Goal: Task Accomplishment & Management: Manage account settings

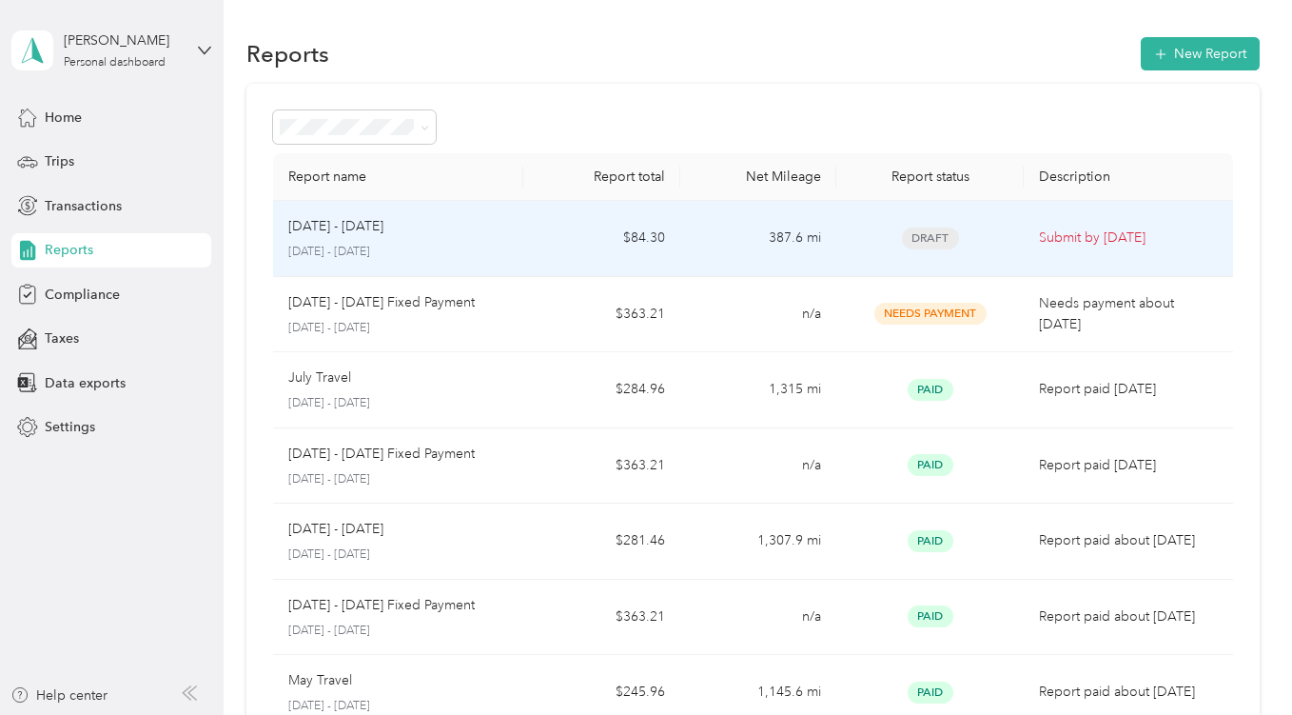
click at [367, 225] on p "[DATE] - [DATE]" at bounding box center [335, 226] width 95 height 21
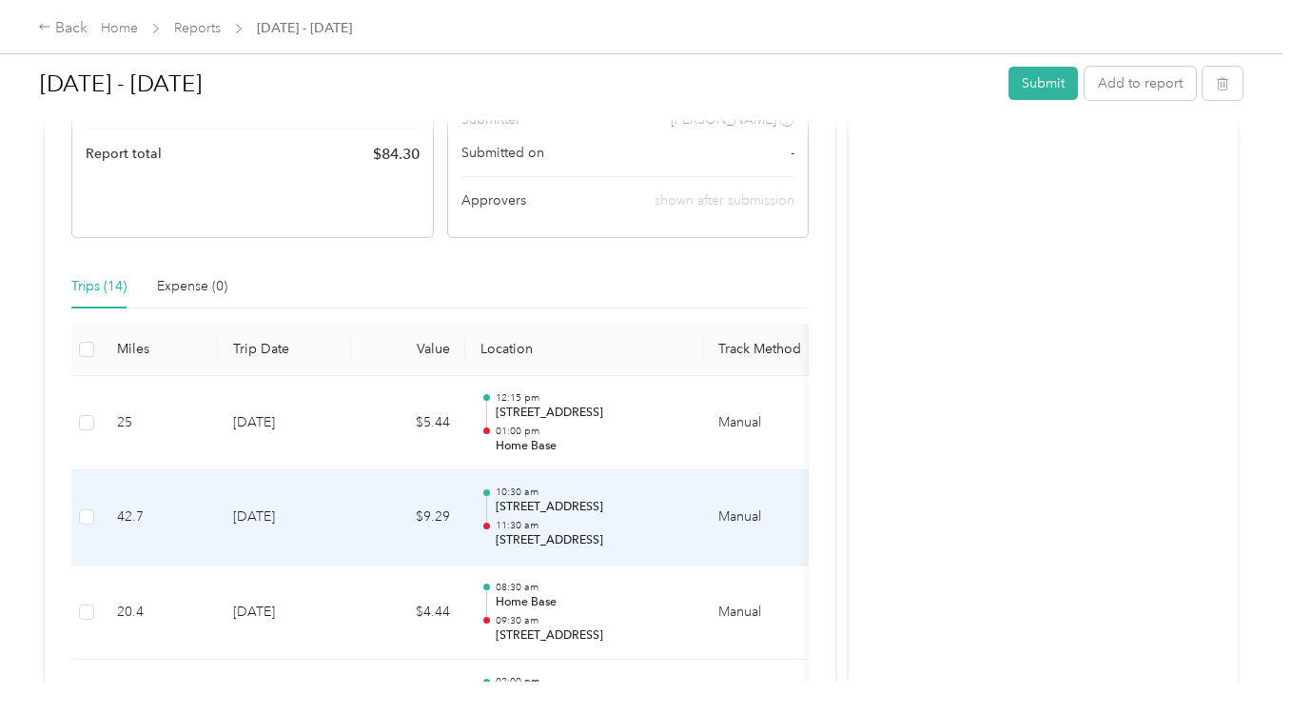
scroll to position [381, 0]
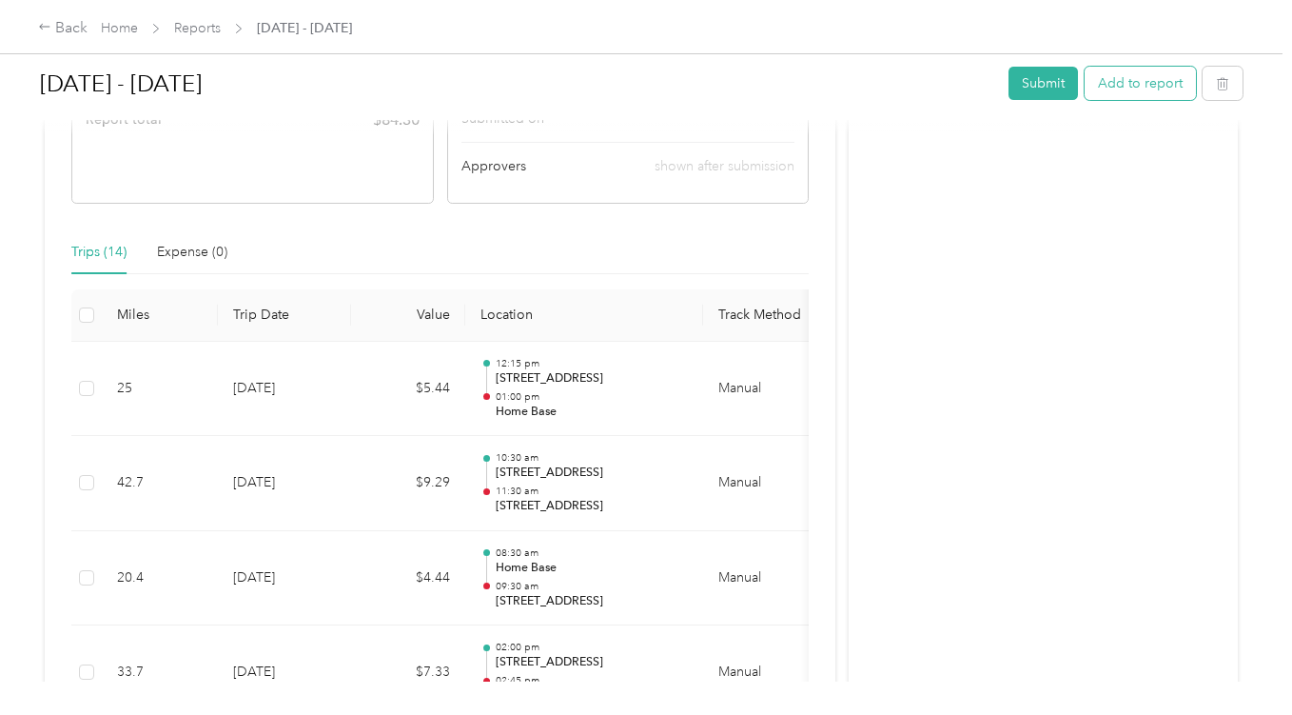
click at [1122, 82] on button "Add to report" at bounding box center [1140, 83] width 111 height 33
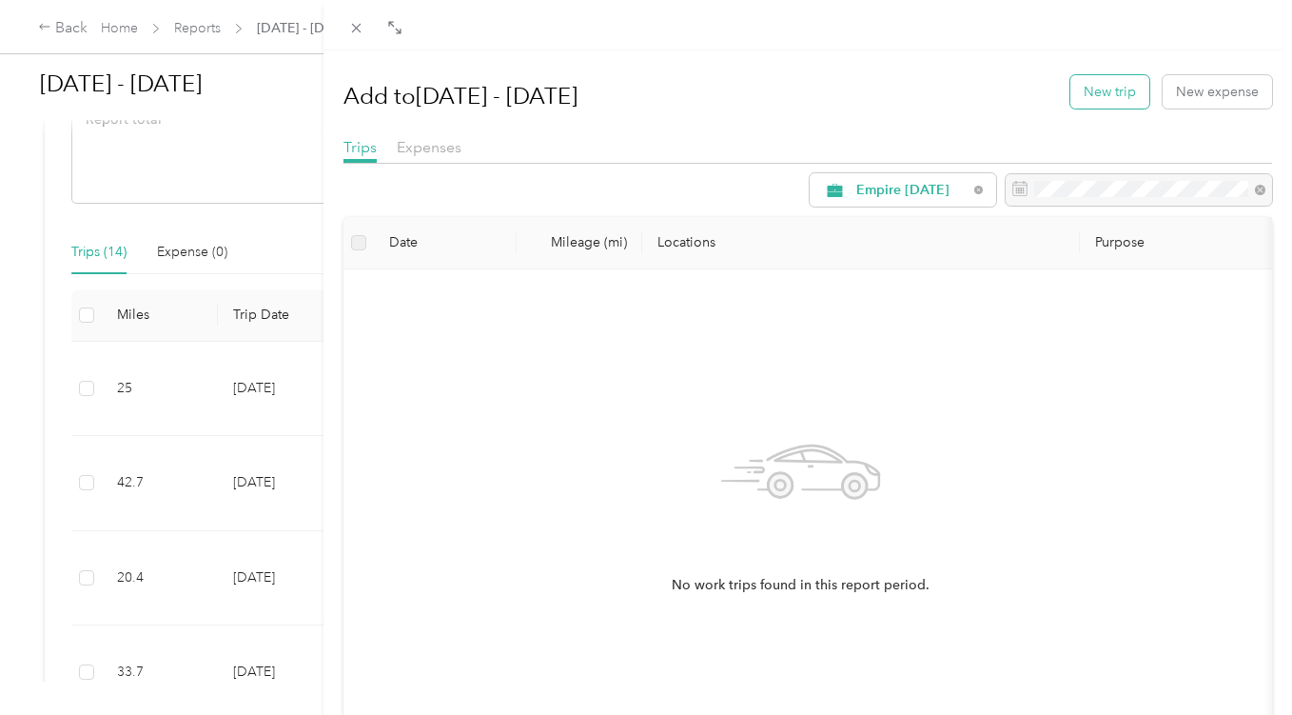
click at [1116, 88] on button "New trip" at bounding box center [1110, 91] width 79 height 33
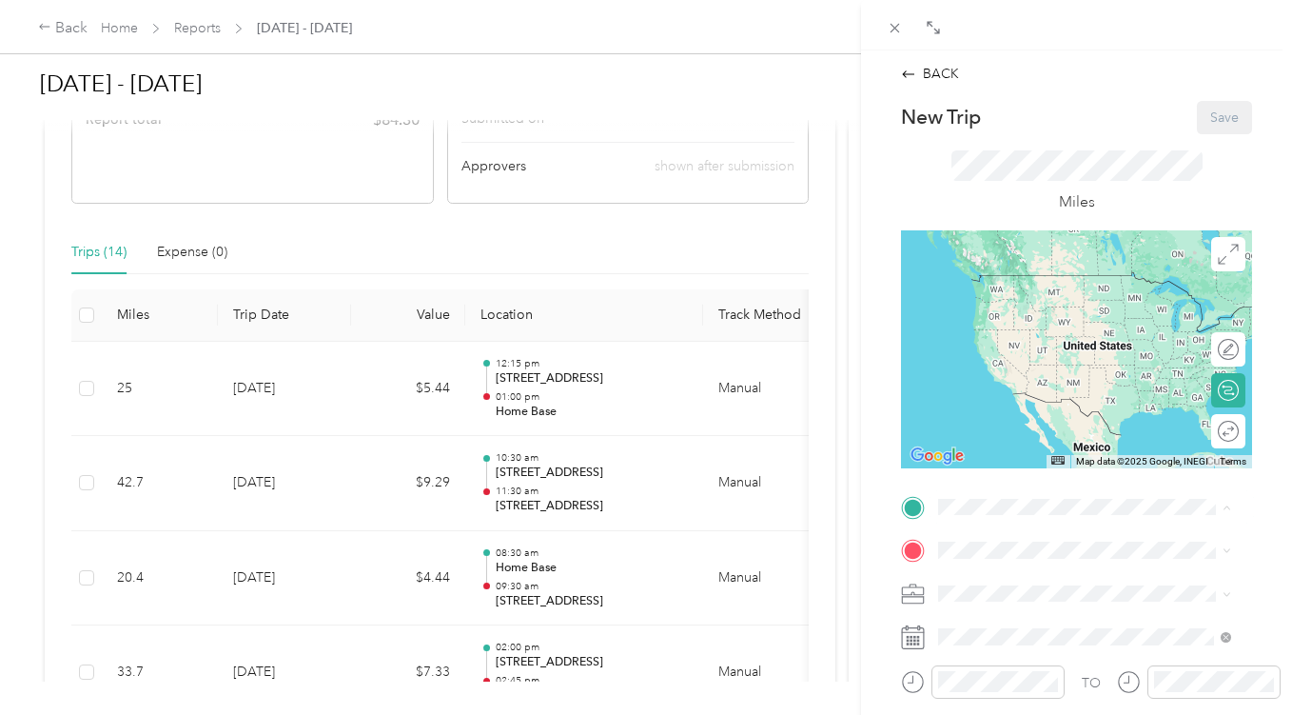
click at [1041, 378] on span "[STREET_ADDRESS][US_STATE]" at bounding box center [1070, 370] width 190 height 16
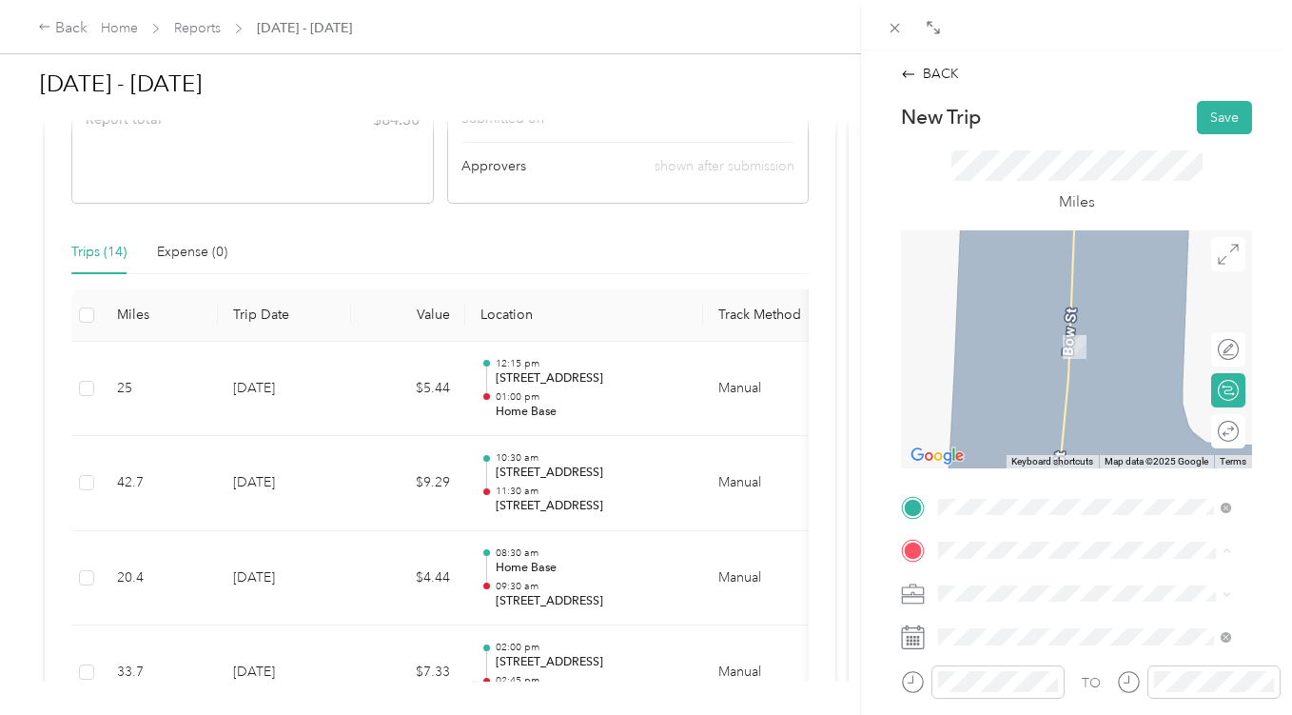
click at [1044, 493] on span "[STREET_ADDRESS][PERSON_NAME][US_STATE]" at bounding box center [1088, 483] width 227 height 36
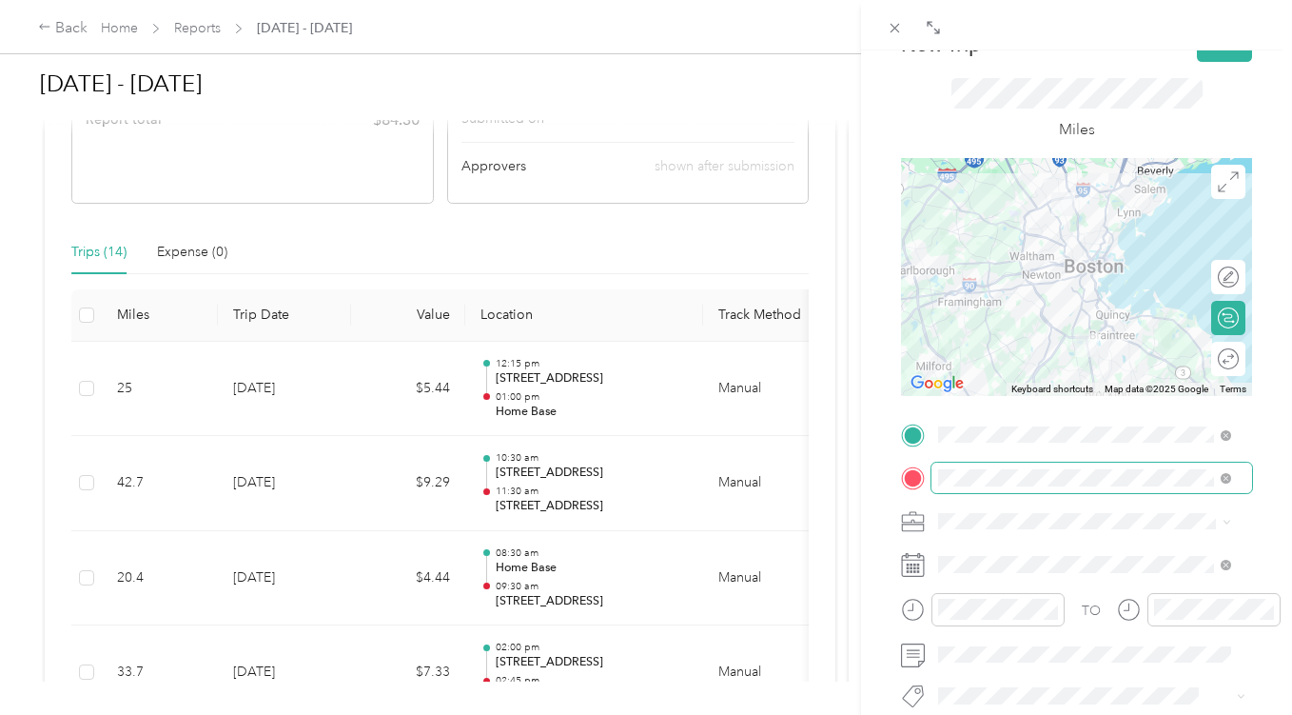
scroll to position [95, 0]
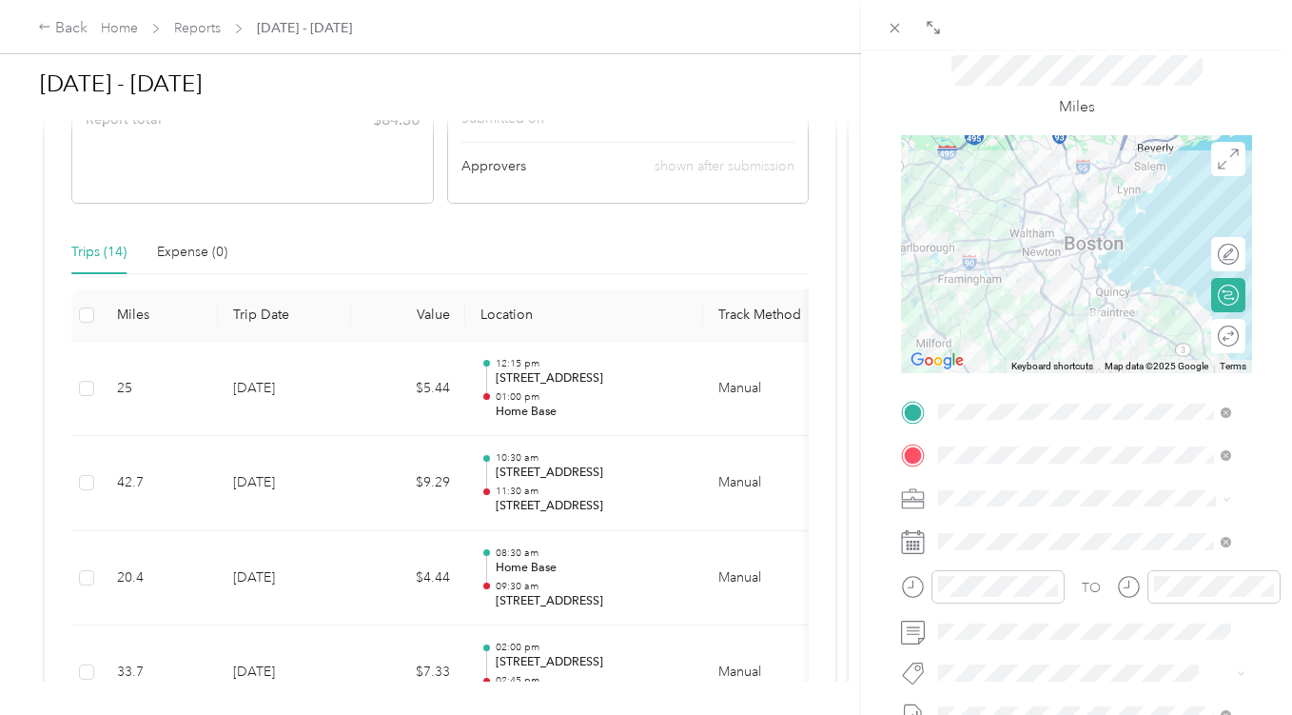
click at [1049, 307] on div at bounding box center [1076, 254] width 351 height 238
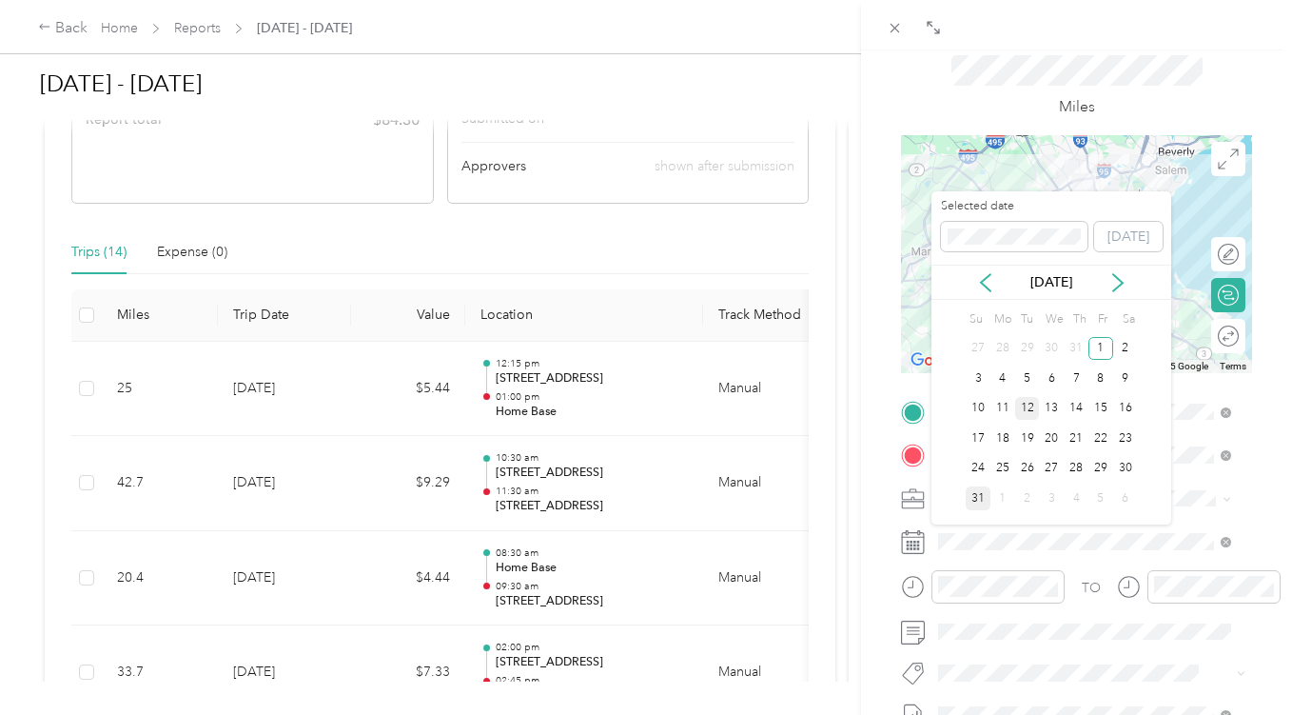
click at [1025, 406] on div "12" at bounding box center [1028, 409] width 25 height 24
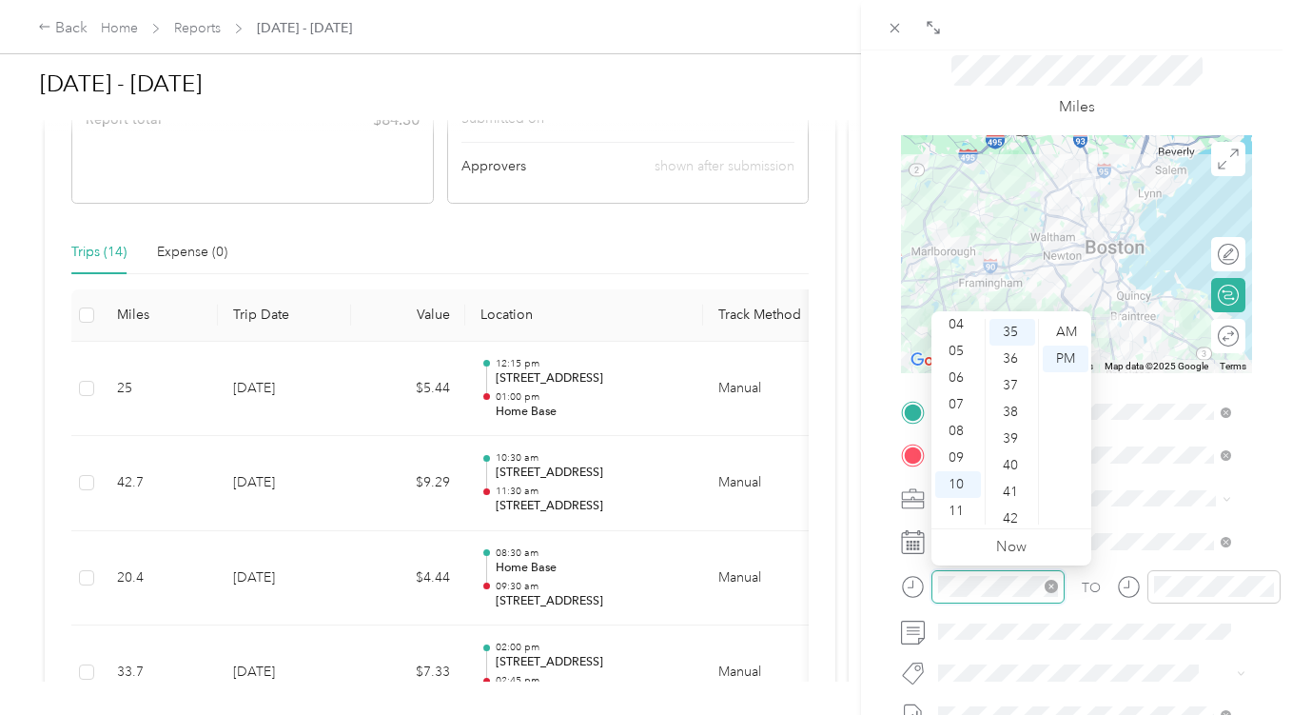
scroll to position [933, 0]
click at [964, 377] on div "06" at bounding box center [959, 378] width 46 height 27
click at [1016, 477] on div "30" at bounding box center [1013, 484] width 46 height 27
click at [1074, 328] on div "AM" at bounding box center [1066, 332] width 46 height 27
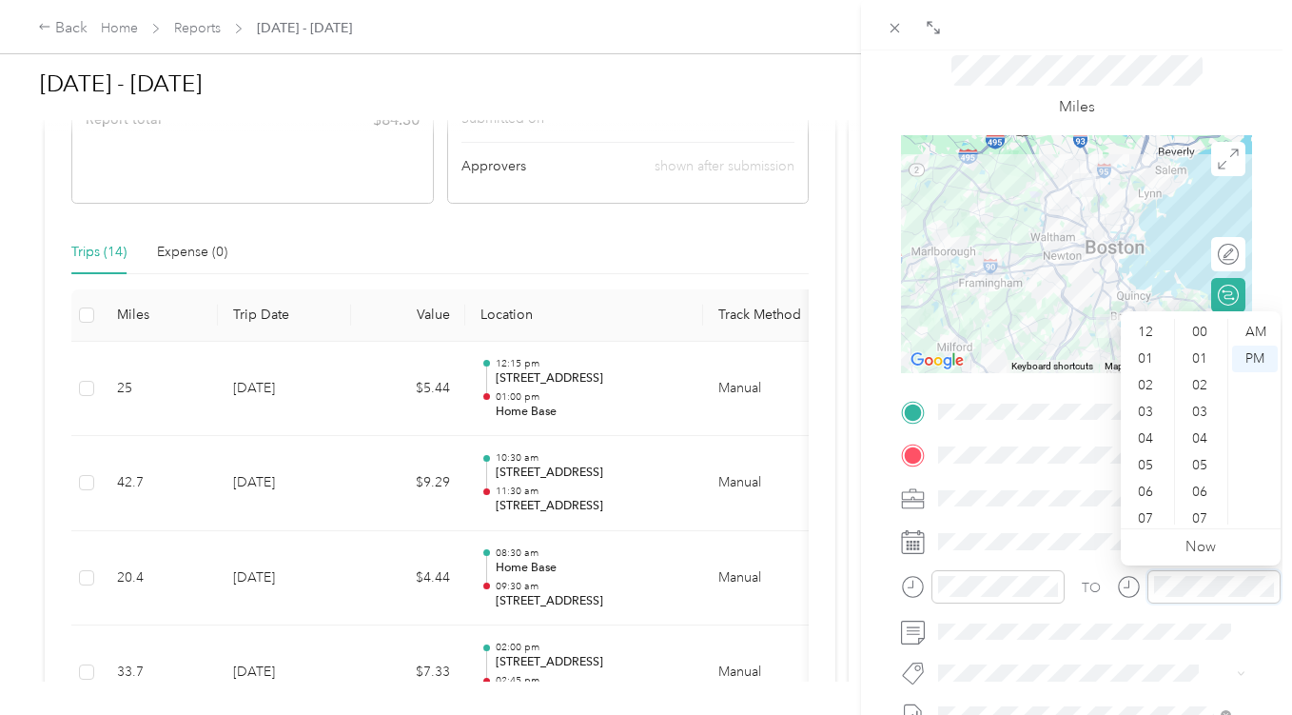
scroll to position [114, 0]
click at [1148, 399] on div "07" at bounding box center [1148, 404] width 46 height 27
click at [1205, 352] on div "25" at bounding box center [1202, 351] width 46 height 27
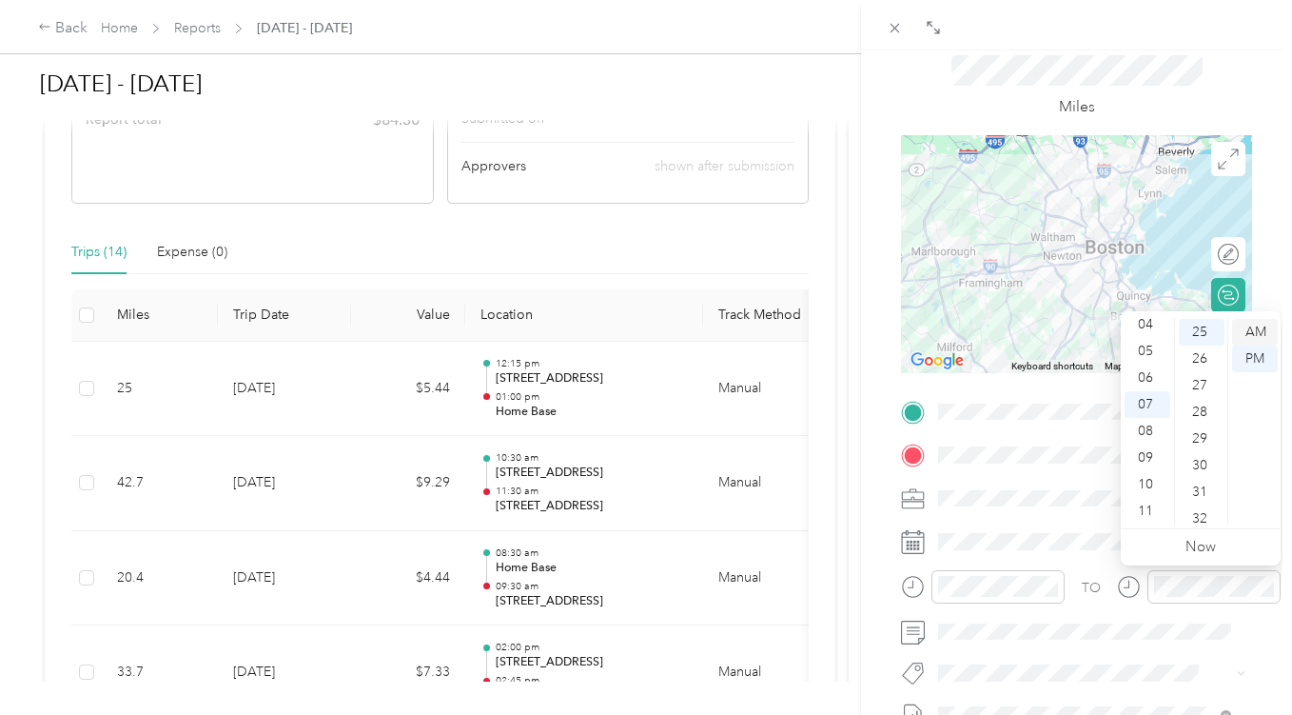
click at [1252, 330] on div "AM" at bounding box center [1256, 332] width 46 height 27
click at [1262, 252] on div "BACK New Trip Save This trip cannot be edited because it is either under review…" at bounding box center [1076, 407] width 431 height 715
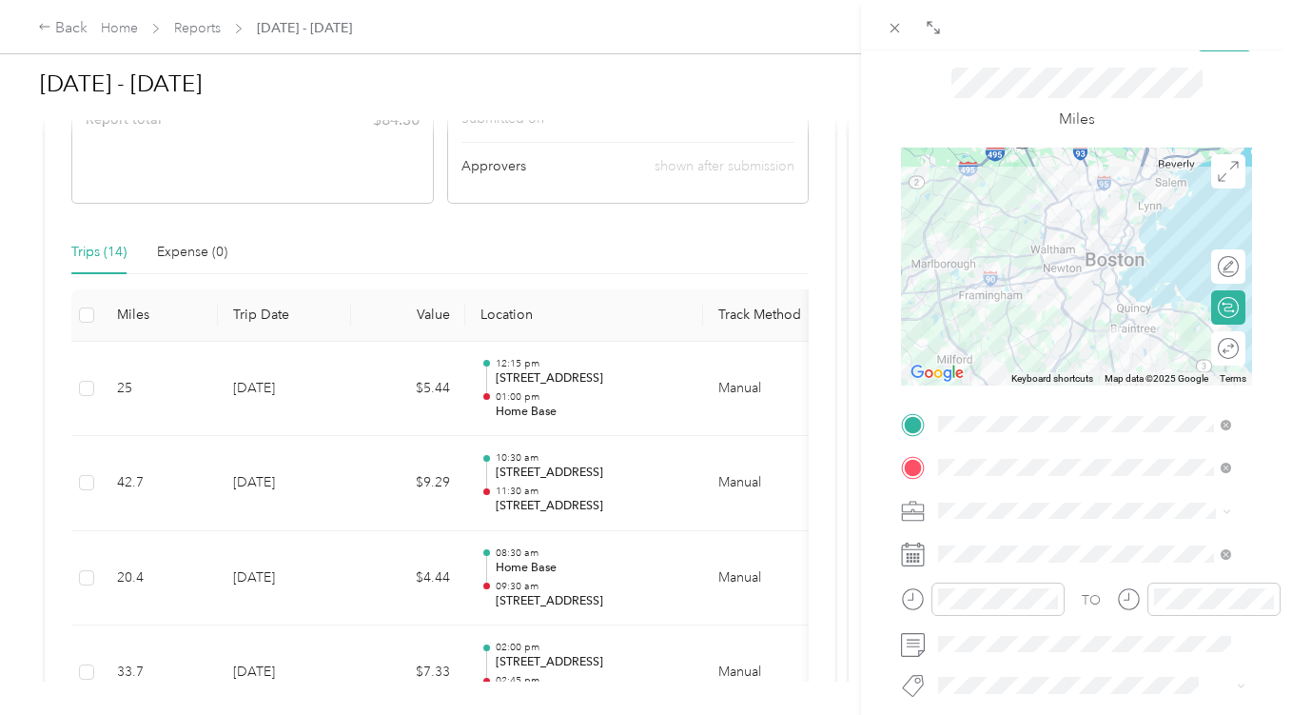
scroll to position [0, 0]
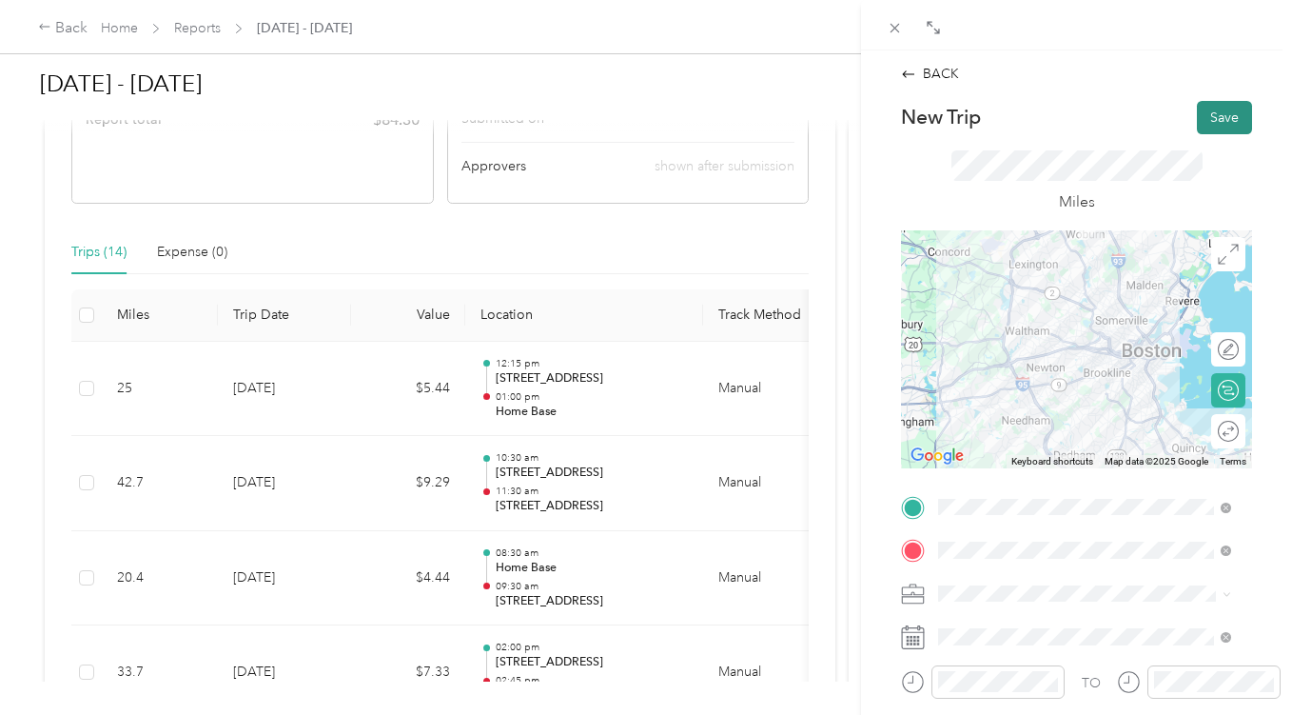
click at [1207, 121] on button "Save" at bounding box center [1224, 117] width 55 height 33
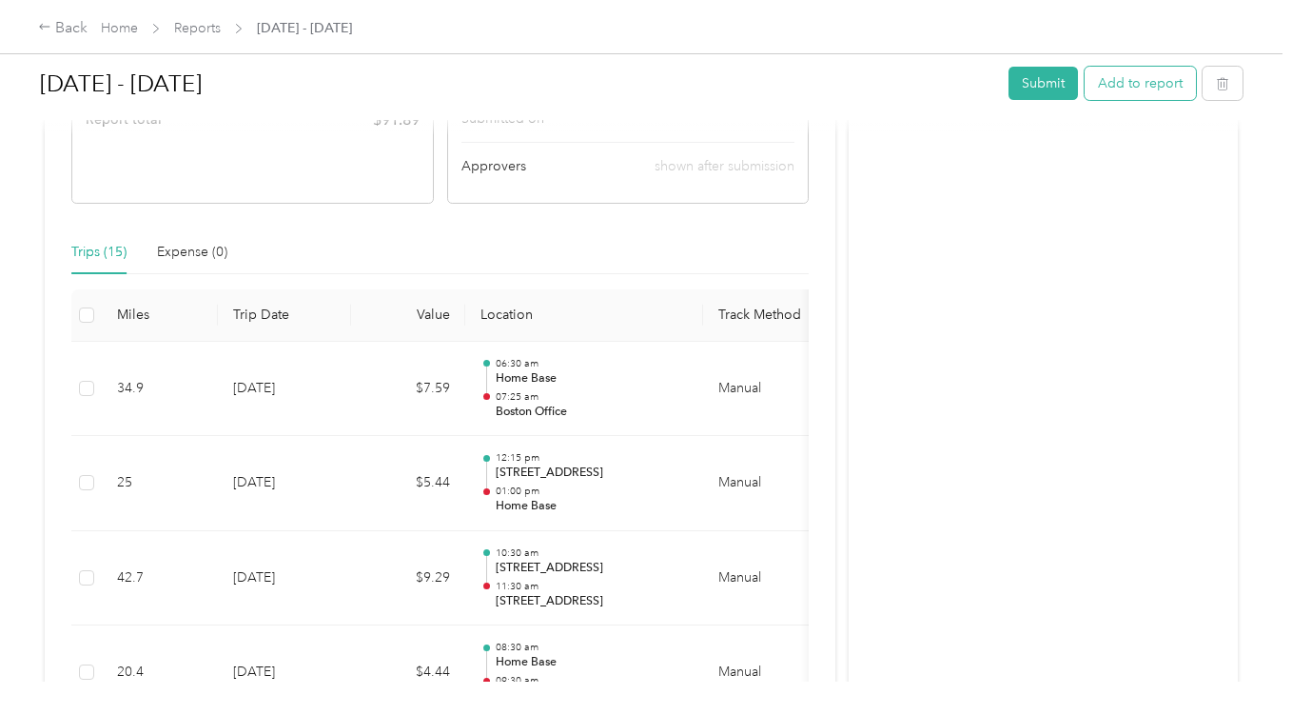
click at [1131, 87] on button "Add to report" at bounding box center [1140, 83] width 111 height 33
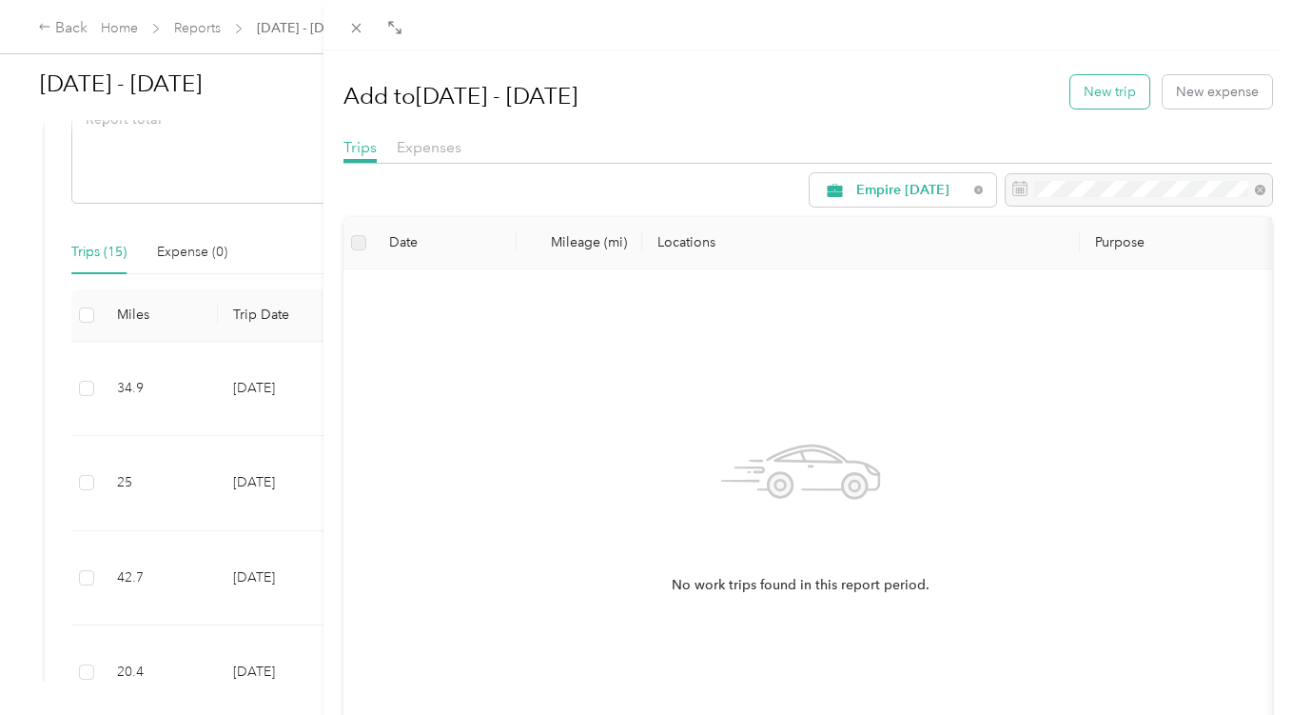
click at [1087, 89] on button "New trip" at bounding box center [1110, 91] width 79 height 33
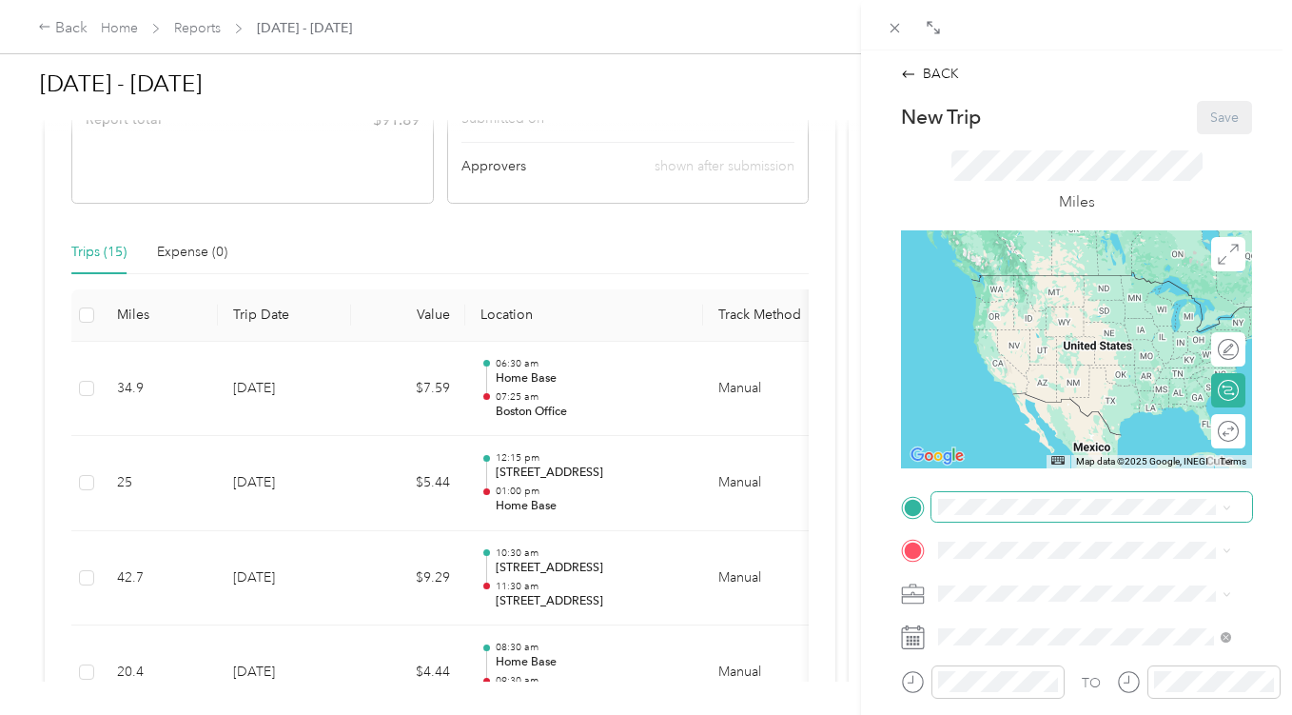
click at [995, 493] on span at bounding box center [1092, 507] width 321 height 30
click at [1019, 458] on span "[STREET_ADDRESS][PERSON_NAME][US_STATE]" at bounding box center [1088, 440] width 227 height 36
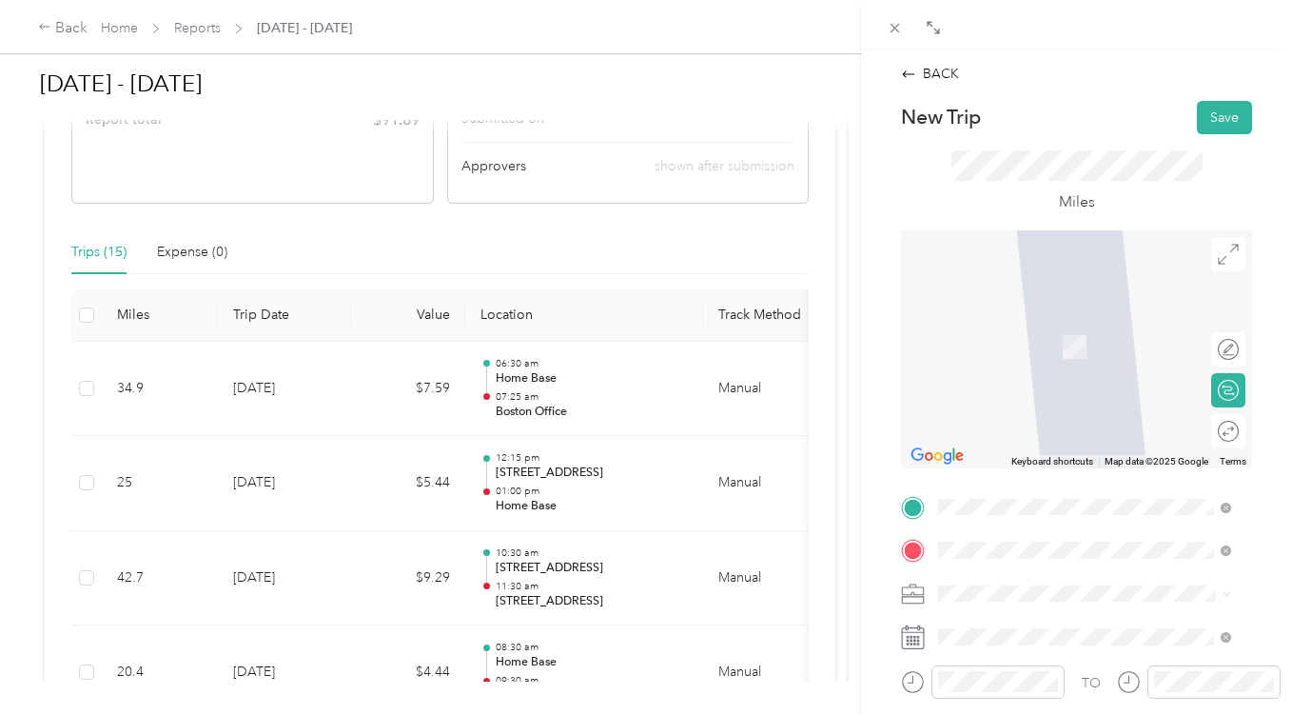
click at [1076, 366] on span "[STREET_ADDRESS][US_STATE]" at bounding box center [1070, 357] width 190 height 17
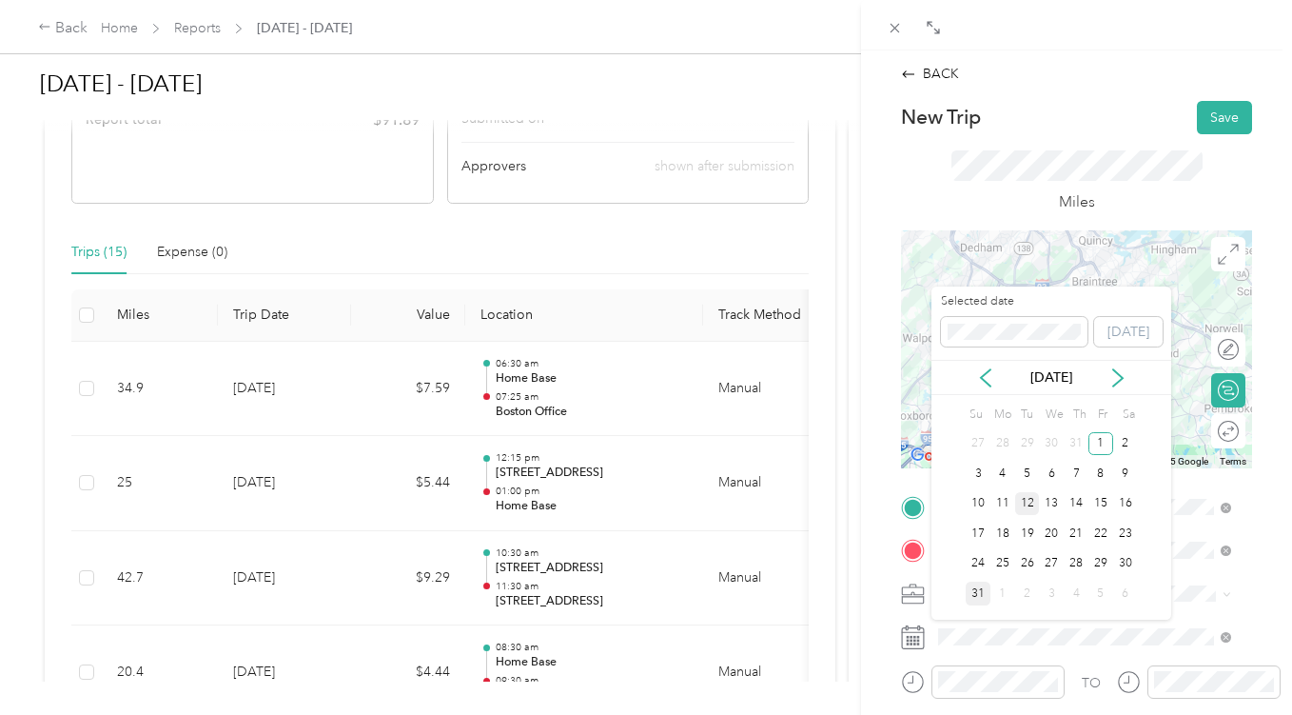
click at [1034, 505] on div "12" at bounding box center [1028, 504] width 25 height 24
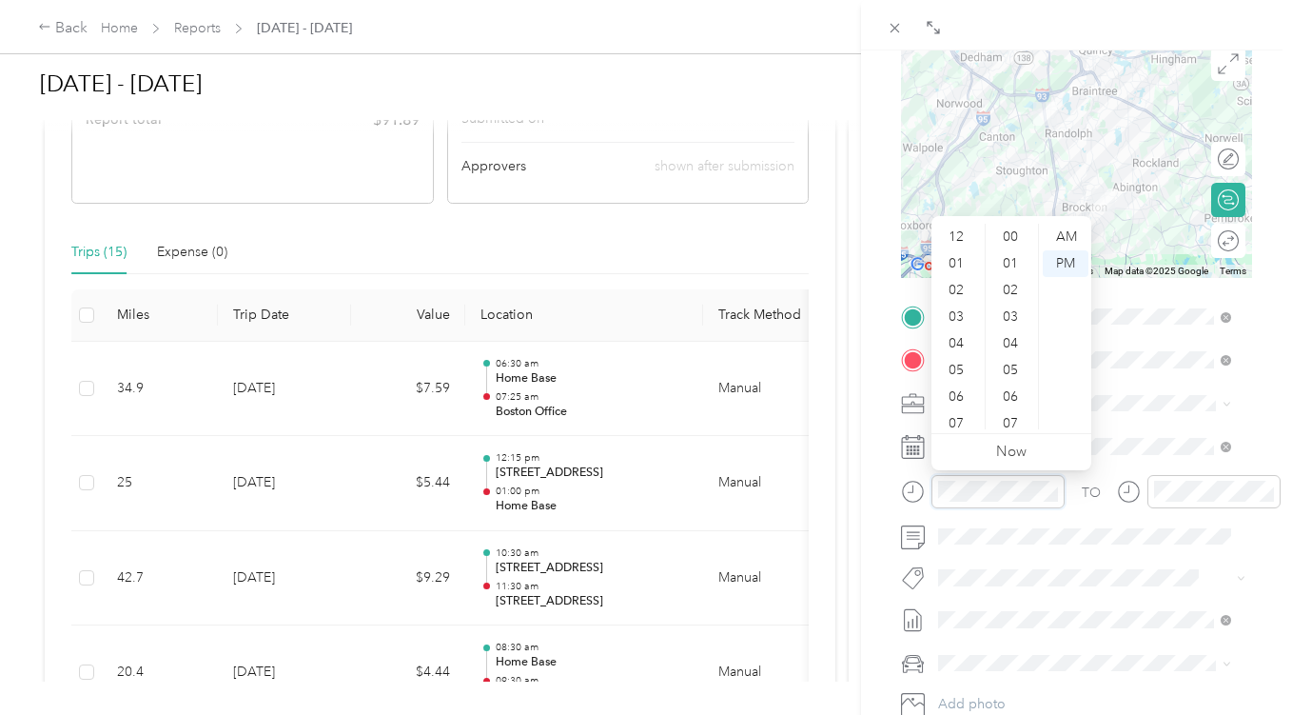
scroll to position [114, 0]
click at [966, 362] on div "09" at bounding box center [959, 362] width 46 height 27
click at [1010, 263] on div "50" at bounding box center [1013, 256] width 46 height 27
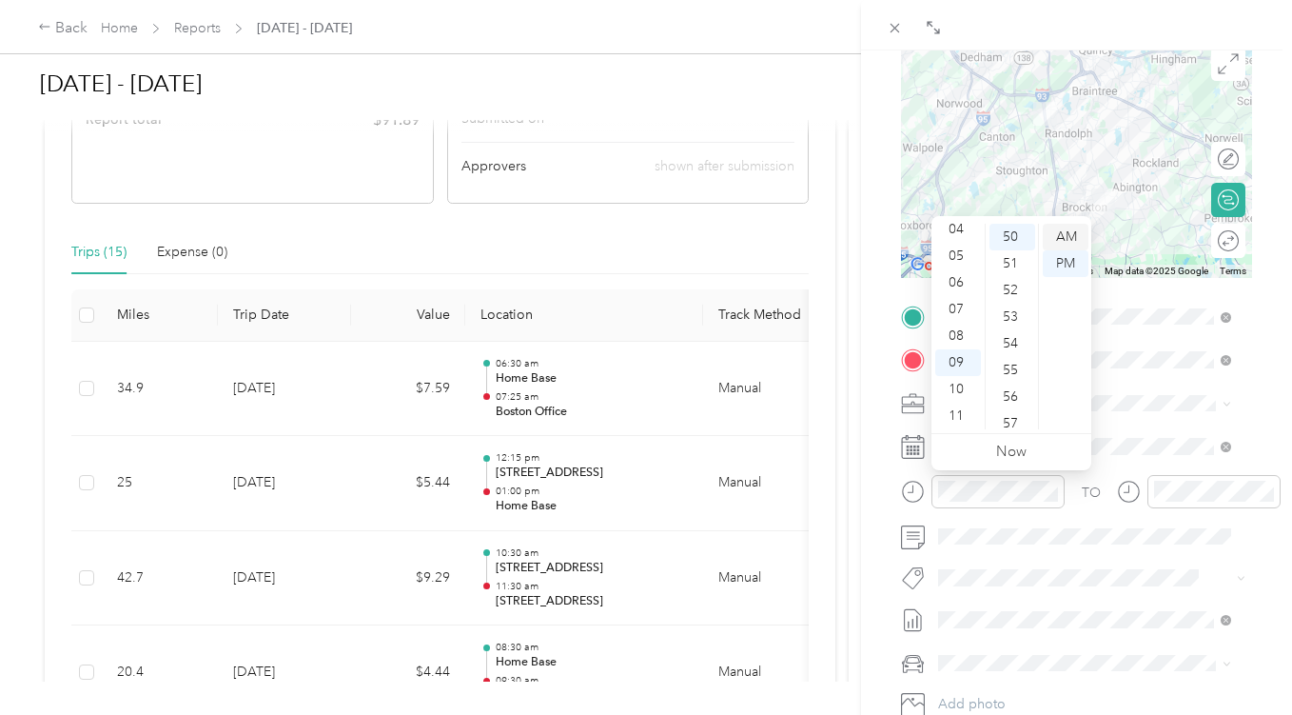
click at [1066, 238] on div "AM" at bounding box center [1066, 237] width 46 height 27
click at [961, 362] on div "09" at bounding box center [959, 362] width 46 height 27
click at [1016, 351] on div "50" at bounding box center [1013, 351] width 46 height 27
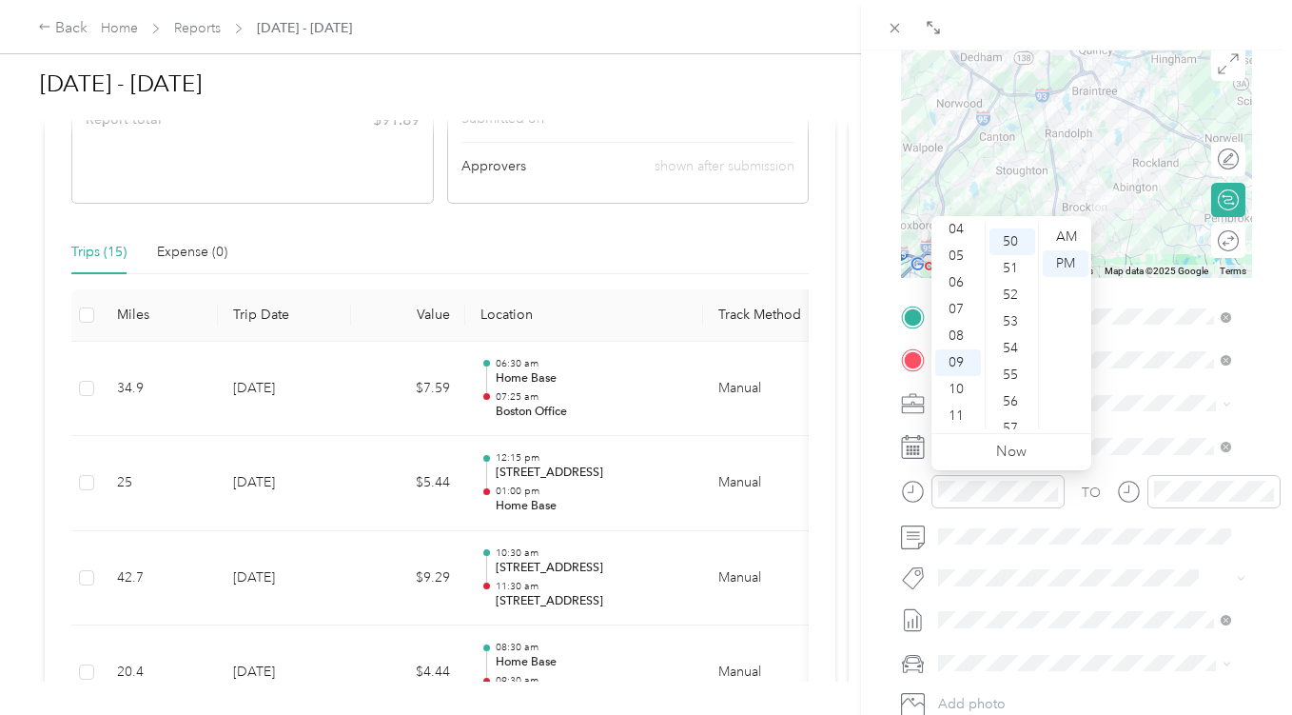
scroll to position [1332, 0]
click at [1065, 232] on div "AM" at bounding box center [1066, 237] width 46 height 27
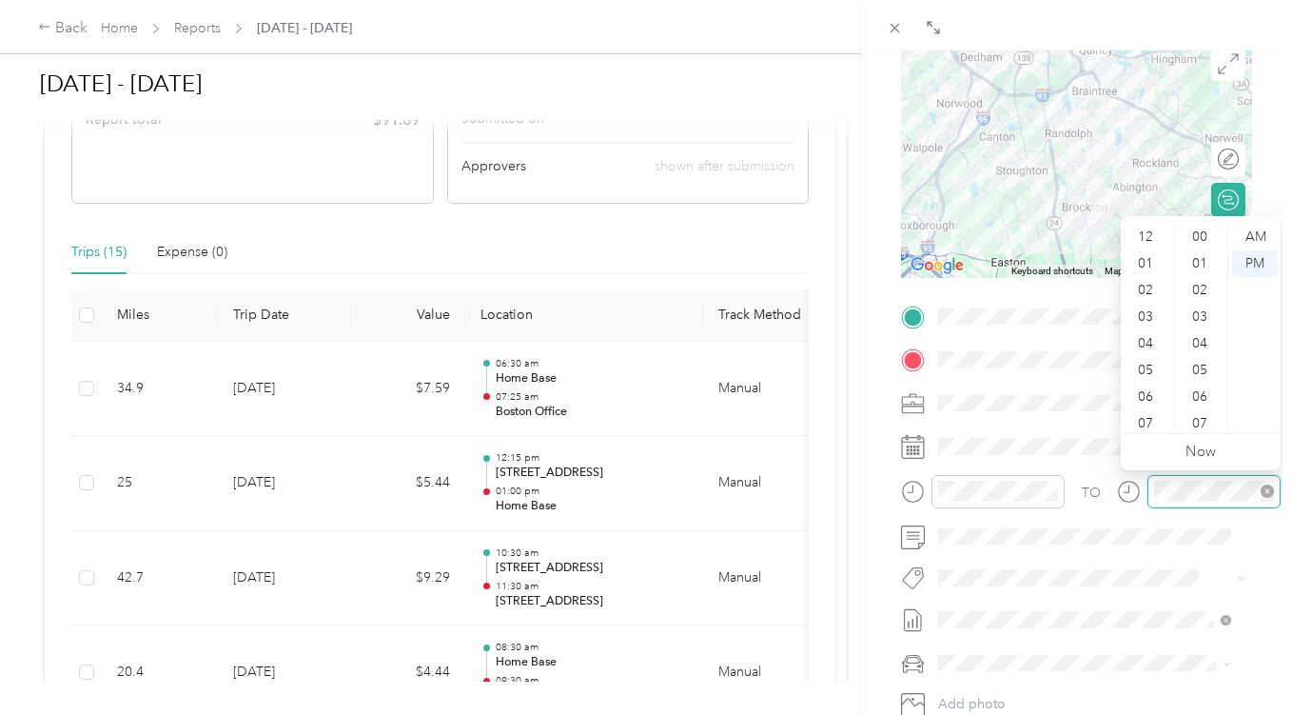
scroll to position [114, 0]
click at [1148, 383] on div "10" at bounding box center [1148, 389] width 46 height 27
click at [1205, 290] on div "30" at bounding box center [1202, 294] width 46 height 27
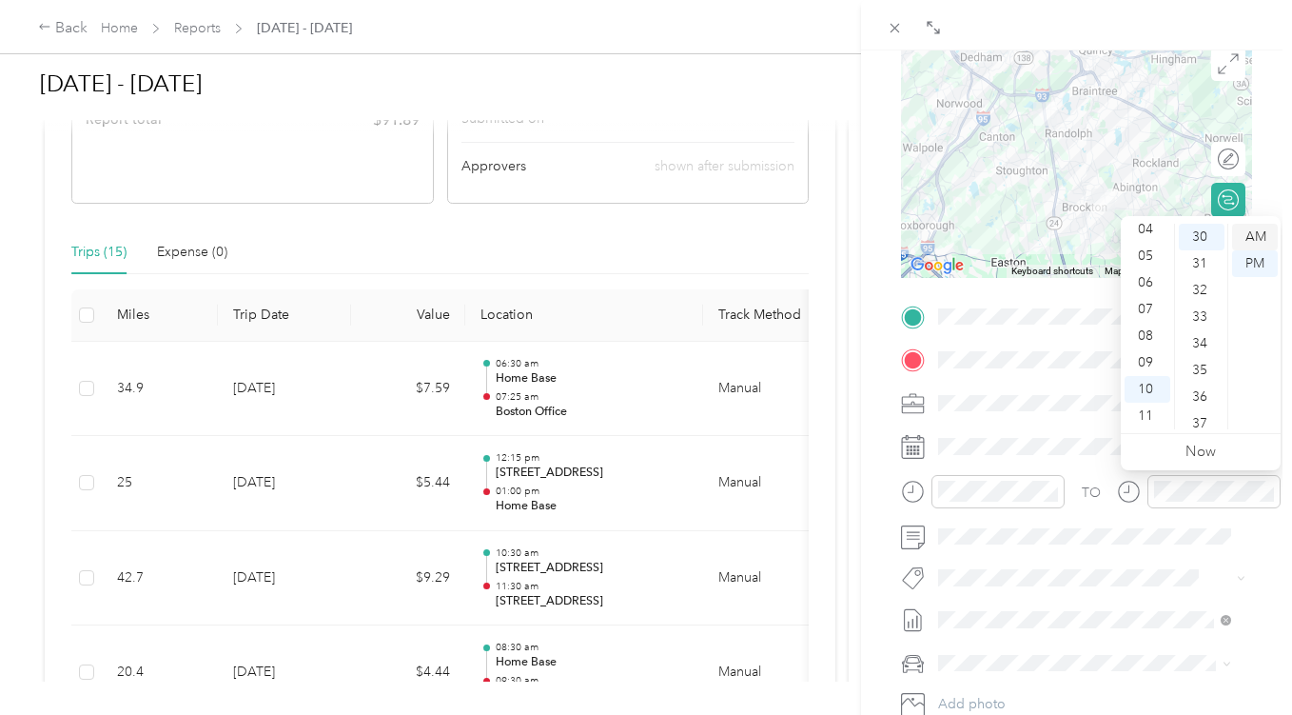
click at [1257, 240] on div "AM" at bounding box center [1256, 237] width 46 height 27
click at [1259, 183] on div "BACK New Trip Save This trip cannot be edited because it is either under review…" at bounding box center [1076, 407] width 431 height 715
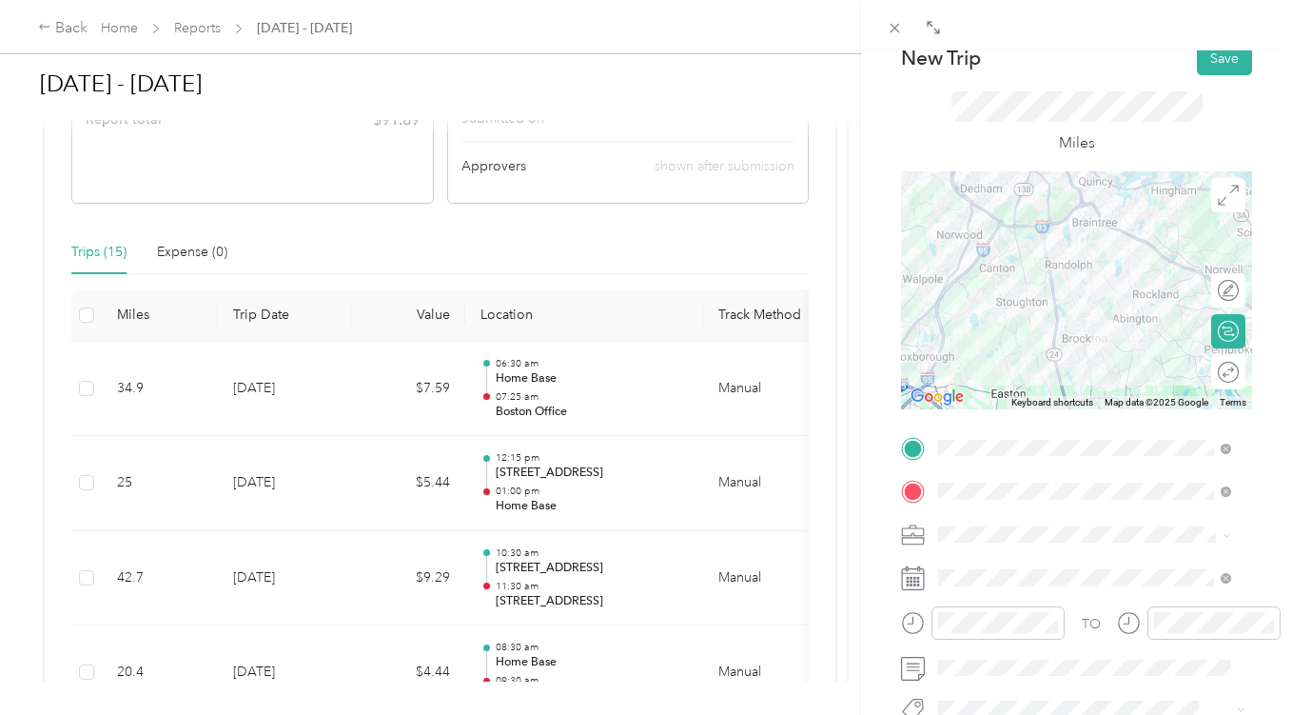
scroll to position [95, 0]
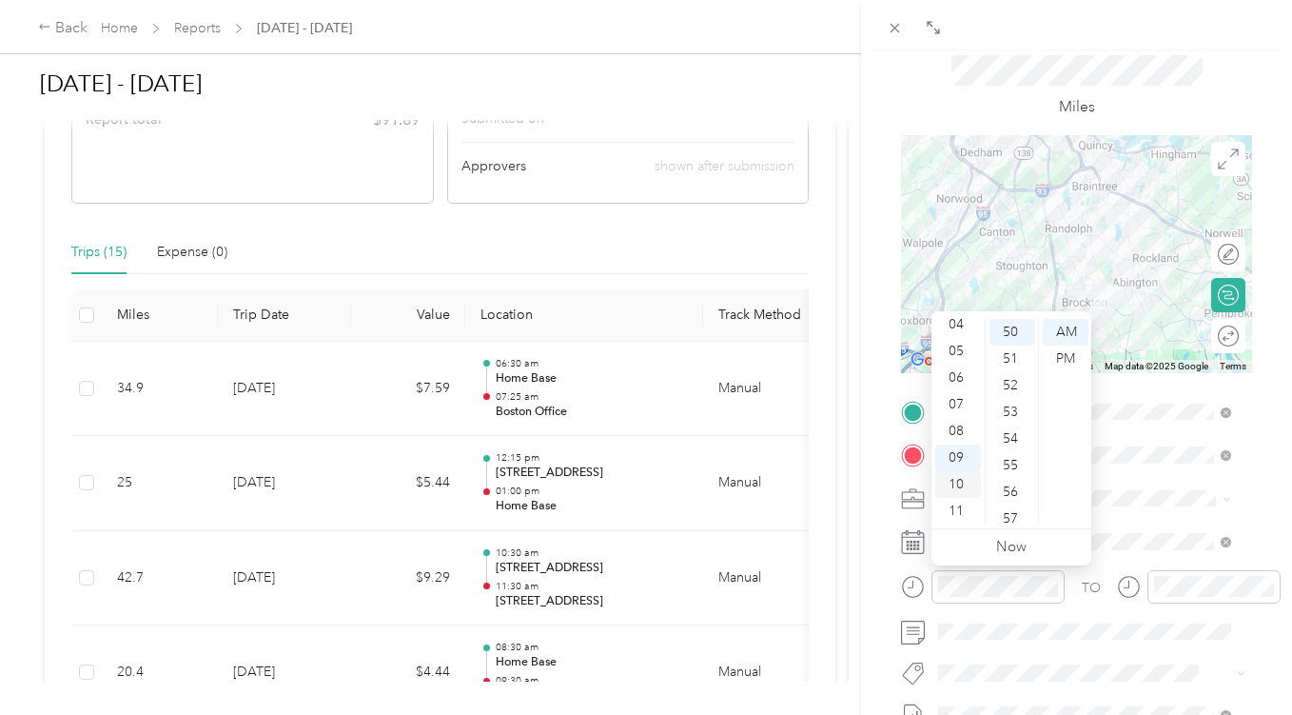
click at [966, 488] on div "10" at bounding box center [959, 484] width 46 height 27
click at [1010, 331] on div "00" at bounding box center [1013, 332] width 46 height 27
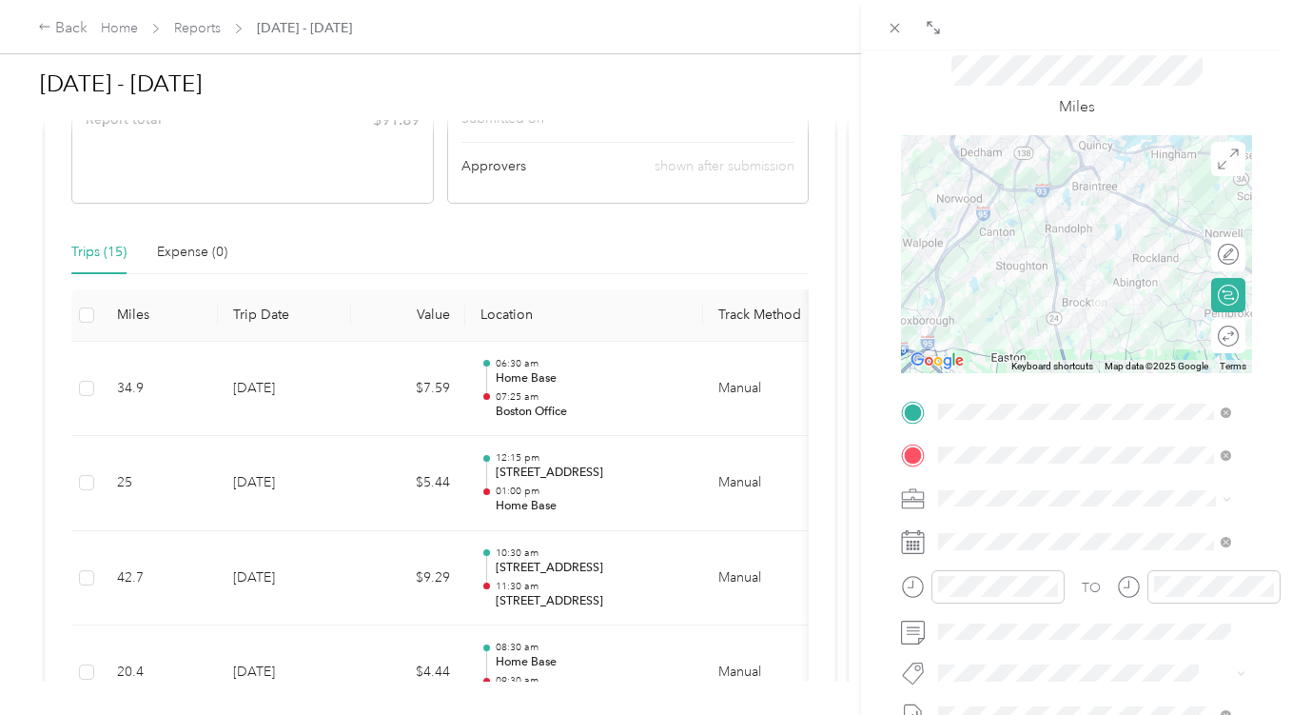
click at [1217, 76] on div "Miles" at bounding box center [1076, 87] width 351 height 97
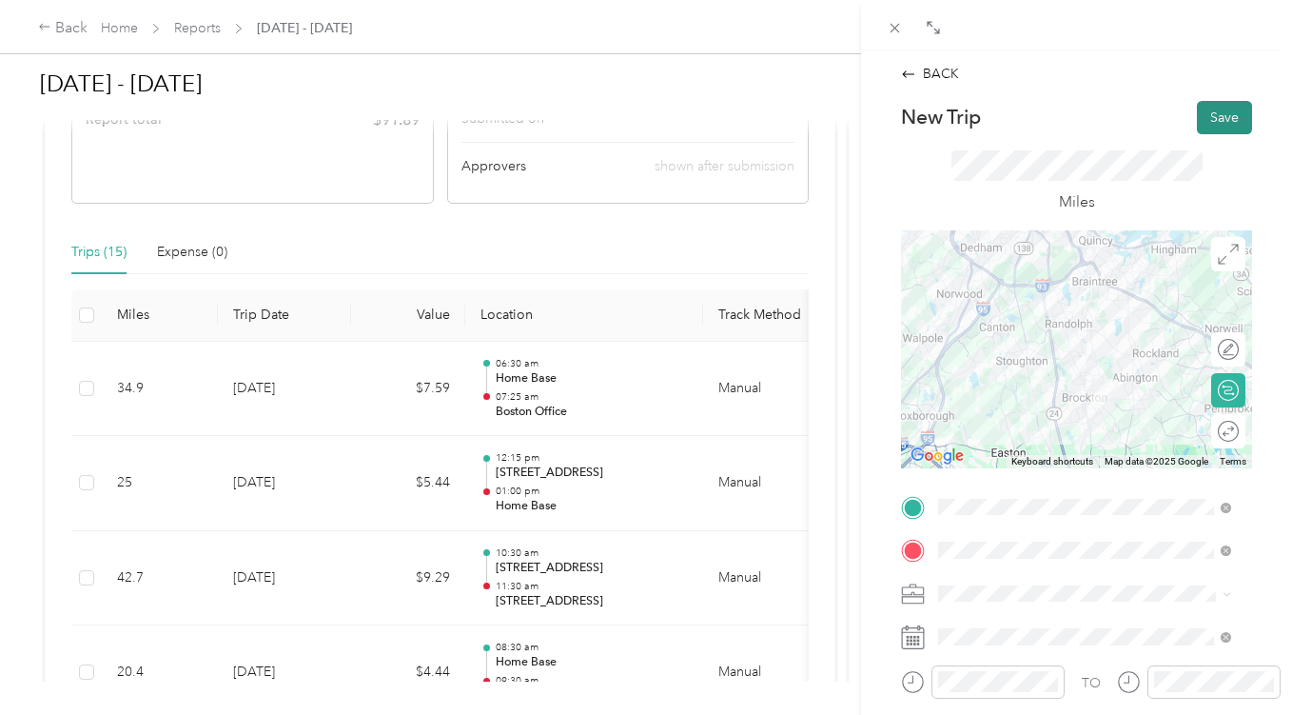
click at [1225, 117] on button "Save" at bounding box center [1224, 117] width 55 height 33
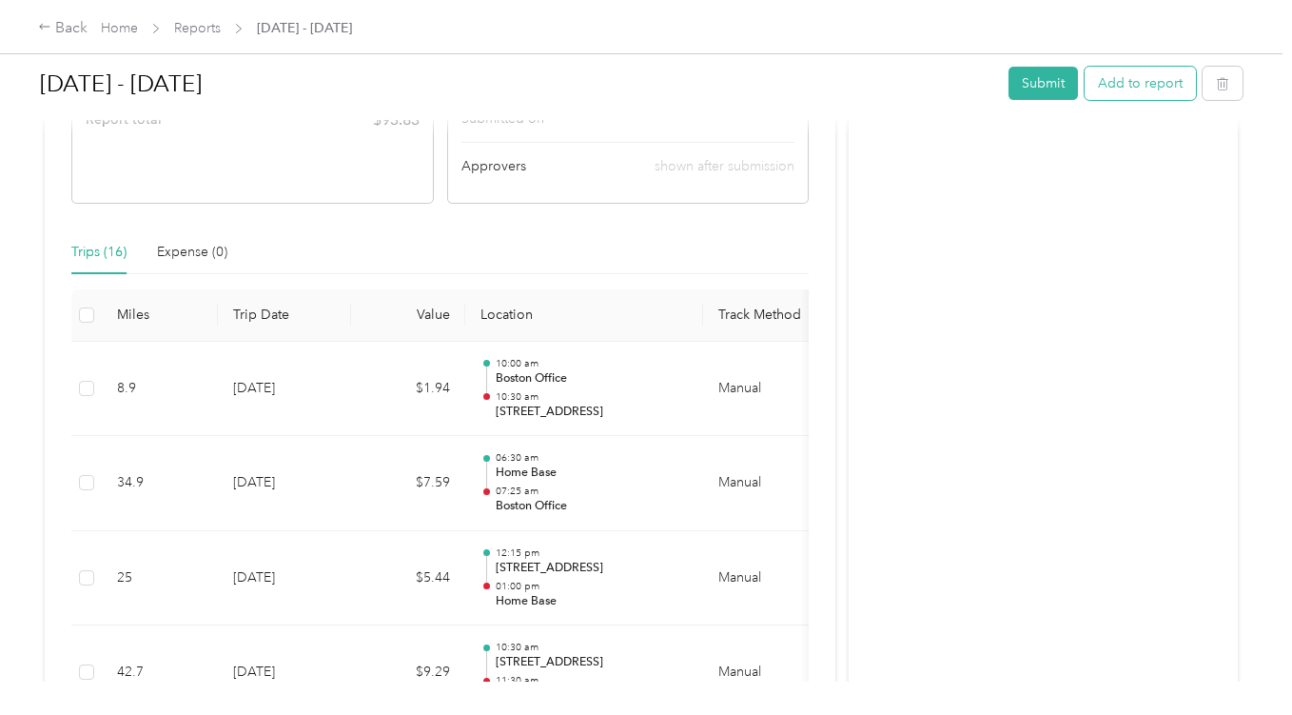
click at [1149, 83] on button "Add to report" at bounding box center [1140, 83] width 111 height 33
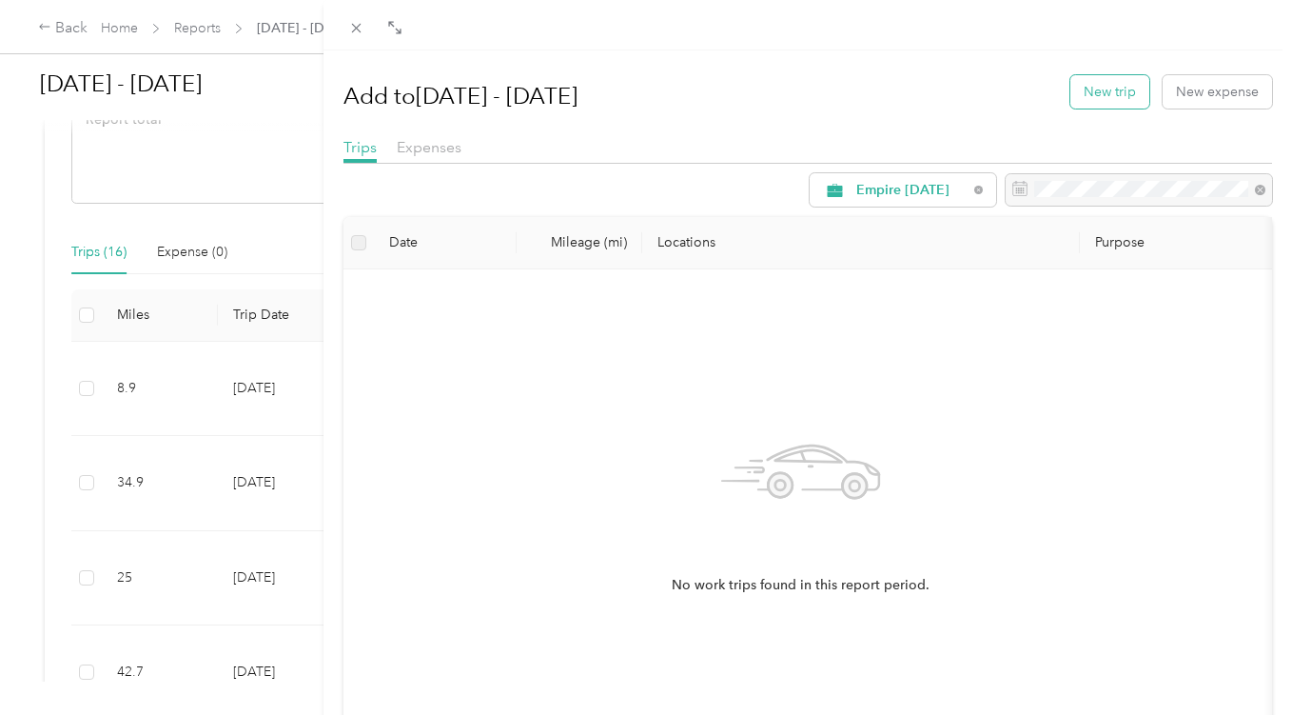
click at [1119, 91] on button "New trip" at bounding box center [1110, 91] width 79 height 33
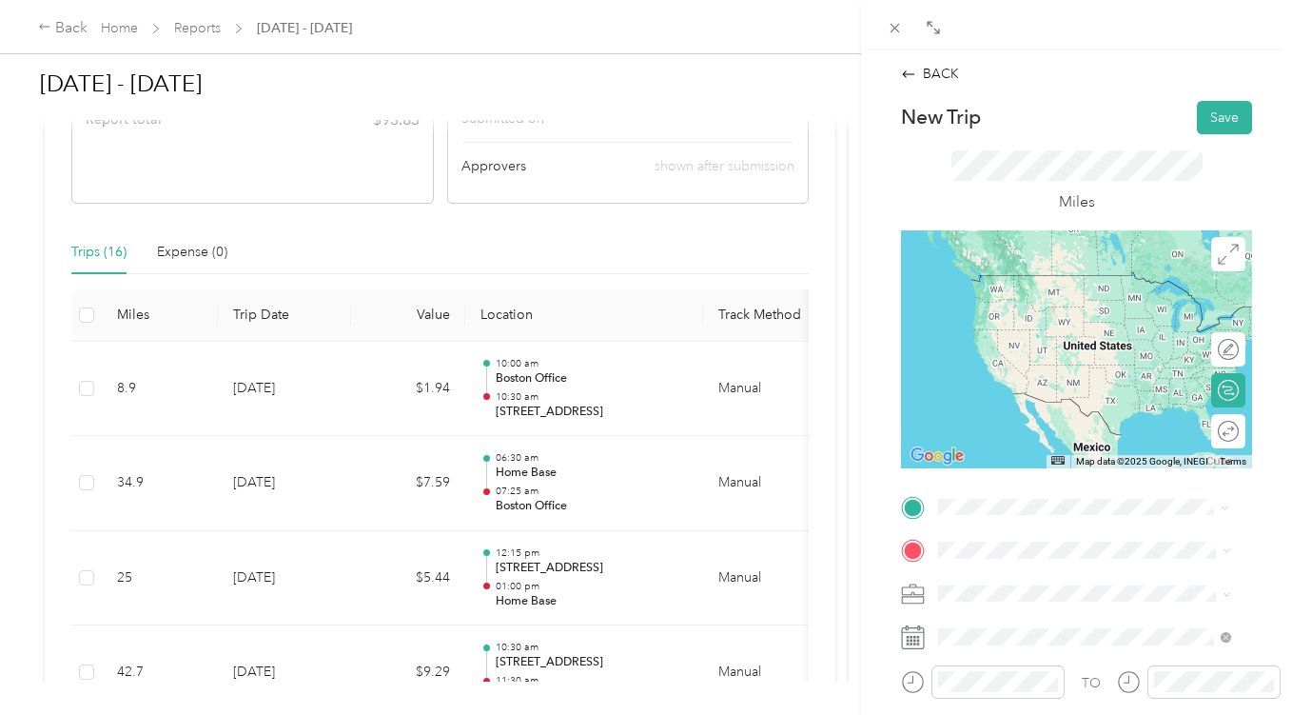
click at [1051, 323] on span "[STREET_ADDRESS][US_STATE]" at bounding box center [1070, 314] width 190 height 17
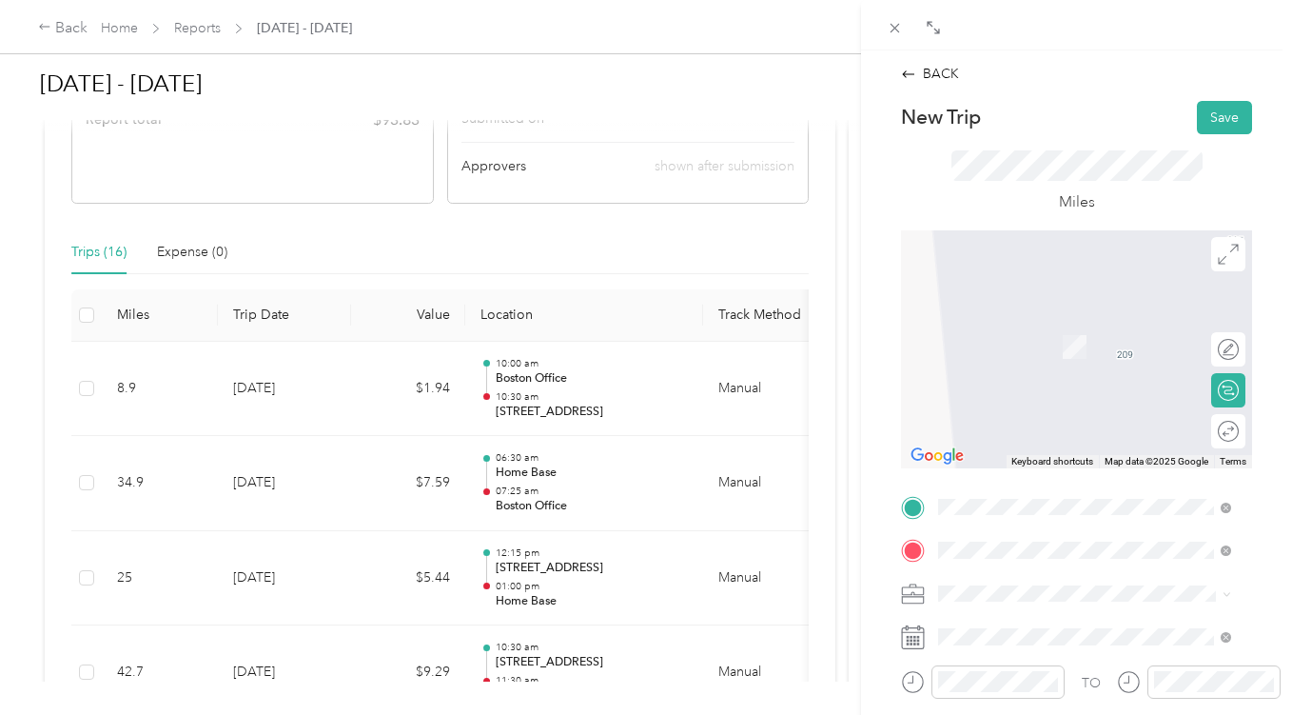
click at [1071, 323] on span "[STREET_ADDRESS][US_STATE]" at bounding box center [1070, 318] width 190 height 17
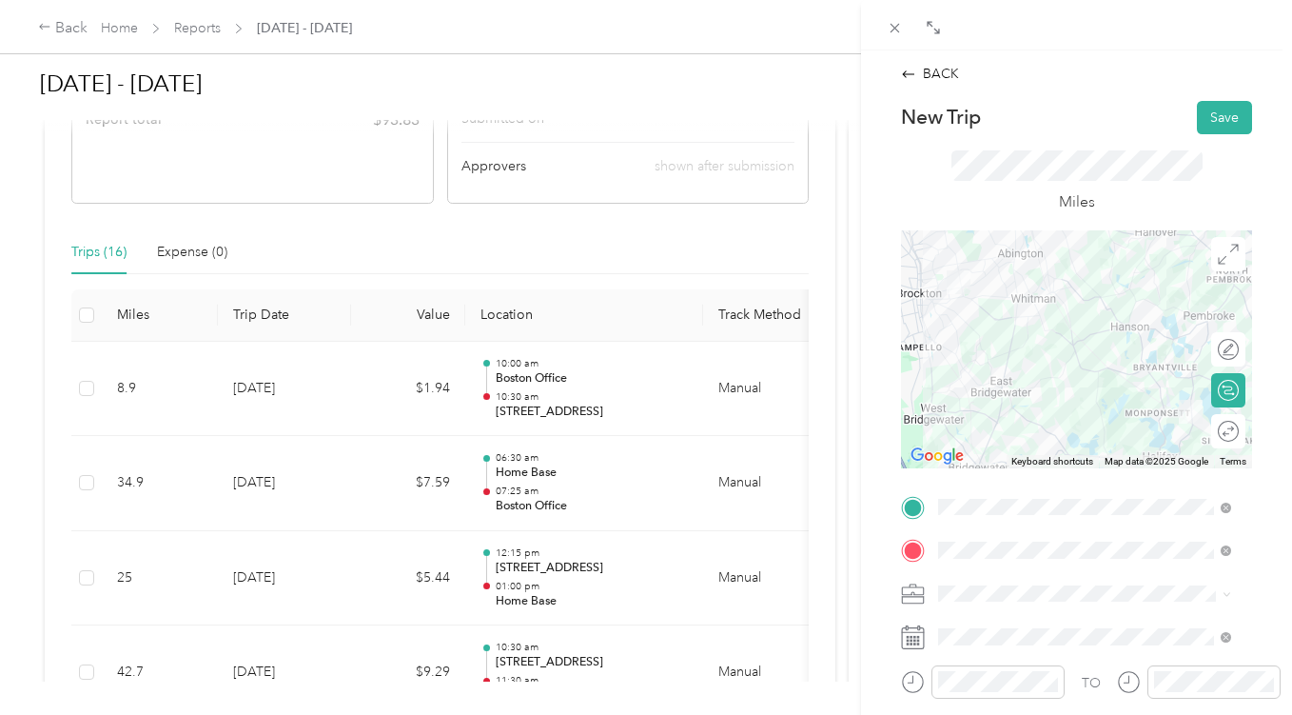
scroll to position [190, 0]
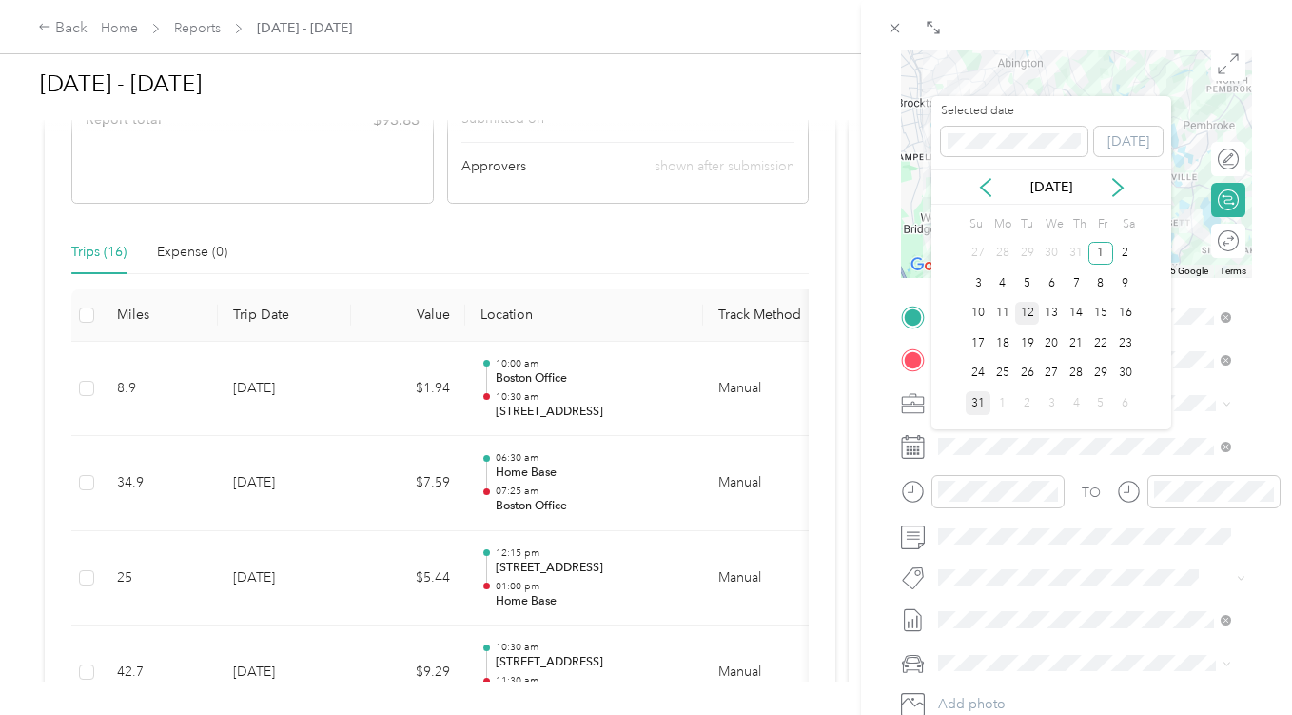
click at [1032, 313] on div "12" at bounding box center [1028, 314] width 25 height 24
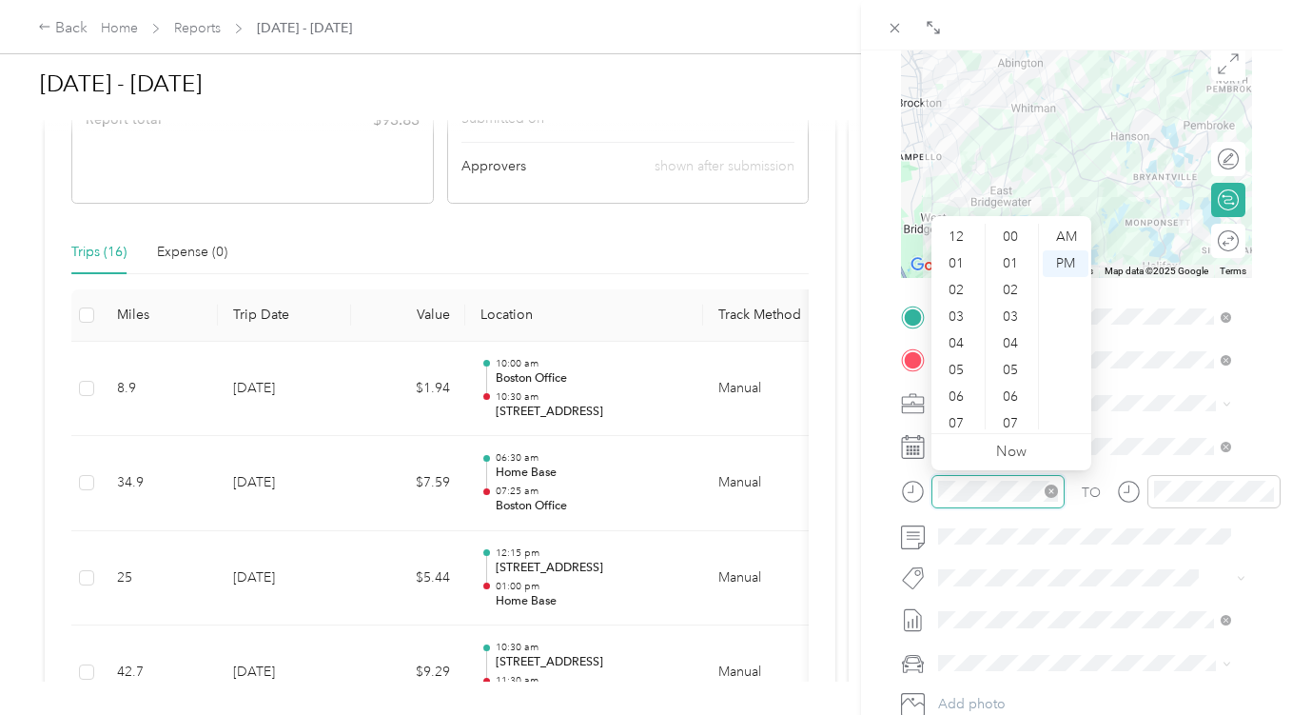
scroll to position [114, 0]
click at [953, 418] on div "11" at bounding box center [959, 416] width 46 height 27
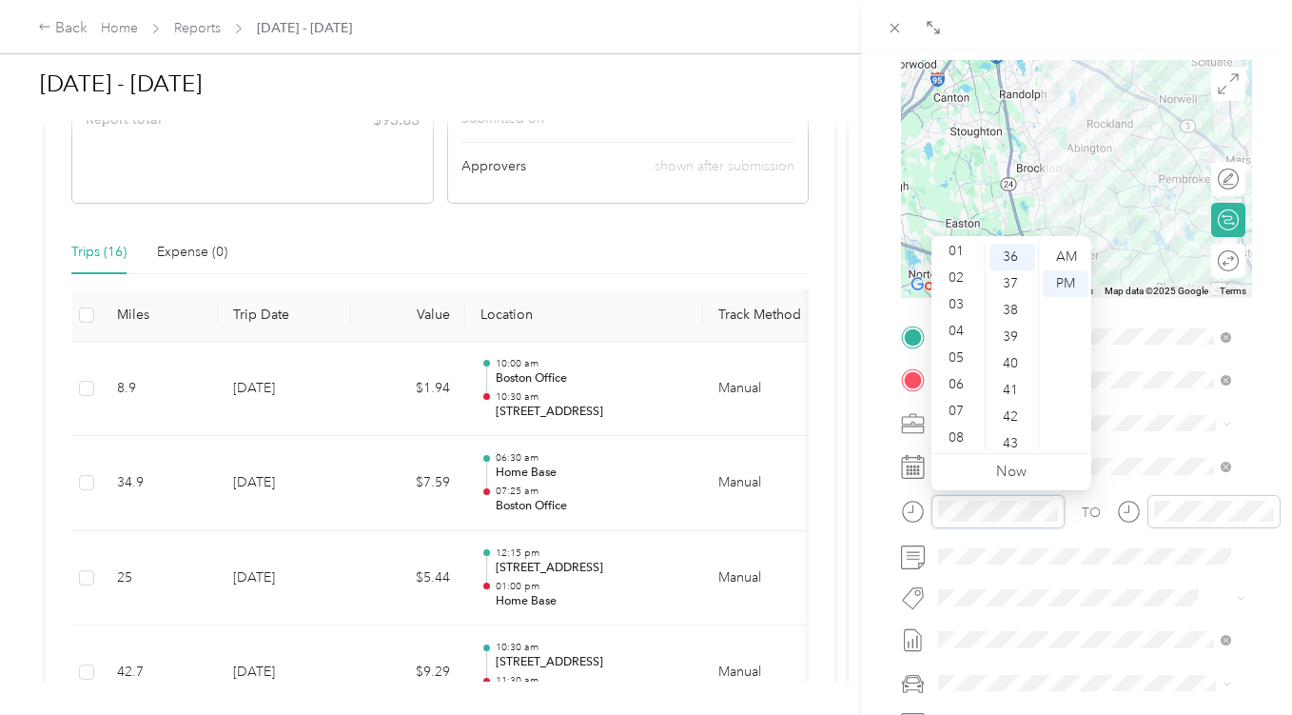
scroll to position [0, 0]
click at [963, 250] on div "12" at bounding box center [959, 257] width 46 height 27
click at [1008, 255] on div "00" at bounding box center [1013, 257] width 46 height 27
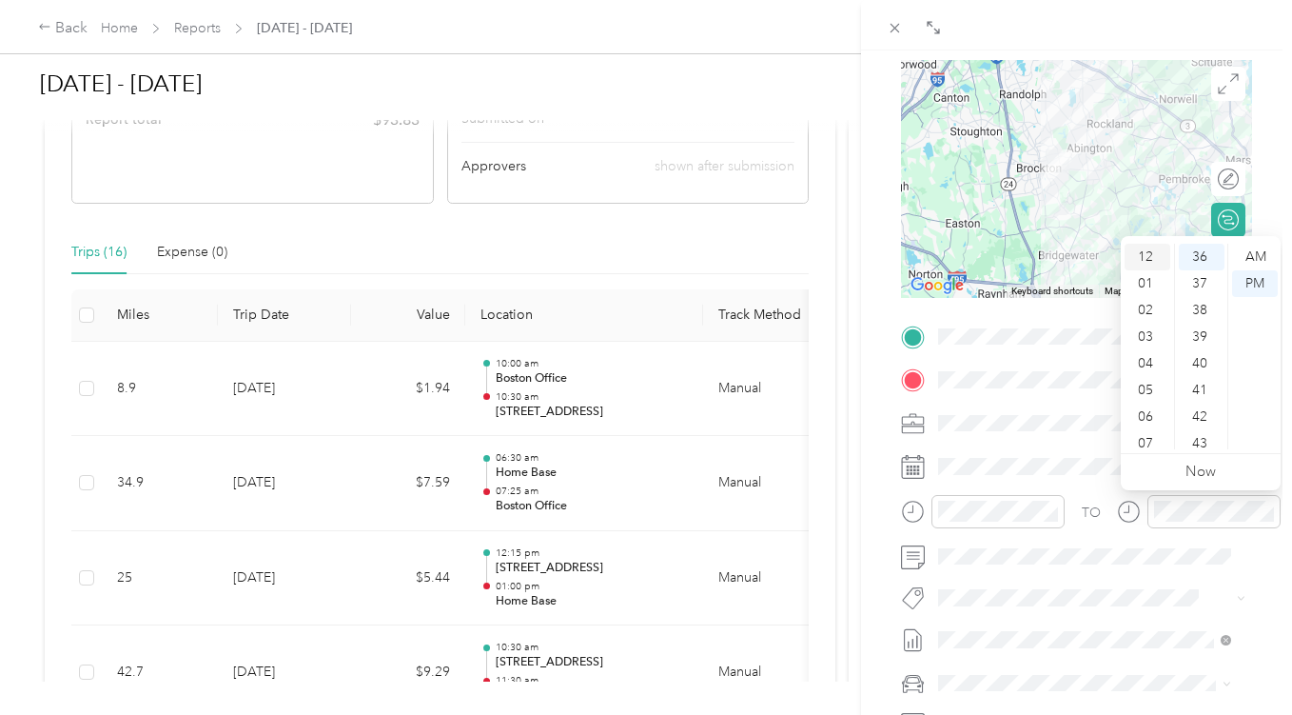
click at [1152, 253] on div "12" at bounding box center [1148, 257] width 46 height 27
click at [1203, 382] on div "30" at bounding box center [1202, 382] width 46 height 27
click at [1252, 198] on form "New Trip Save This trip cannot be edited because it is either under review, app…" at bounding box center [1076, 356] width 391 height 851
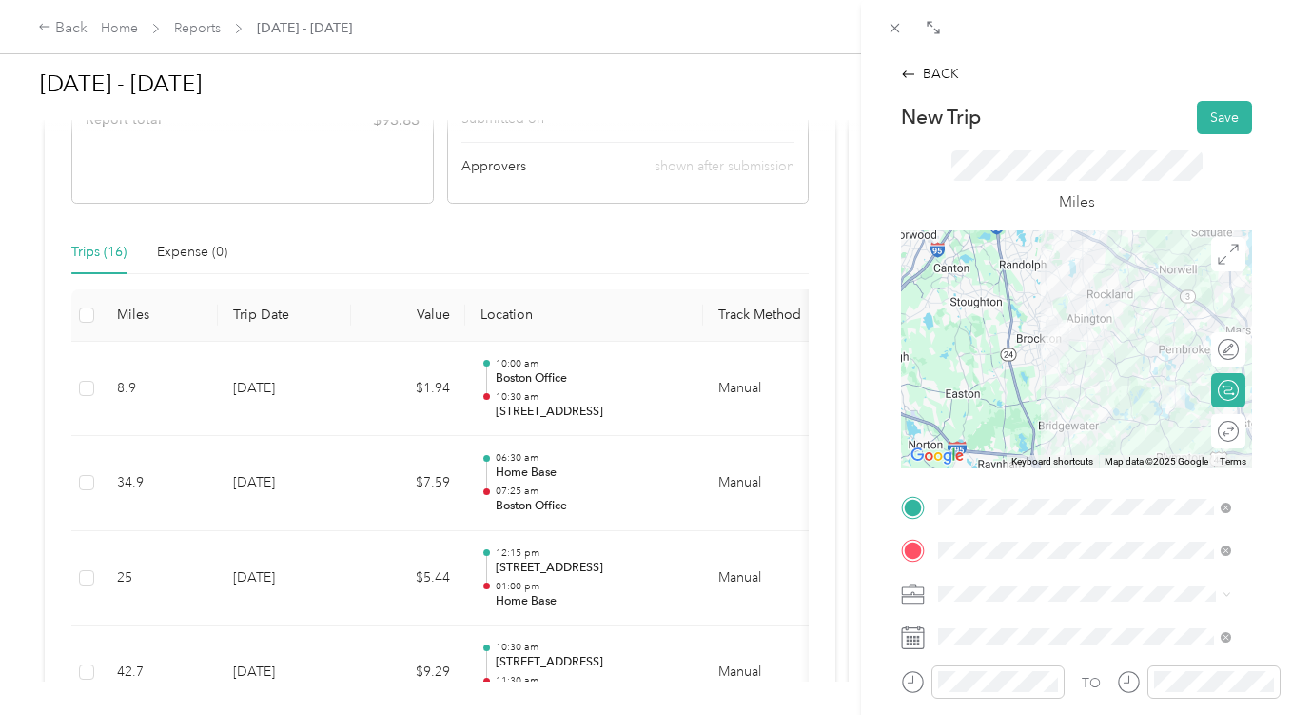
scroll to position [0, 0]
click at [1221, 116] on button "Save" at bounding box center [1224, 117] width 55 height 33
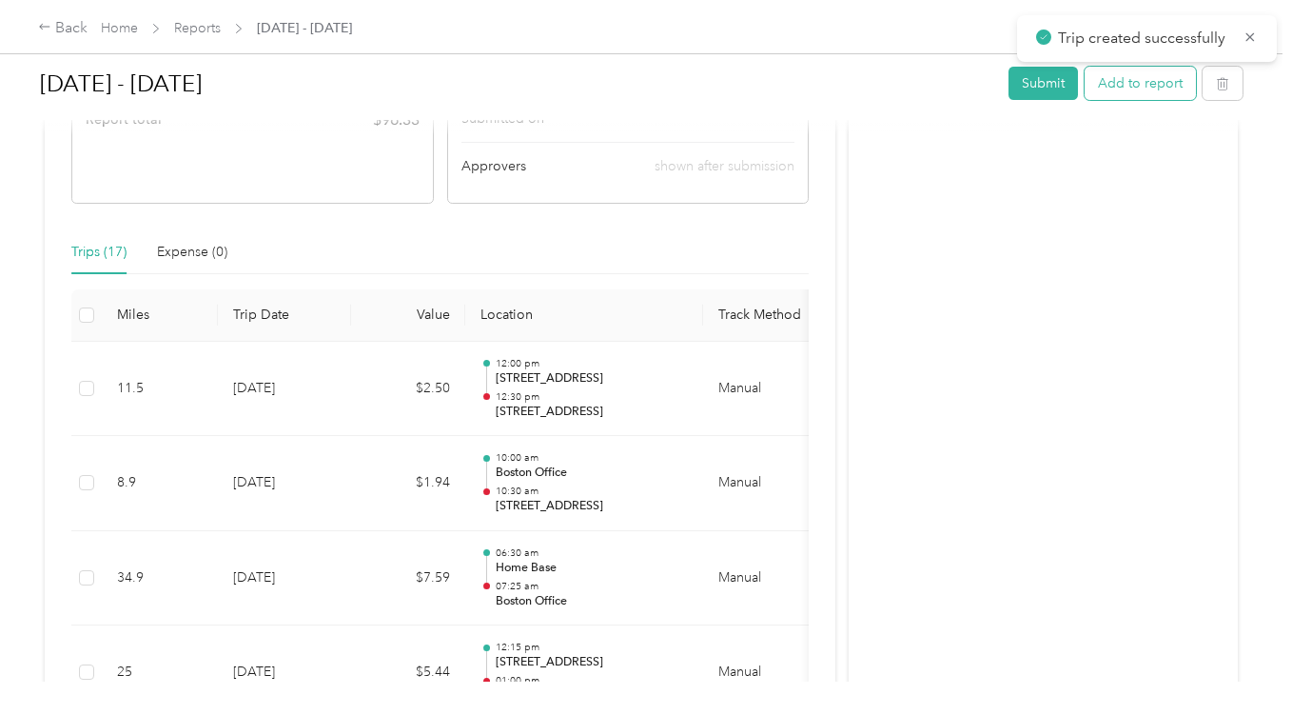
click at [1133, 81] on button "Add to report" at bounding box center [1140, 83] width 111 height 33
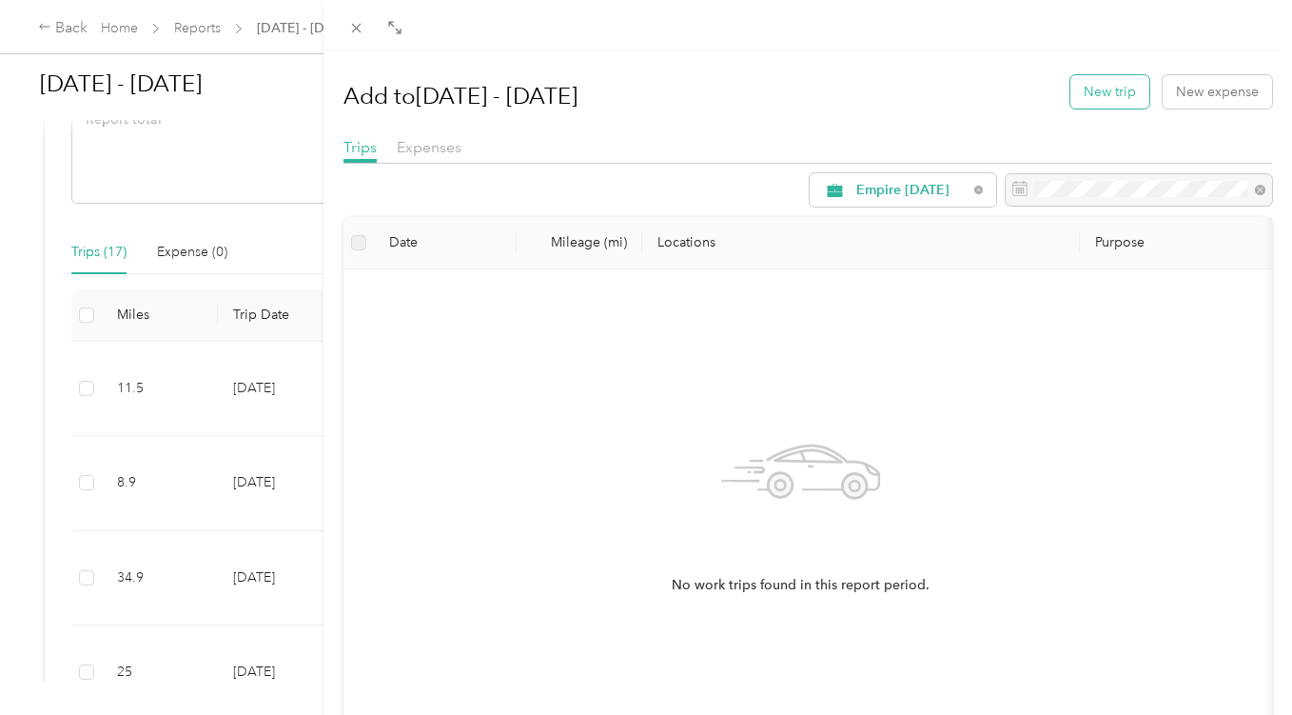
click at [1092, 99] on button "New trip" at bounding box center [1110, 91] width 79 height 33
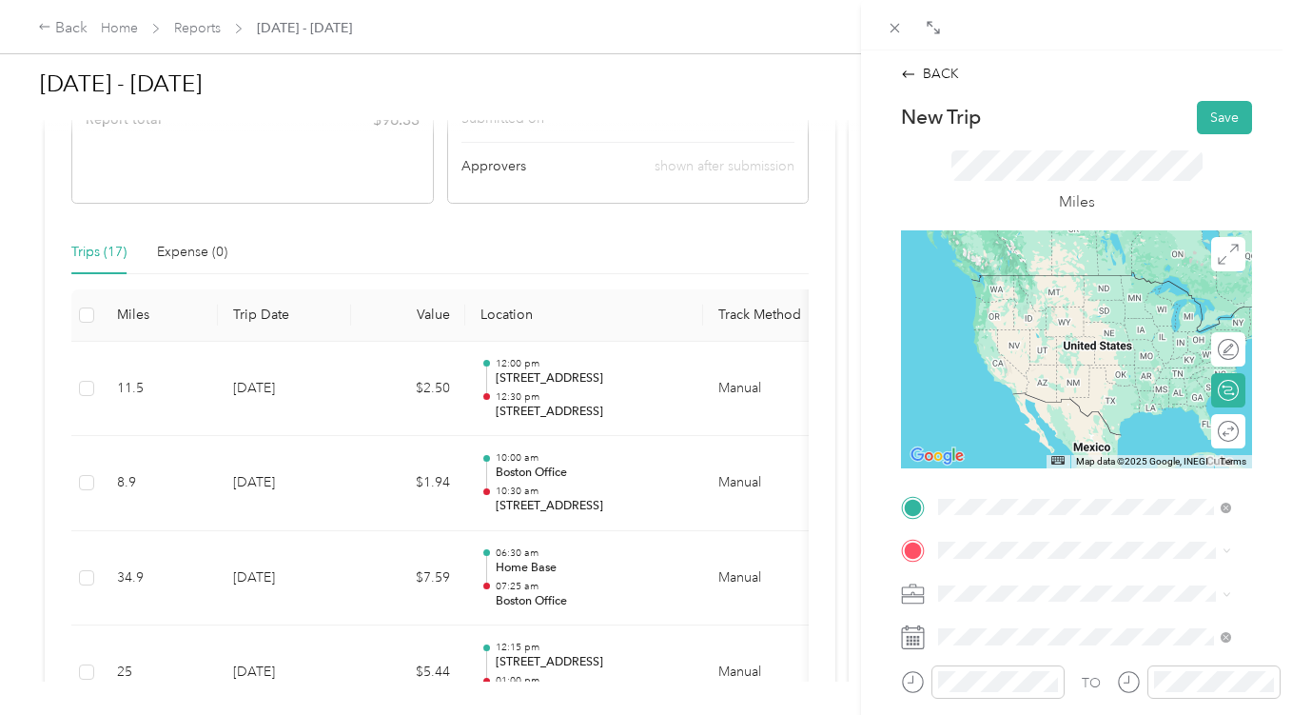
click at [1096, 284] on span "[STREET_ADDRESS][US_STATE]" at bounding box center [1070, 274] width 190 height 17
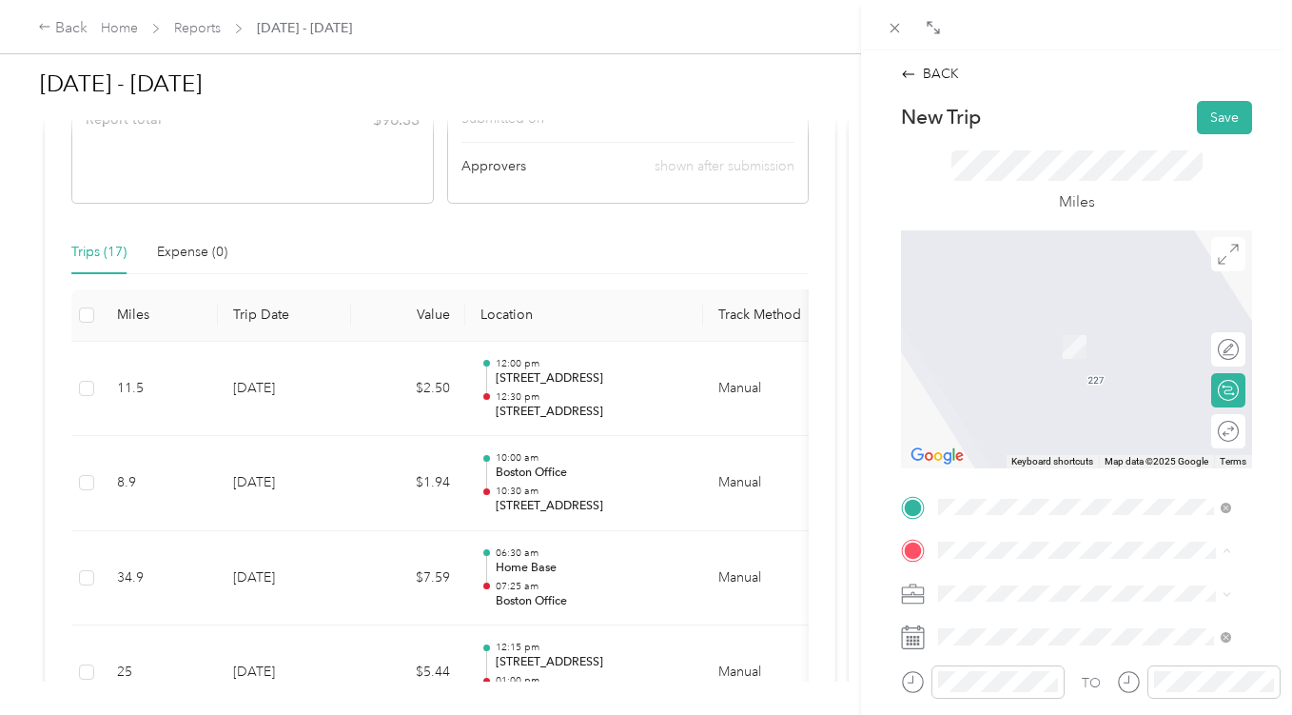
click at [1035, 333] on span "[STREET_ADDRESS][PERSON_NAME][US_STATE]" at bounding box center [1100, 326] width 250 height 33
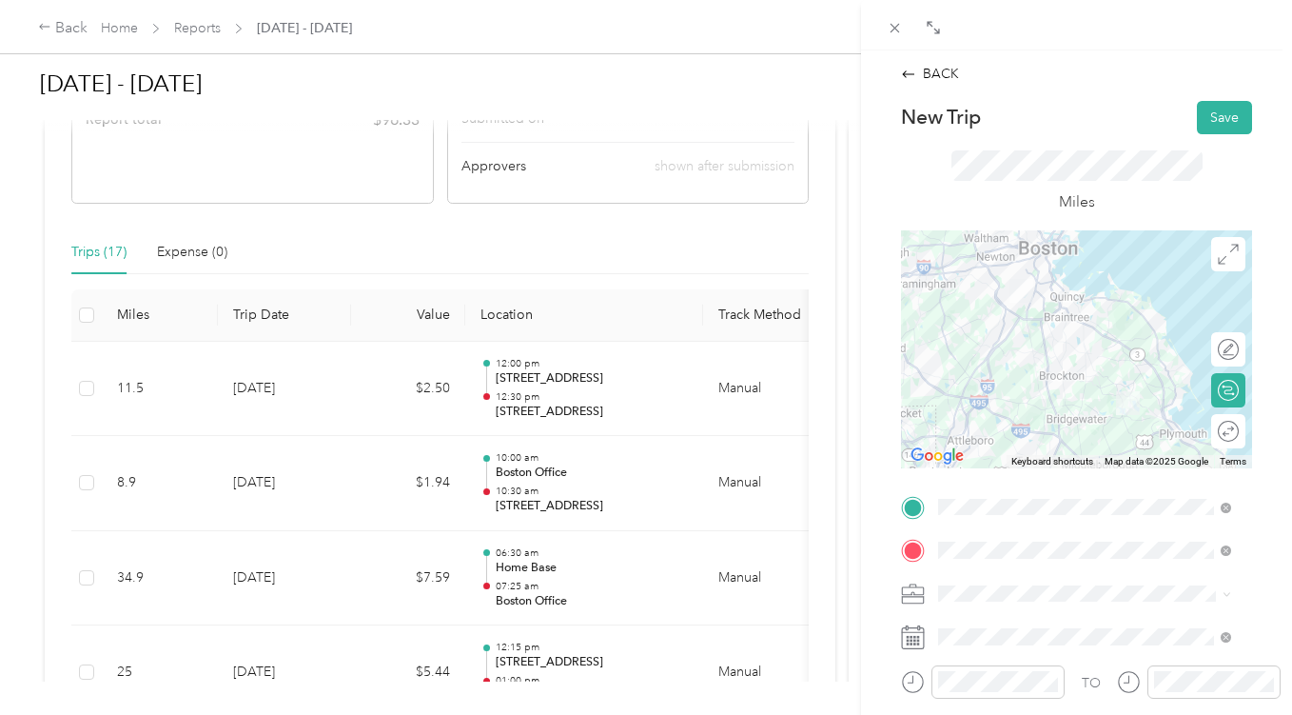
click at [1102, 377] on div at bounding box center [1076, 349] width 351 height 238
click at [1131, 379] on div at bounding box center [1076, 349] width 351 height 238
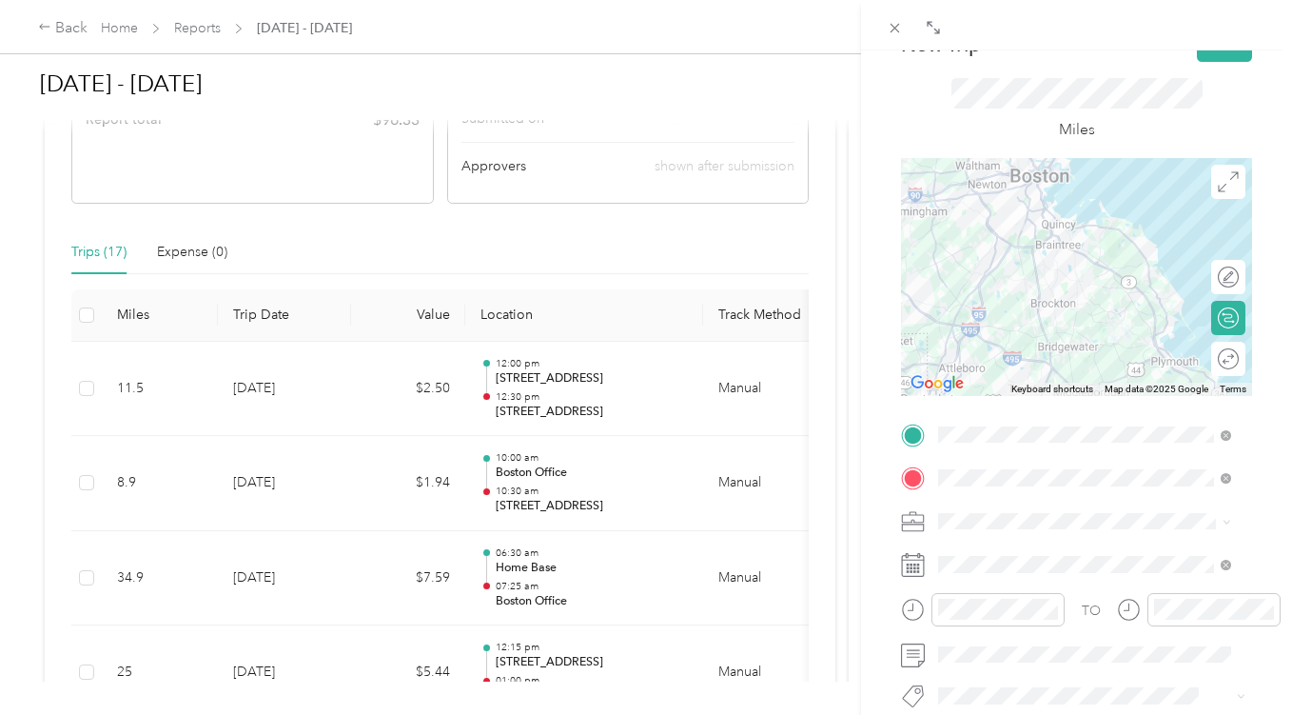
scroll to position [95, 0]
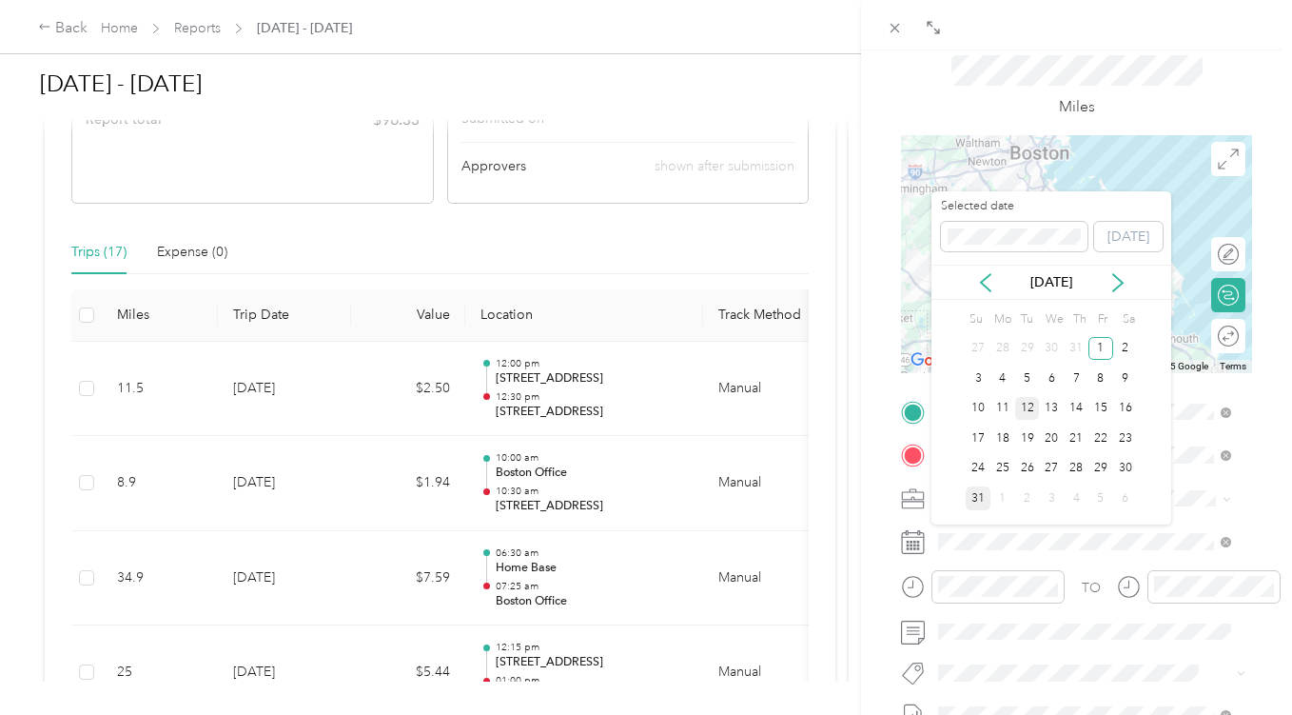
click at [1029, 410] on div "12" at bounding box center [1028, 409] width 25 height 24
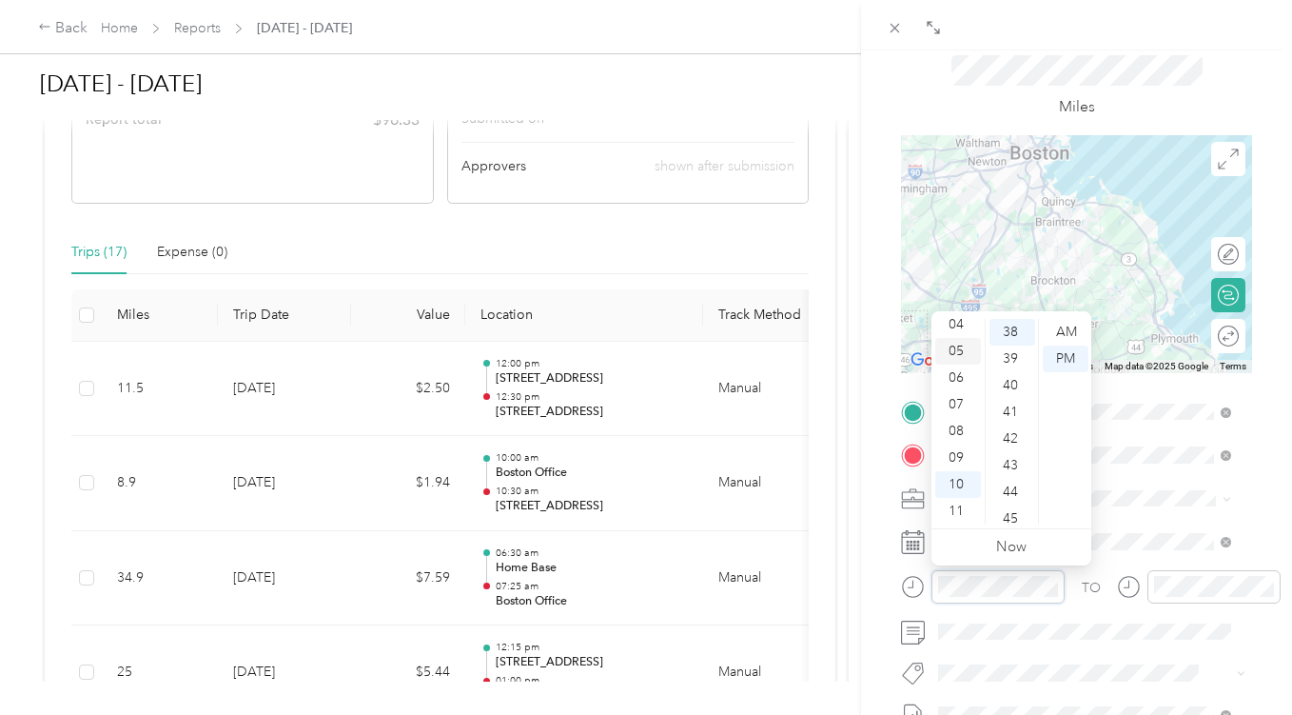
scroll to position [0, 0]
click at [956, 359] on div "01" at bounding box center [959, 358] width 46 height 27
click at [1011, 495] on div "44" at bounding box center [1013, 492] width 46 height 27
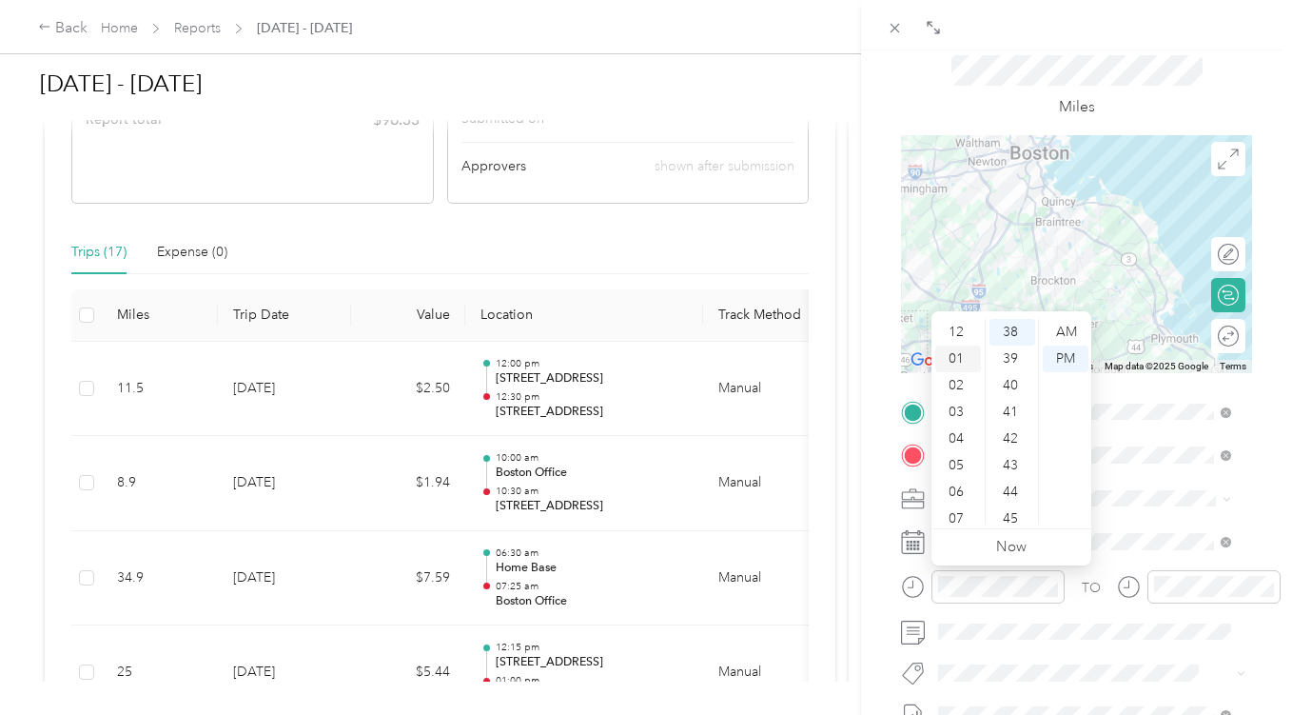
click at [956, 360] on div "01" at bounding box center [959, 358] width 46 height 27
click at [1015, 492] on div "44" at bounding box center [1013, 492] width 46 height 27
click at [1008, 351] on div "45" at bounding box center [1013, 358] width 46 height 27
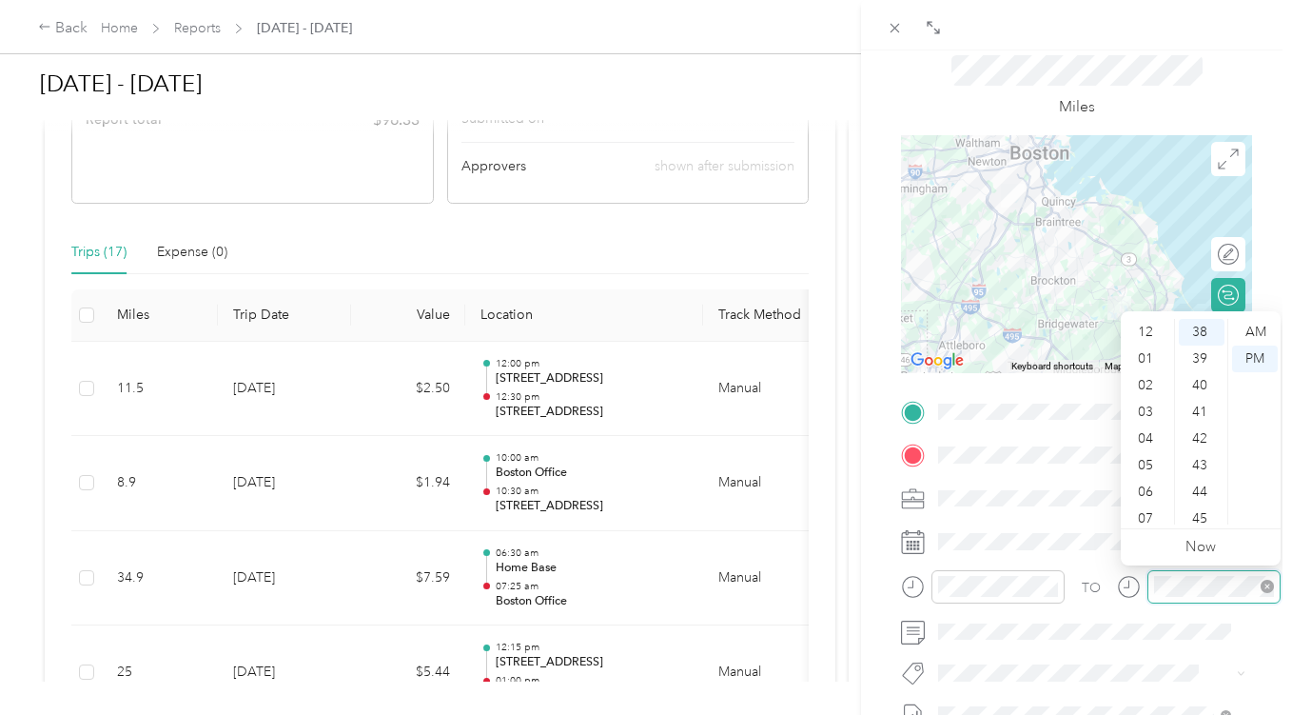
scroll to position [114, 0]
click at [1149, 367] on div "02" at bounding box center [1148, 366] width 46 height 27
click at [1195, 410] on div "30" at bounding box center [1202, 404] width 46 height 27
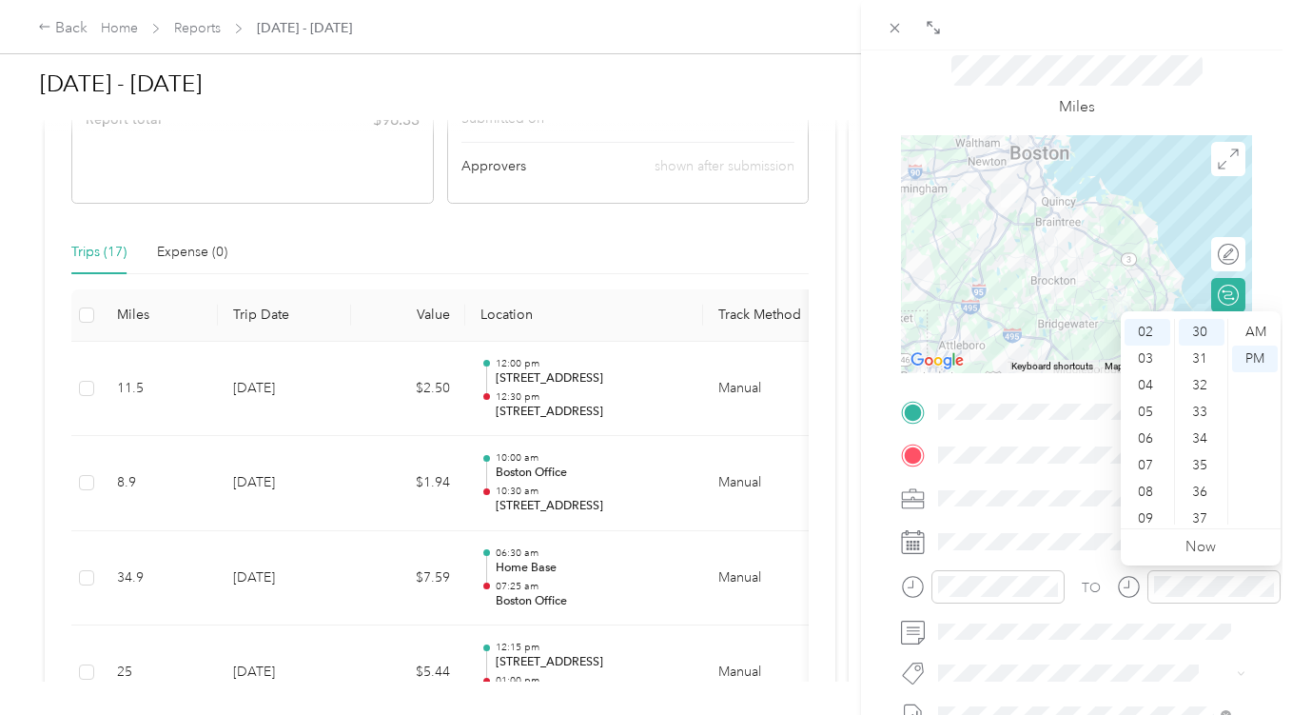
click at [1261, 237] on div "BACK New Trip Save This trip cannot be edited because it is either under review…" at bounding box center [1076, 407] width 431 height 715
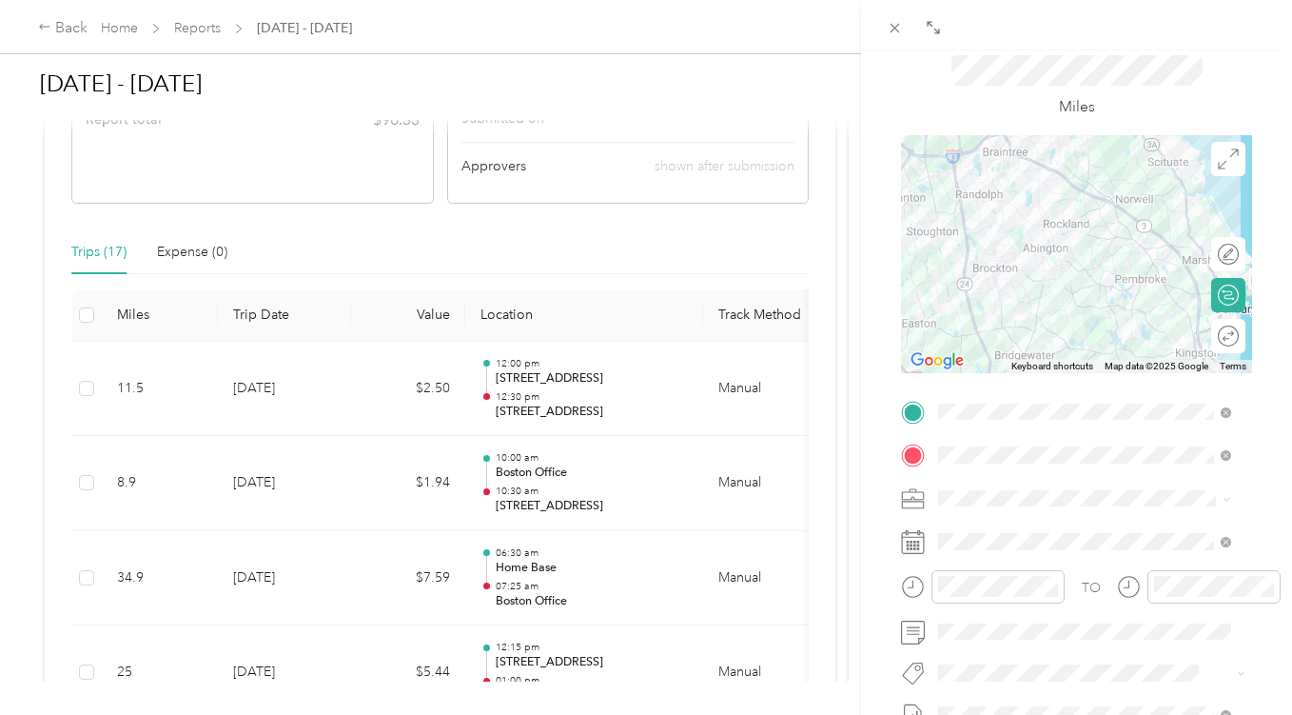
scroll to position [0, 0]
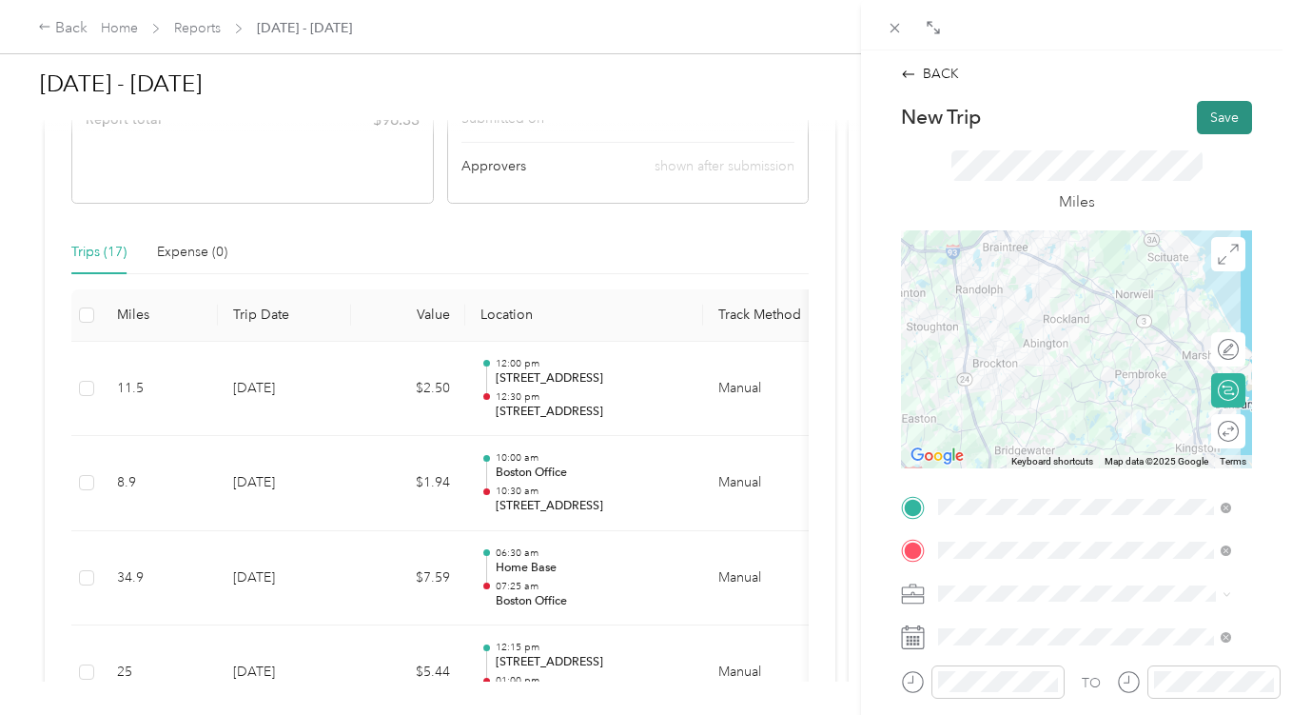
click at [1217, 111] on button "Save" at bounding box center [1224, 117] width 55 height 33
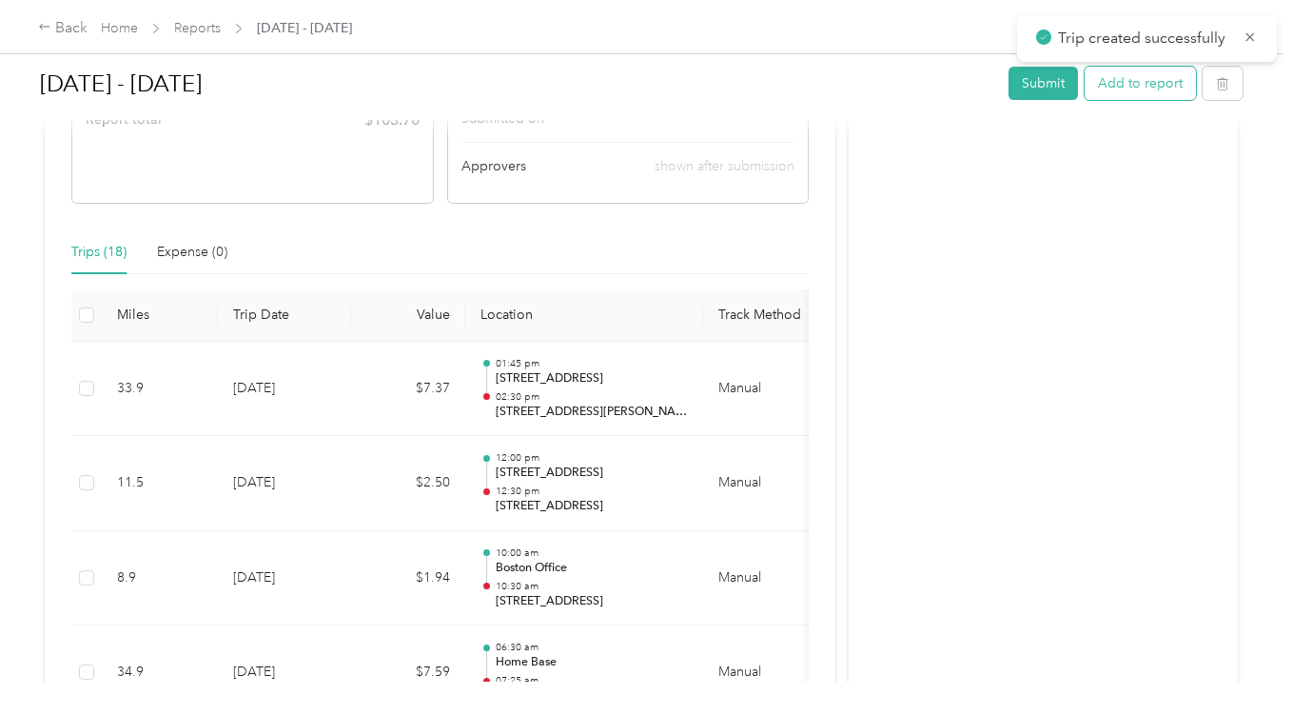
click at [1143, 85] on button "Add to report" at bounding box center [1140, 83] width 111 height 33
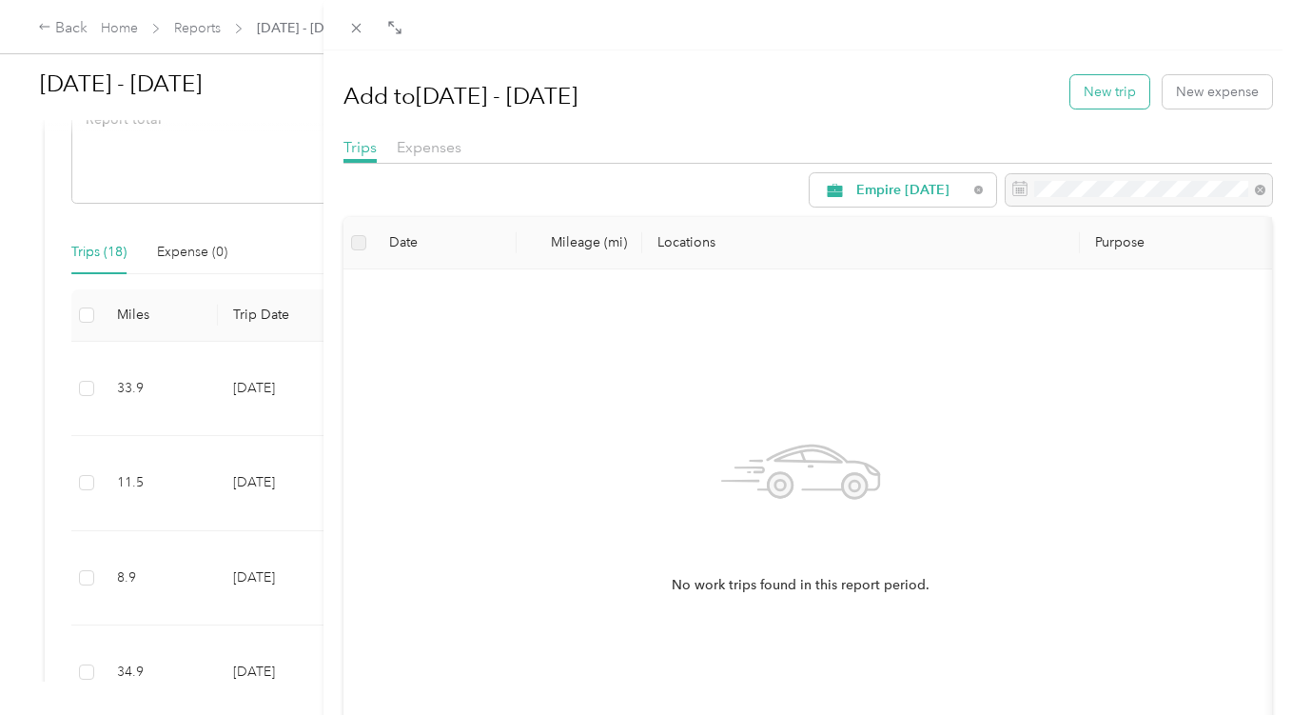
click at [1100, 94] on button "New trip" at bounding box center [1110, 91] width 79 height 33
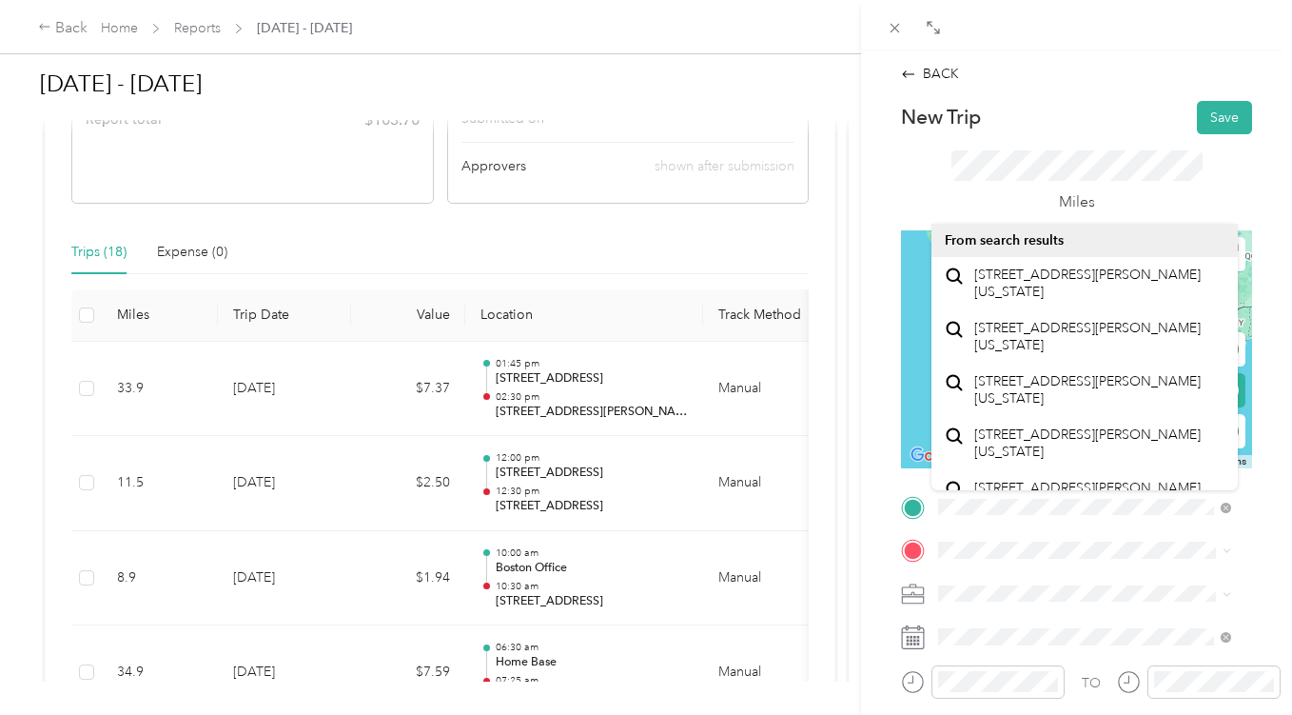
click at [1038, 353] on span "[STREET_ADDRESS][PERSON_NAME][US_STATE]" at bounding box center [1100, 336] width 250 height 33
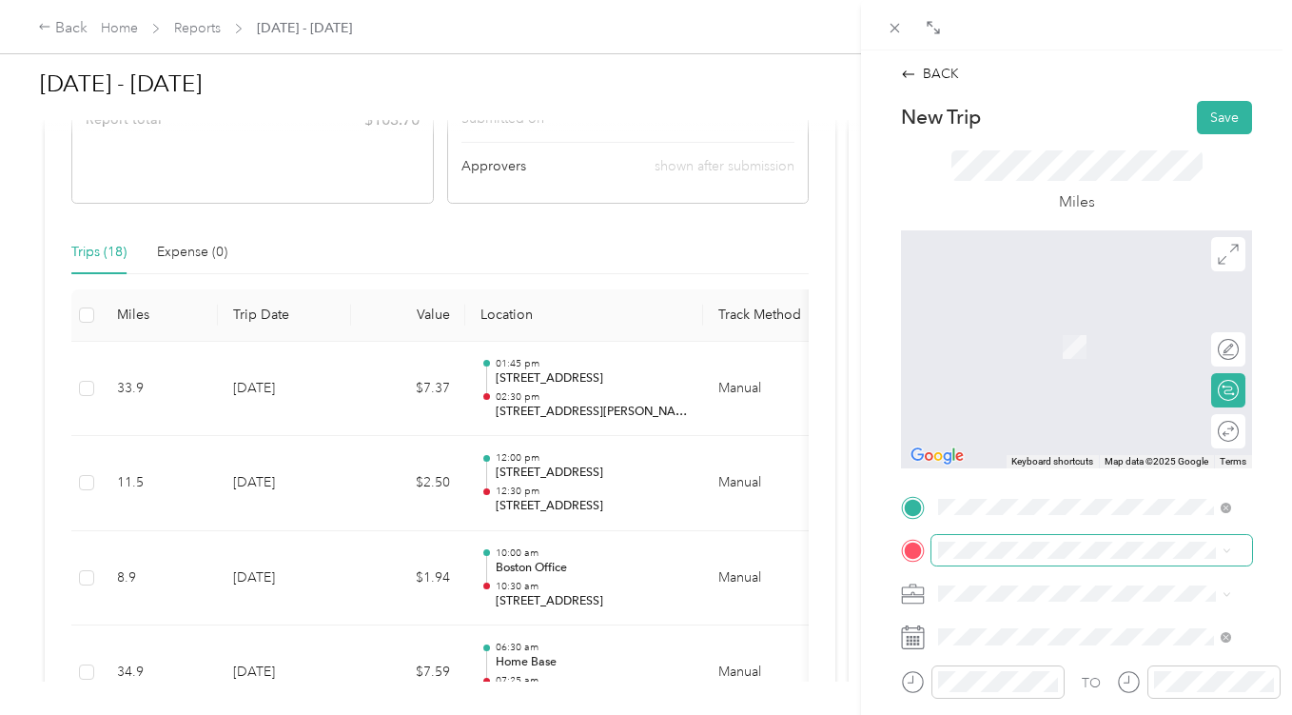
click at [1005, 561] on span at bounding box center [1092, 550] width 321 height 30
click at [1029, 403] on div "Home Base [STREET_ADDRESS][US_STATE]" at bounding box center [1070, 404] width 190 height 40
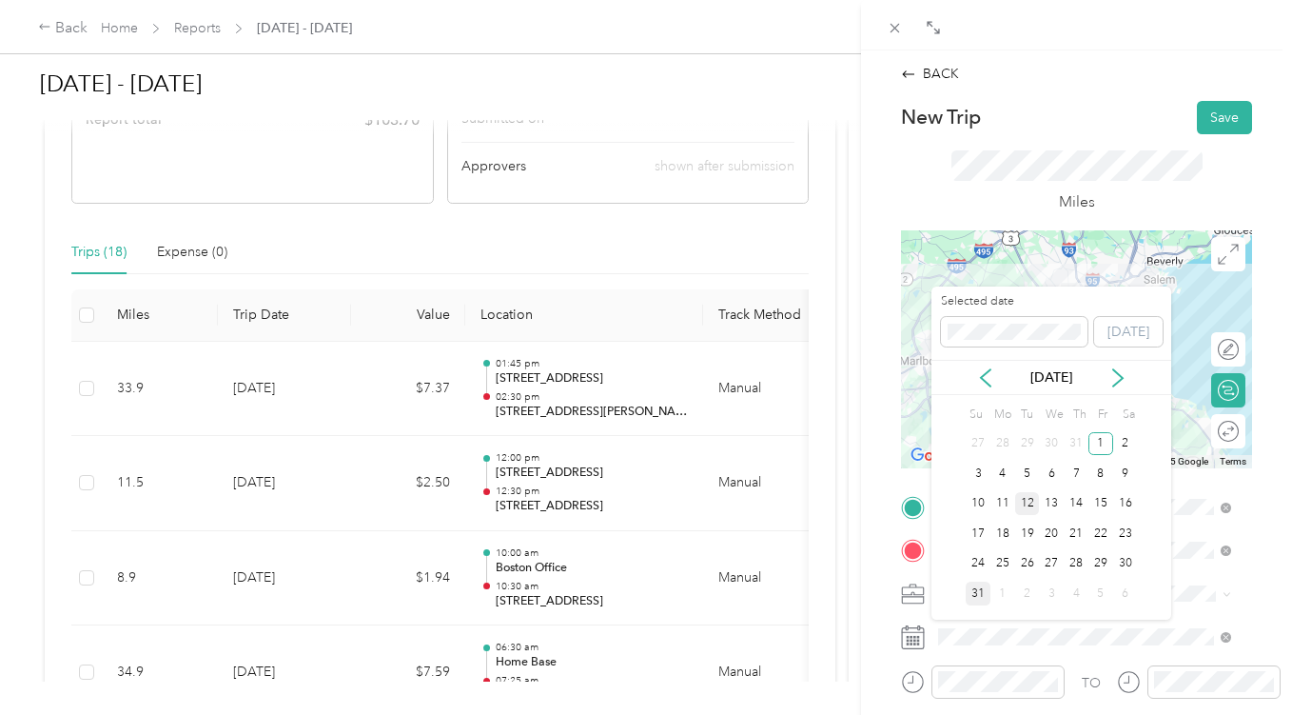
click at [1027, 505] on div "12" at bounding box center [1028, 504] width 25 height 24
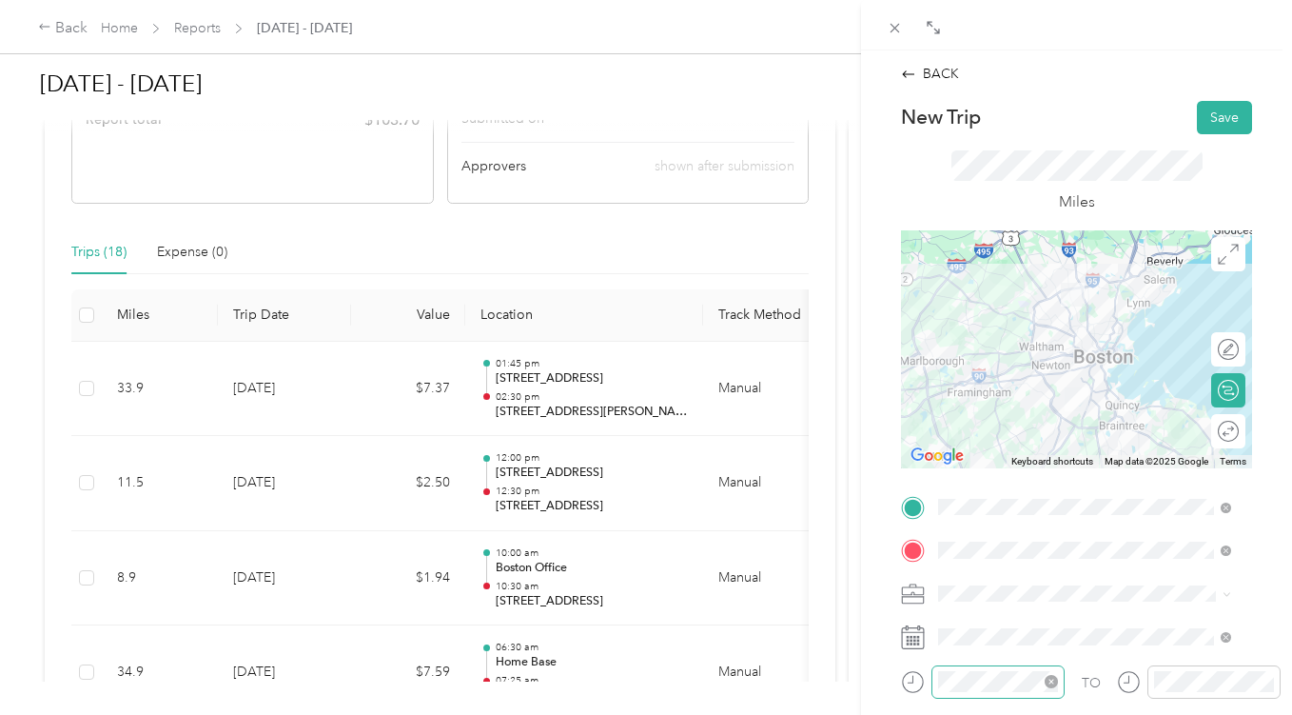
click at [1012, 697] on div at bounding box center [998, 681] width 133 height 33
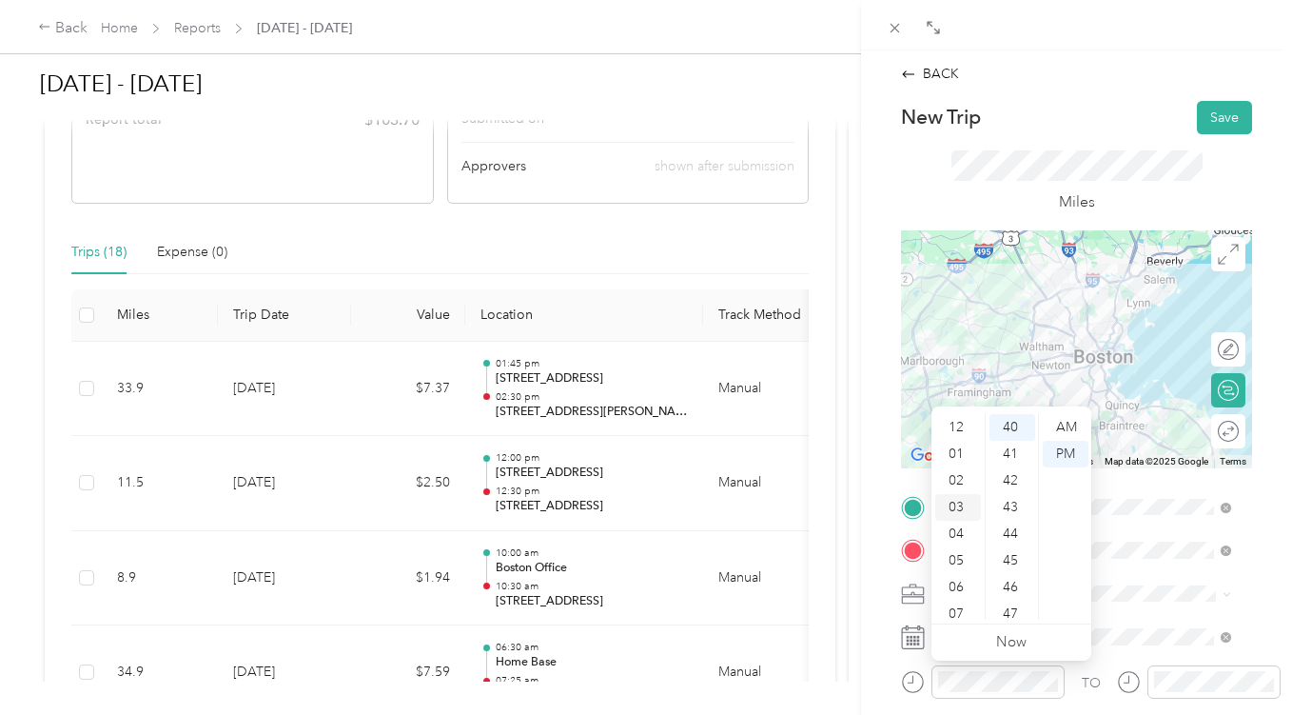
click at [963, 506] on div "03" at bounding box center [959, 507] width 46 height 27
click at [1019, 452] on div "30" at bounding box center [1013, 446] width 46 height 27
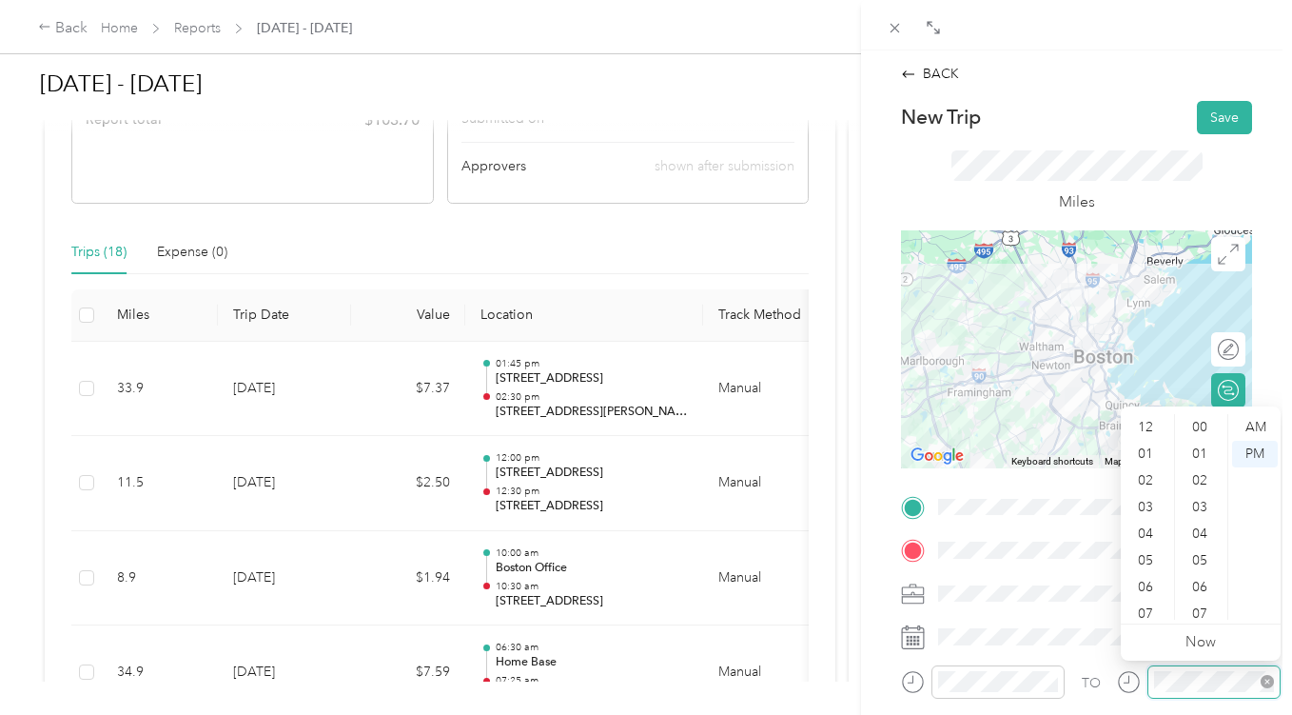
scroll to position [114, 0]
click at [1150, 424] on div "04" at bounding box center [1148, 419] width 46 height 27
click at [1204, 427] on div "15" at bounding box center [1202, 427] width 46 height 27
click at [1260, 325] on div "BACK New Trip Save This trip cannot be edited because it is either under review…" at bounding box center [1076, 407] width 431 height 715
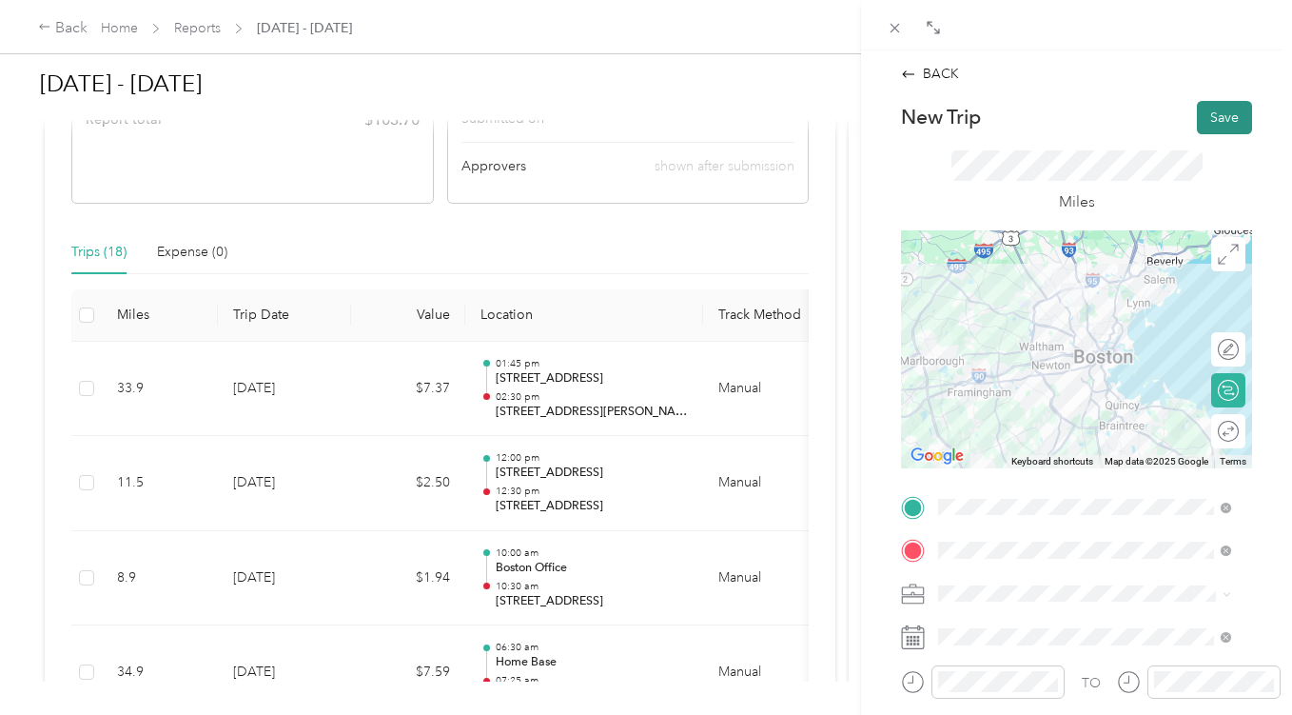
click at [1215, 107] on button "Save" at bounding box center [1224, 117] width 55 height 33
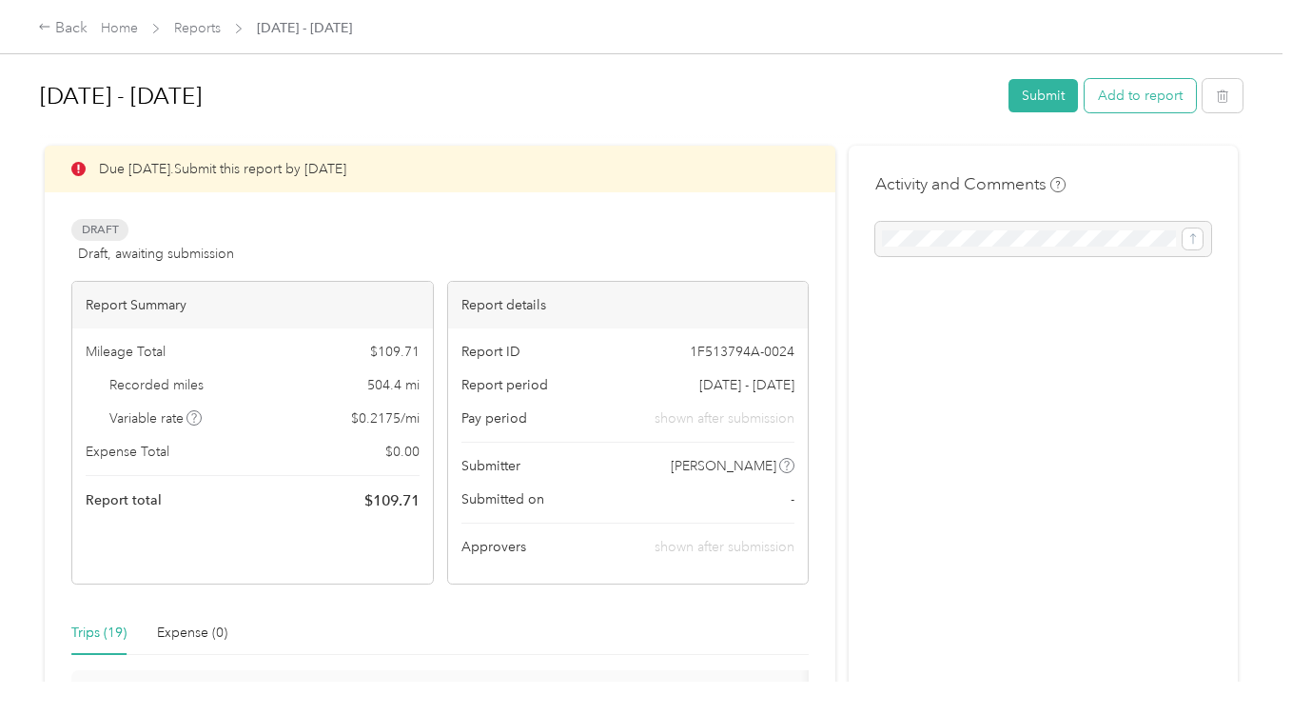
click at [1121, 93] on button "Add to report" at bounding box center [1140, 95] width 111 height 33
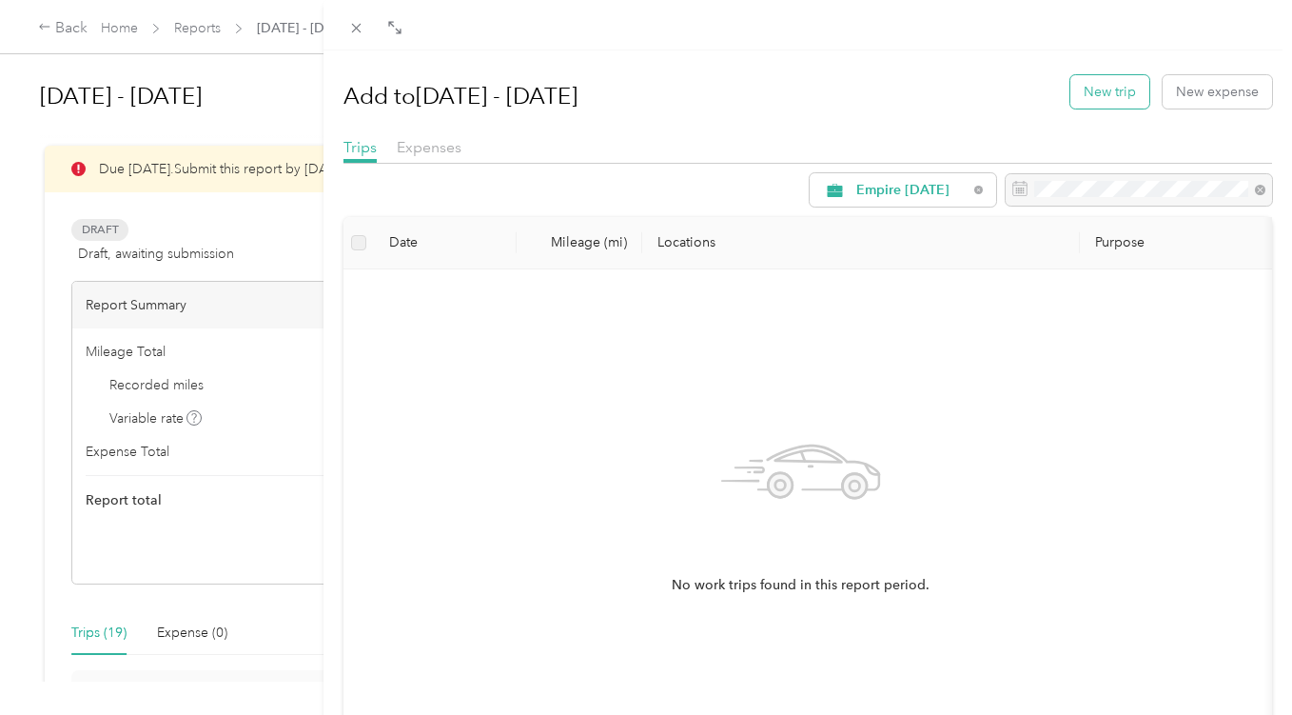
click at [1126, 87] on button "New trip" at bounding box center [1110, 91] width 79 height 33
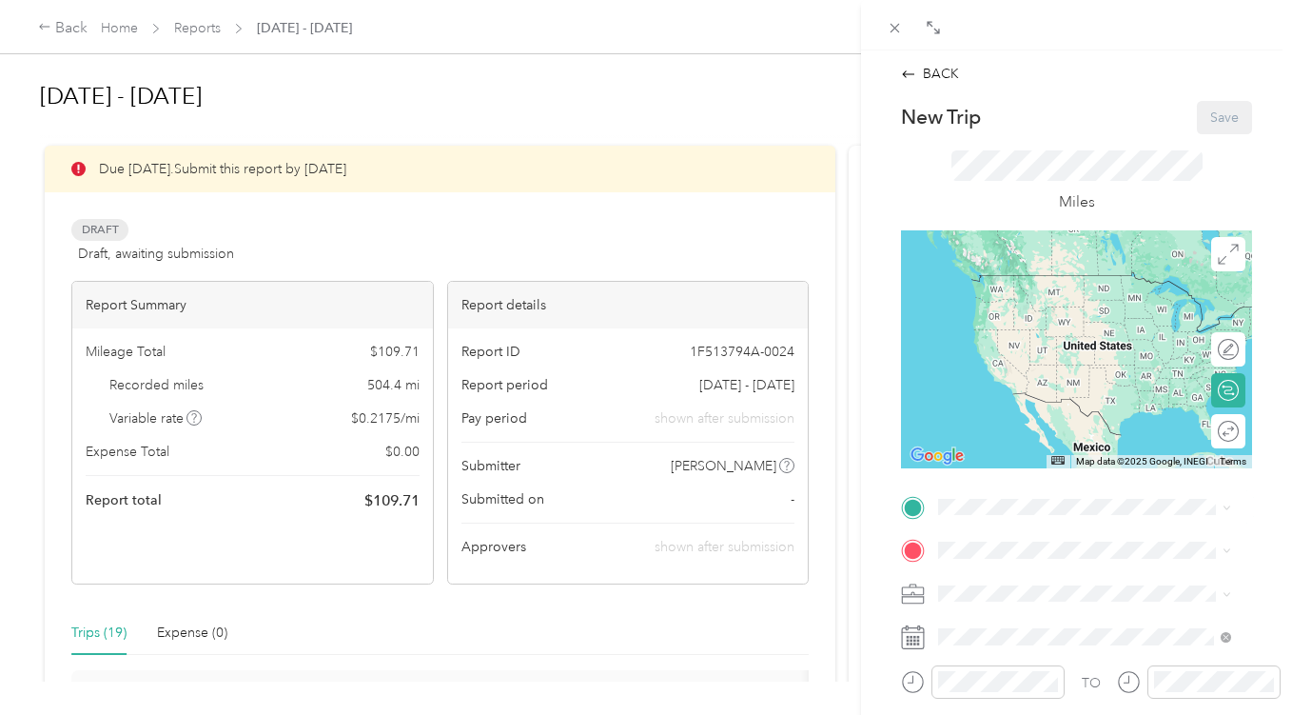
click at [1077, 373] on span "[STREET_ADDRESS][US_STATE]" at bounding box center [1070, 368] width 190 height 16
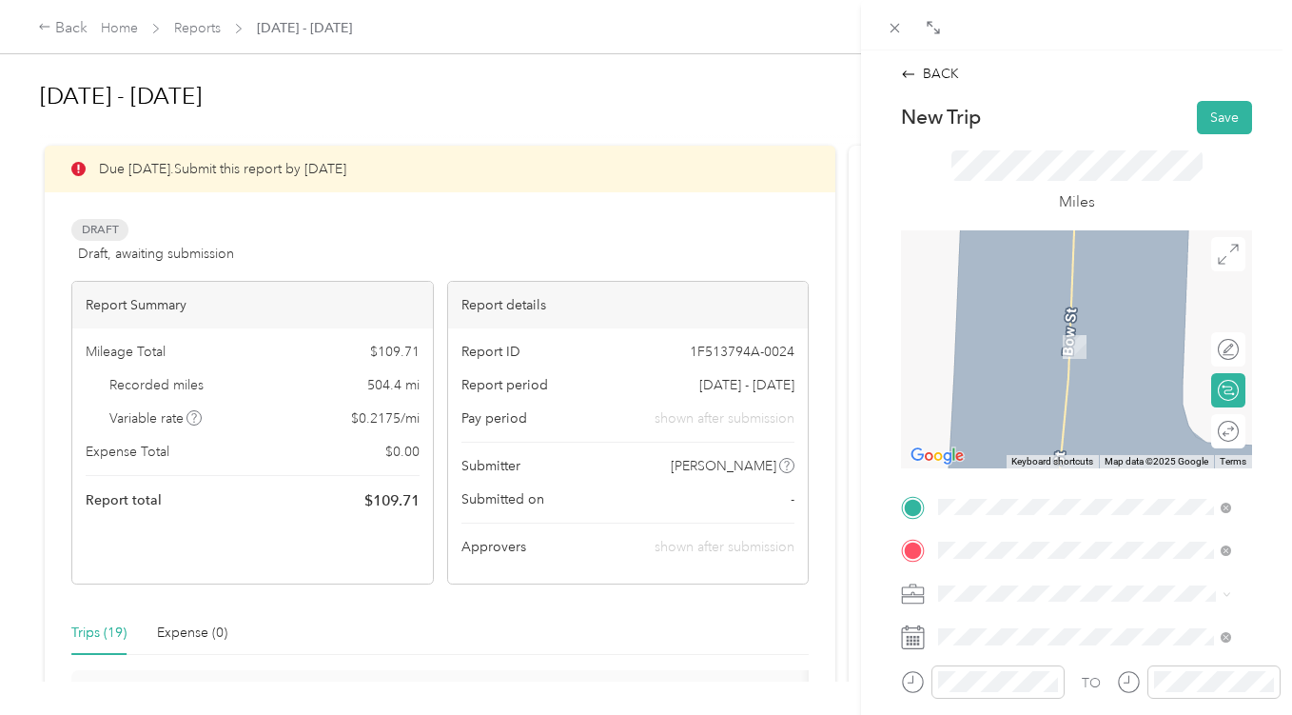
click at [1075, 366] on span "[STREET_ADDRESS][US_STATE]" at bounding box center [1070, 357] width 190 height 17
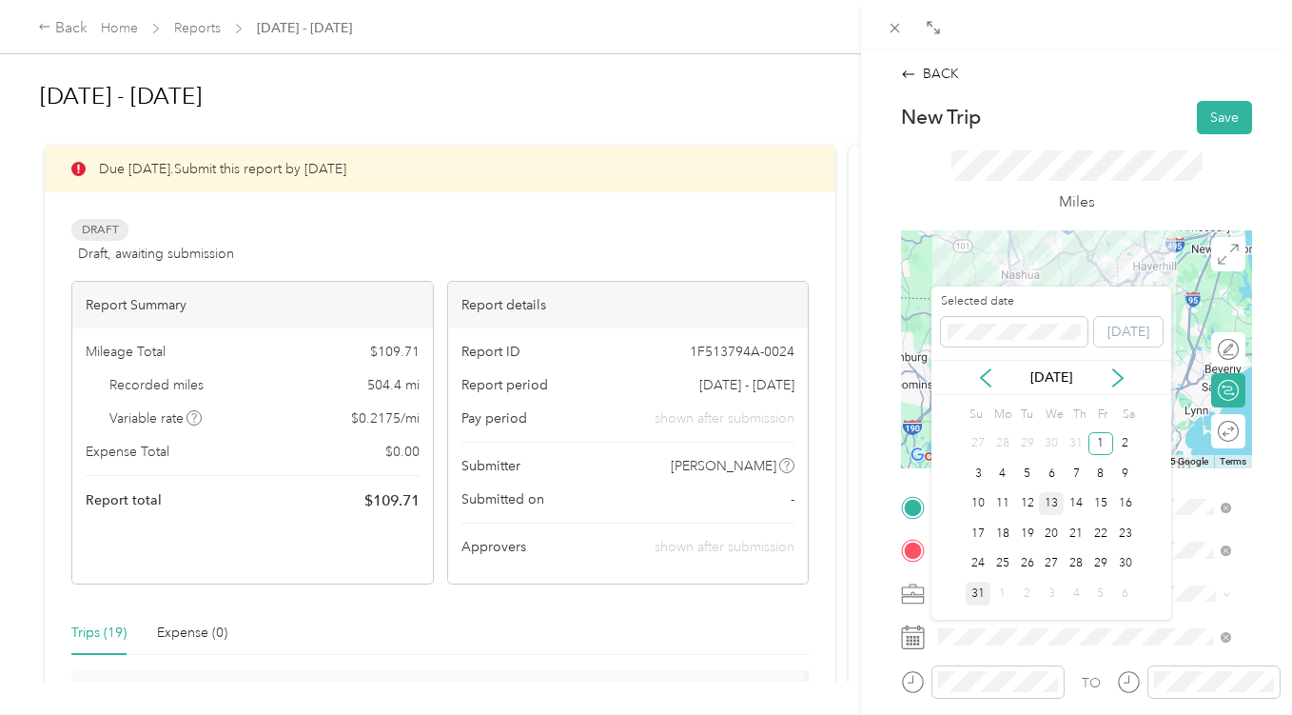
click at [1051, 503] on div "13" at bounding box center [1051, 504] width 25 height 24
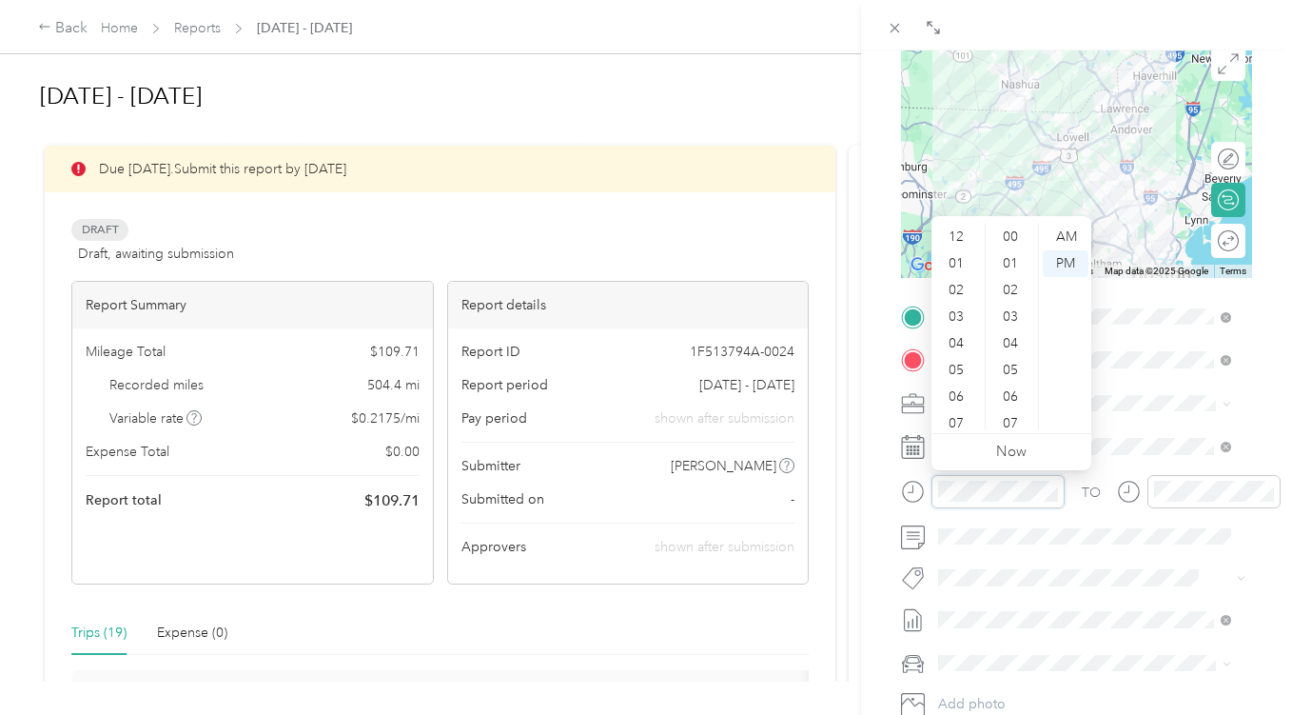
scroll to position [114, 0]
click at [958, 327] on div "08" at bounding box center [959, 336] width 46 height 27
click at [1016, 370] on div "15" at bounding box center [1013, 374] width 46 height 27
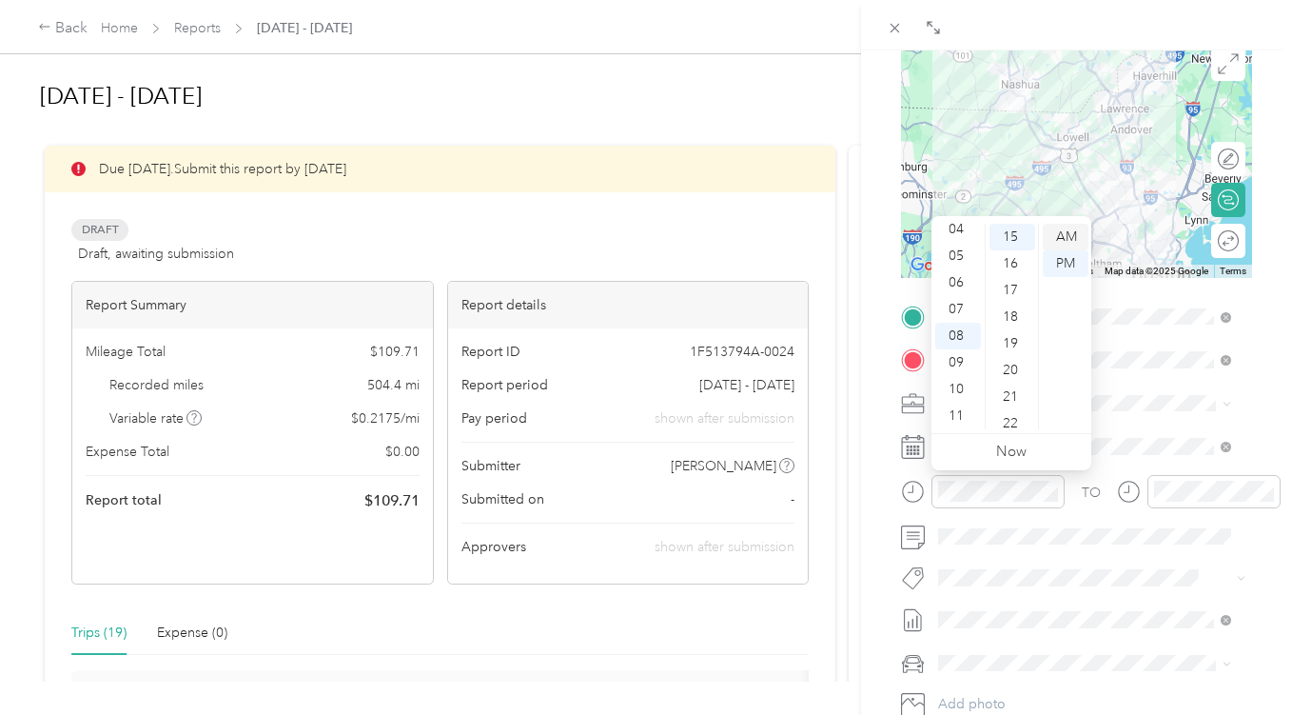
click at [1069, 231] on div "AM" at bounding box center [1066, 237] width 46 height 27
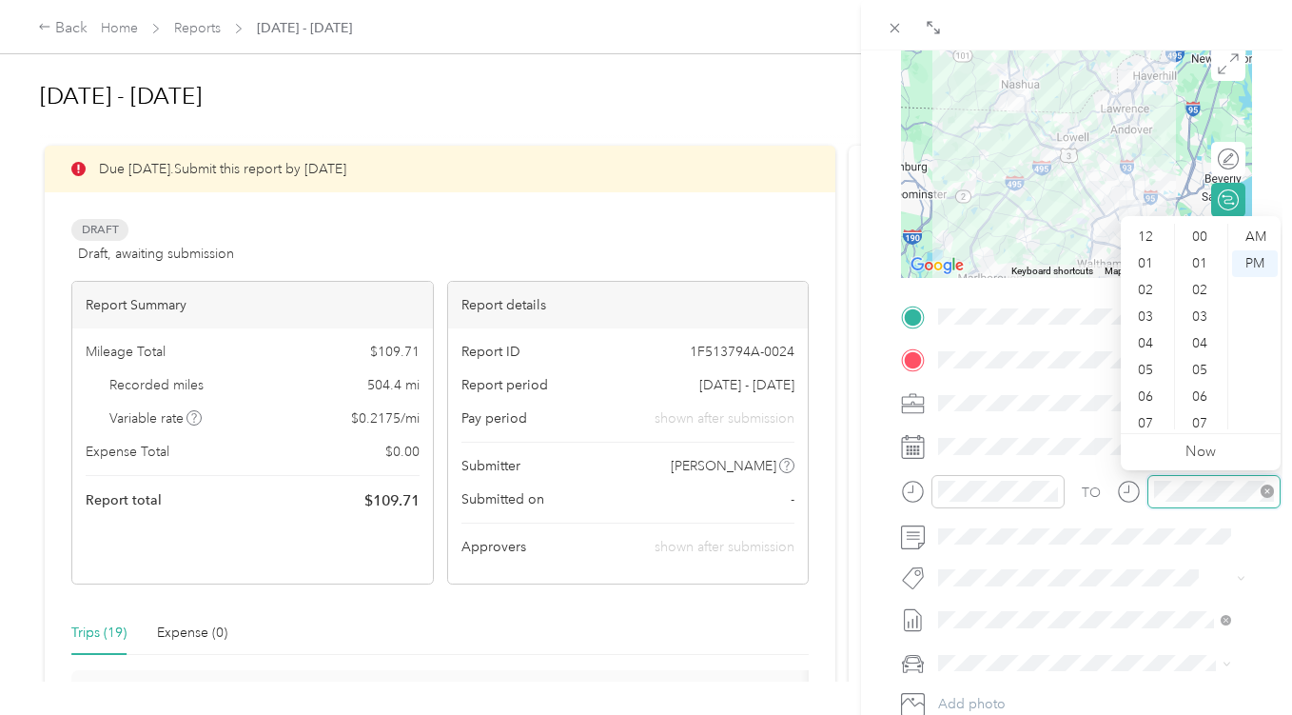
scroll to position [114, 0]
click at [1148, 361] on div "09" at bounding box center [1148, 362] width 46 height 27
click at [1147, 363] on div "09" at bounding box center [1148, 362] width 46 height 27
click at [1205, 232] on div "00" at bounding box center [1202, 237] width 46 height 27
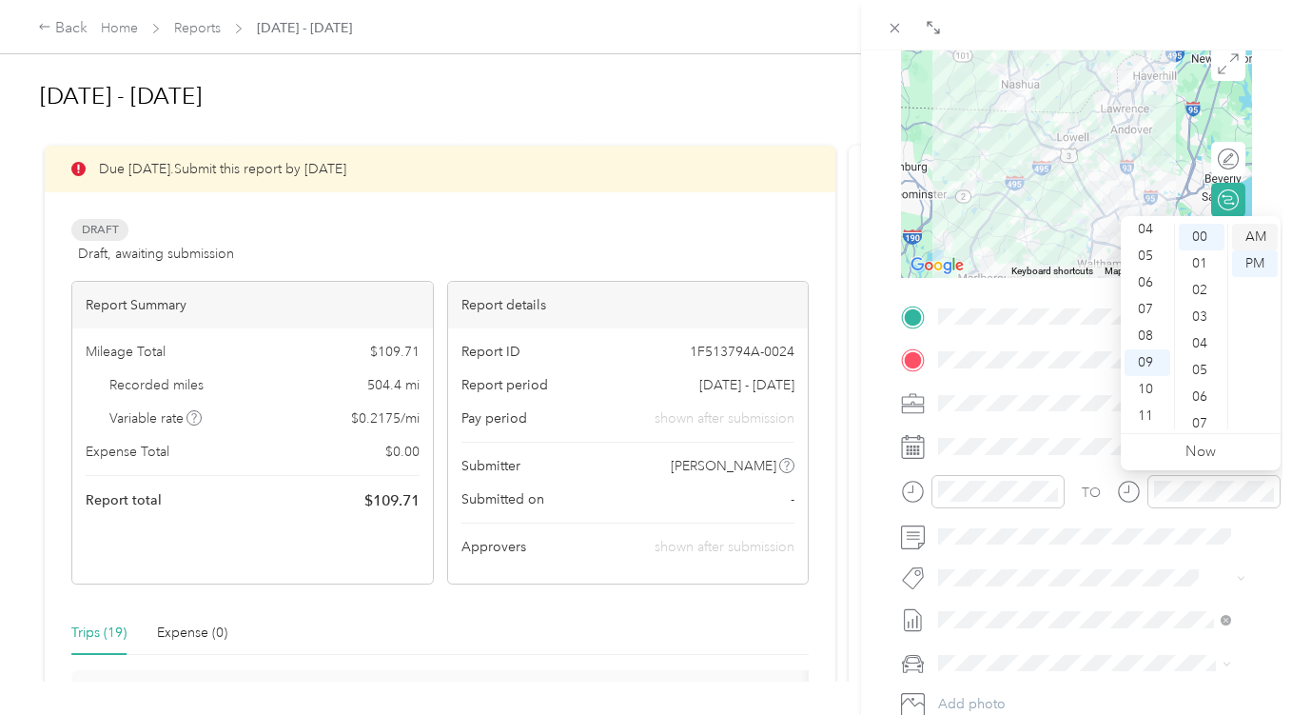
click at [1259, 237] on div "AM" at bounding box center [1256, 237] width 46 height 27
click at [1266, 172] on div "BACK New Trip Save This trip cannot be edited because it is either under review…" at bounding box center [1076, 407] width 431 height 715
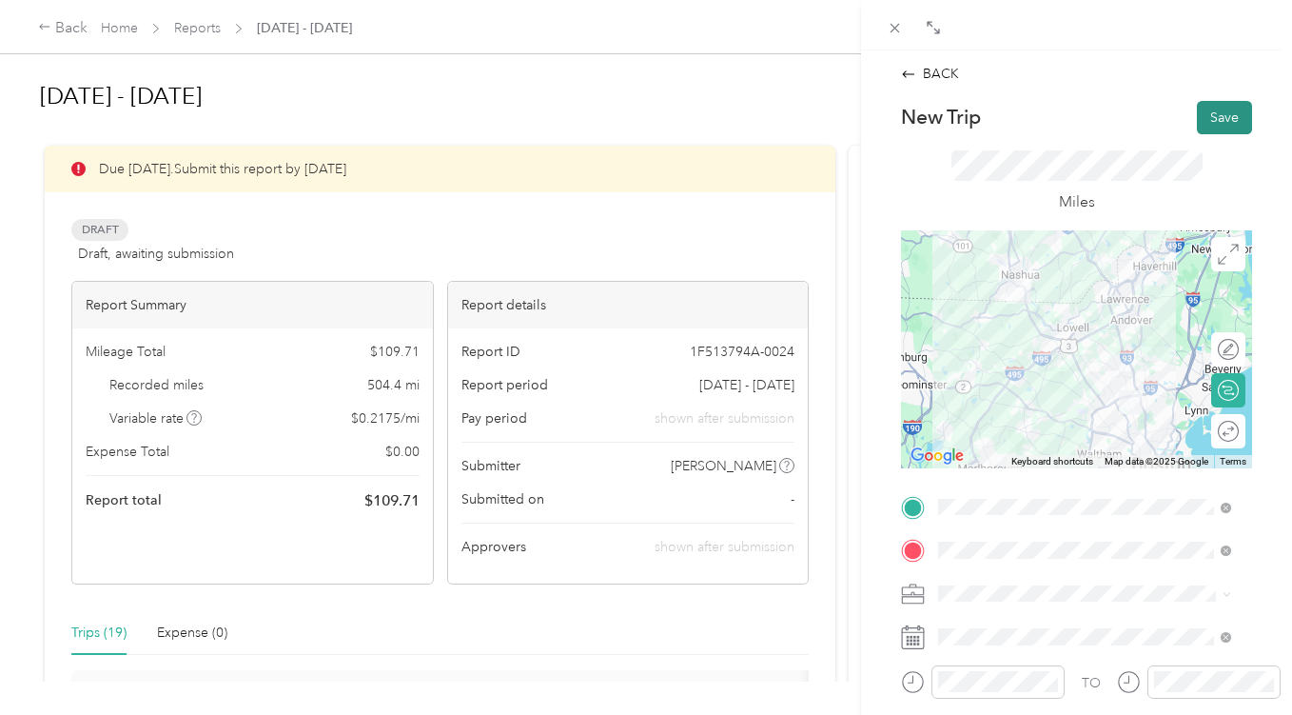
click at [1220, 114] on button "Save" at bounding box center [1224, 117] width 55 height 33
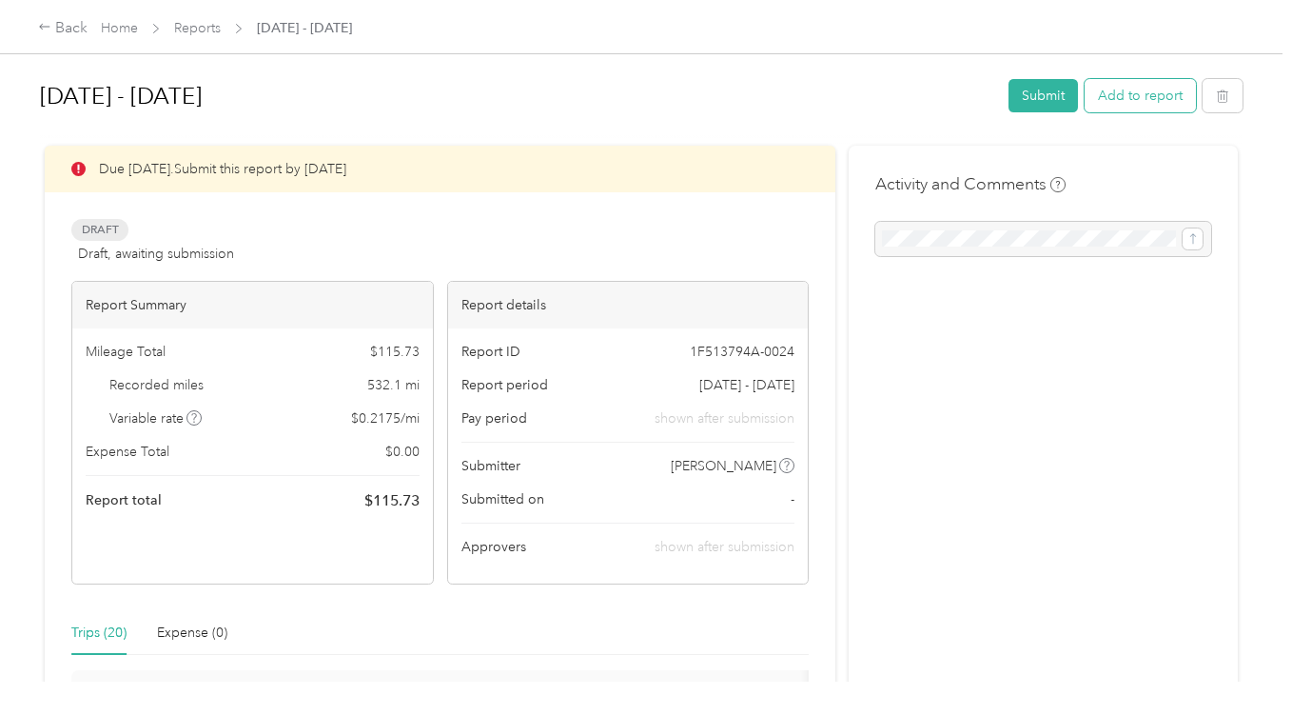
click at [1129, 99] on button "Add to report" at bounding box center [1140, 95] width 111 height 33
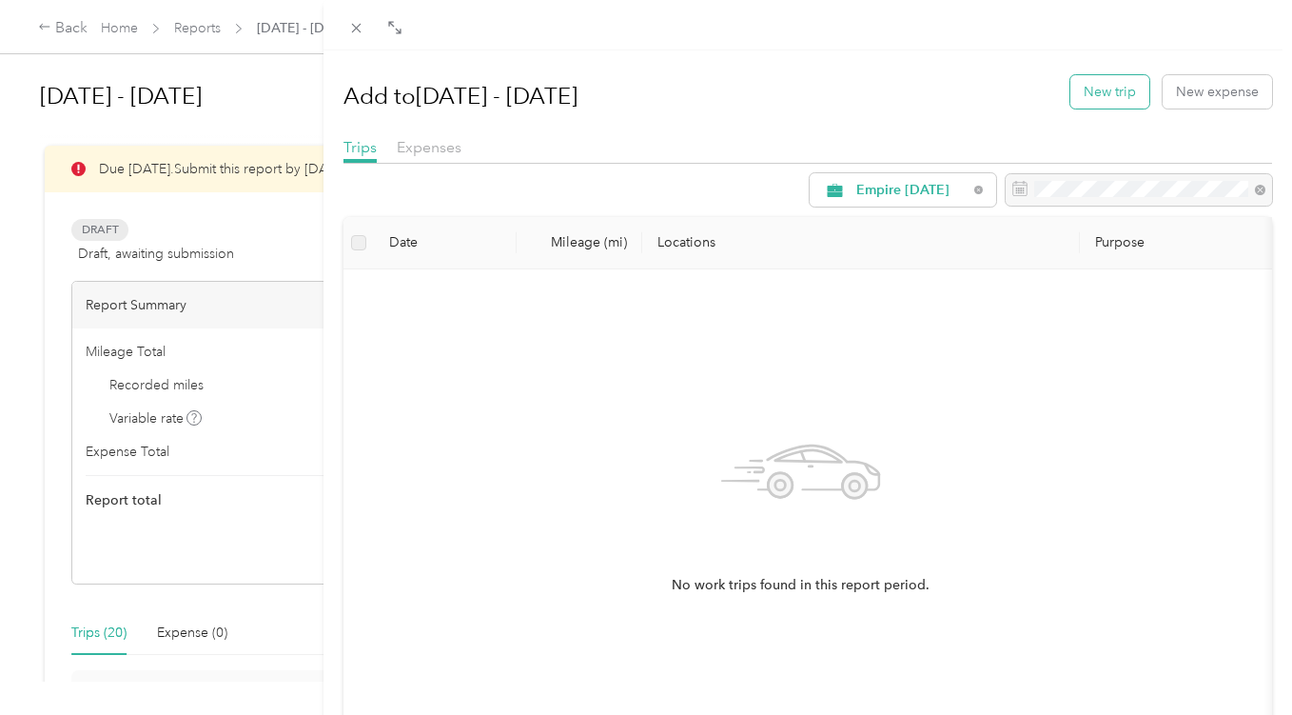
click at [1119, 86] on button "New trip" at bounding box center [1110, 91] width 79 height 33
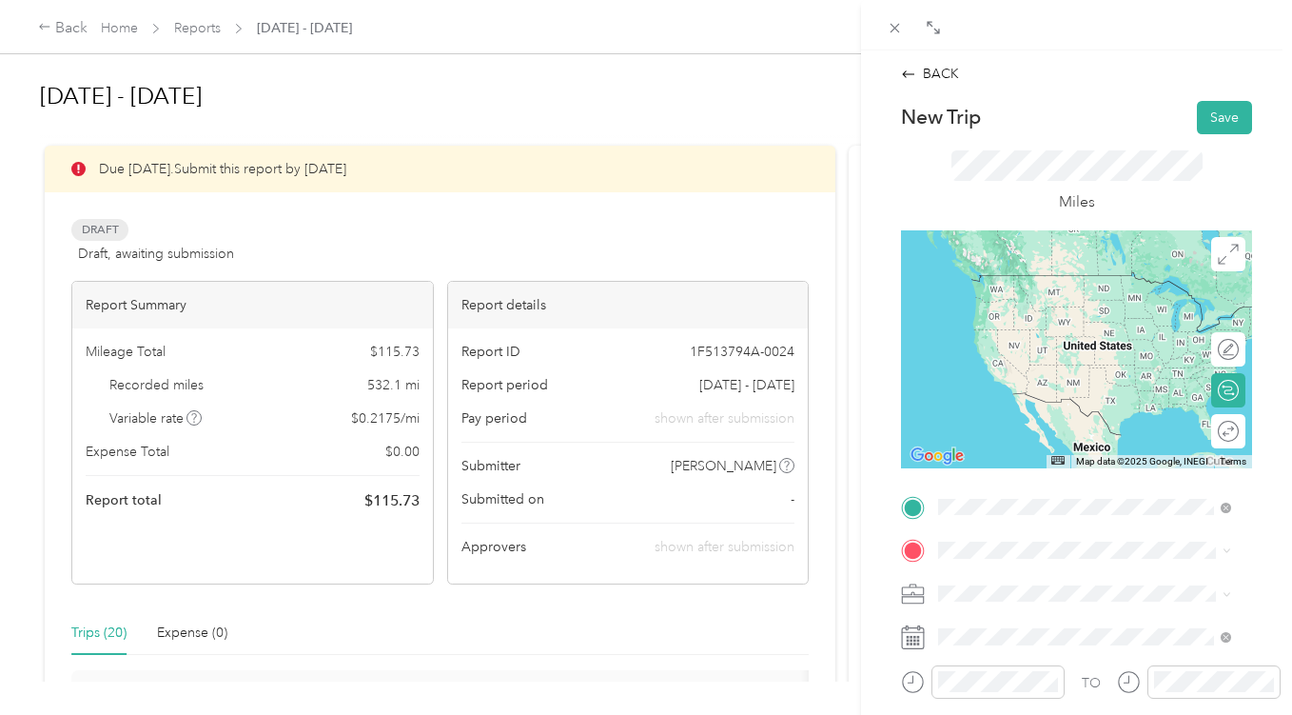
click at [1057, 275] on span "[STREET_ADDRESS][US_STATE]" at bounding box center [1070, 274] width 190 height 17
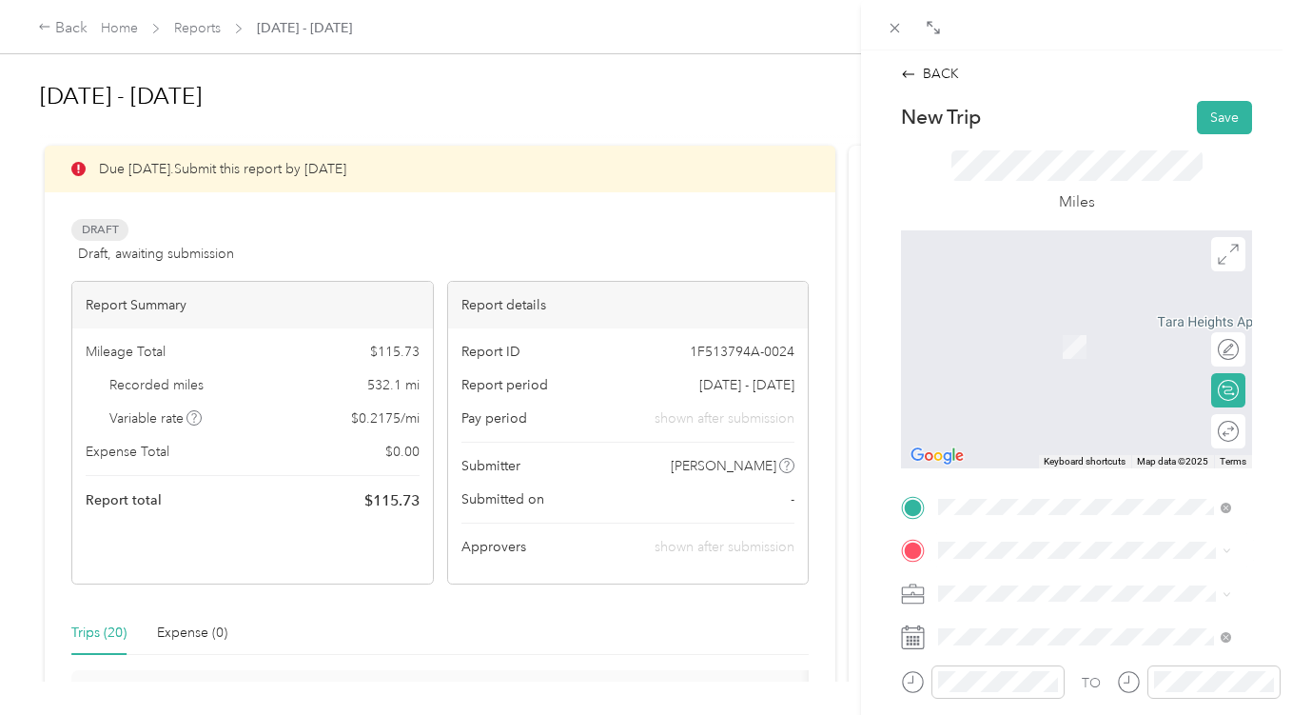
click at [1079, 393] on span "[STREET_ADDRESS][PERSON_NAME][US_STATE]" at bounding box center [1100, 376] width 250 height 33
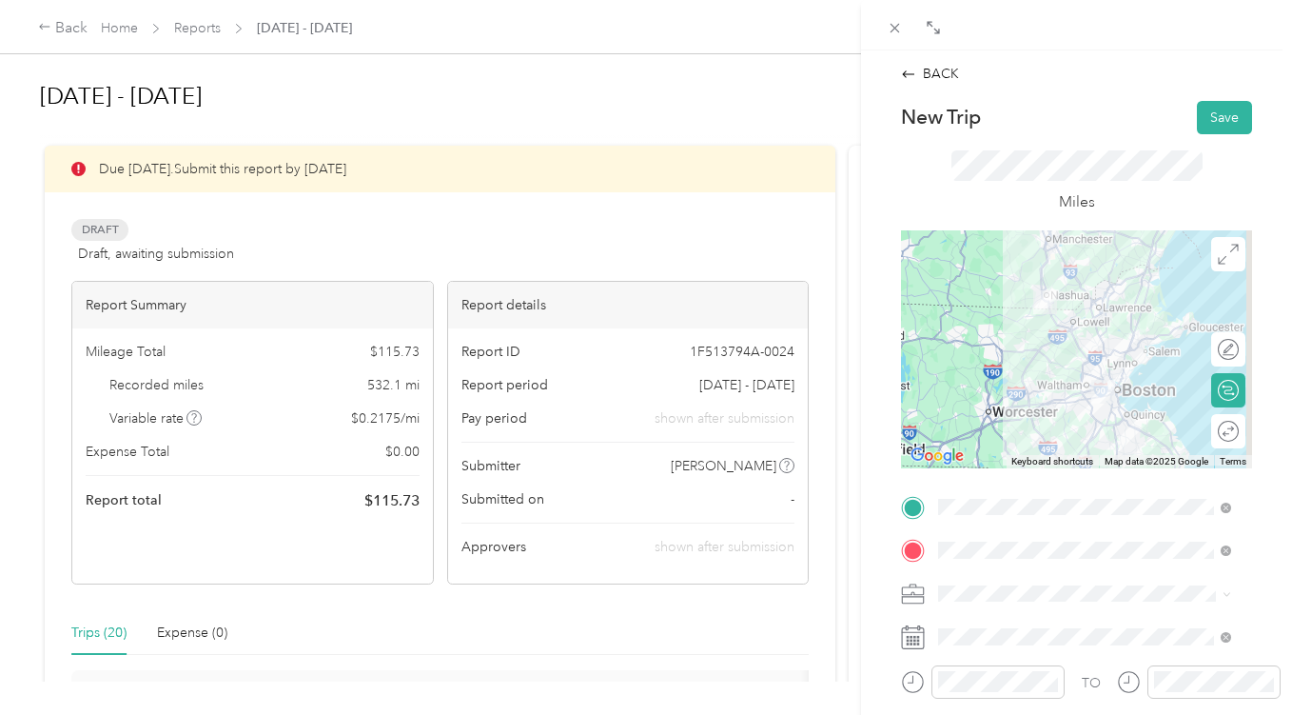
click at [1061, 366] on div at bounding box center [1076, 349] width 351 height 238
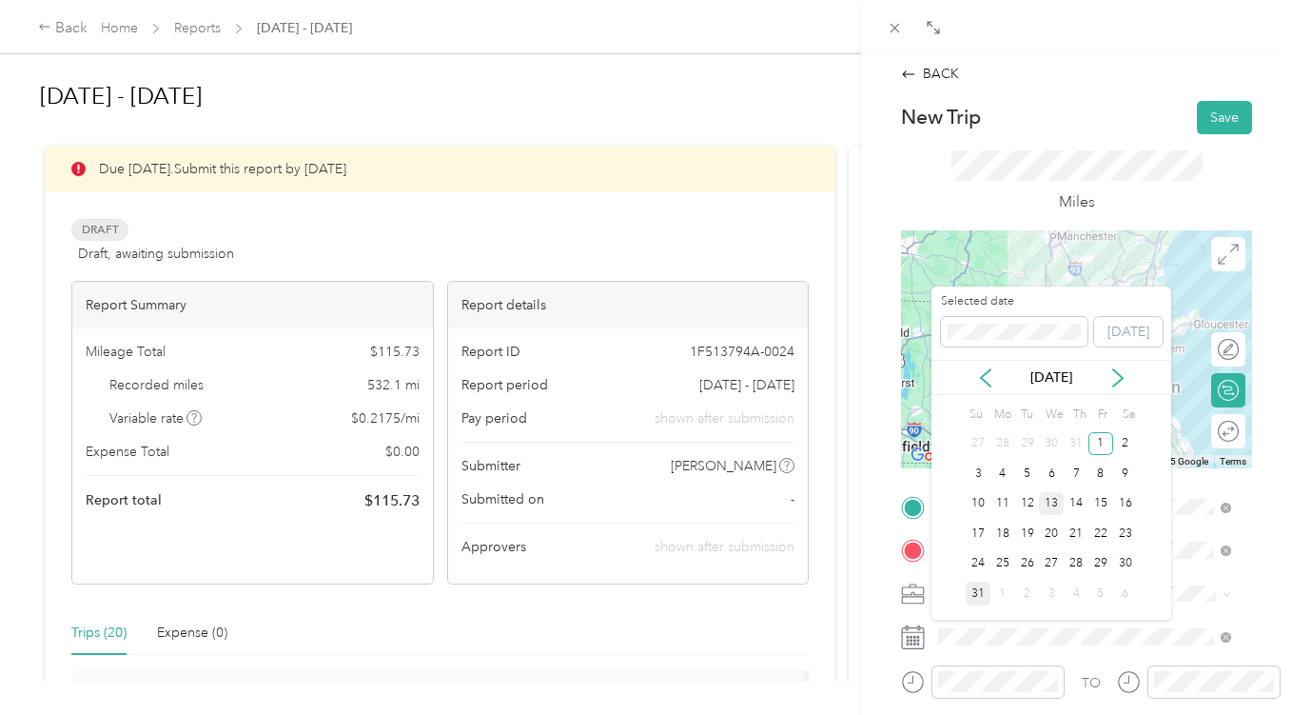
click at [1047, 503] on div "13" at bounding box center [1051, 504] width 25 height 24
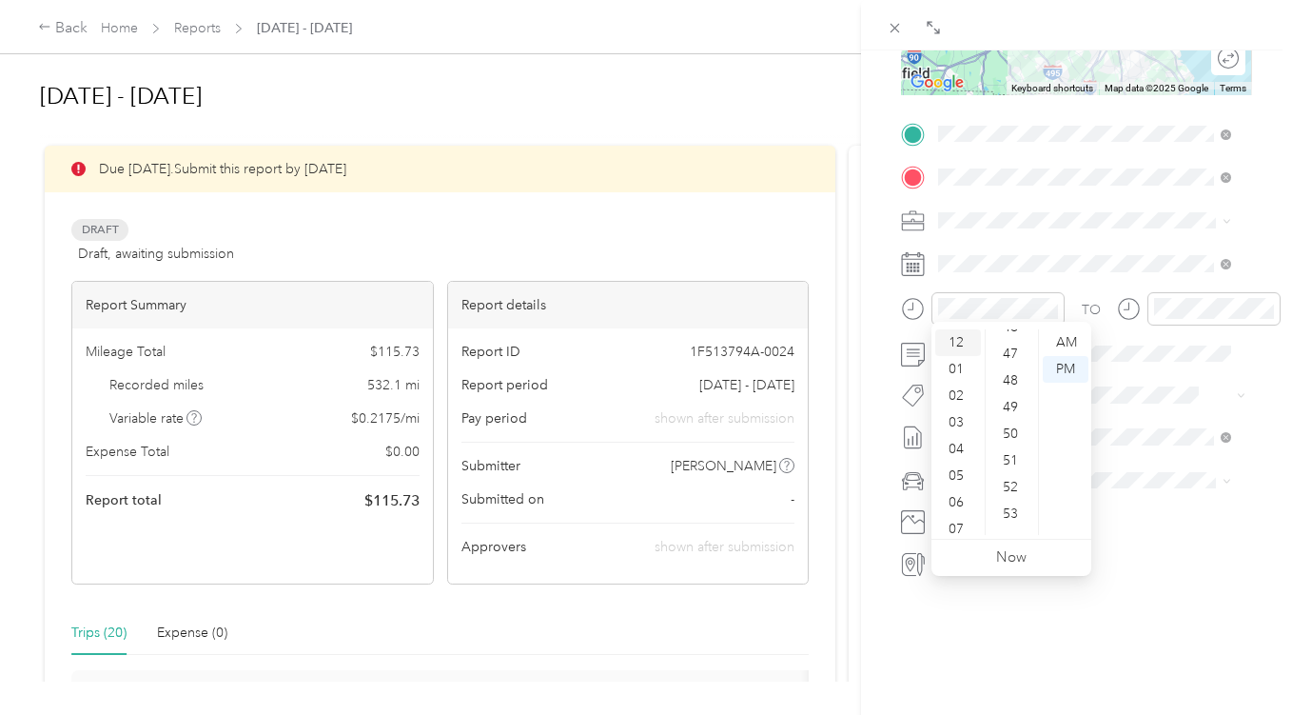
click at [961, 331] on div "12" at bounding box center [959, 342] width 46 height 27
click at [1013, 333] on div "00" at bounding box center [1013, 342] width 46 height 27
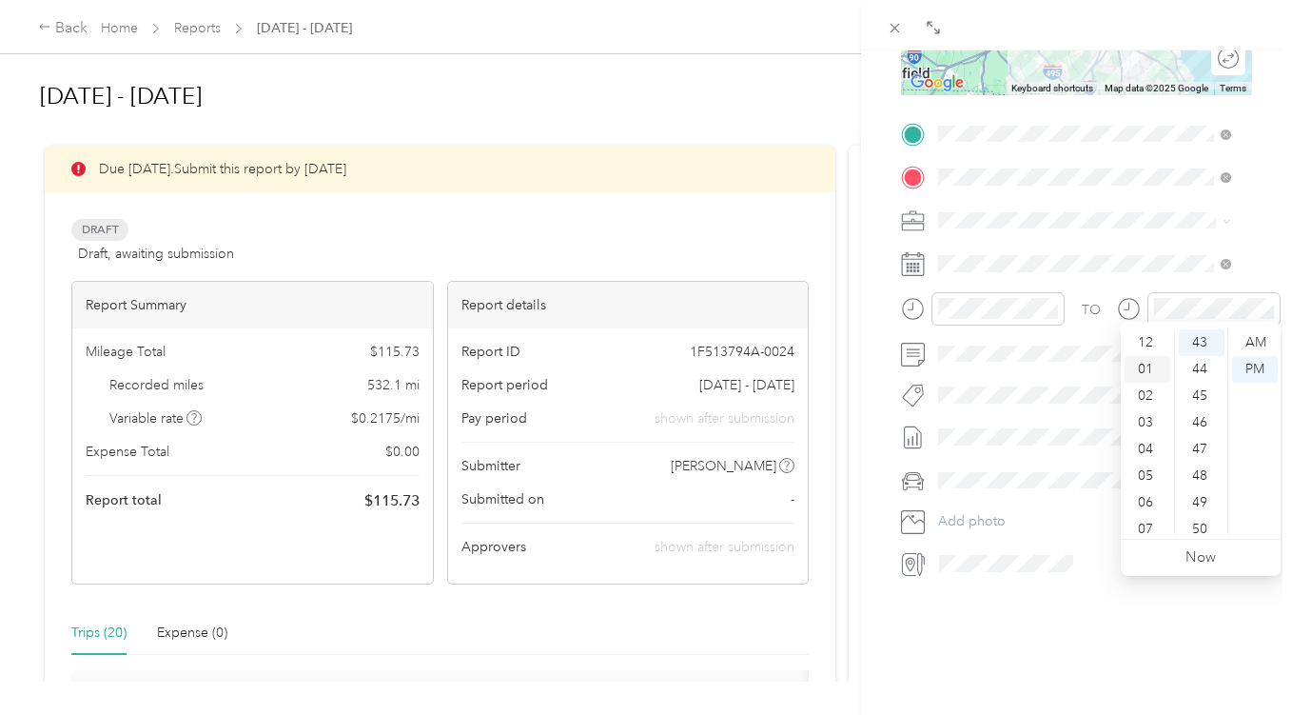
click at [1148, 363] on div "01" at bounding box center [1148, 369] width 46 height 27
click at [1198, 344] on div "00" at bounding box center [1202, 342] width 46 height 27
click at [1260, 228] on div "BACK New Trip Save This trip cannot be edited because it is either under review…" at bounding box center [1076, 407] width 431 height 715
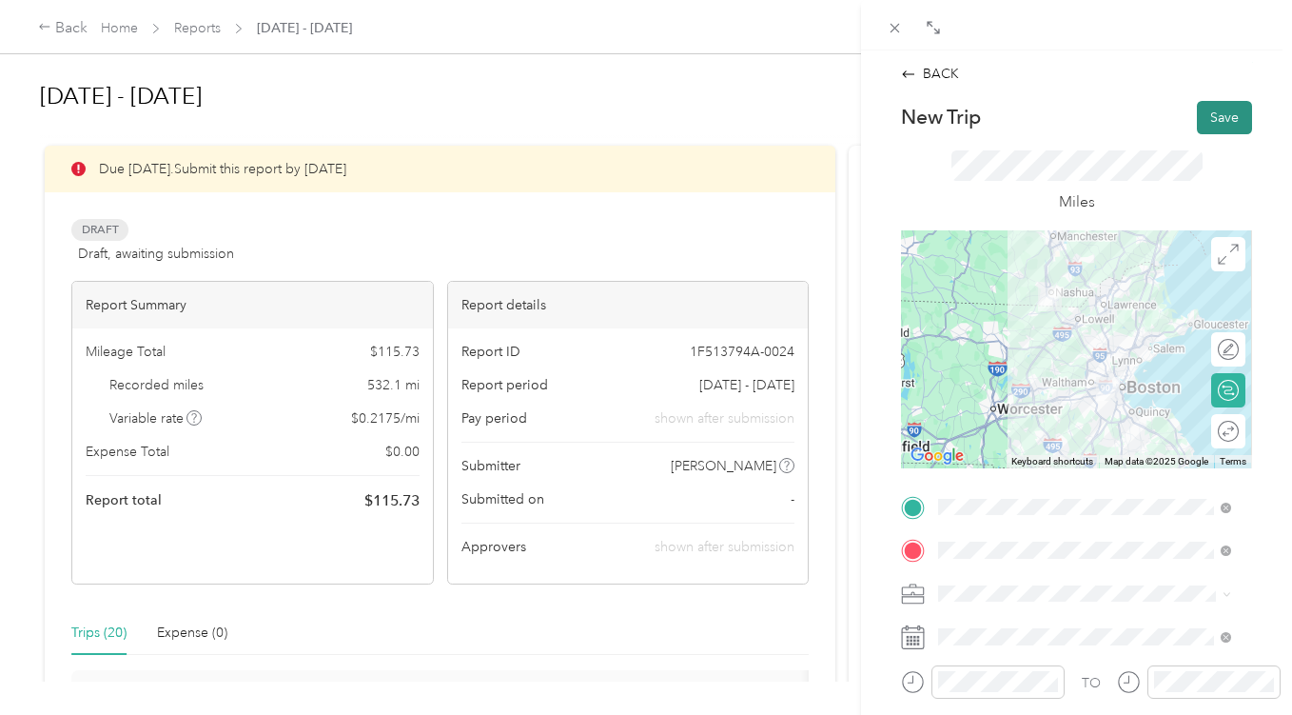
click at [1206, 111] on button "Save" at bounding box center [1224, 117] width 55 height 33
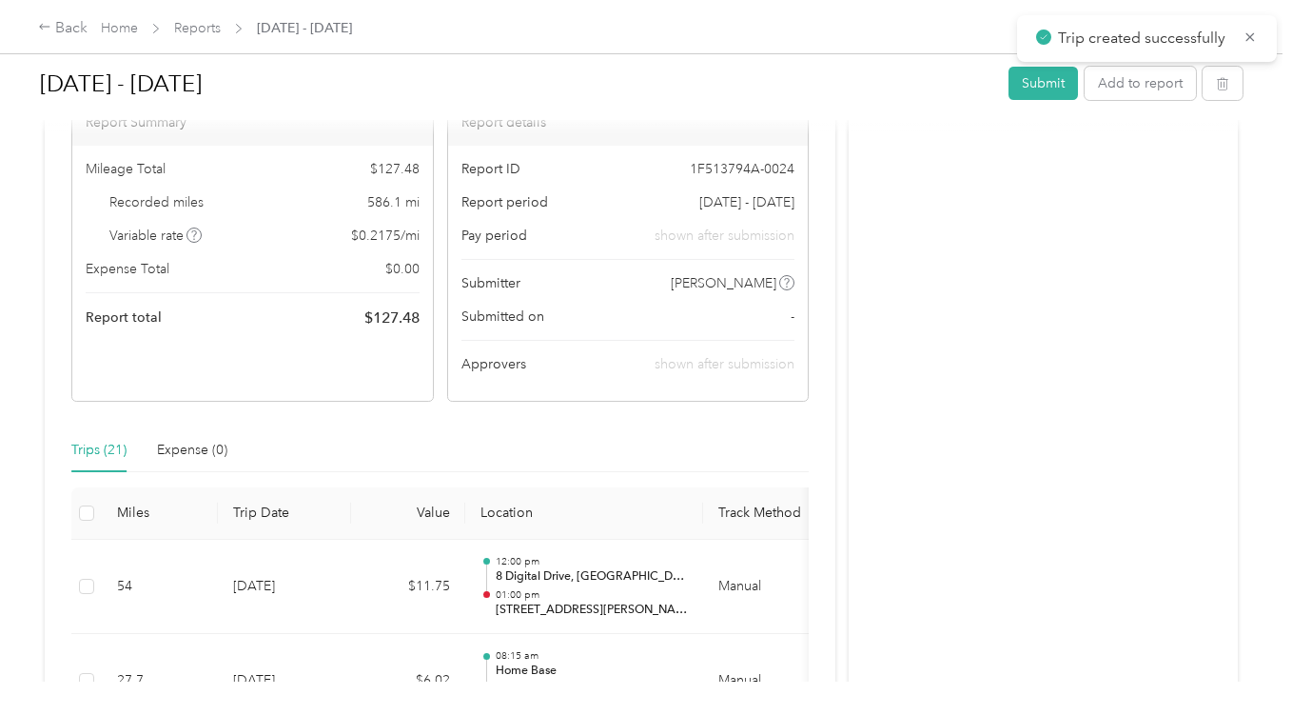
scroll to position [381, 0]
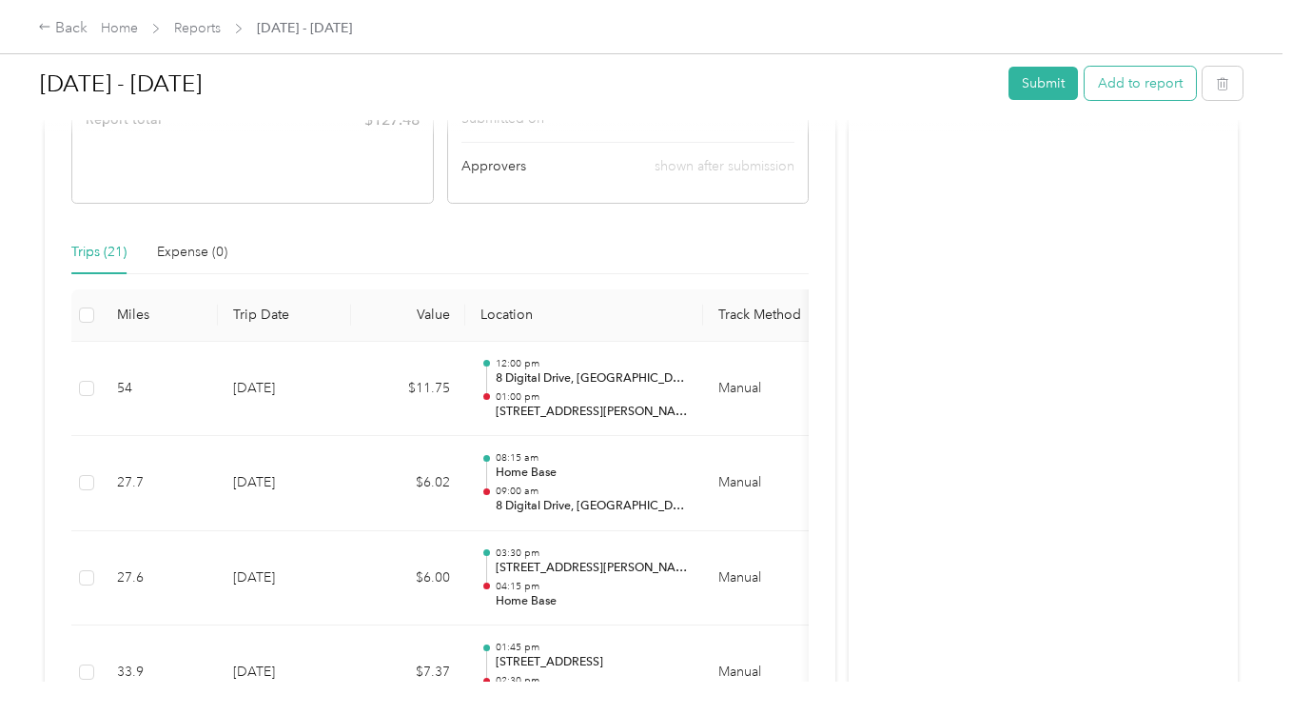
click at [1156, 86] on button "Add to report" at bounding box center [1140, 83] width 111 height 33
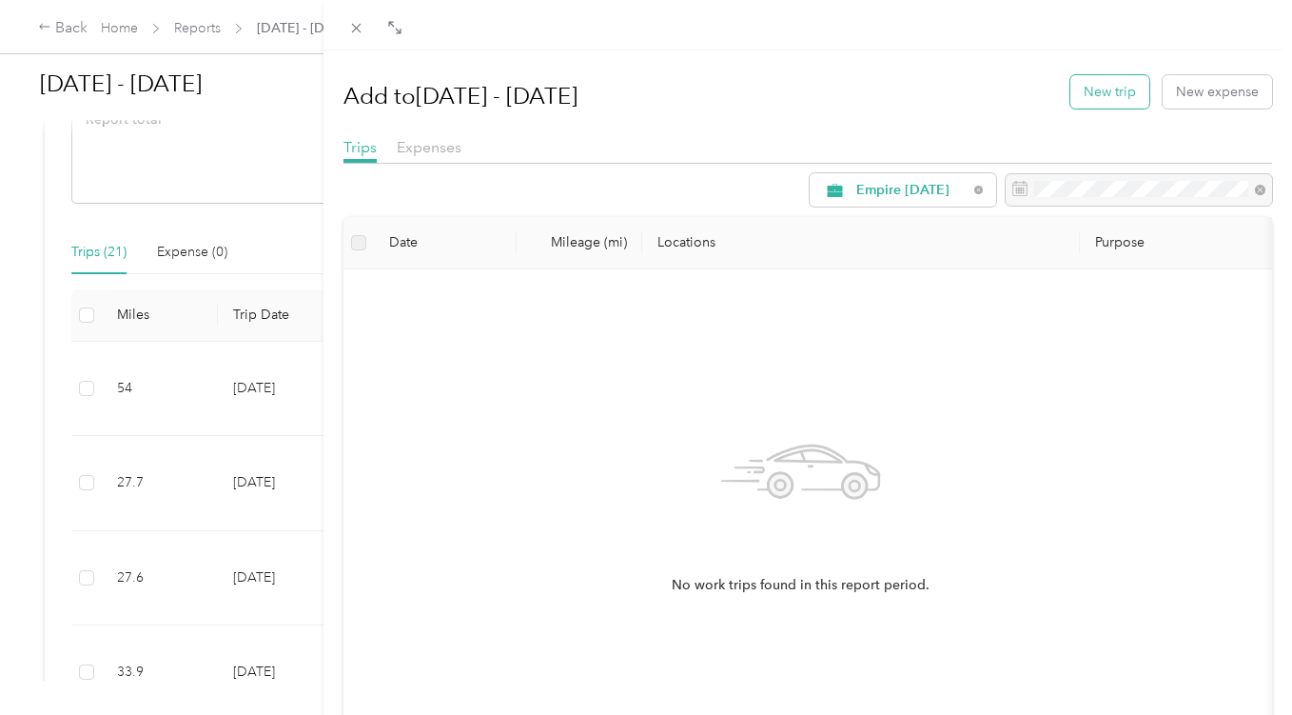
click at [1111, 93] on button "New trip" at bounding box center [1110, 91] width 79 height 33
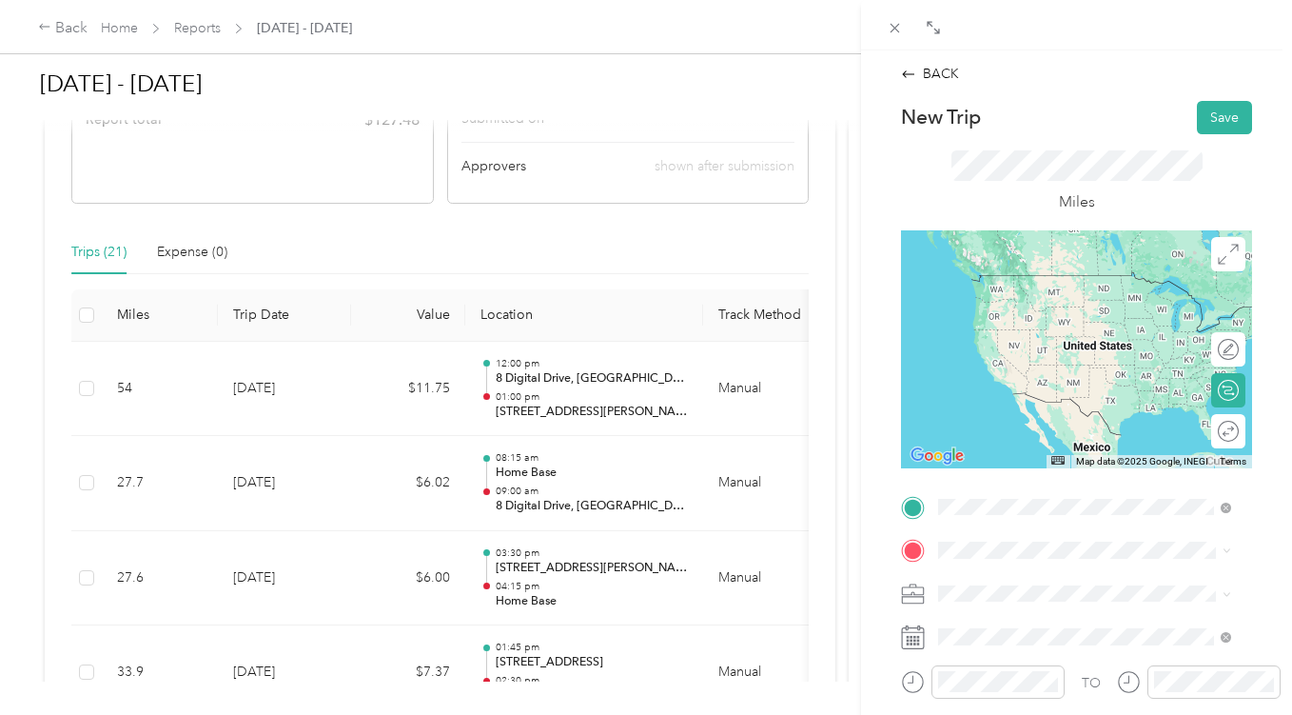
click at [1048, 346] on span "[STREET_ADDRESS][PERSON_NAME][US_STATE]" at bounding box center [1100, 336] width 250 height 33
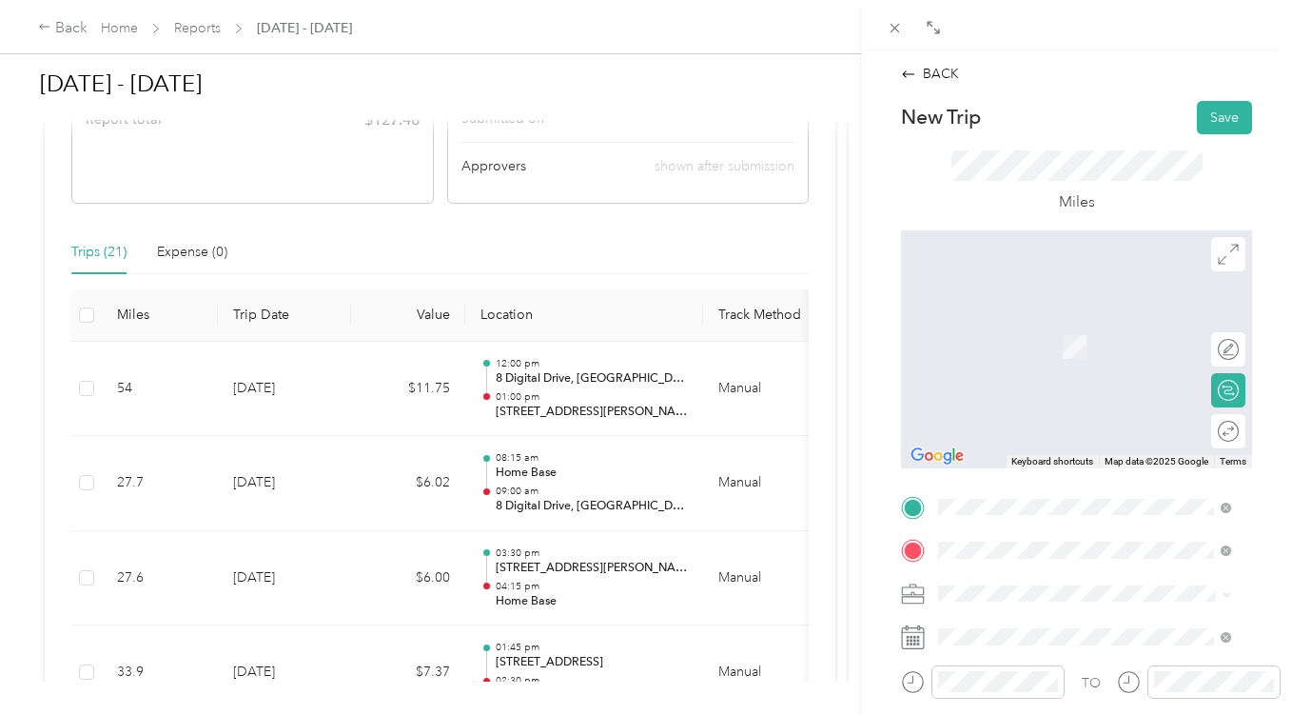
click at [1027, 327] on span "[STREET_ADDRESS][US_STATE]" at bounding box center [1070, 318] width 190 height 17
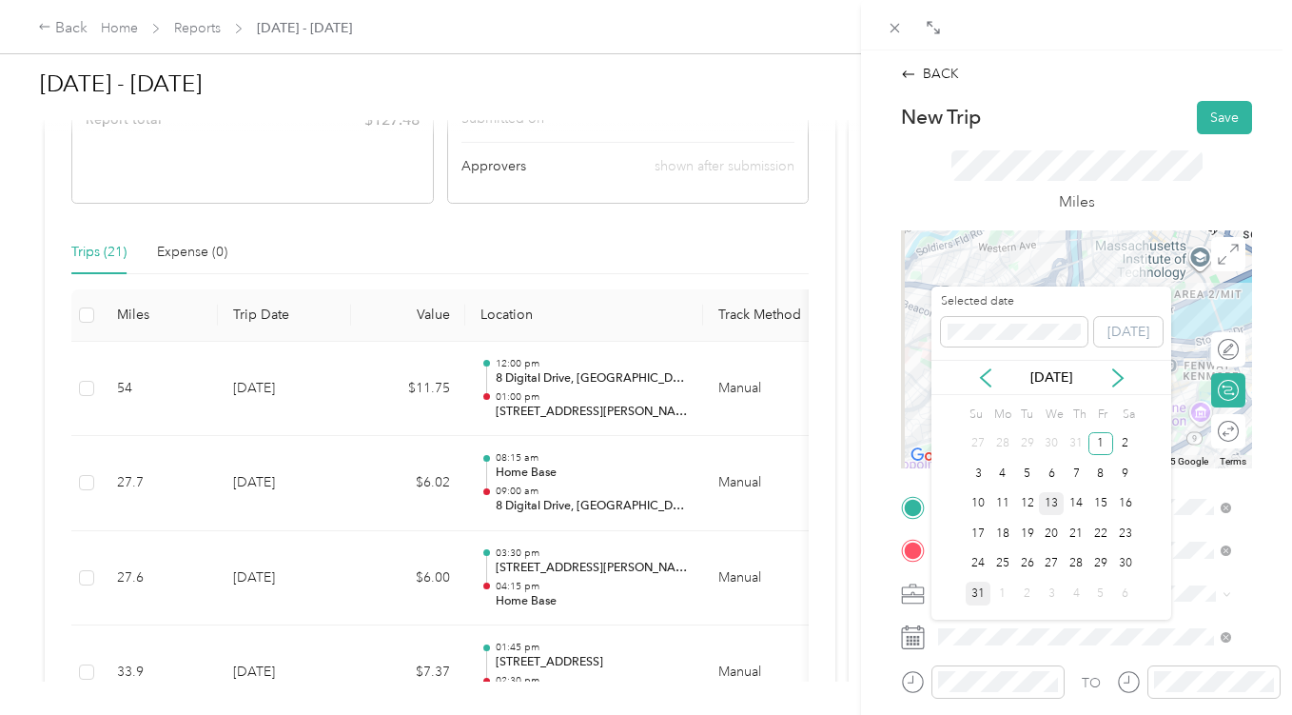
click at [1052, 505] on div "13" at bounding box center [1051, 504] width 25 height 24
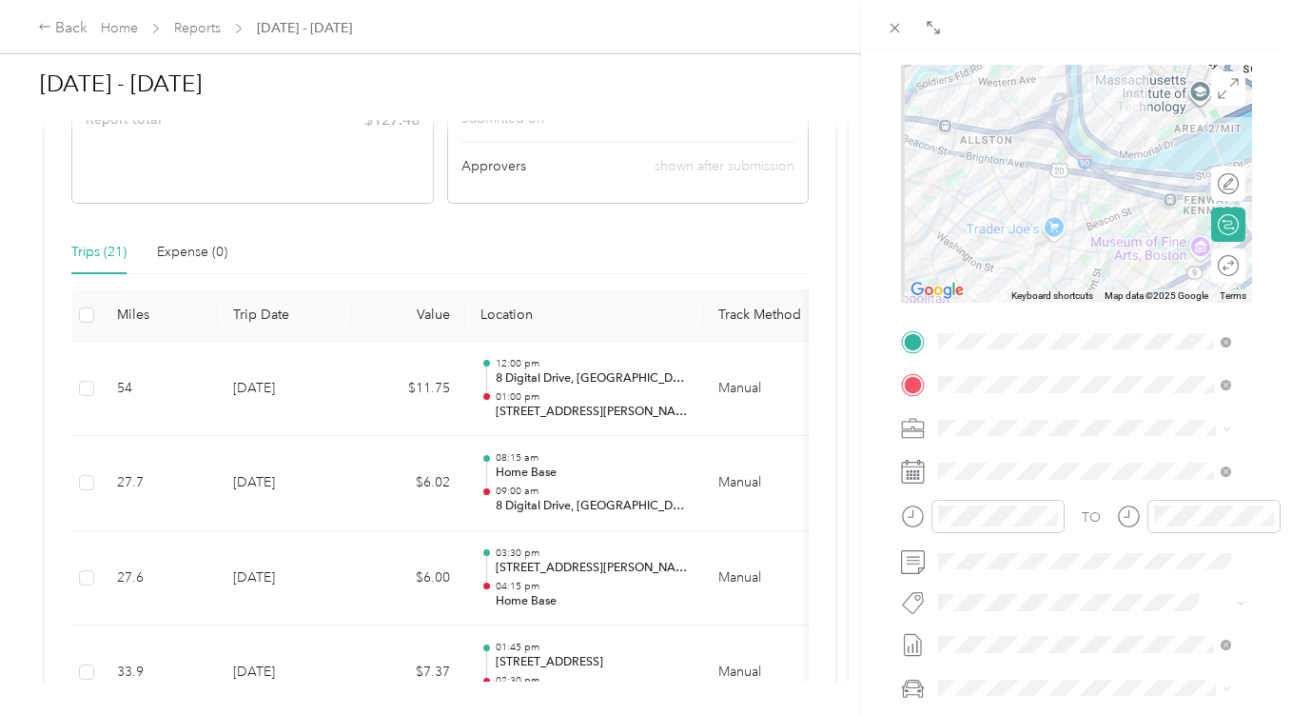
scroll to position [190, 0]
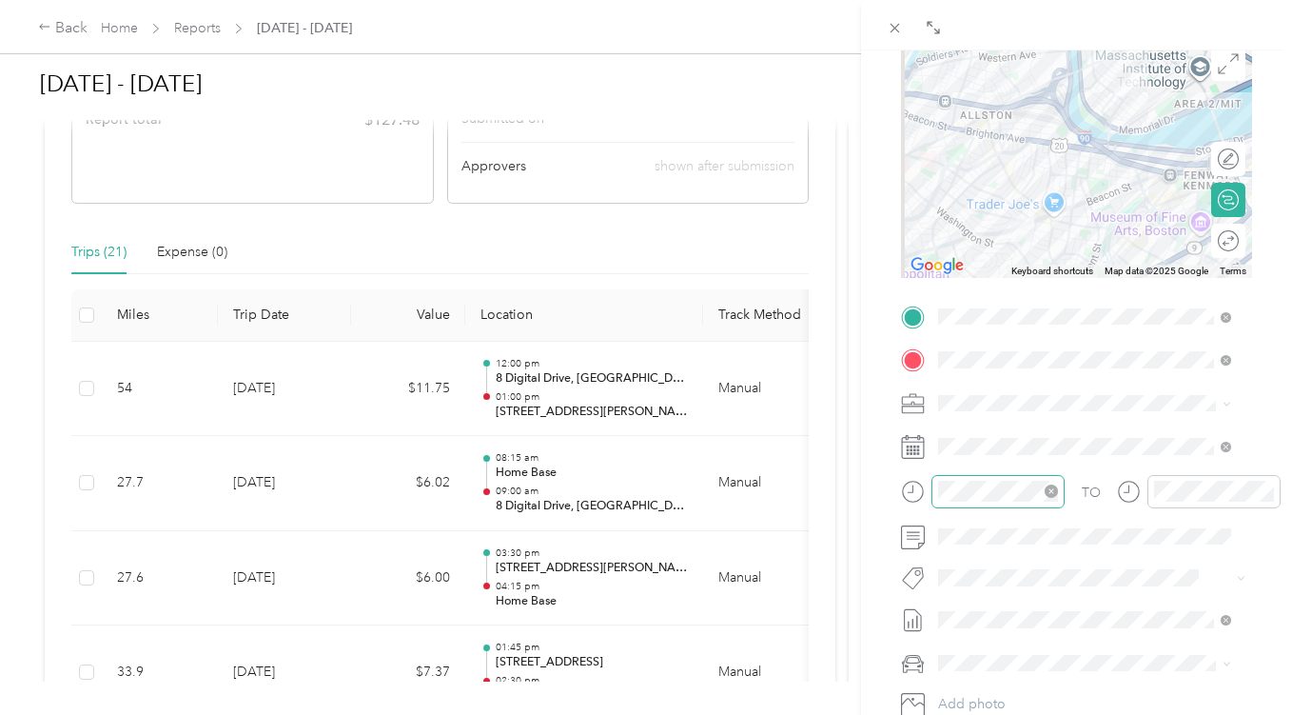
click at [1002, 501] on div at bounding box center [998, 491] width 133 height 33
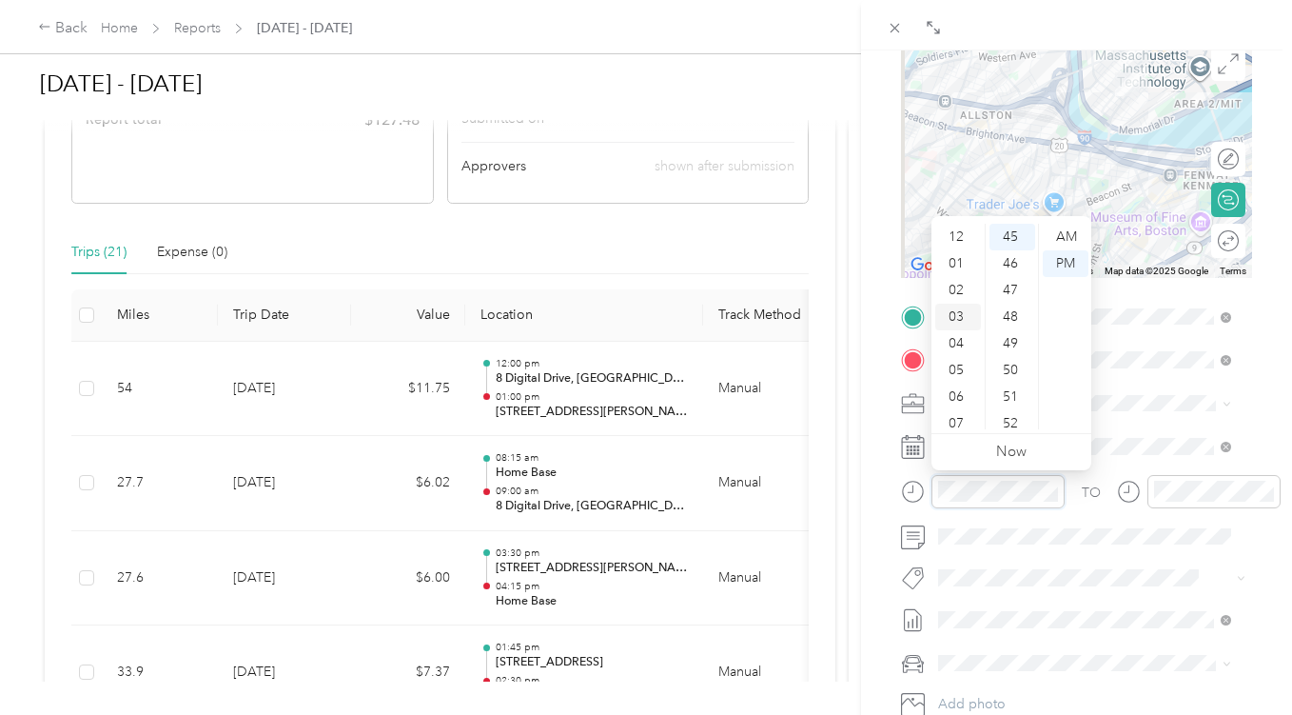
scroll to position [0, 0]
click at [961, 293] on div "02" at bounding box center [959, 290] width 46 height 27
click at [1016, 236] on div "00" at bounding box center [1013, 237] width 46 height 27
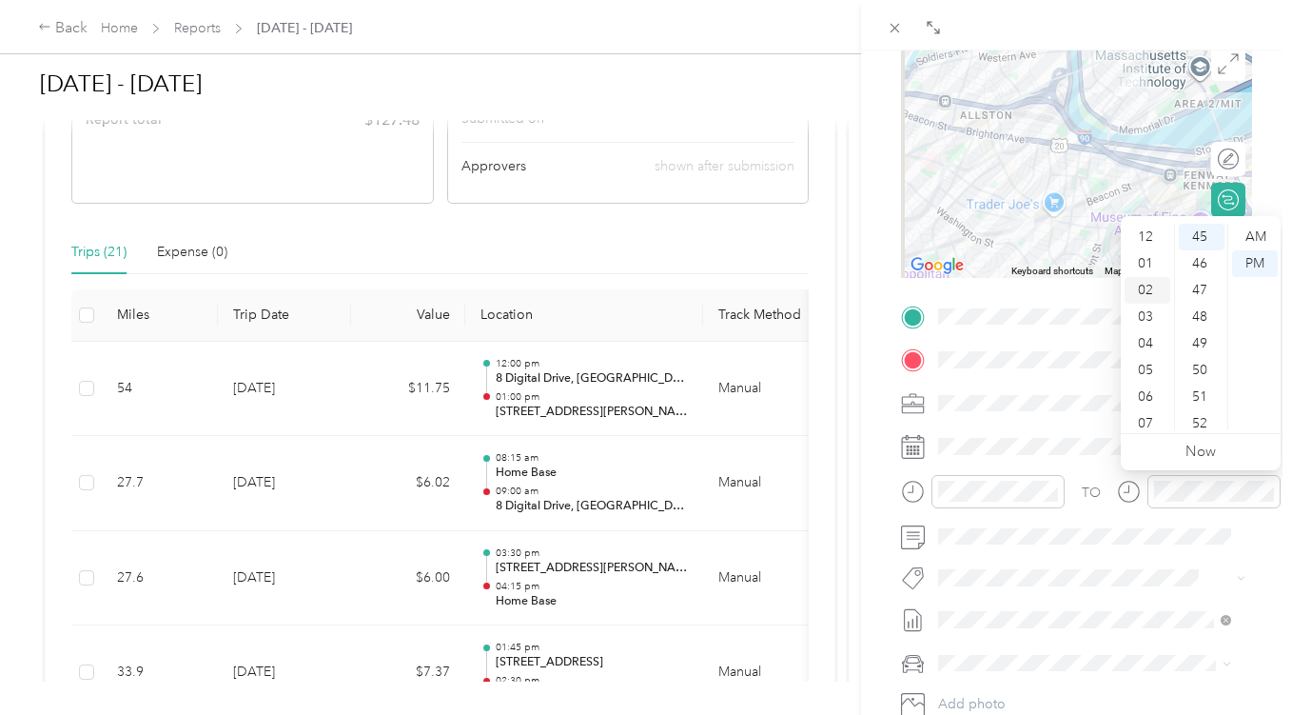
click at [1144, 286] on div "02" at bounding box center [1148, 290] width 46 height 27
click at [1202, 355] on div "15" at bounding box center [1202, 351] width 46 height 27
click at [1272, 171] on div "BACK New Trip Save This trip cannot be edited because it is either under review…" at bounding box center [1076, 407] width 431 height 715
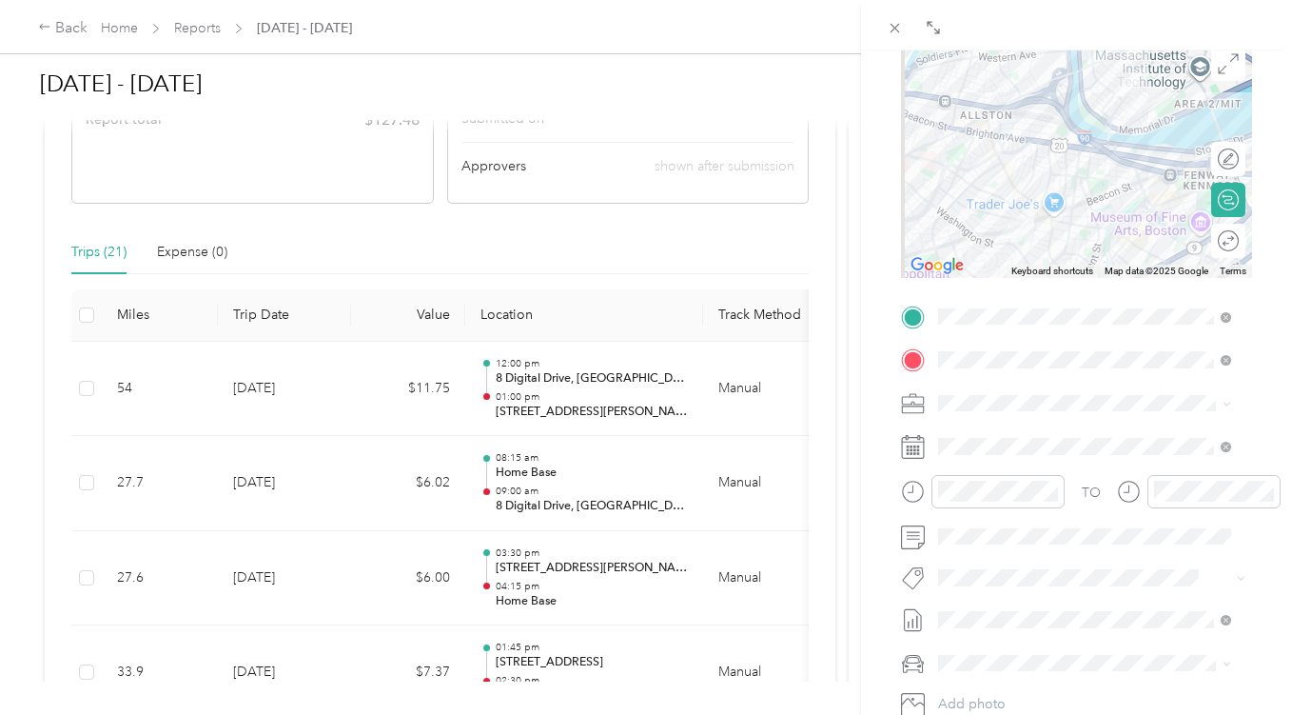
scroll to position [0, 0]
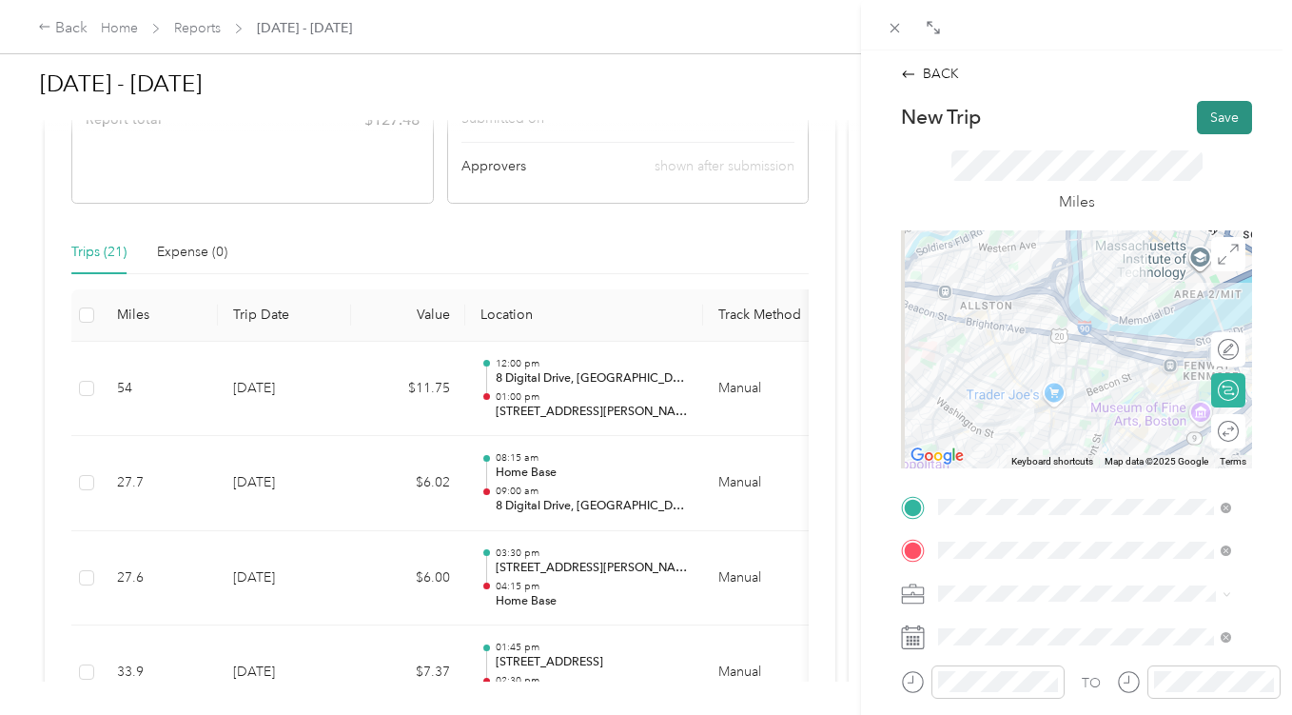
click at [1219, 122] on button "Save" at bounding box center [1224, 117] width 55 height 33
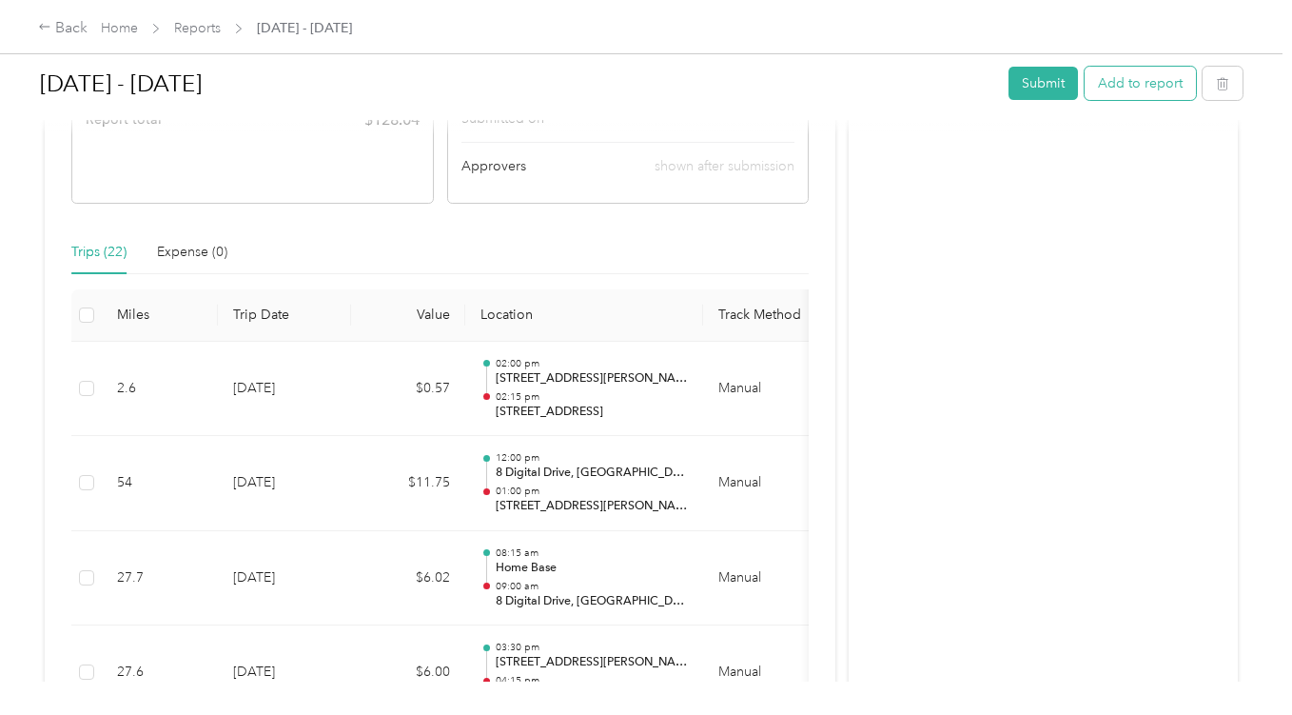
click at [1147, 72] on button "Add to report" at bounding box center [1140, 83] width 111 height 33
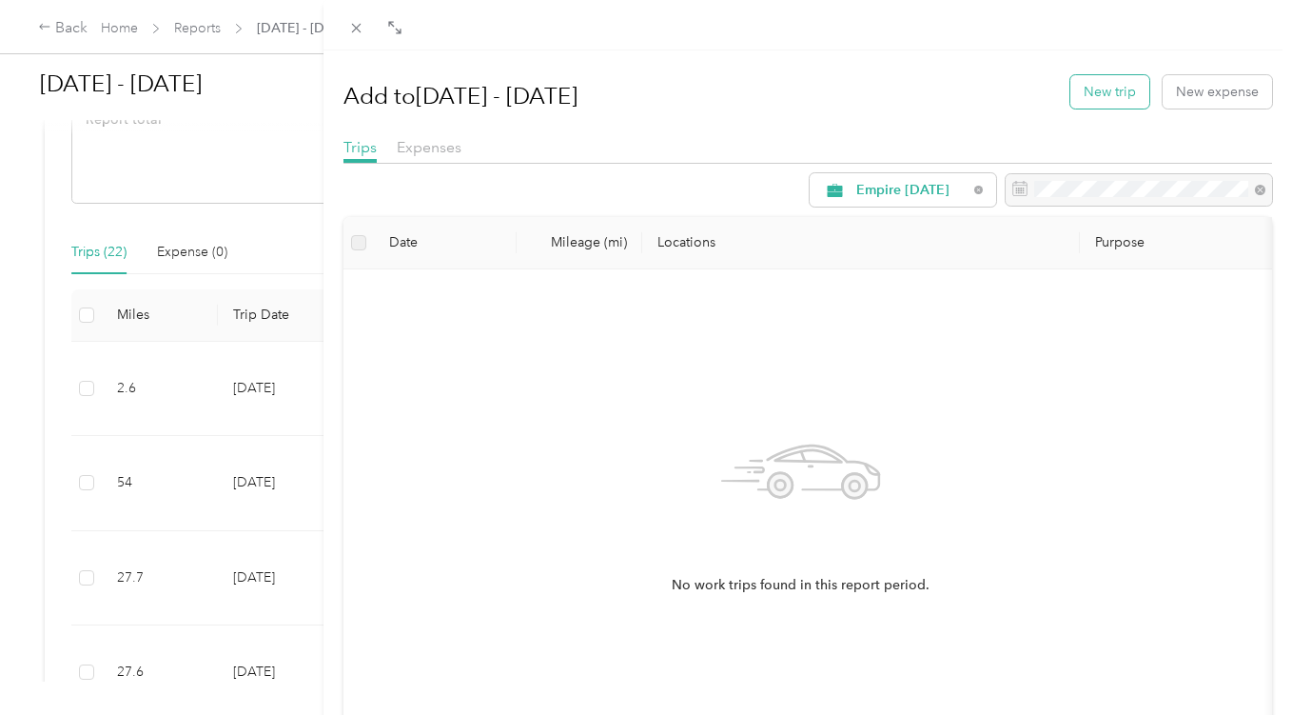
click at [1114, 96] on button "New trip" at bounding box center [1110, 91] width 79 height 33
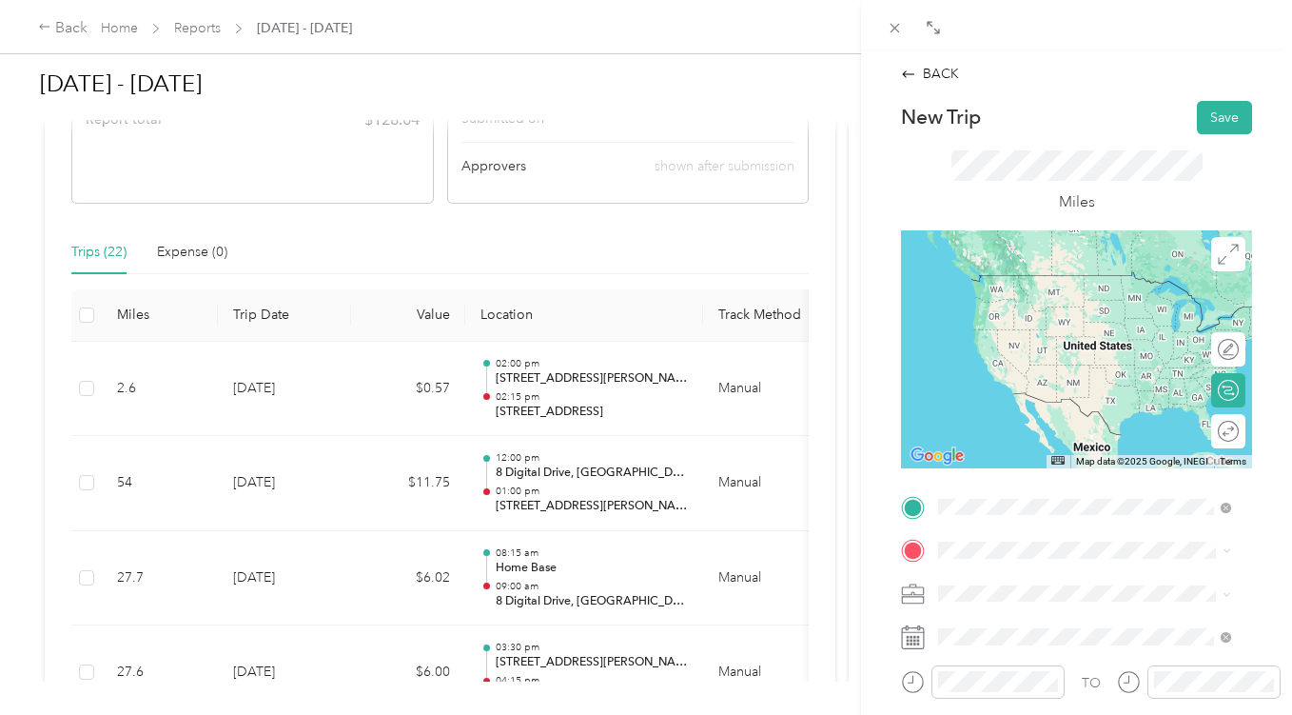
click at [1032, 284] on span "[STREET_ADDRESS][US_STATE]" at bounding box center [1070, 274] width 190 height 17
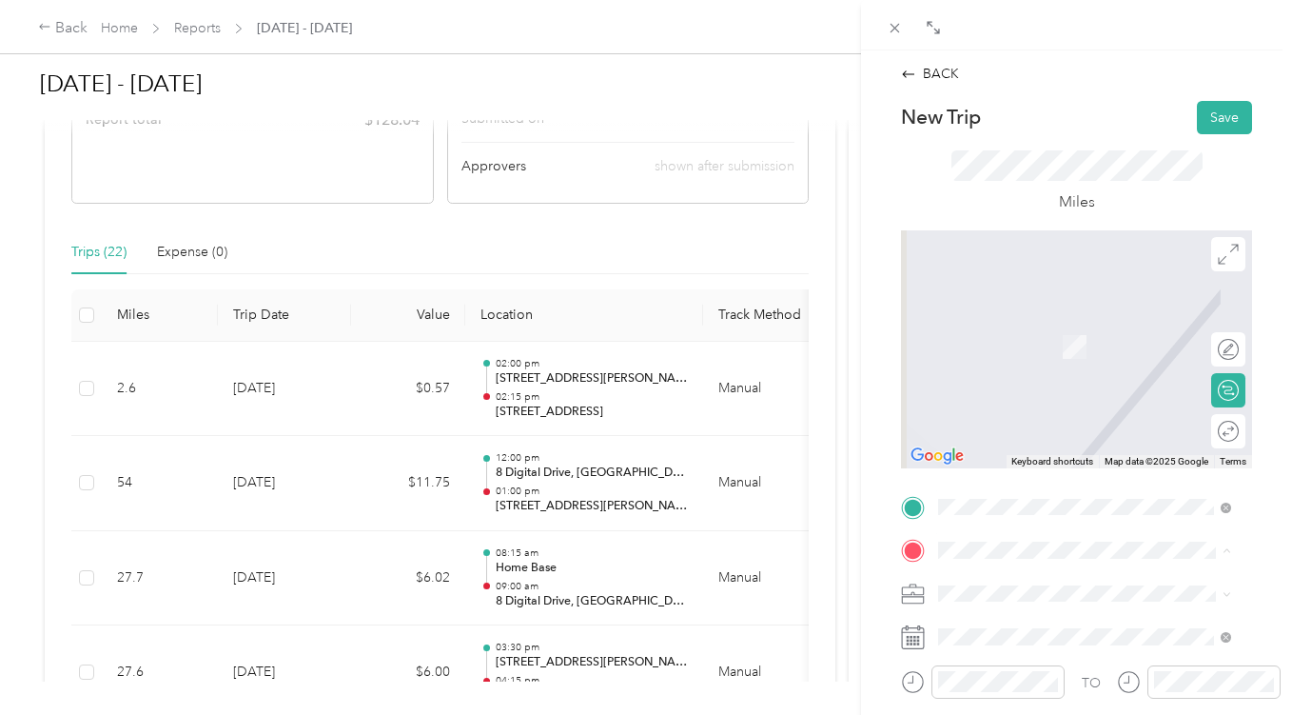
click at [1086, 421] on div "Home Base [STREET_ADDRESS][US_STATE]" at bounding box center [1070, 404] width 190 height 40
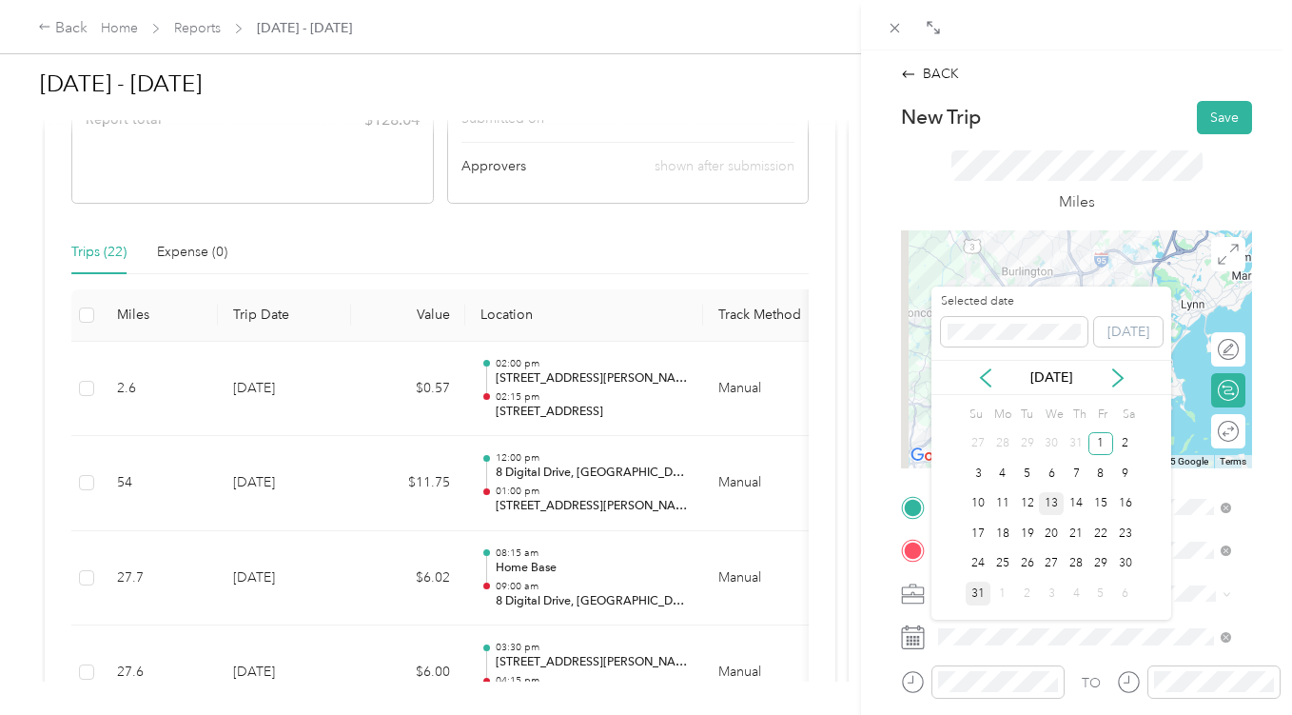
click at [1056, 506] on div "13" at bounding box center [1051, 504] width 25 height 24
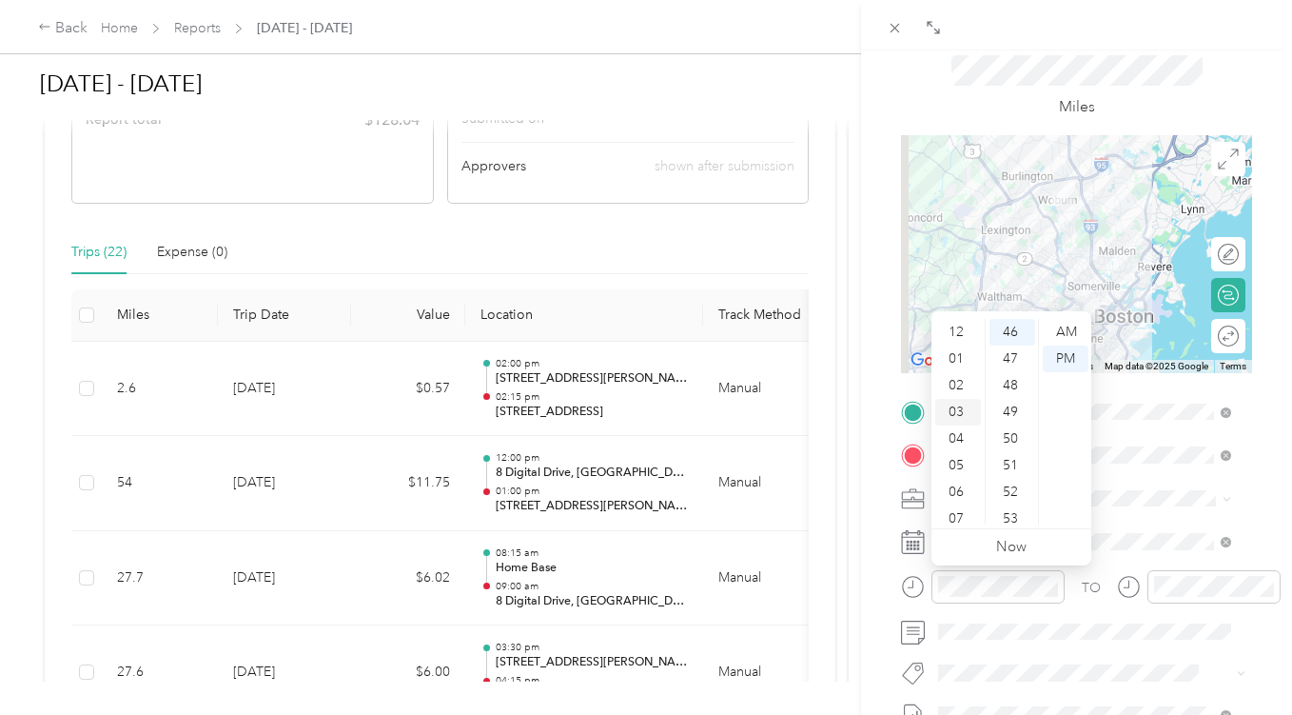
click at [961, 408] on div "03" at bounding box center [959, 412] width 46 height 27
click at [1016, 333] on div "00" at bounding box center [1013, 332] width 46 height 27
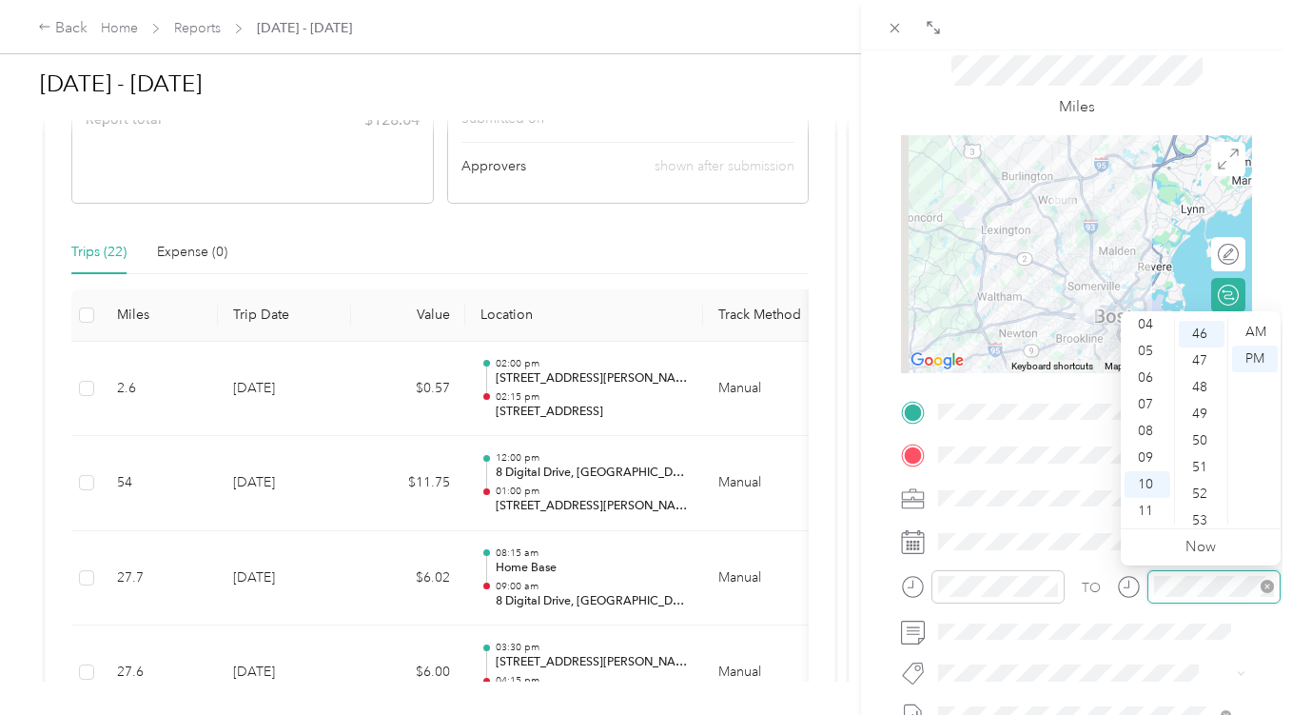
scroll to position [1226, 0]
click at [1151, 386] on div "03" at bounding box center [1148, 393] width 46 height 27
click at [1204, 401] on div "45" at bounding box center [1202, 400] width 46 height 27
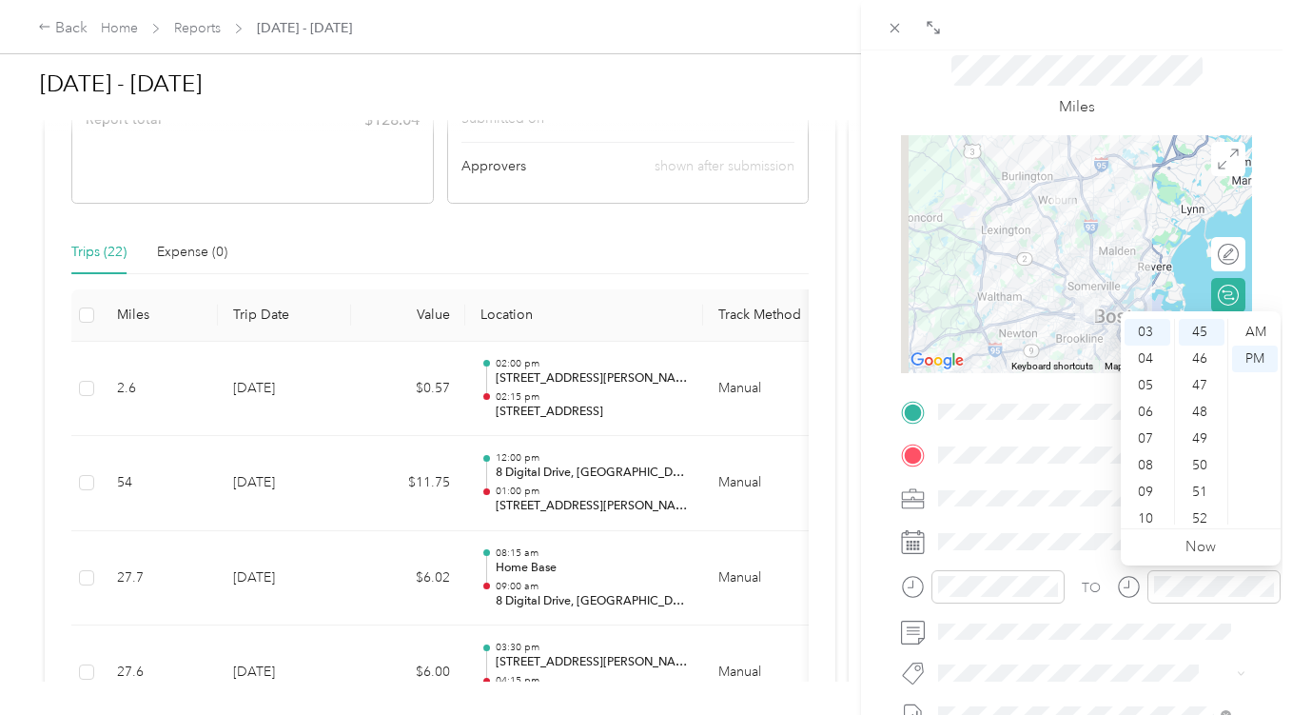
click at [1266, 273] on div "BACK New Trip Save This trip cannot be edited because it is either under review…" at bounding box center [1076, 407] width 431 height 715
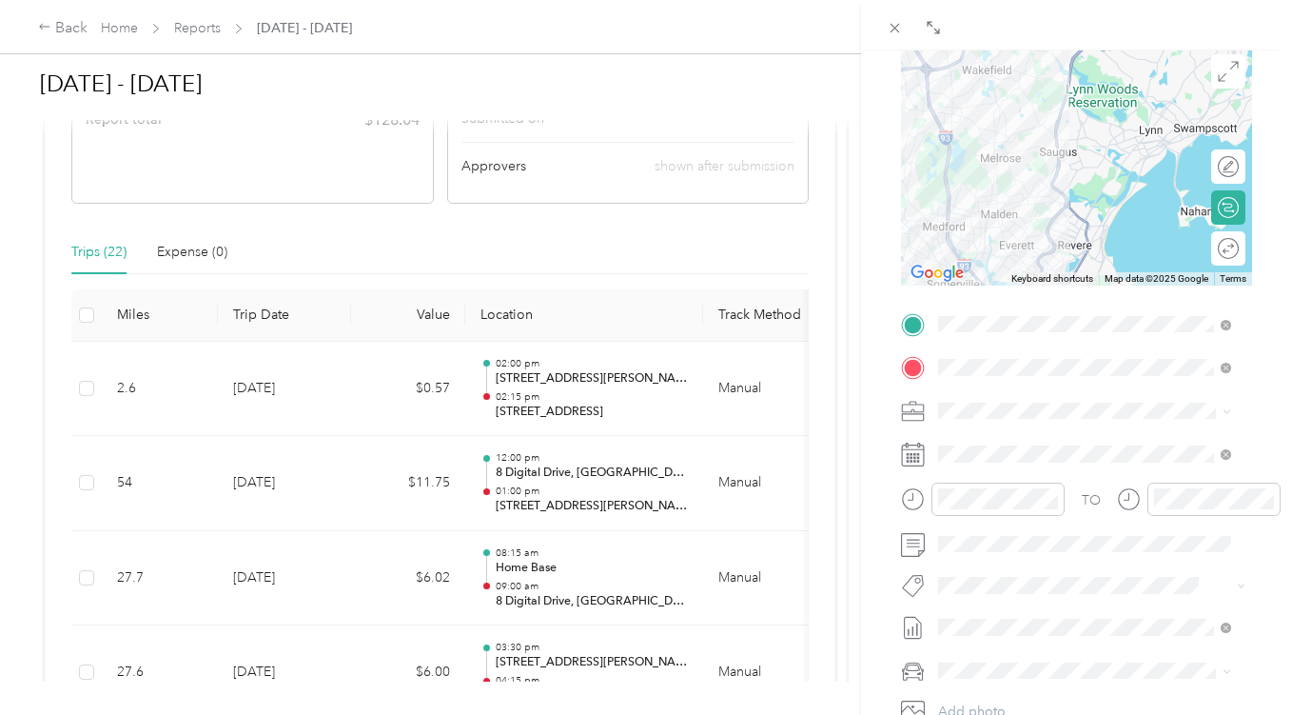
scroll to position [0, 0]
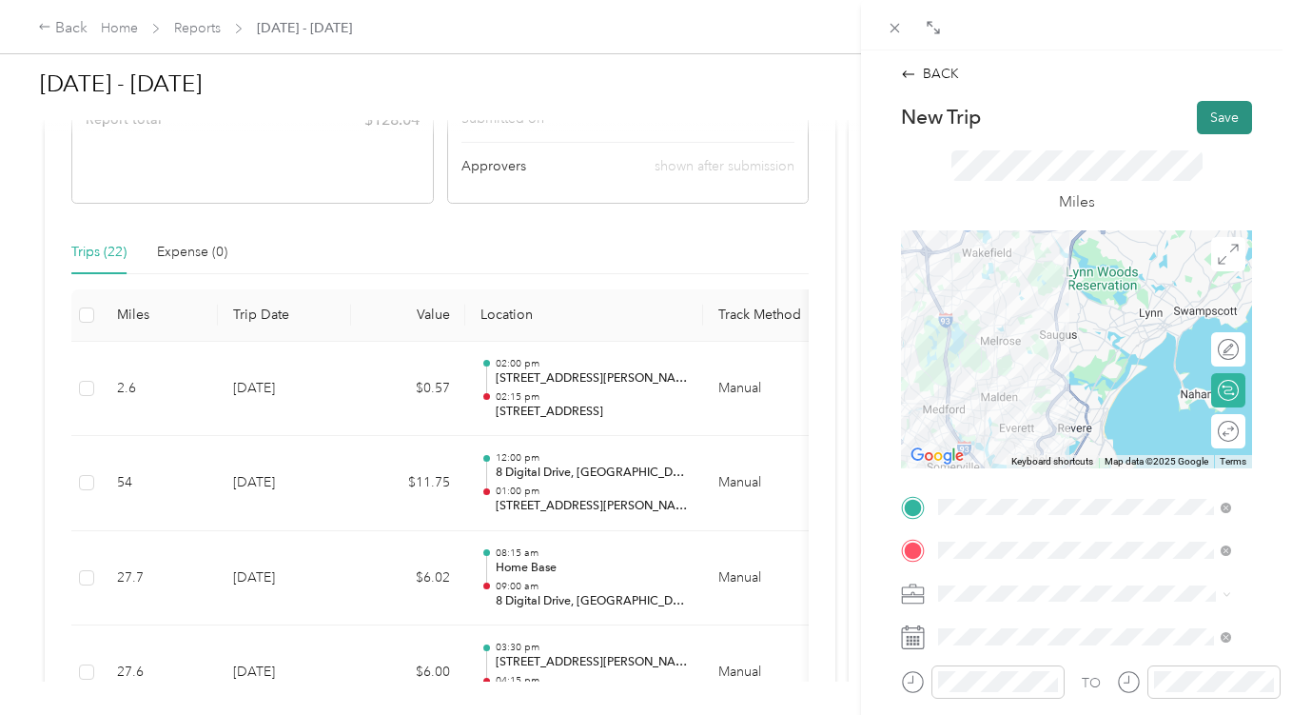
click at [1218, 106] on button "Save" at bounding box center [1224, 117] width 55 height 33
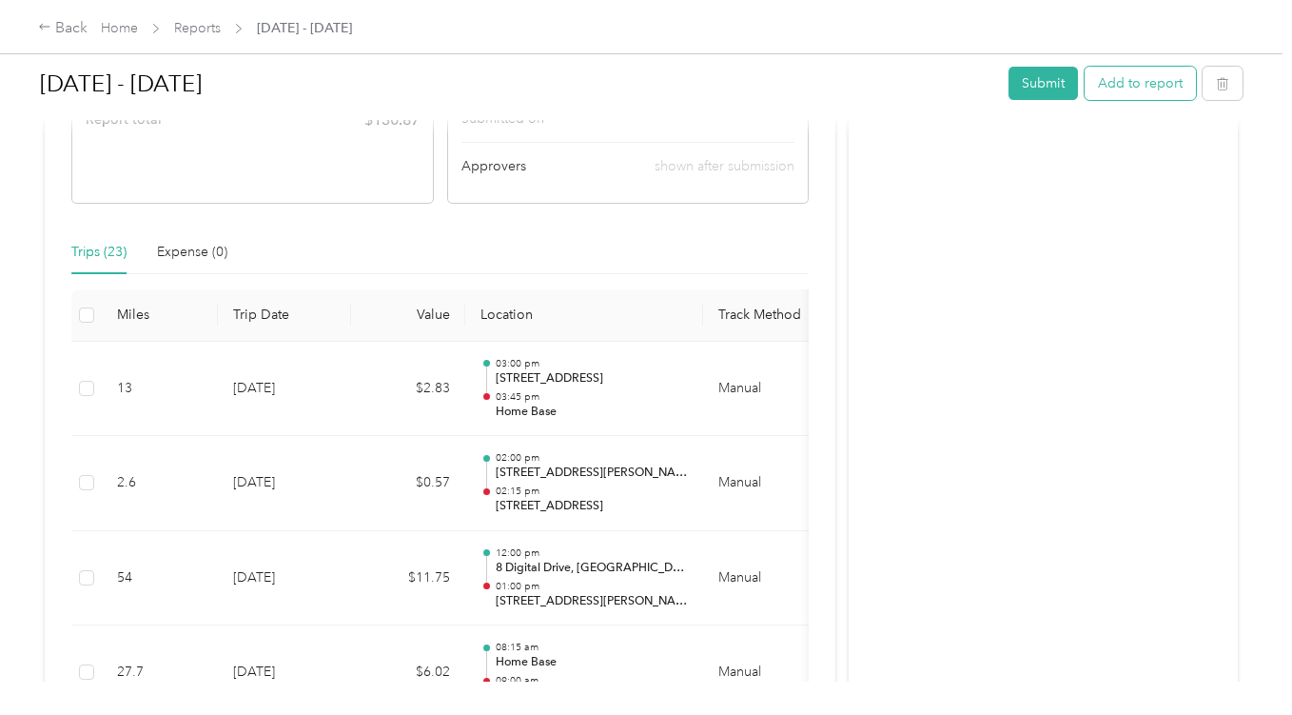
click at [1149, 83] on button "Add to report" at bounding box center [1140, 83] width 111 height 33
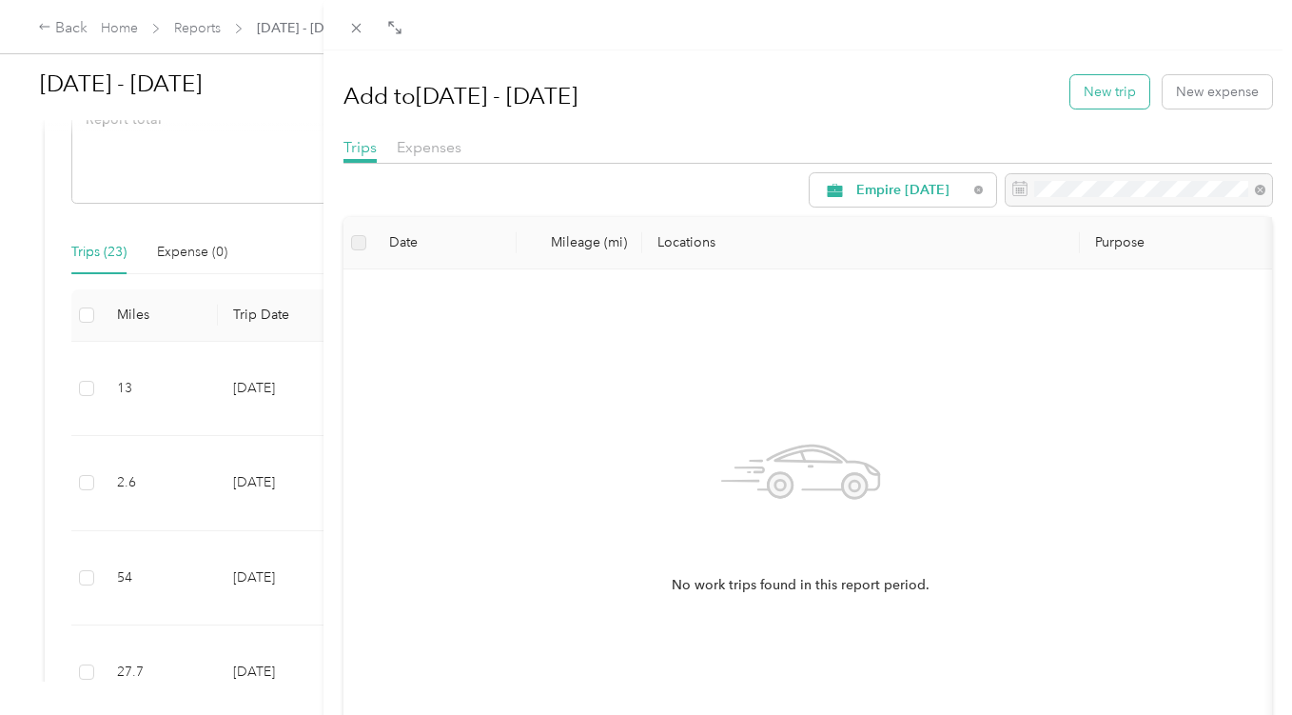
click at [1117, 85] on button "New trip" at bounding box center [1110, 91] width 79 height 33
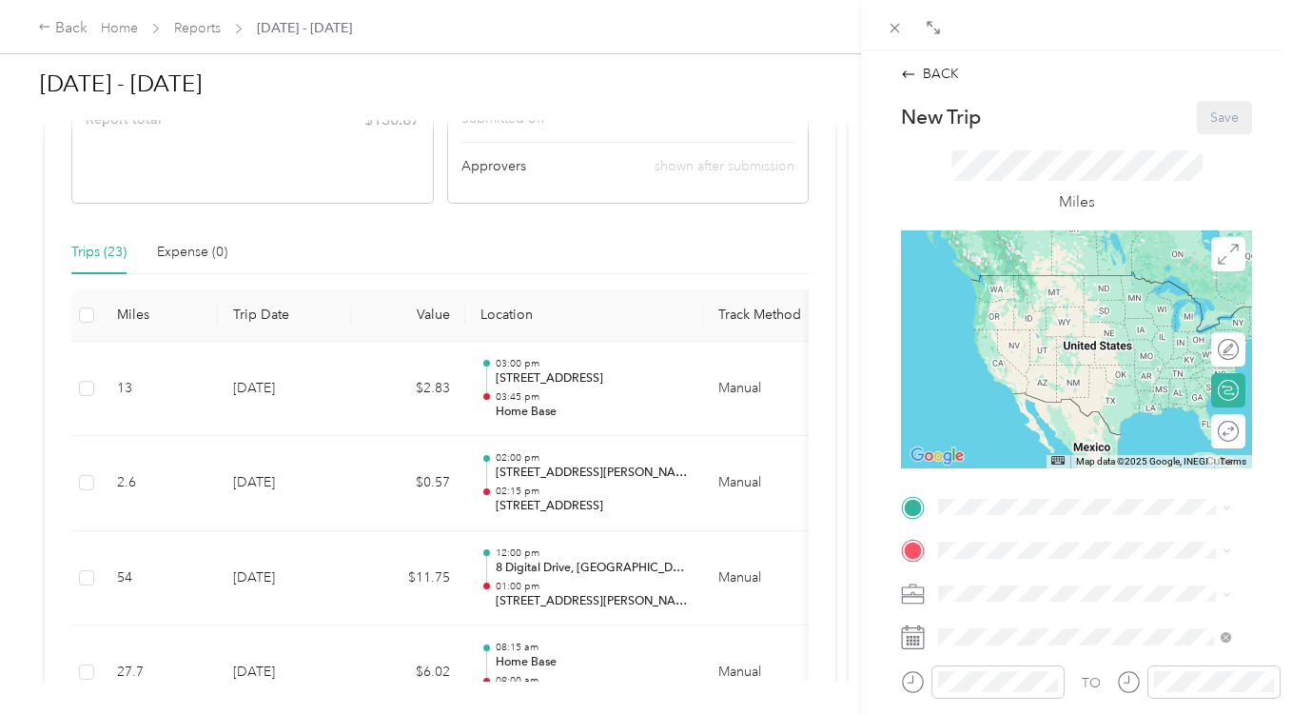
click at [1049, 359] on div "Home Base [STREET_ADDRESS][US_STATE]" at bounding box center [1070, 358] width 190 height 40
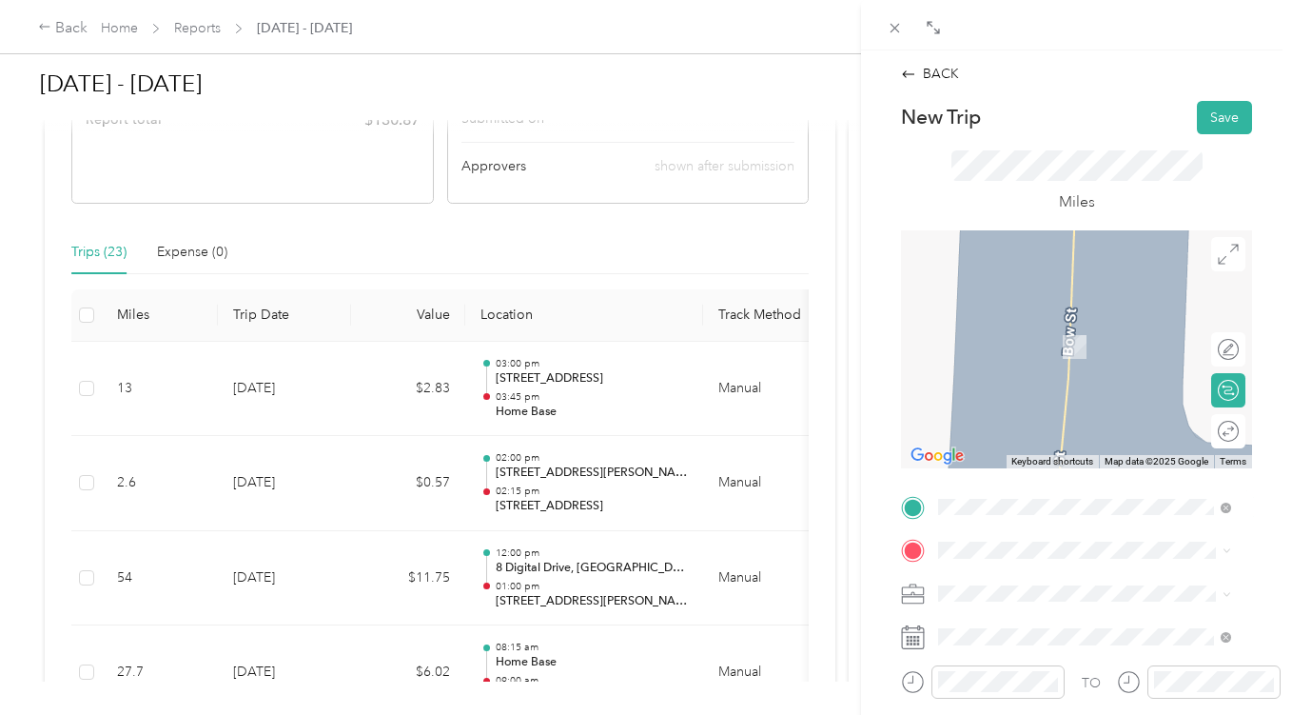
click at [1035, 534] on div "TO Add photo" at bounding box center [1076, 722] width 351 height 460
click at [1081, 327] on span "[STREET_ADDRESS][US_STATE]" at bounding box center [1070, 318] width 190 height 17
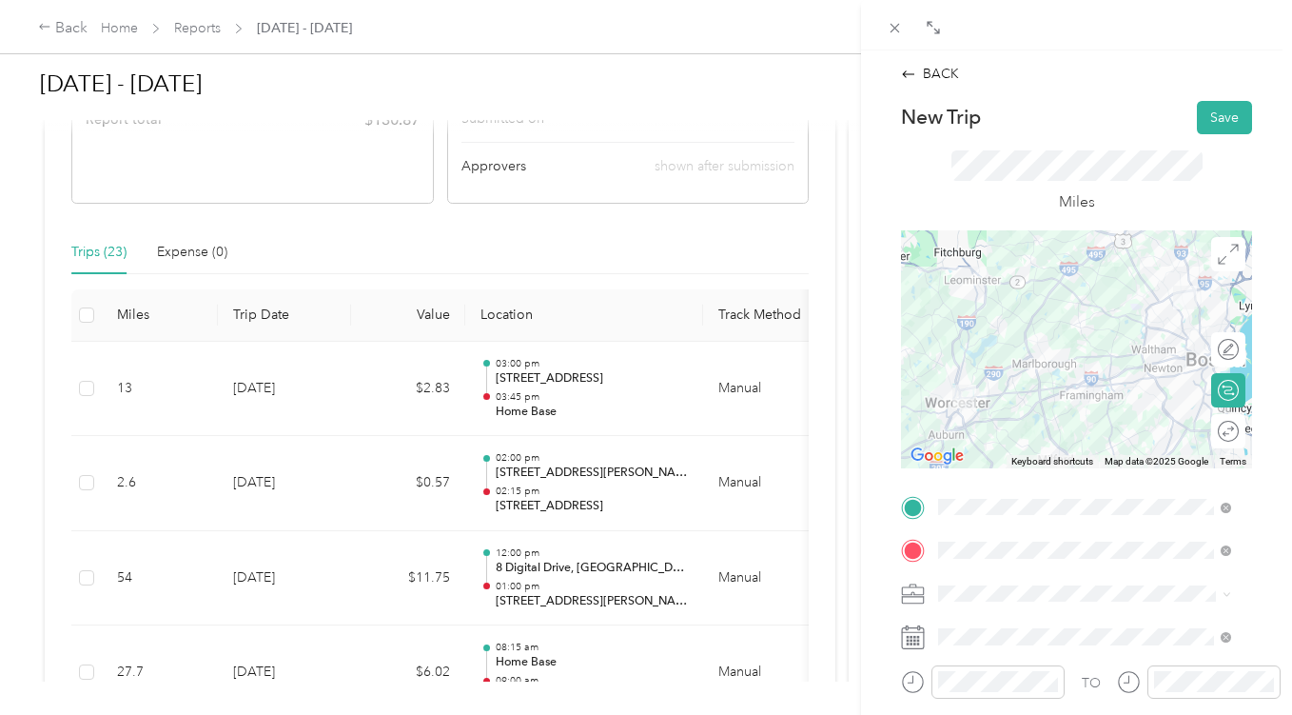
click at [1018, 355] on div at bounding box center [1076, 349] width 351 height 238
click at [1019, 346] on div at bounding box center [1076, 349] width 351 height 238
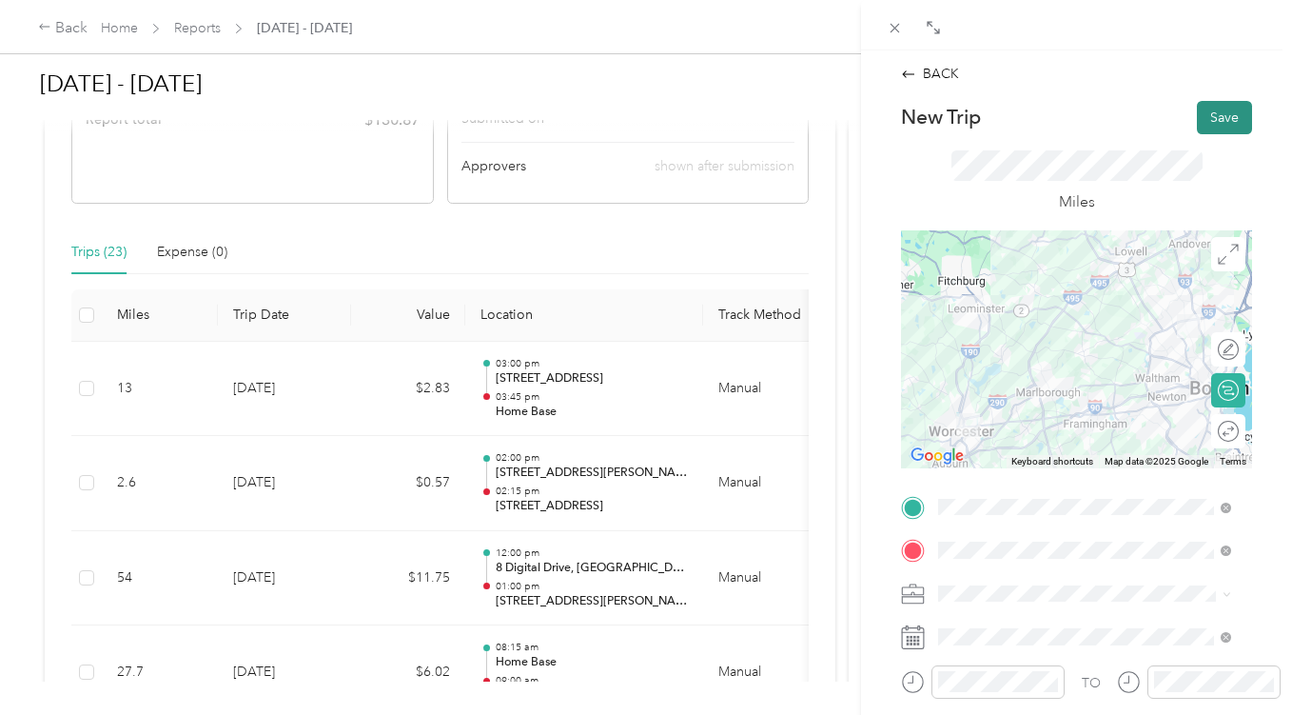
click at [1216, 111] on button "Save" at bounding box center [1224, 117] width 55 height 33
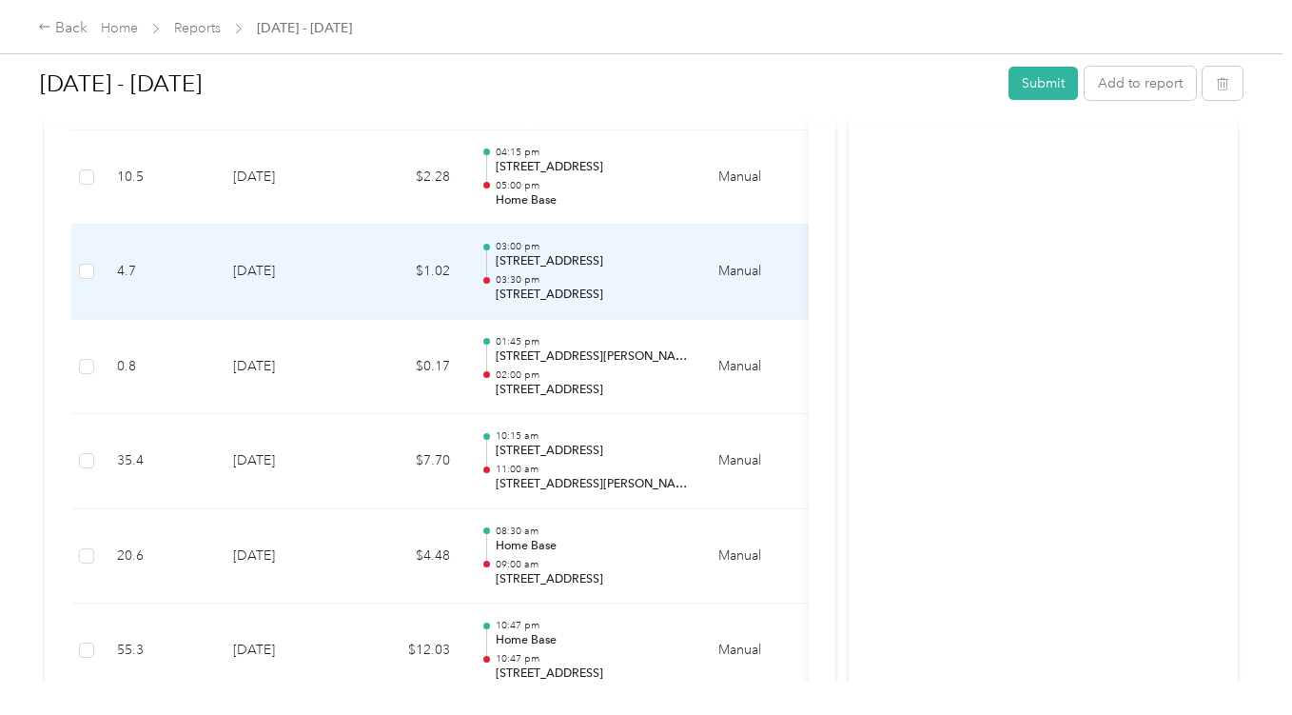
scroll to position [2469, 0]
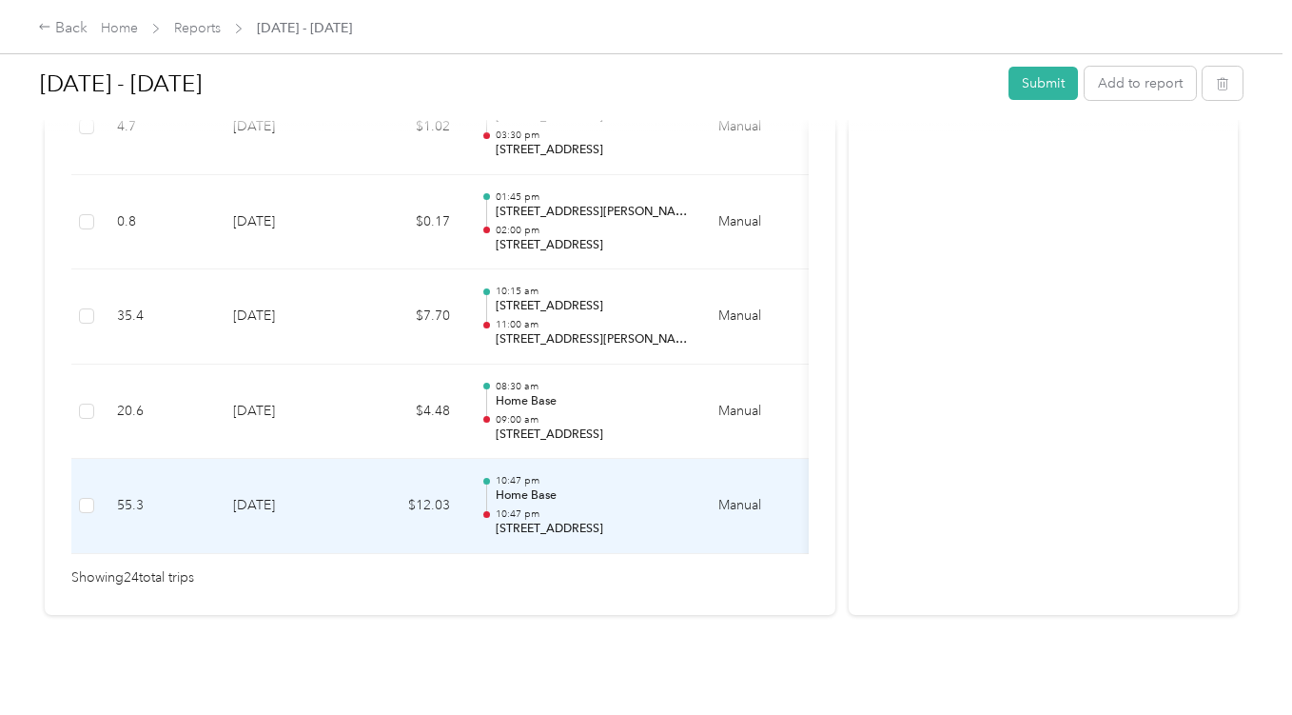
click at [342, 466] on td "[DATE]" at bounding box center [284, 506] width 133 height 95
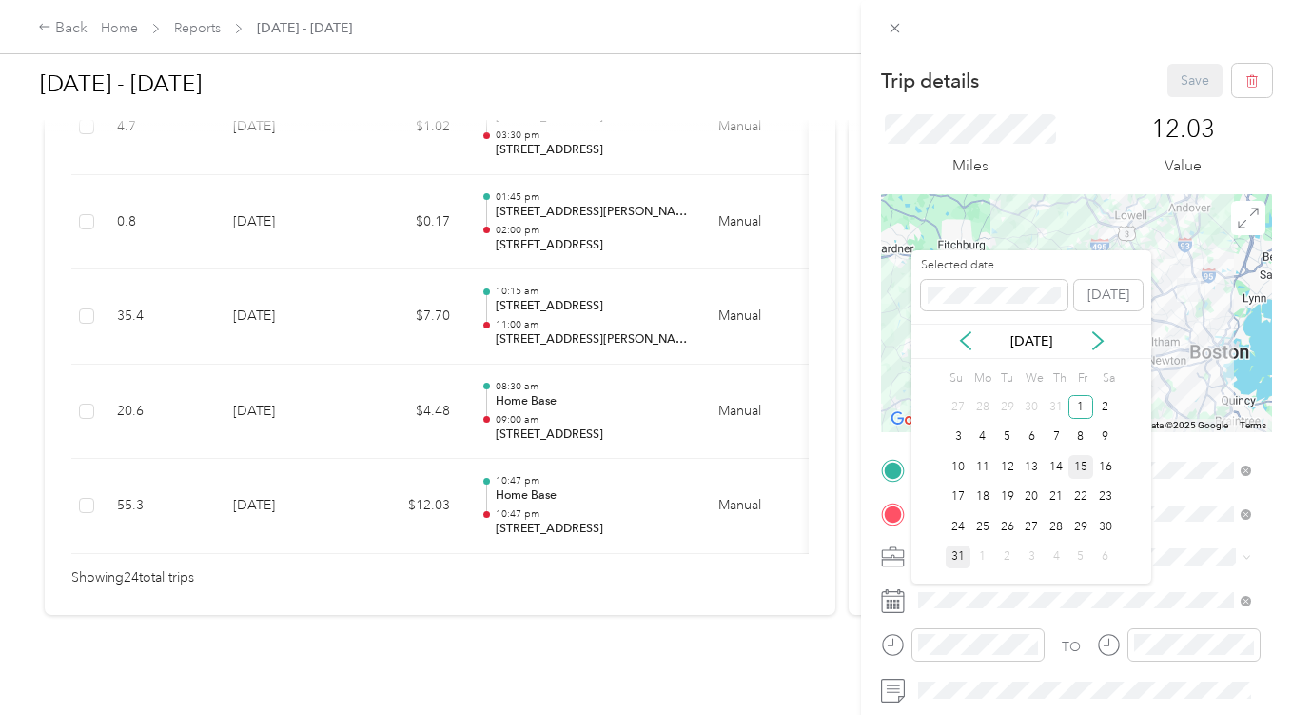
click at [1083, 466] on div "15" at bounding box center [1081, 467] width 25 height 24
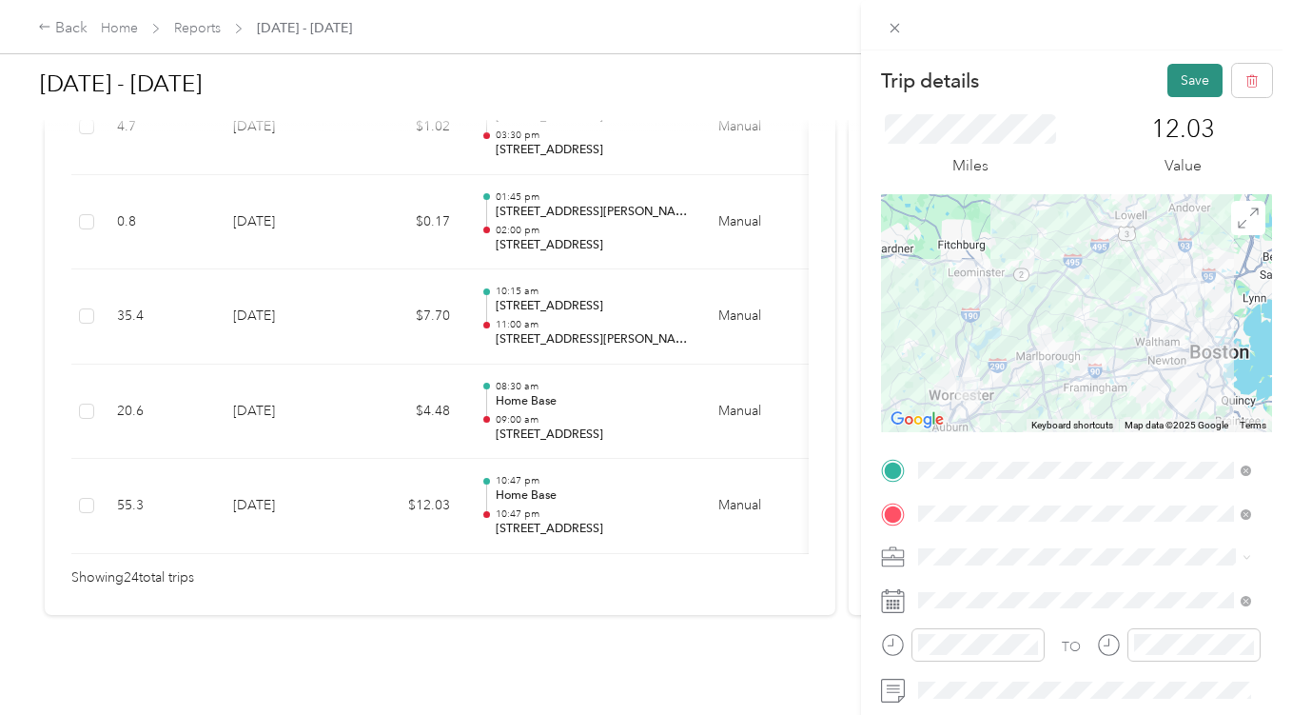
click at [1177, 81] on button "Save" at bounding box center [1195, 80] width 55 height 33
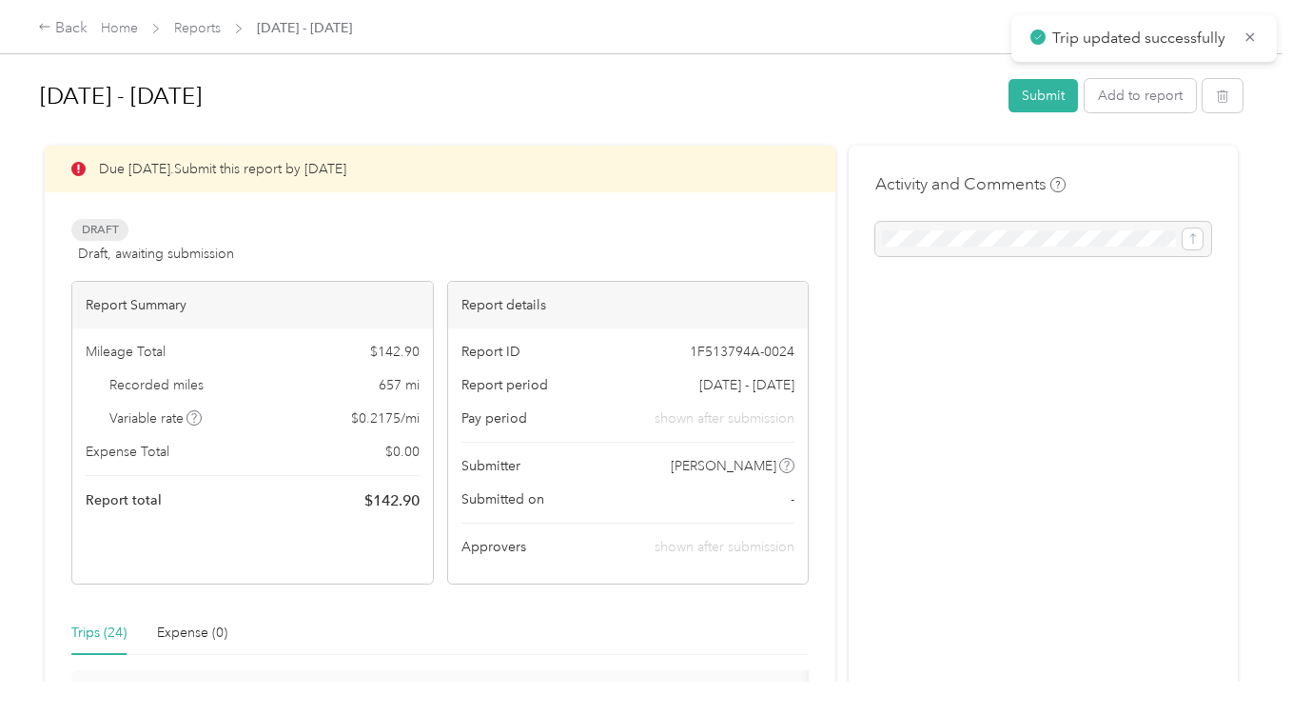
scroll to position [286, 0]
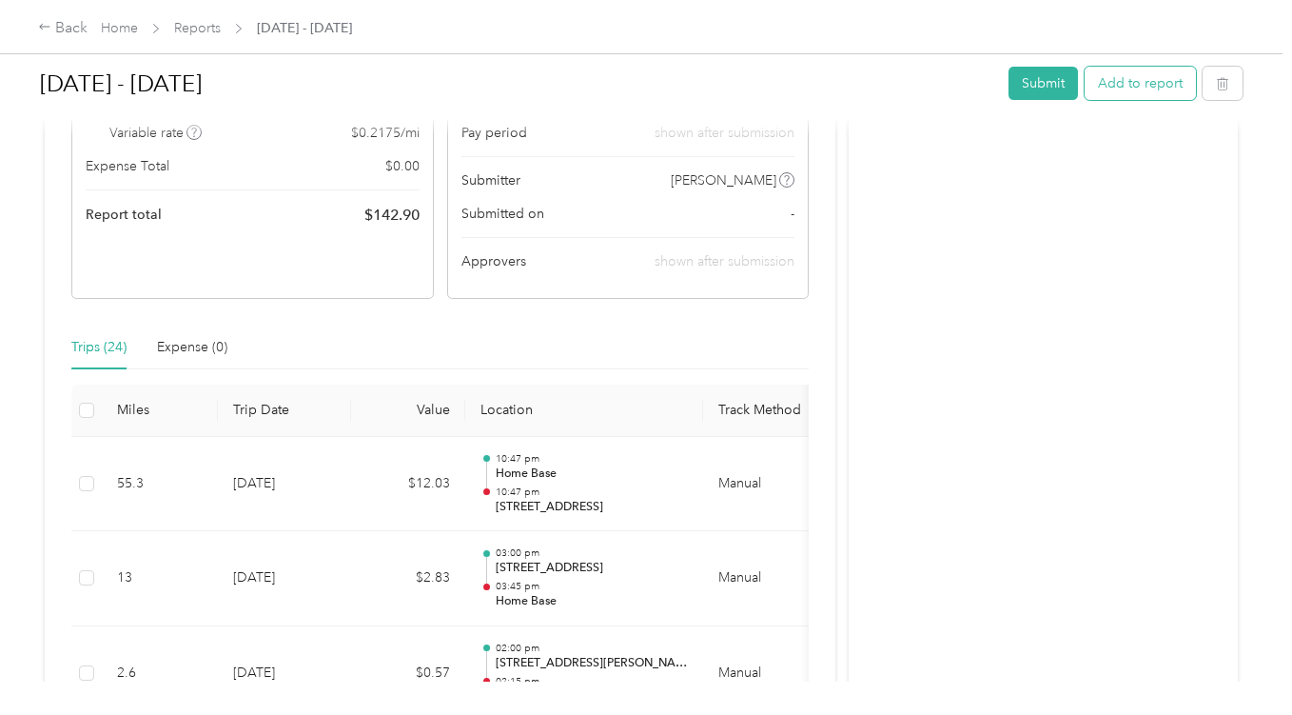
click at [1137, 86] on button "Add to report" at bounding box center [1140, 83] width 111 height 33
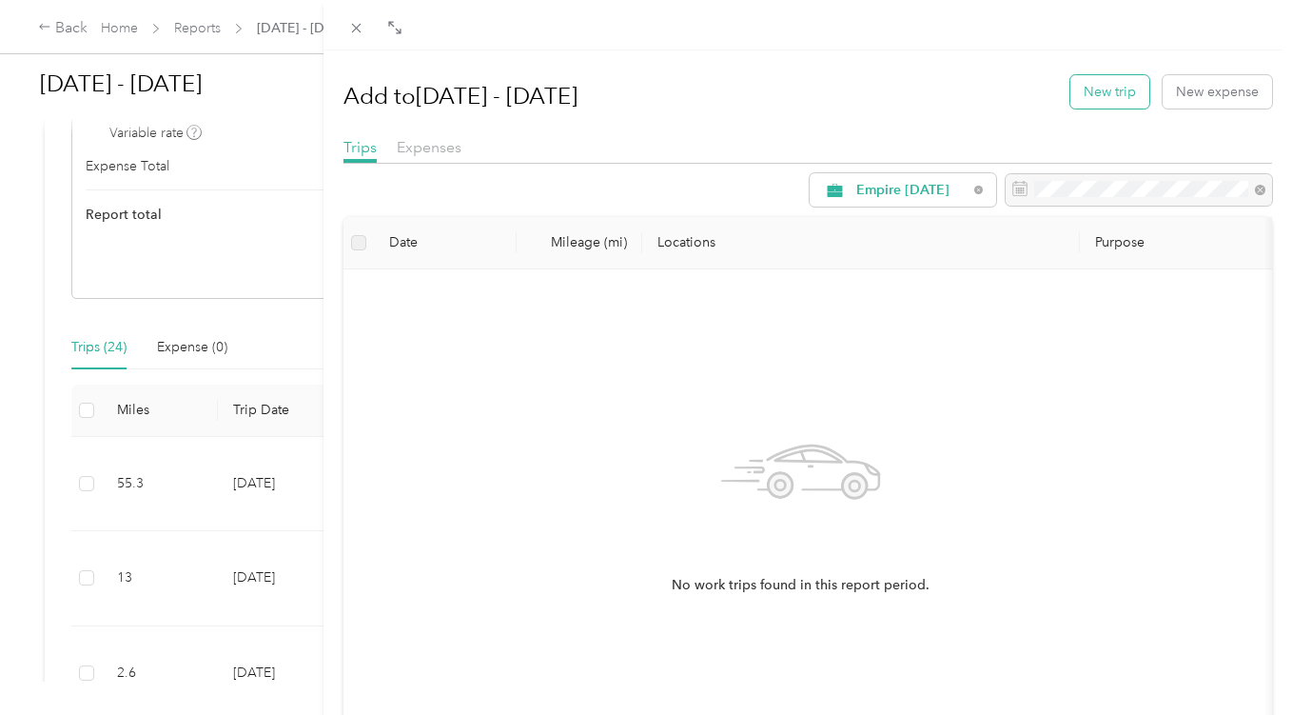
click at [1112, 83] on button "New trip" at bounding box center [1110, 91] width 79 height 33
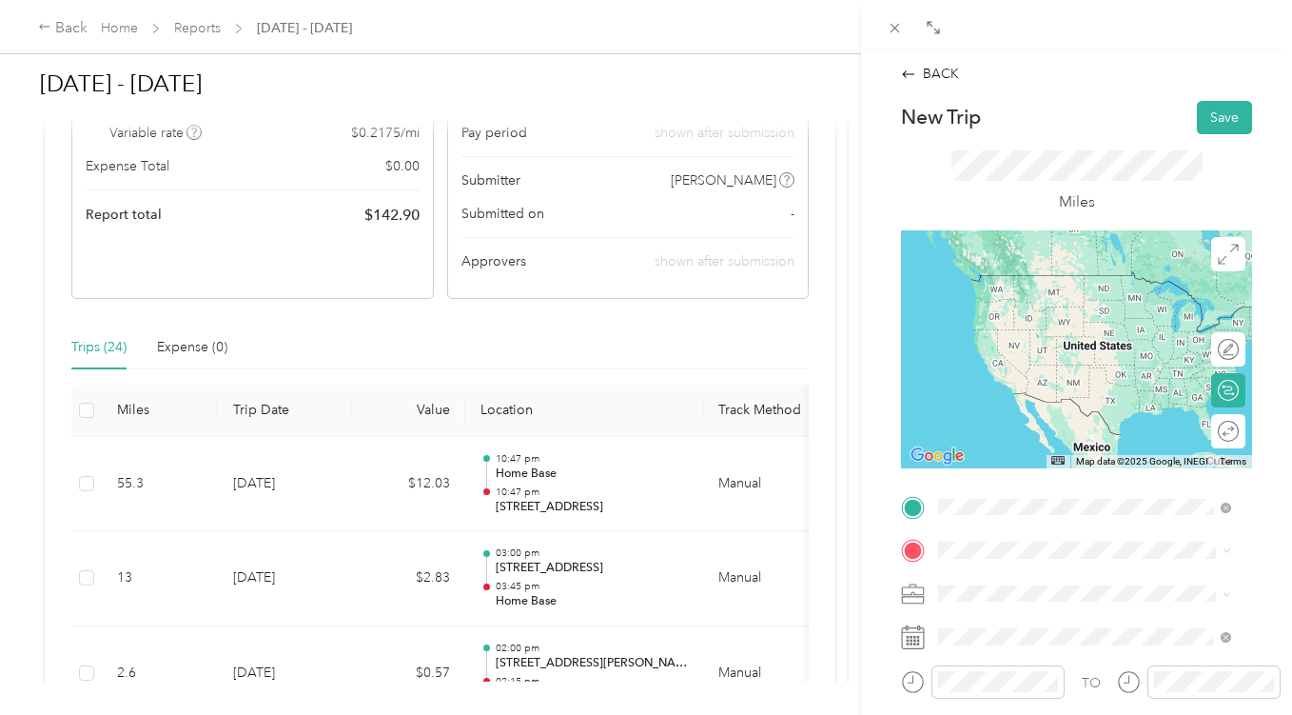
click at [1034, 284] on span "[STREET_ADDRESS][US_STATE]" at bounding box center [1070, 274] width 190 height 17
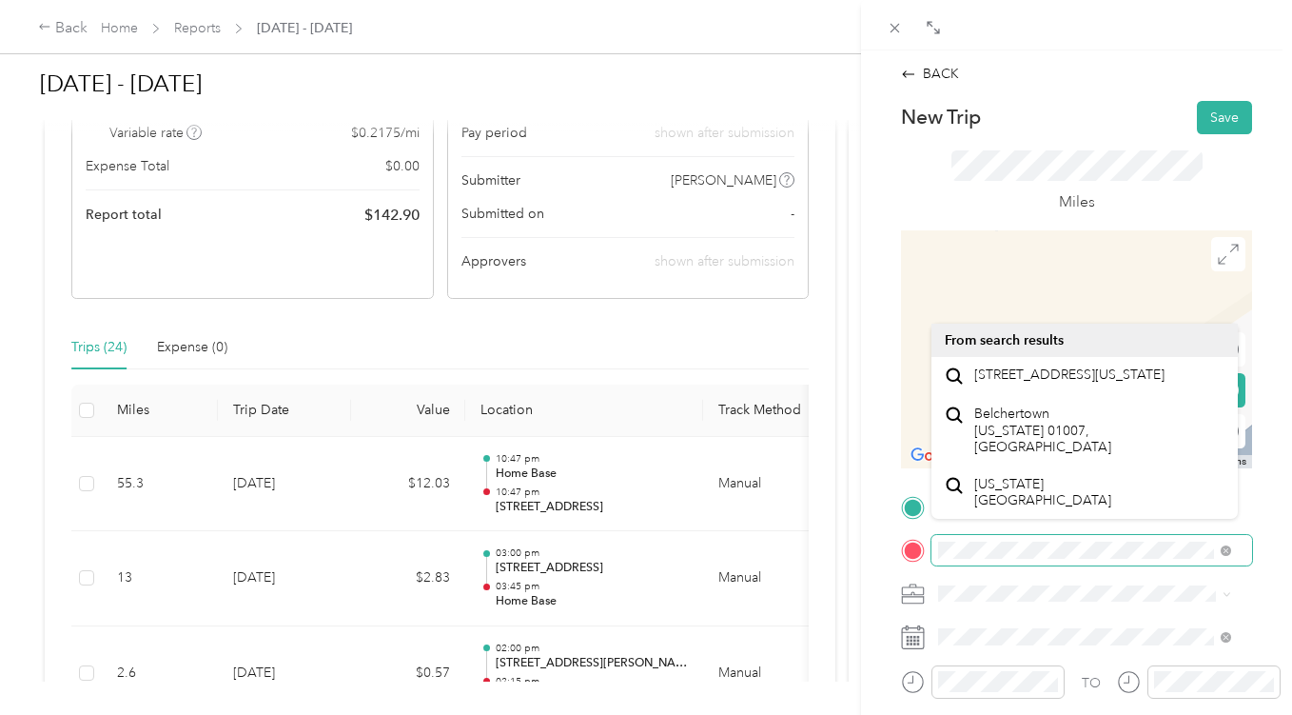
scroll to position [0, 46]
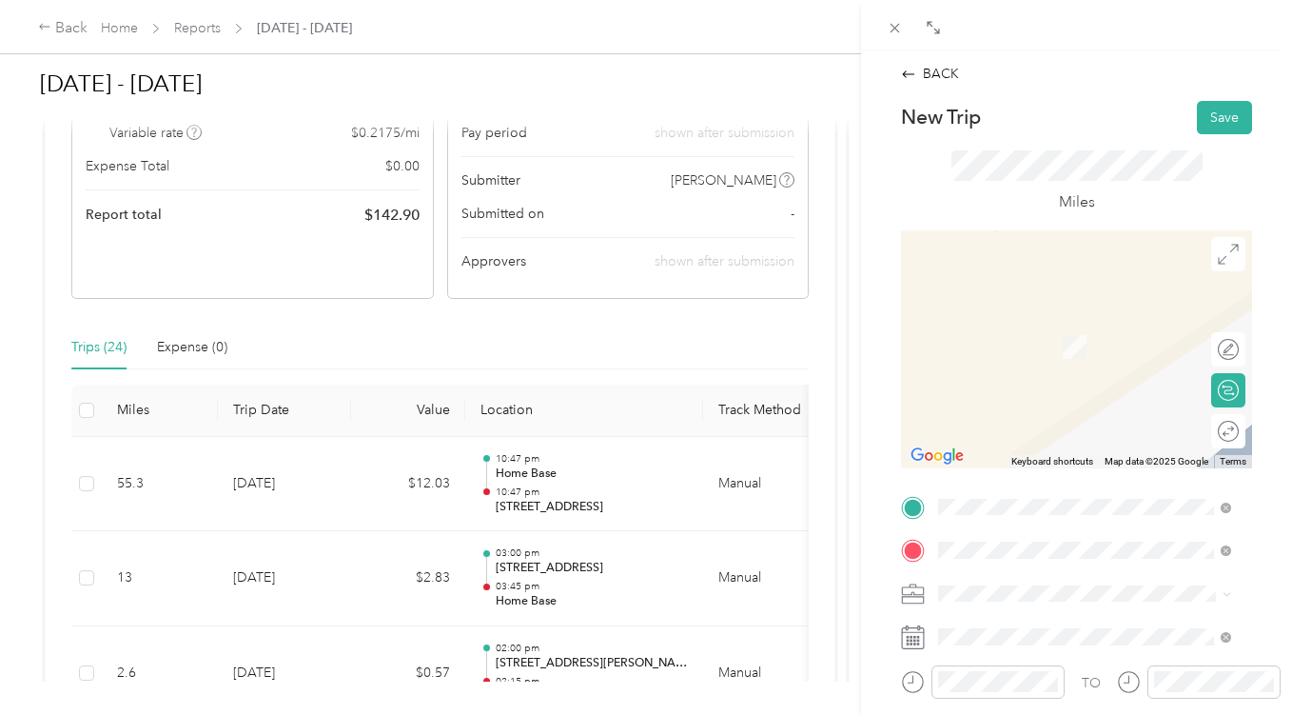
click at [1064, 388] on ol "From search results [STREET_ADDRESS][US_STATE] [GEOGRAPHIC_DATA] [US_STATE] 010…" at bounding box center [1085, 422] width 306 height 196
click at [1059, 379] on span "[STREET_ADDRESS][US_STATE]" at bounding box center [1070, 374] width 190 height 17
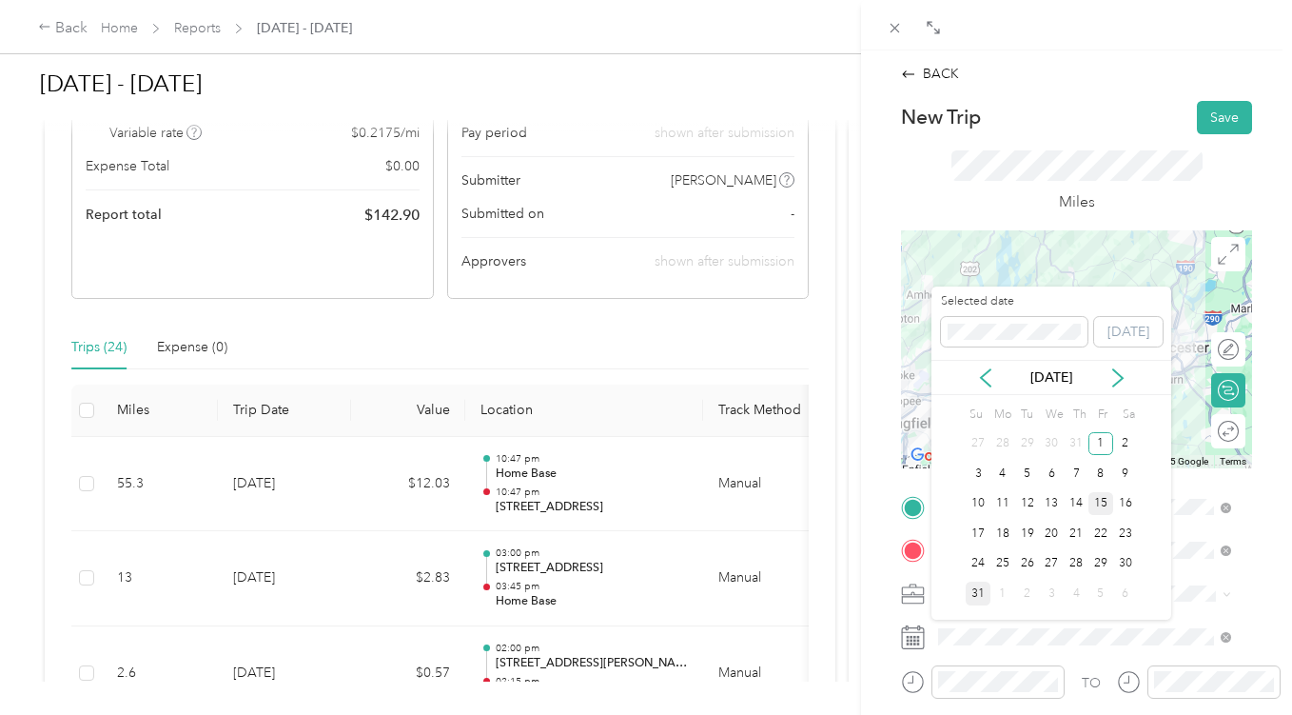
click at [1099, 503] on div "15" at bounding box center [1101, 504] width 25 height 24
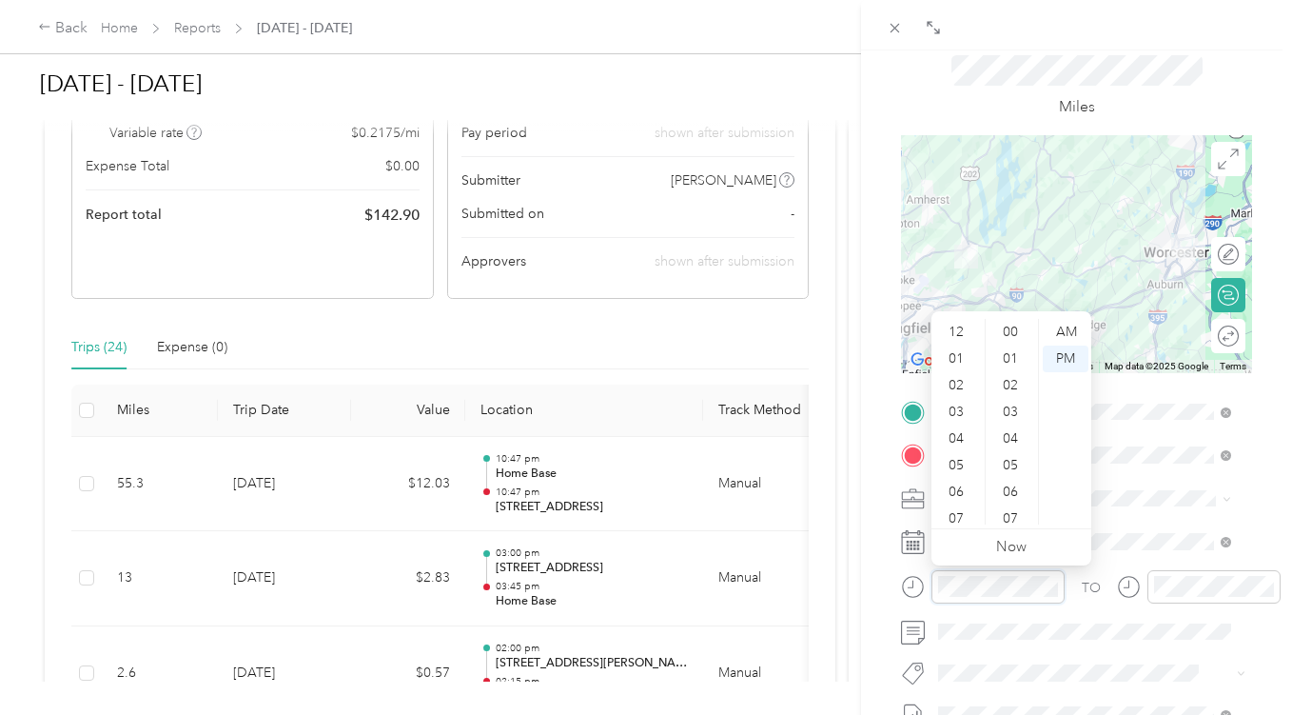
scroll to position [114, 0]
click at [1011, 328] on div "30" at bounding box center [1013, 328] width 46 height 27
click at [1070, 327] on div "AM" at bounding box center [1066, 332] width 46 height 27
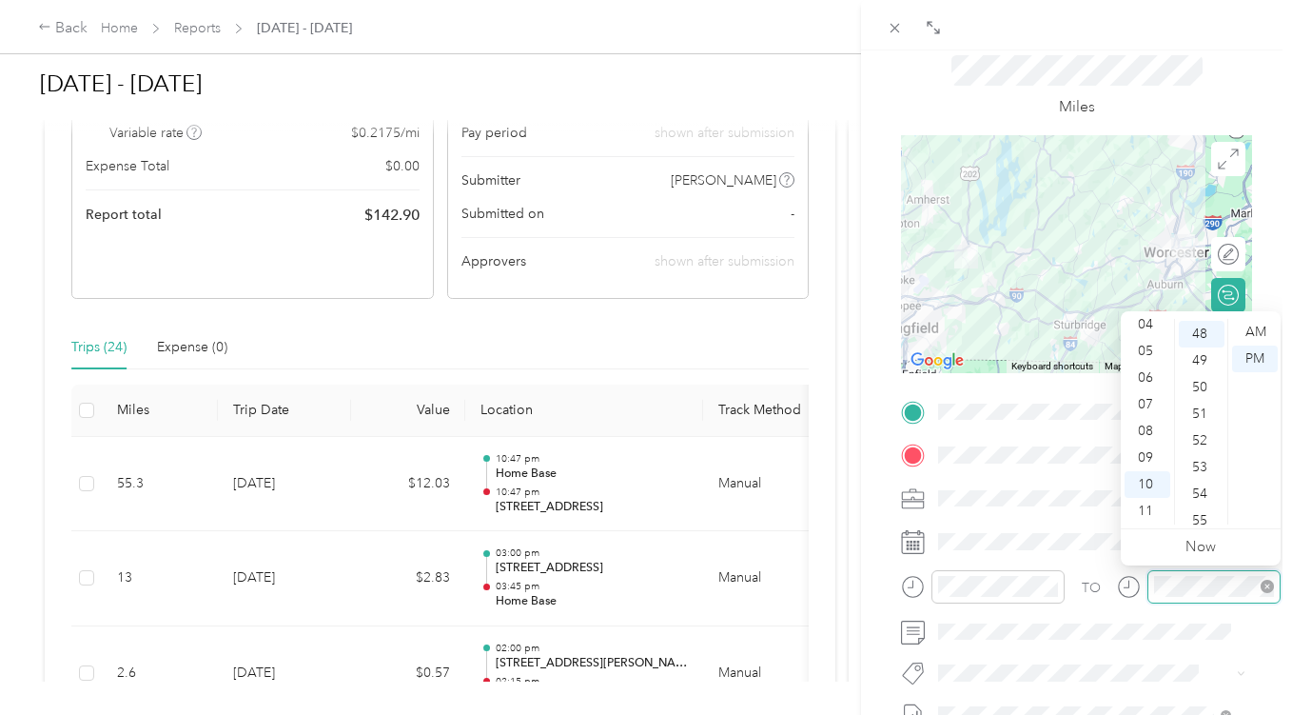
scroll to position [1279, 0]
click at [1149, 509] on div "11" at bounding box center [1148, 511] width 46 height 27
click at [1201, 325] on div "30" at bounding box center [1202, 328] width 46 height 27
click at [1261, 330] on div "AM" at bounding box center [1256, 332] width 46 height 27
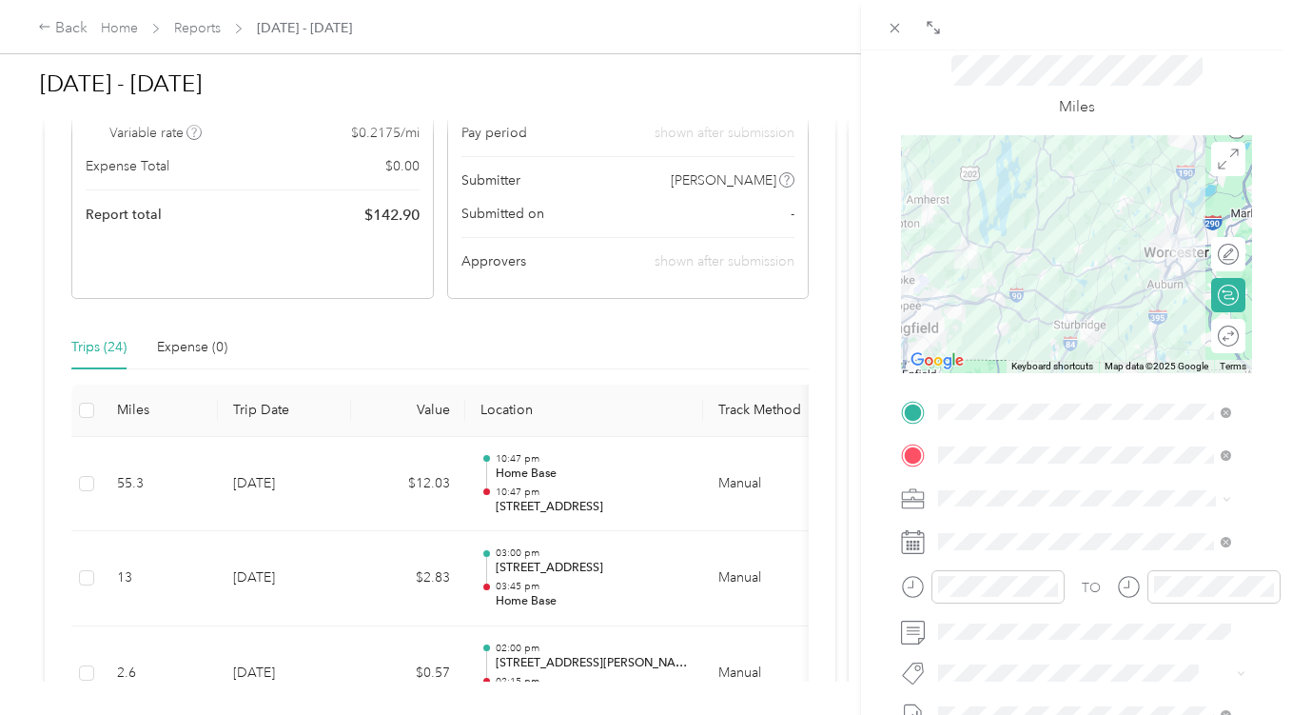
click at [1267, 255] on div "BACK New Trip Save This trip cannot be edited because it is either under review…" at bounding box center [1076, 407] width 431 height 715
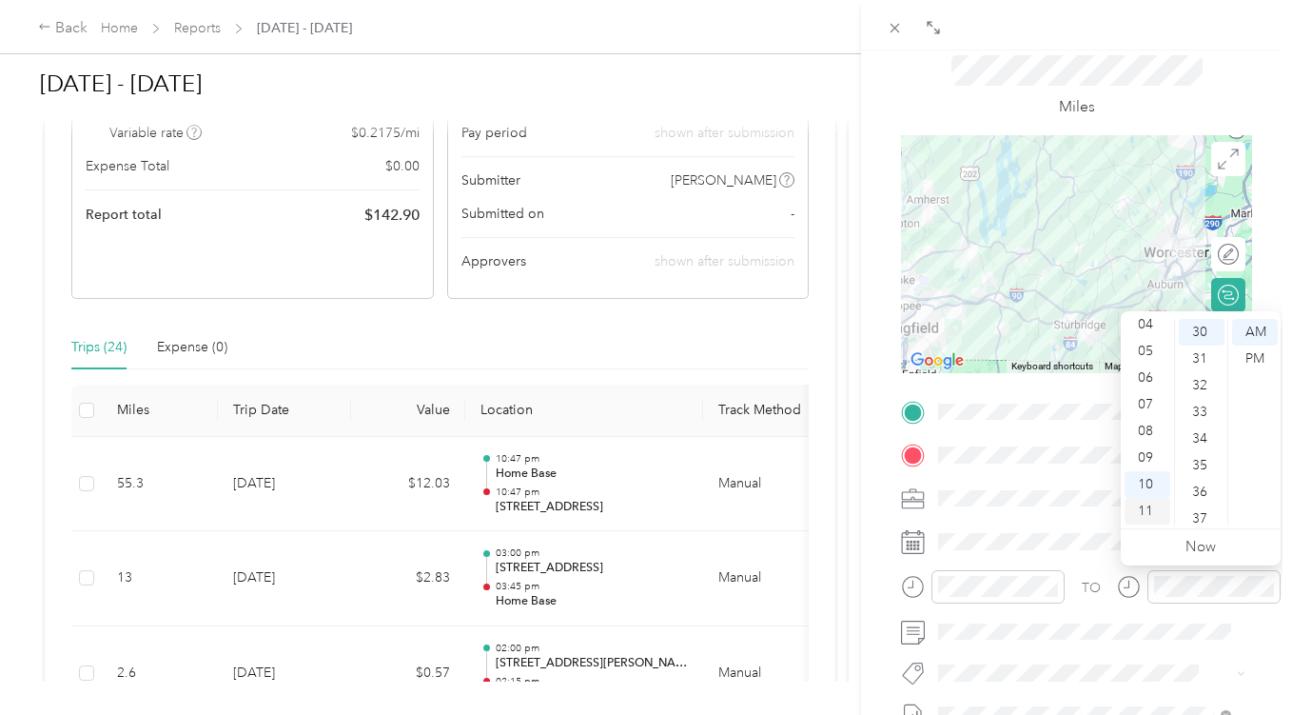
click at [1147, 508] on div "11" at bounding box center [1148, 511] width 46 height 27
click at [1255, 210] on form "New Trip Save This trip cannot be edited because it is either under review, app…" at bounding box center [1076, 431] width 391 height 851
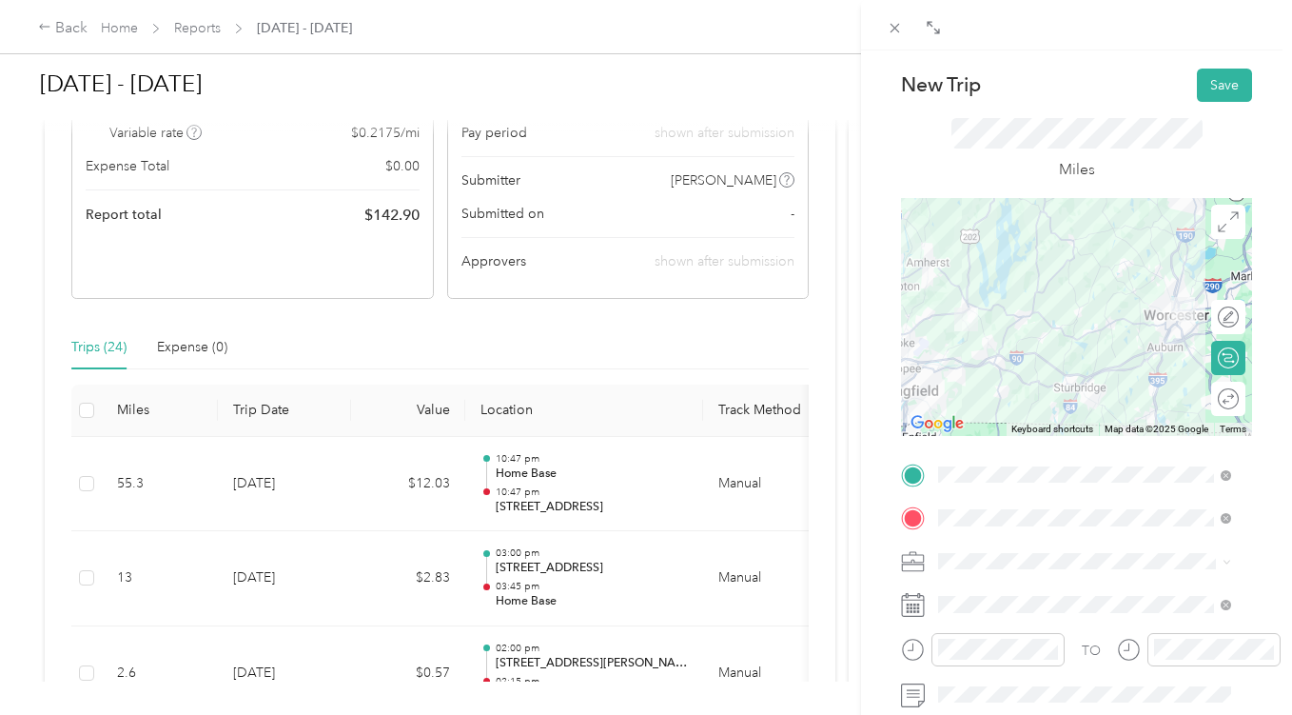
scroll to position [0, 0]
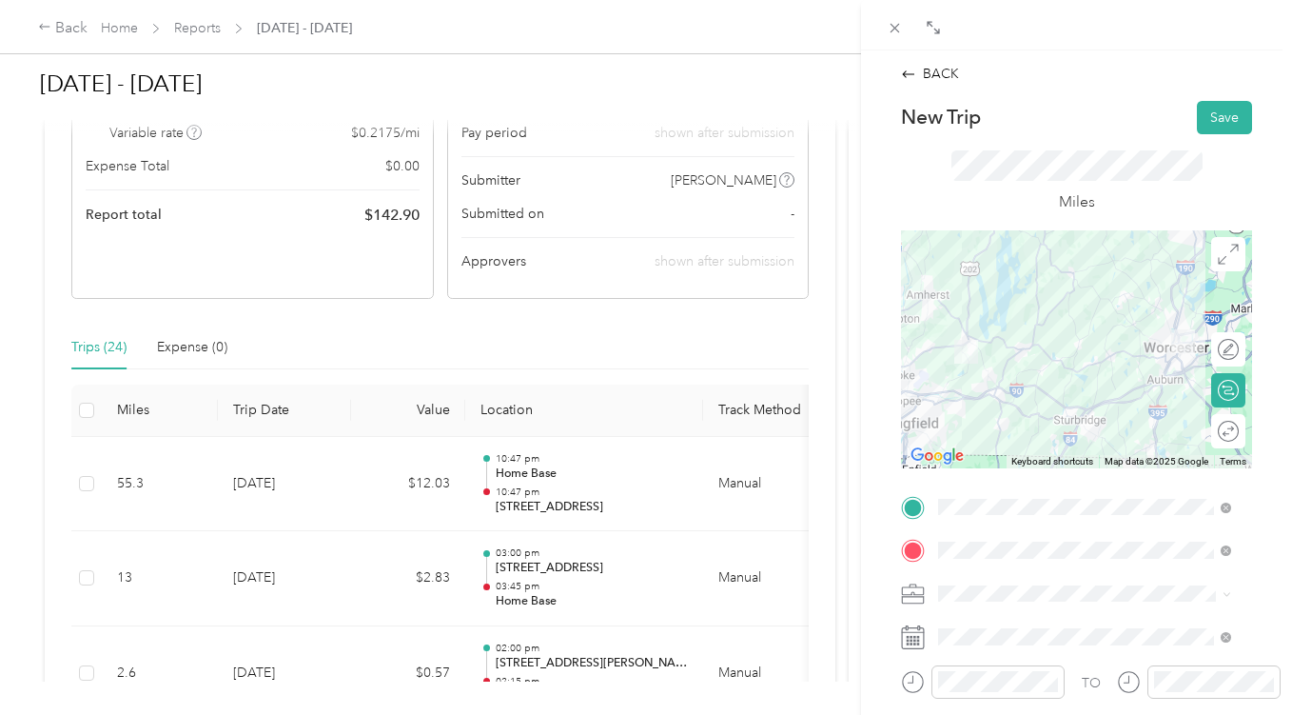
click at [1219, 100] on div "BACK New Trip Save This trip cannot be edited because it is either under review…" at bounding box center [1076, 508] width 391 height 888
click at [1216, 117] on button "Save" at bounding box center [1224, 117] width 55 height 33
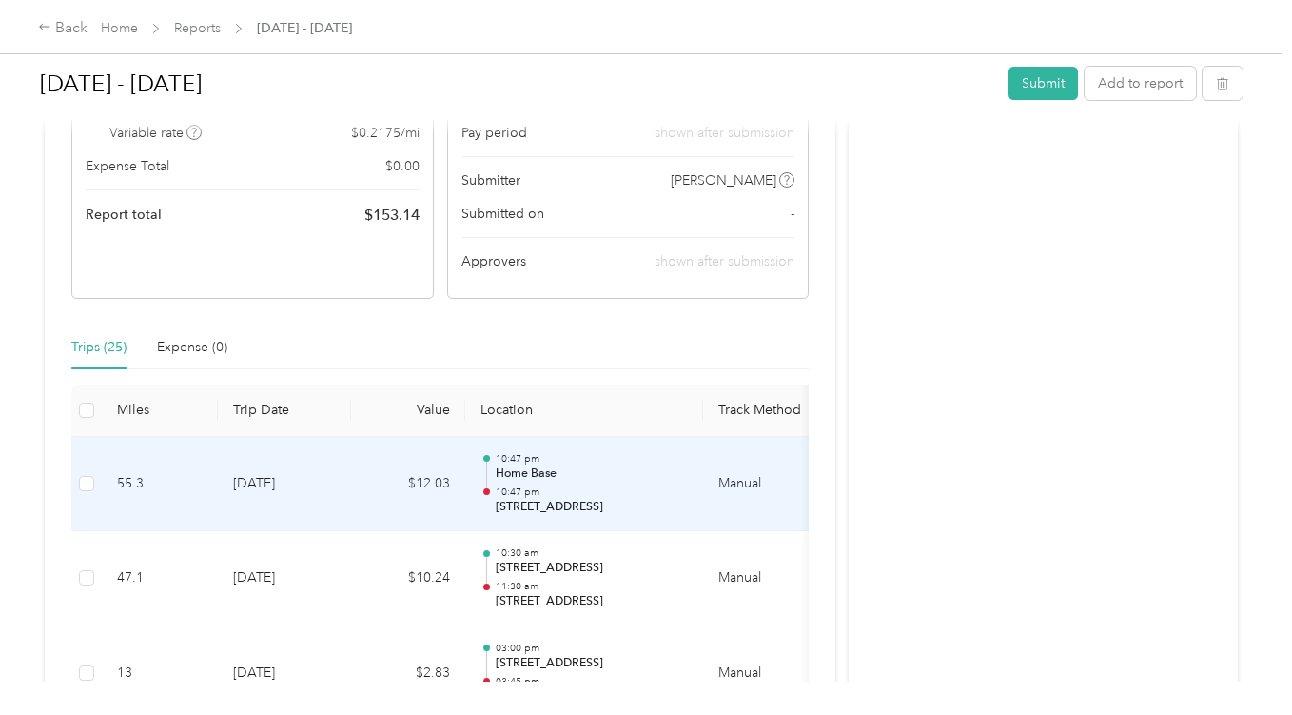
click at [586, 473] on p "Home Base" at bounding box center [592, 473] width 192 height 17
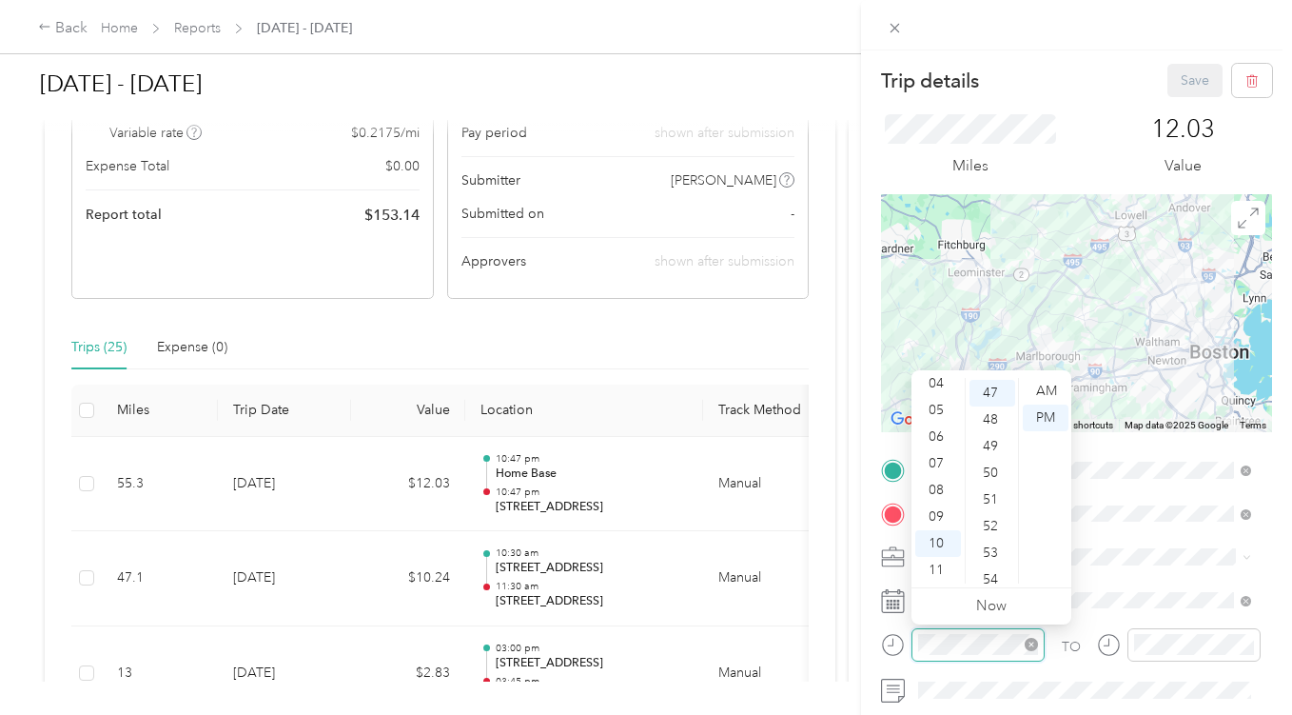
scroll to position [1252, 0]
click at [942, 491] on div "08" at bounding box center [939, 490] width 46 height 27
click at [988, 507] on div "30" at bounding box center [993, 509] width 46 height 27
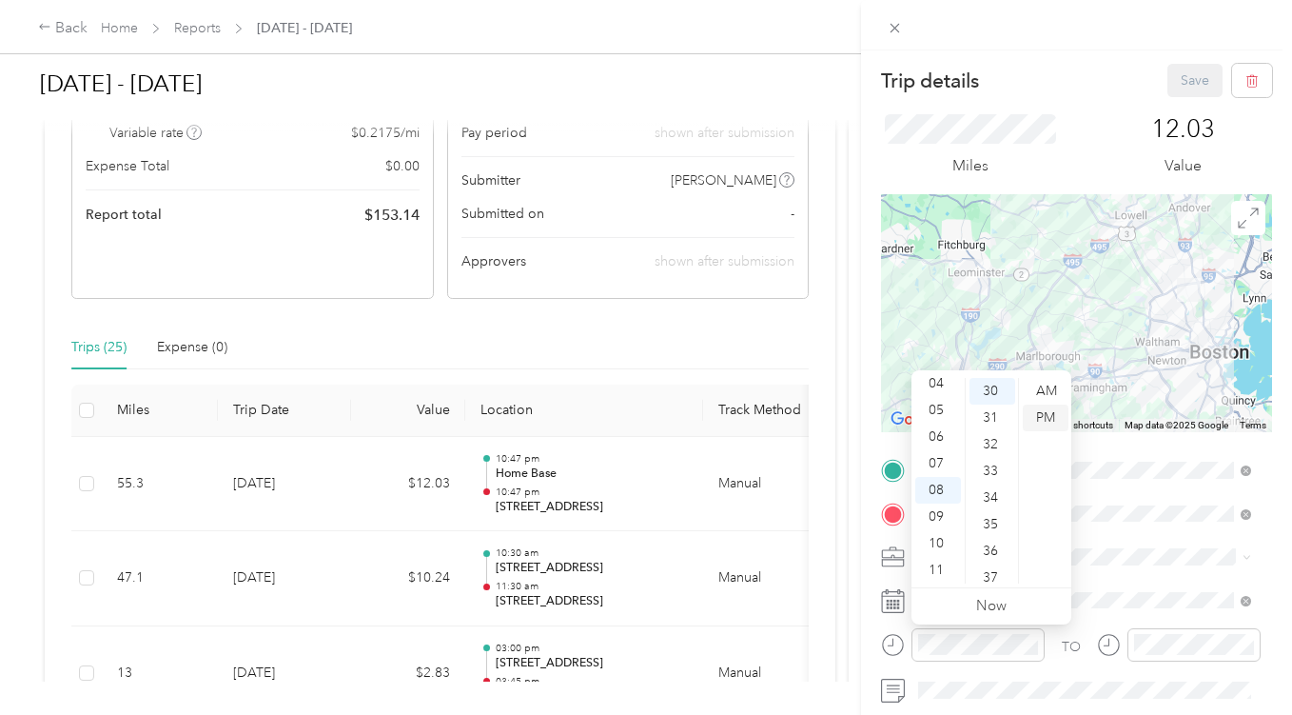
drag, startPoint x: 1042, startPoint y: 386, endPoint x: 1046, endPoint y: 408, distance: 22.2
click at [1043, 386] on div "AM" at bounding box center [1046, 391] width 46 height 27
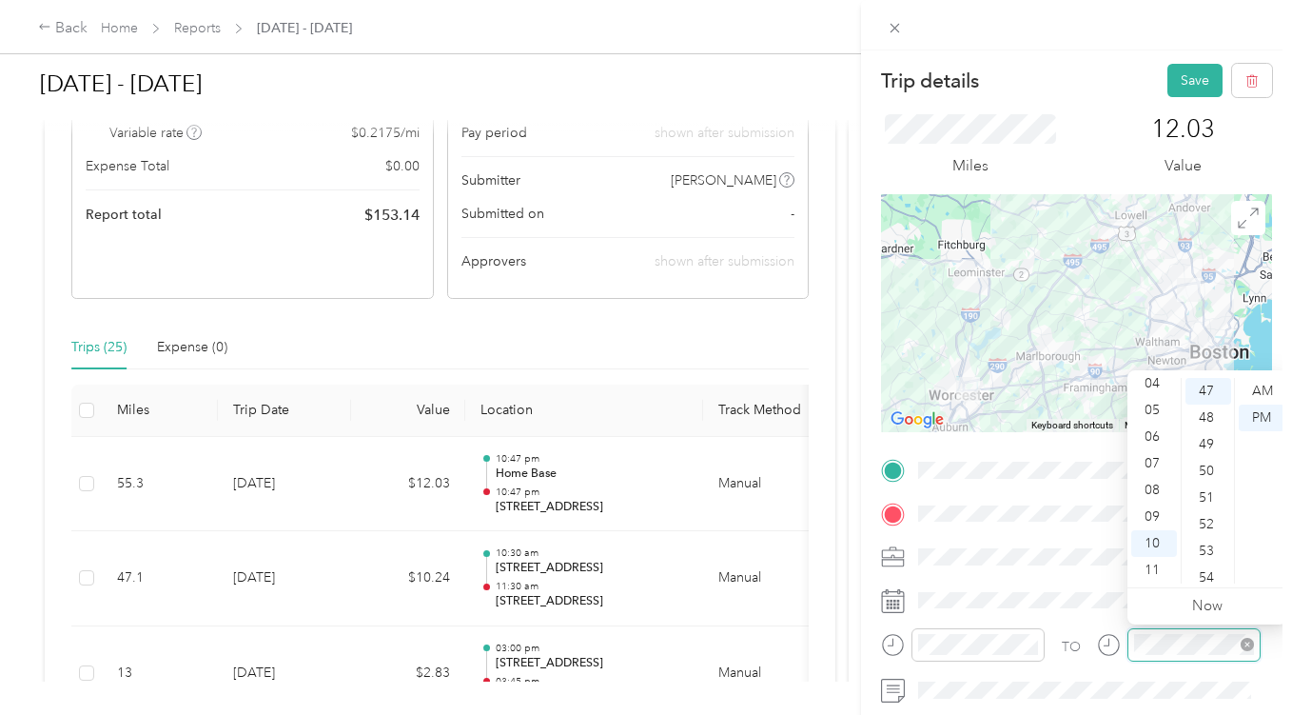
scroll to position [1252, 0]
click at [1150, 517] on div "09" at bounding box center [1155, 516] width 46 height 27
click at [1213, 415] on div "30" at bounding box center [1209, 414] width 46 height 27
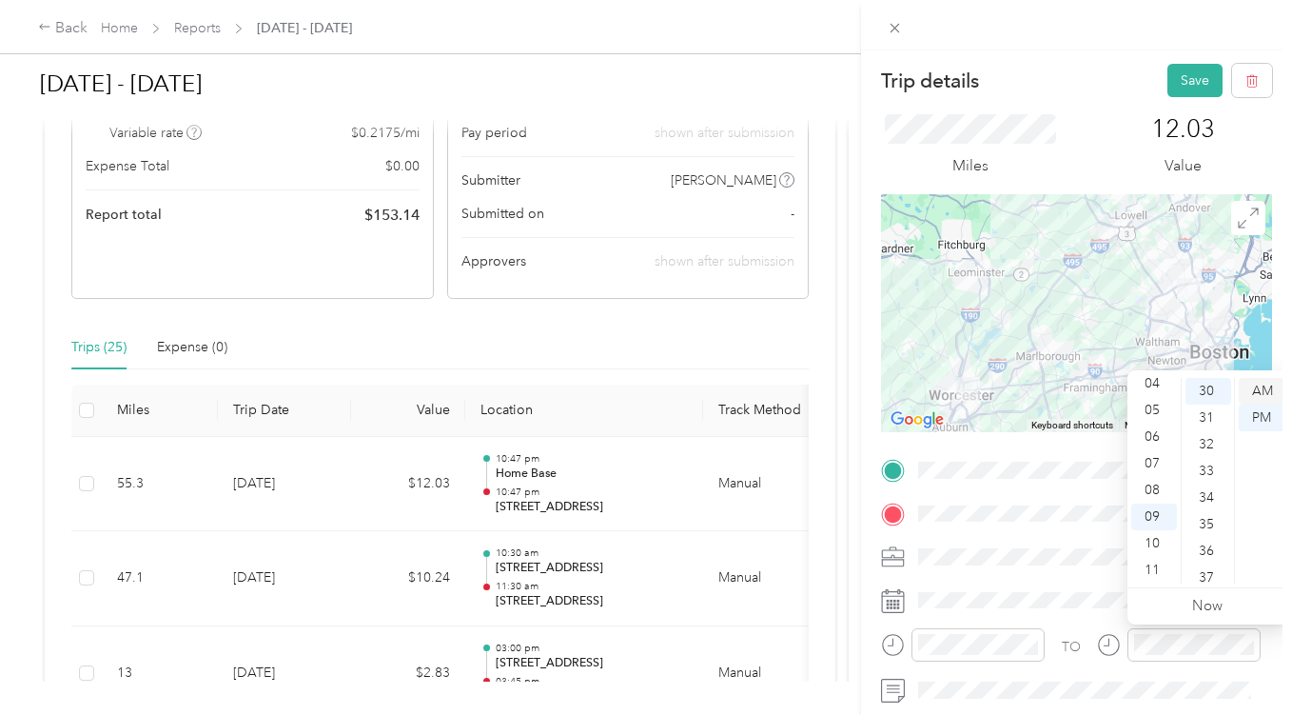
click at [1263, 388] on div "AM" at bounding box center [1262, 391] width 46 height 27
click at [1261, 168] on form "Trip details Save This trip cannot be edited because it is either under review,…" at bounding box center [1076, 489] width 431 height 851
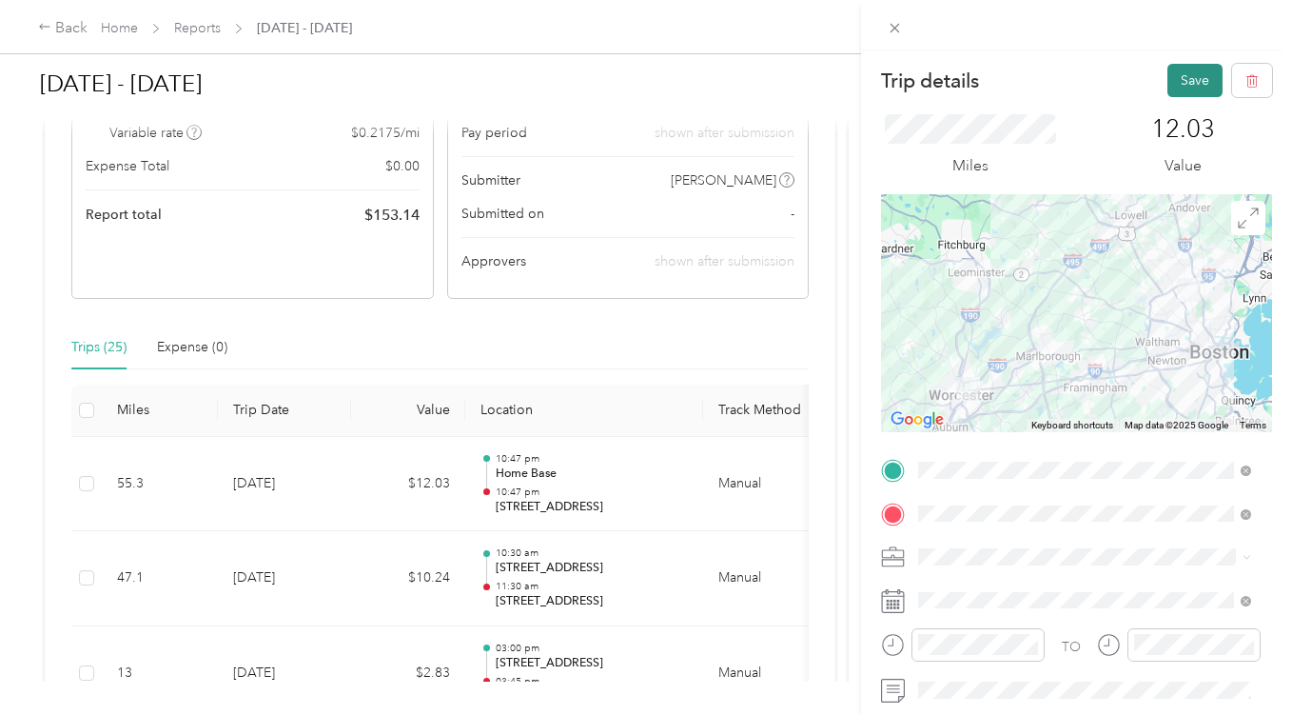
click at [1170, 92] on button "Save" at bounding box center [1195, 80] width 55 height 33
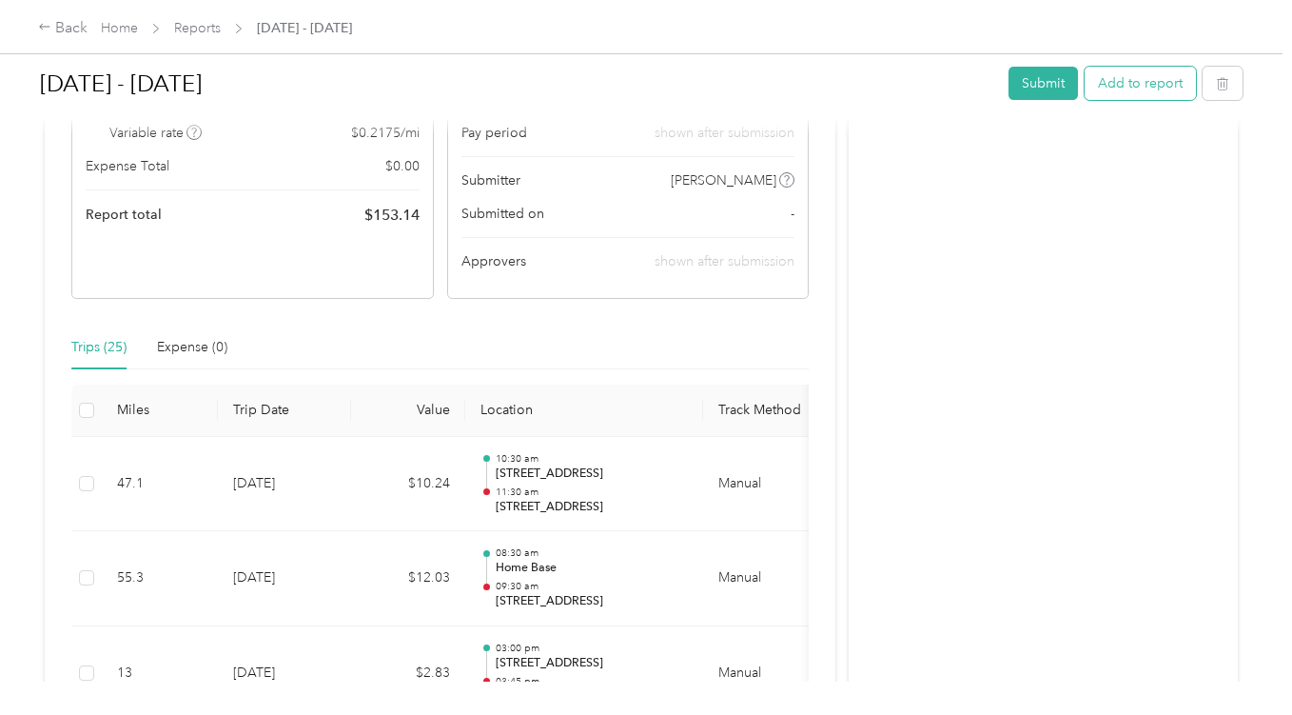
click at [1136, 81] on button "Add to report" at bounding box center [1140, 83] width 111 height 33
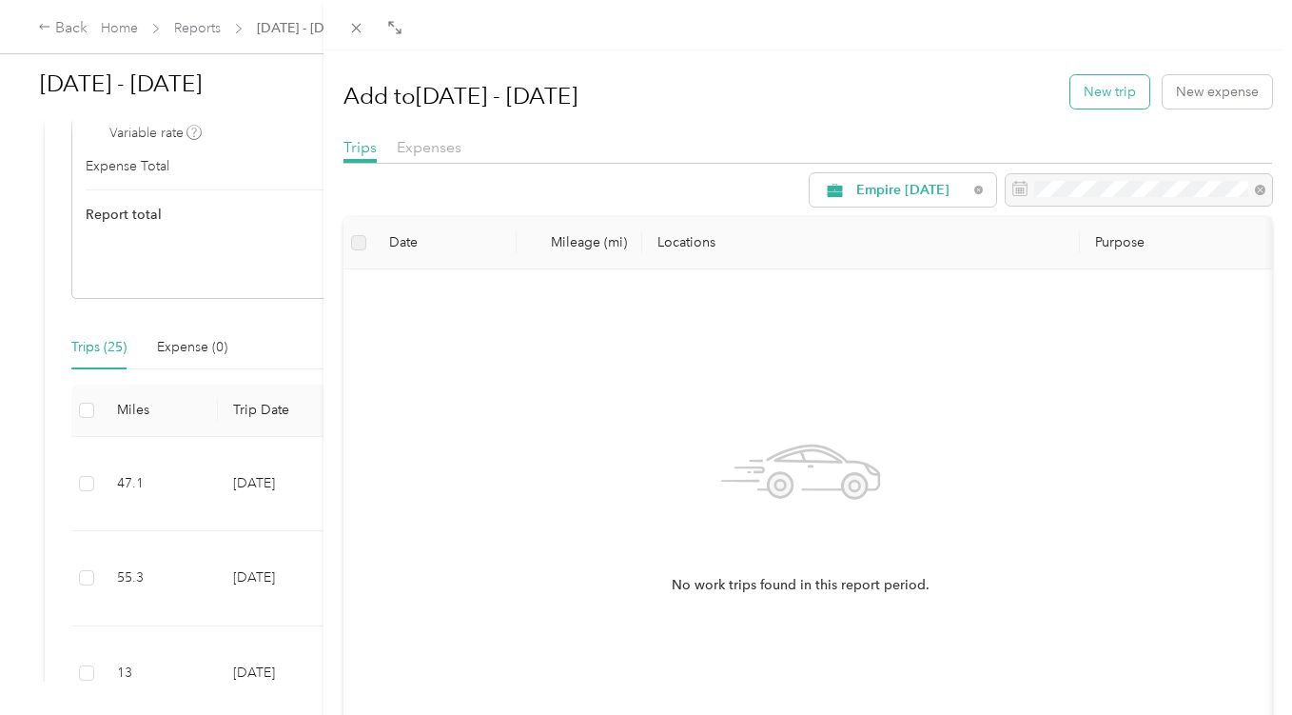
click at [1105, 88] on button "New trip" at bounding box center [1110, 91] width 79 height 33
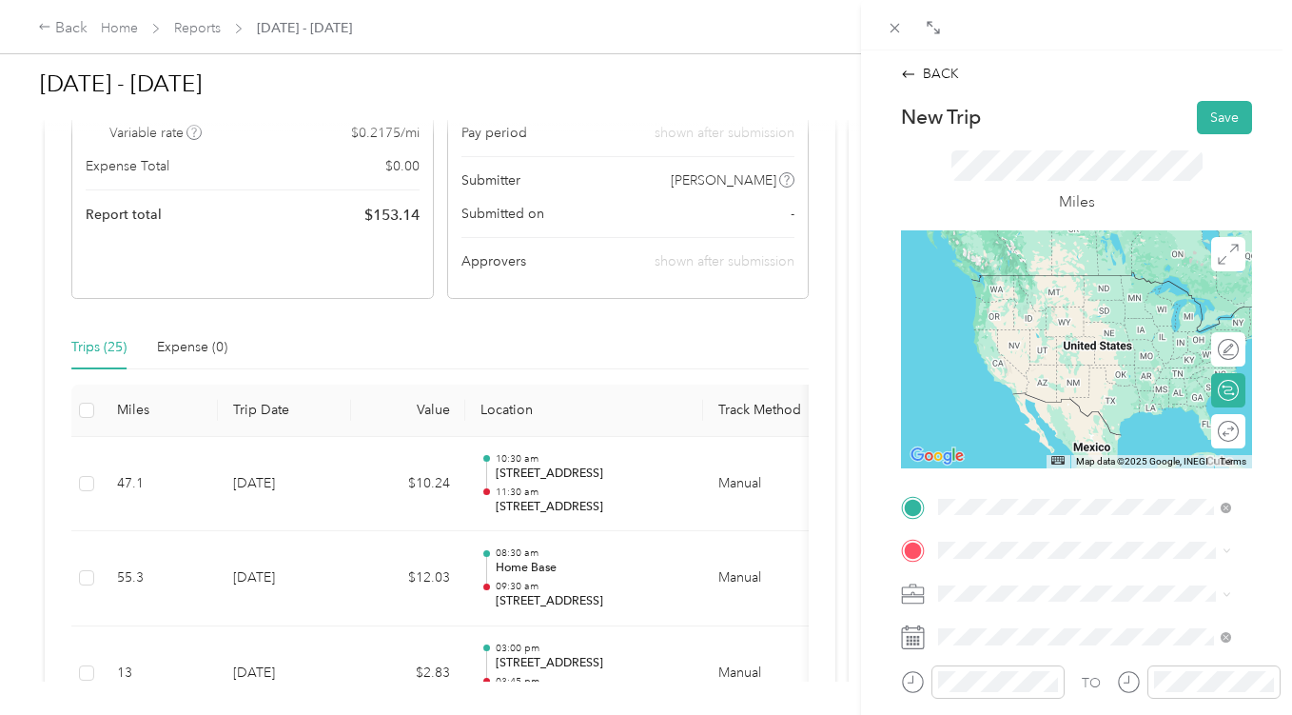
click at [1012, 284] on span "[STREET_ADDRESS][US_STATE]" at bounding box center [1070, 274] width 190 height 17
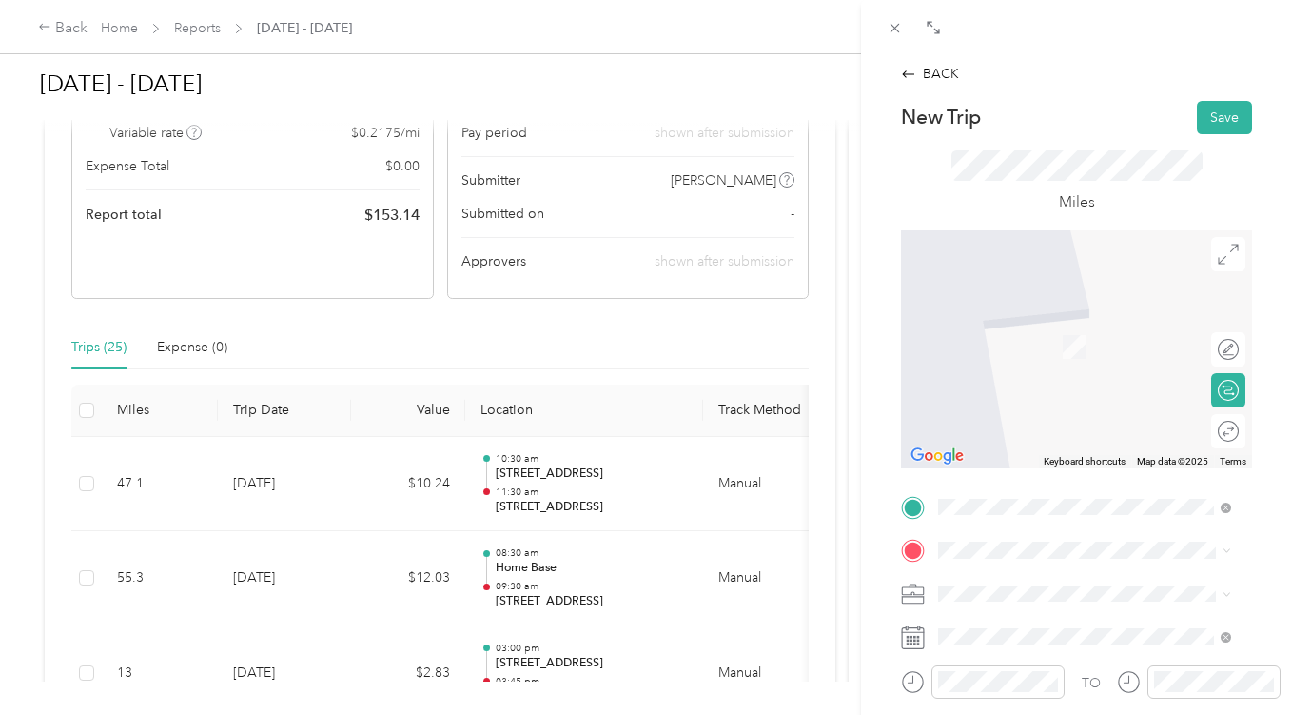
click at [1058, 533] on div "TO Add photo" at bounding box center [1076, 722] width 351 height 460
click at [1065, 561] on span at bounding box center [1092, 550] width 321 height 30
click at [1095, 422] on span "[STREET_ADDRESS][US_STATE]" at bounding box center [1070, 413] width 190 height 16
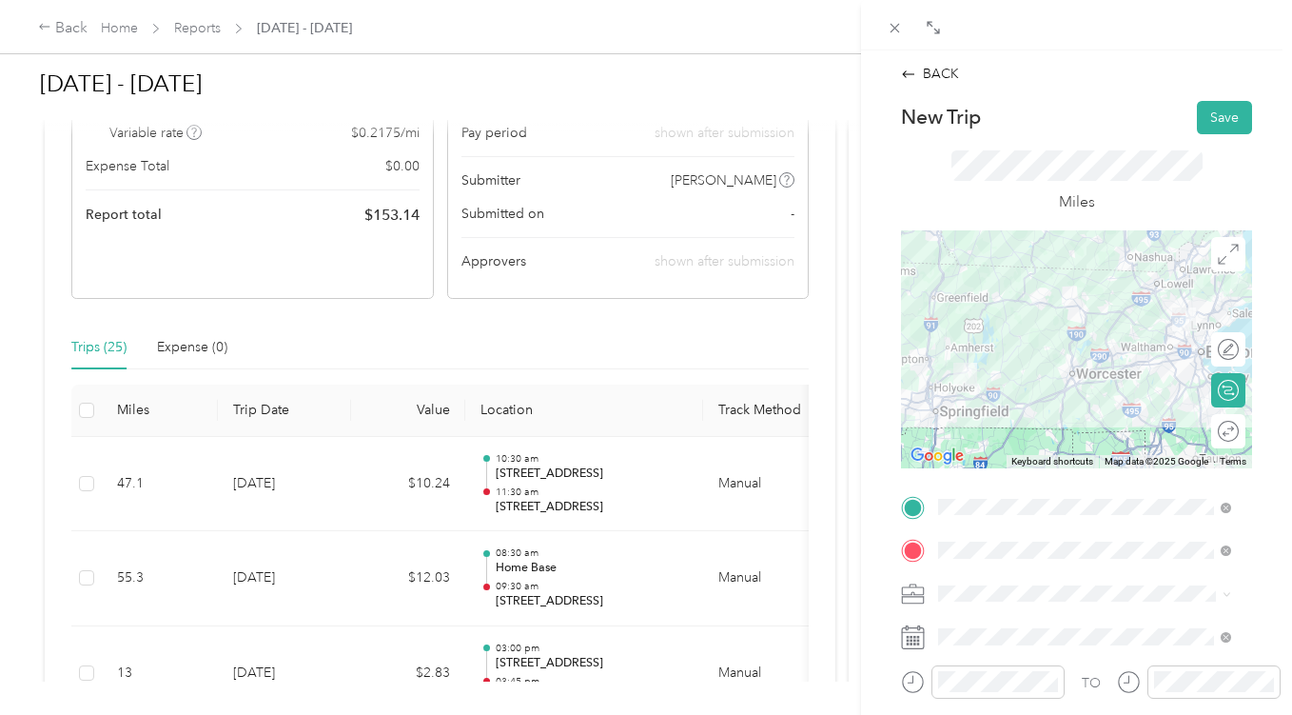
click at [1100, 313] on div at bounding box center [1076, 349] width 351 height 238
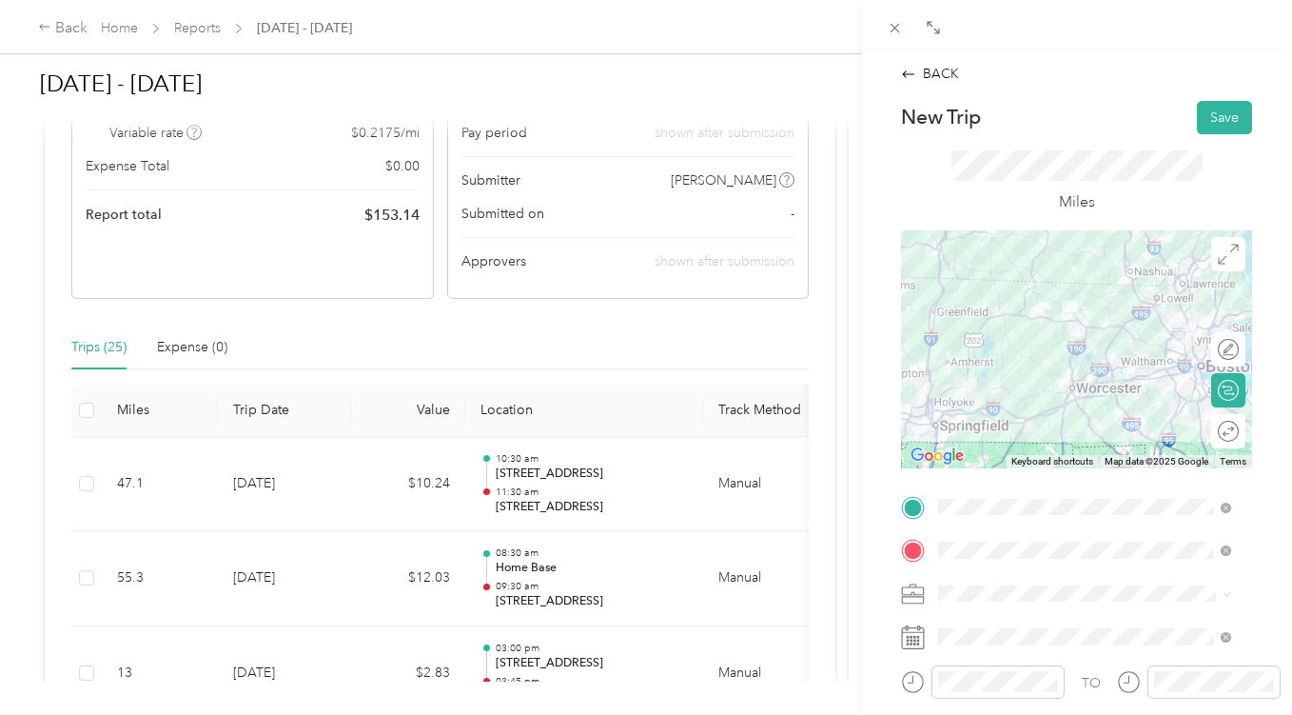
click at [1099, 393] on div at bounding box center [1076, 349] width 351 height 238
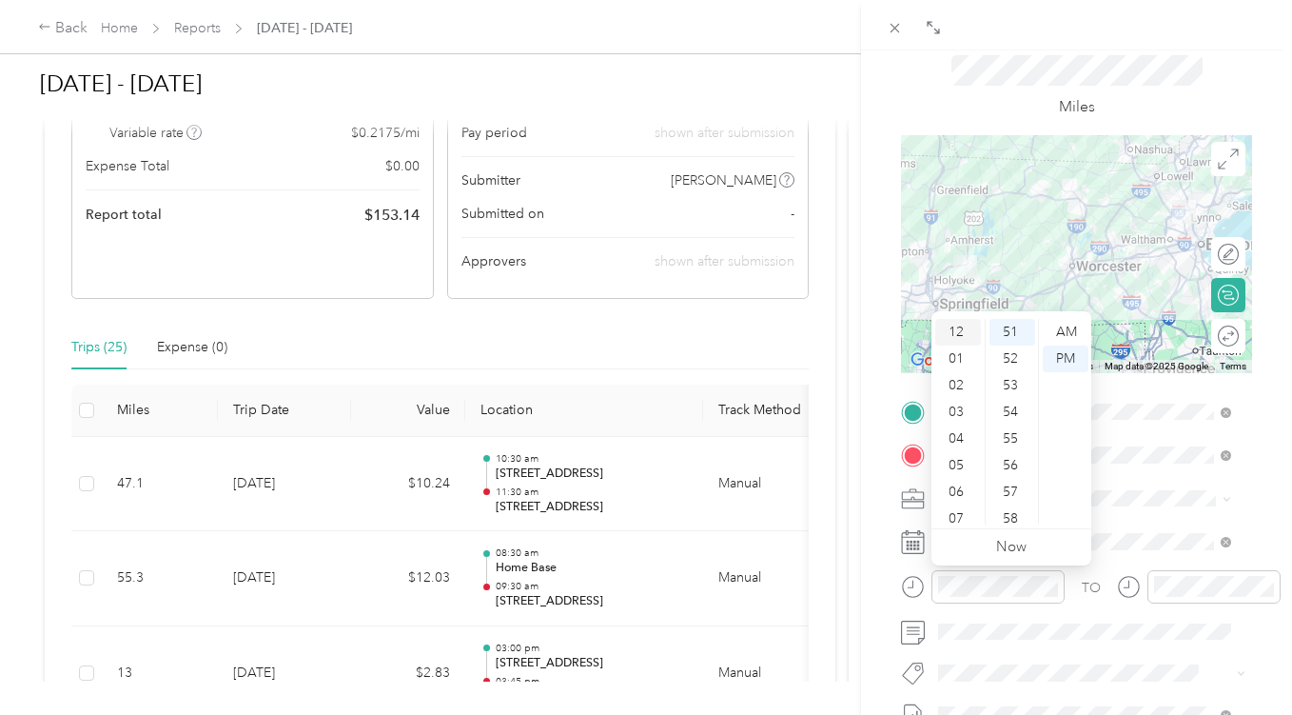
click at [962, 328] on div "12" at bounding box center [959, 332] width 46 height 27
click at [1017, 369] on div "45" at bounding box center [1013, 362] width 46 height 27
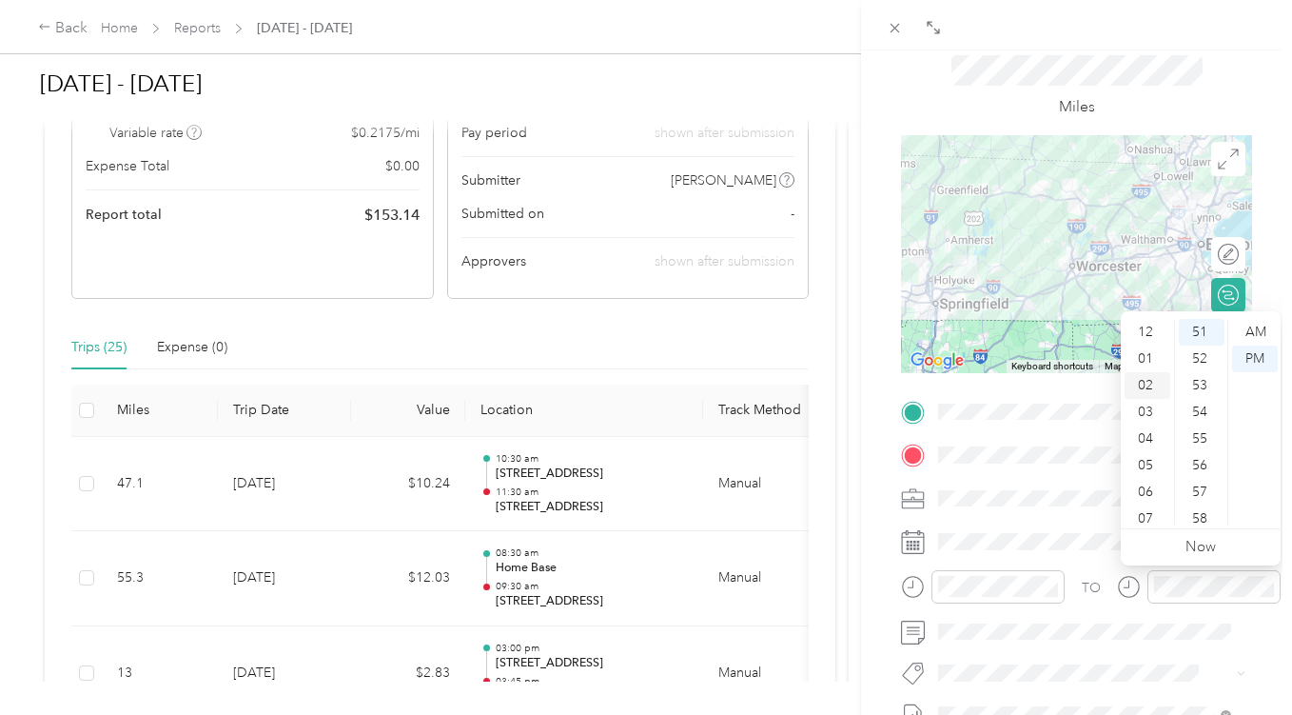
click at [1151, 379] on div "02" at bounding box center [1148, 385] width 46 height 27
click at [1207, 345] on div "30" at bounding box center [1202, 343] width 46 height 27
click at [1263, 243] on div "BACK New Trip Save This trip cannot be edited because it is either under review…" at bounding box center [1076, 407] width 431 height 715
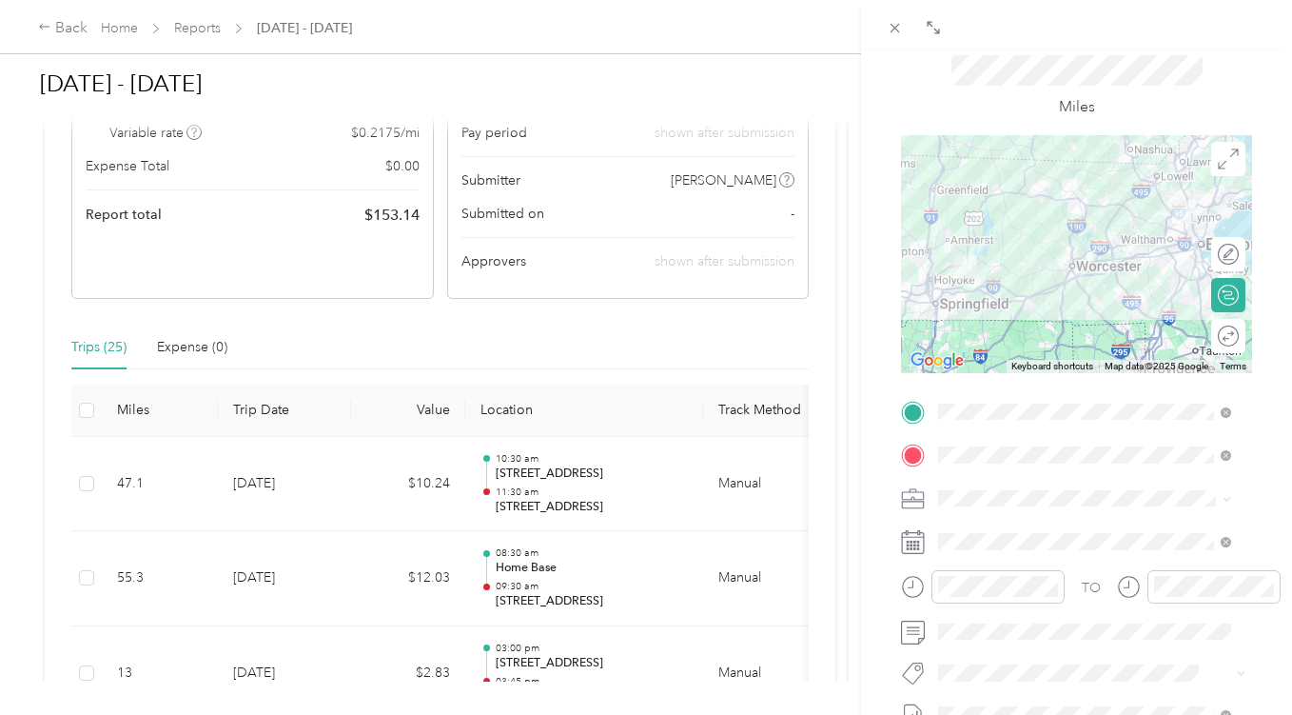
scroll to position [0, 0]
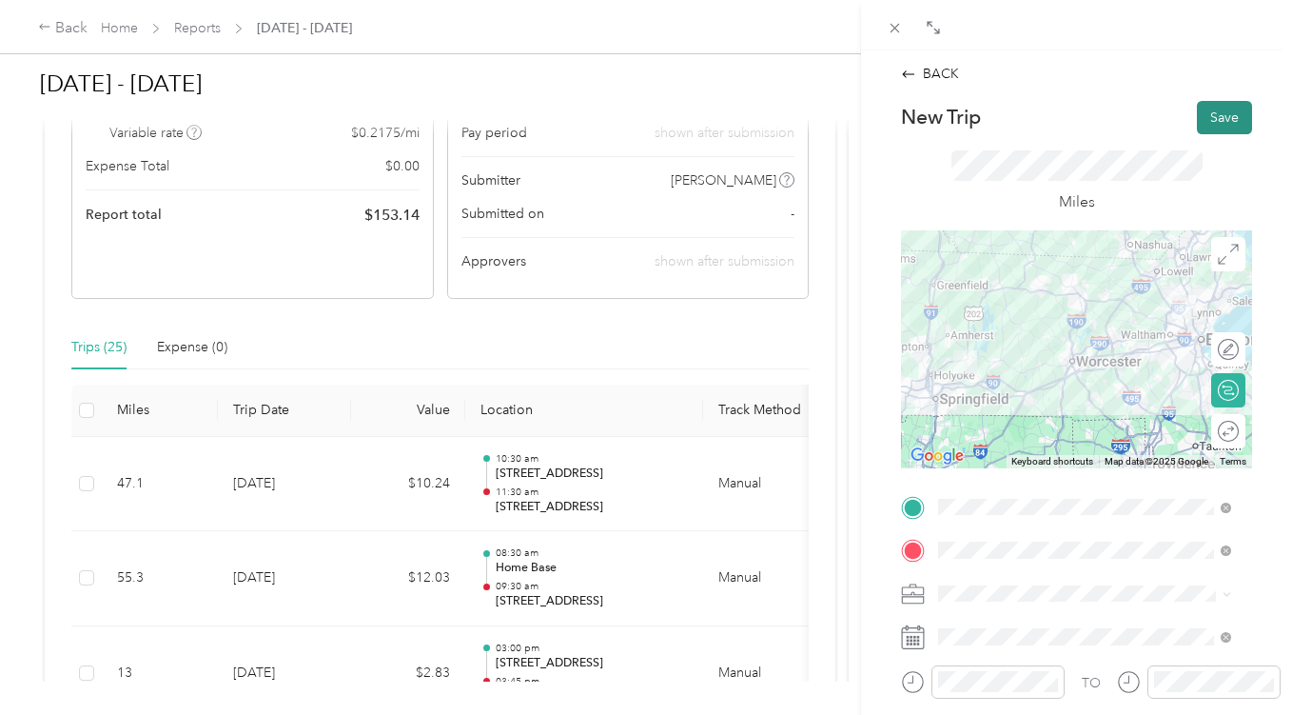
click at [1211, 114] on button "Save" at bounding box center [1224, 117] width 55 height 33
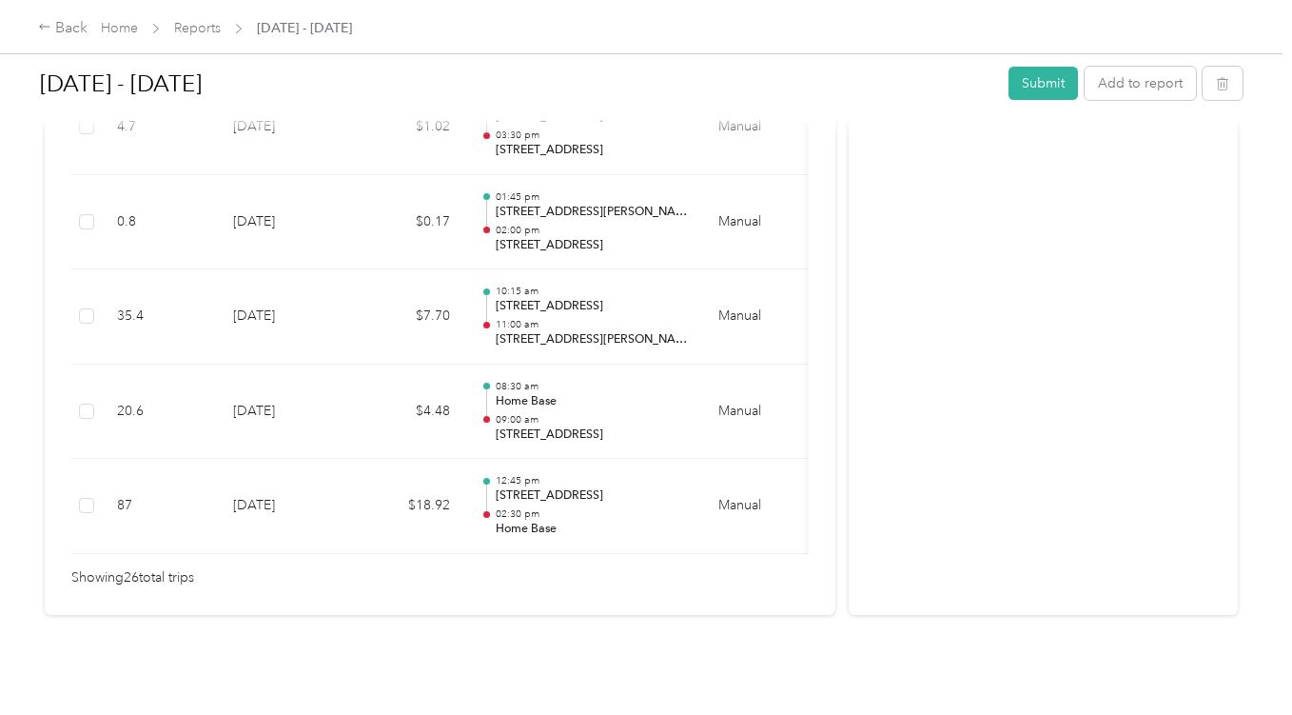
scroll to position [2658, 0]
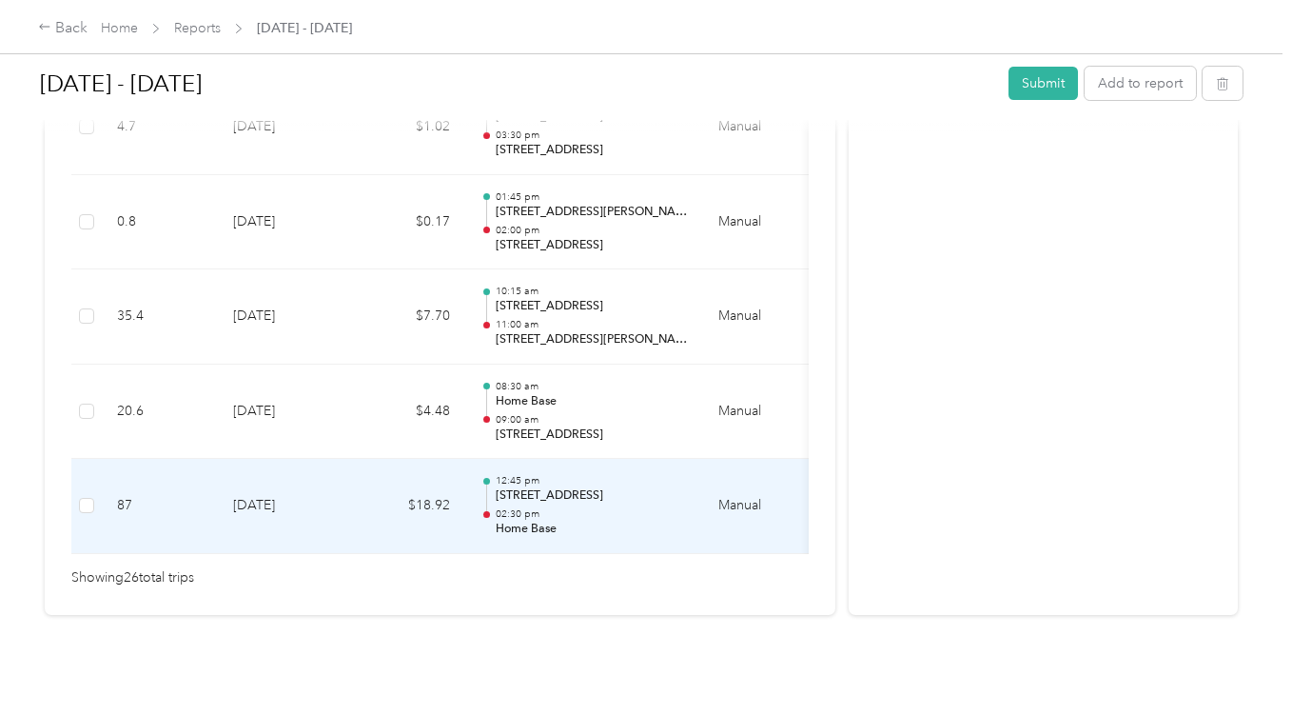
click at [612, 487] on p "[STREET_ADDRESS]" at bounding box center [592, 495] width 192 height 17
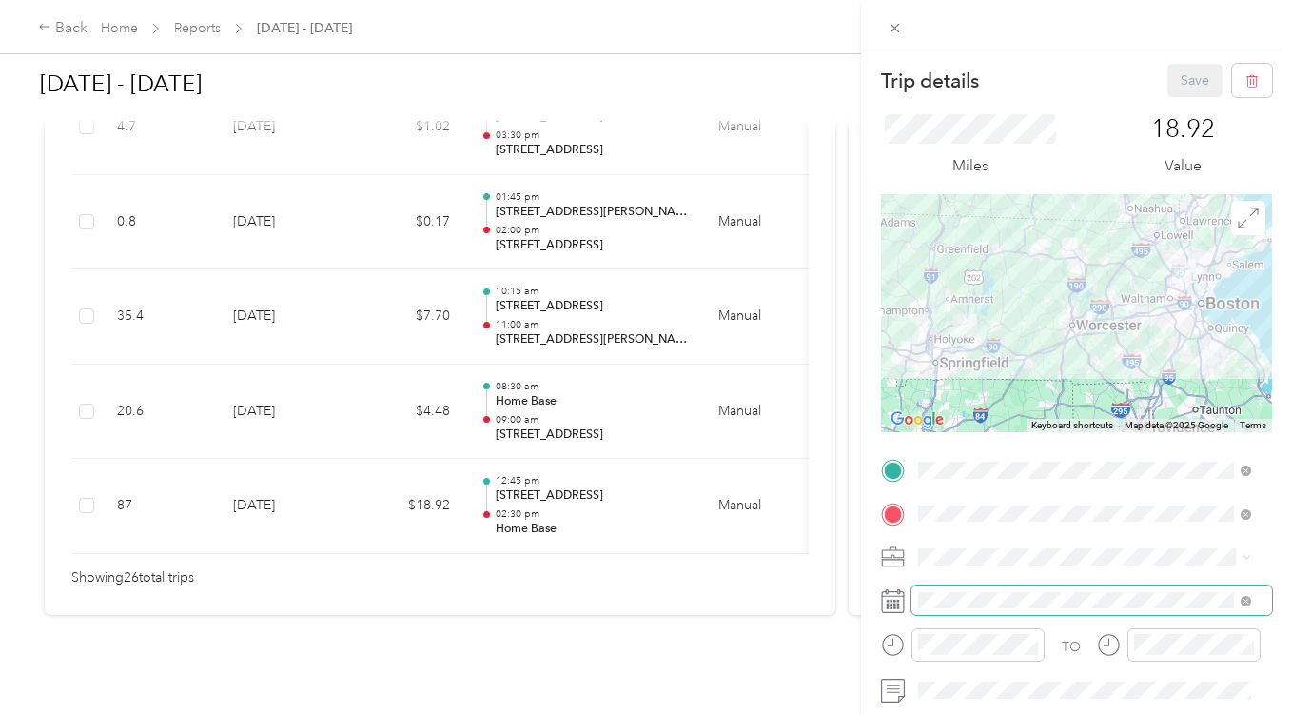
click at [1002, 608] on span at bounding box center [1092, 600] width 361 height 30
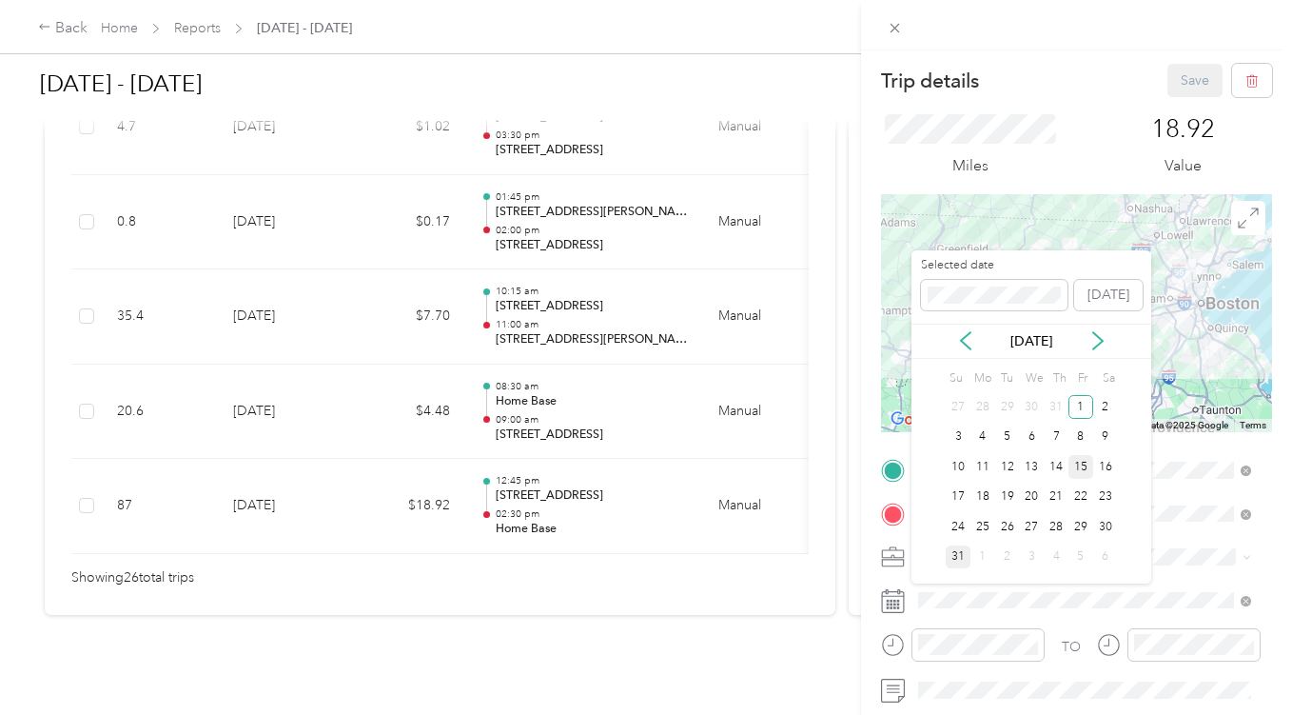
click at [1083, 466] on div "15" at bounding box center [1081, 467] width 25 height 24
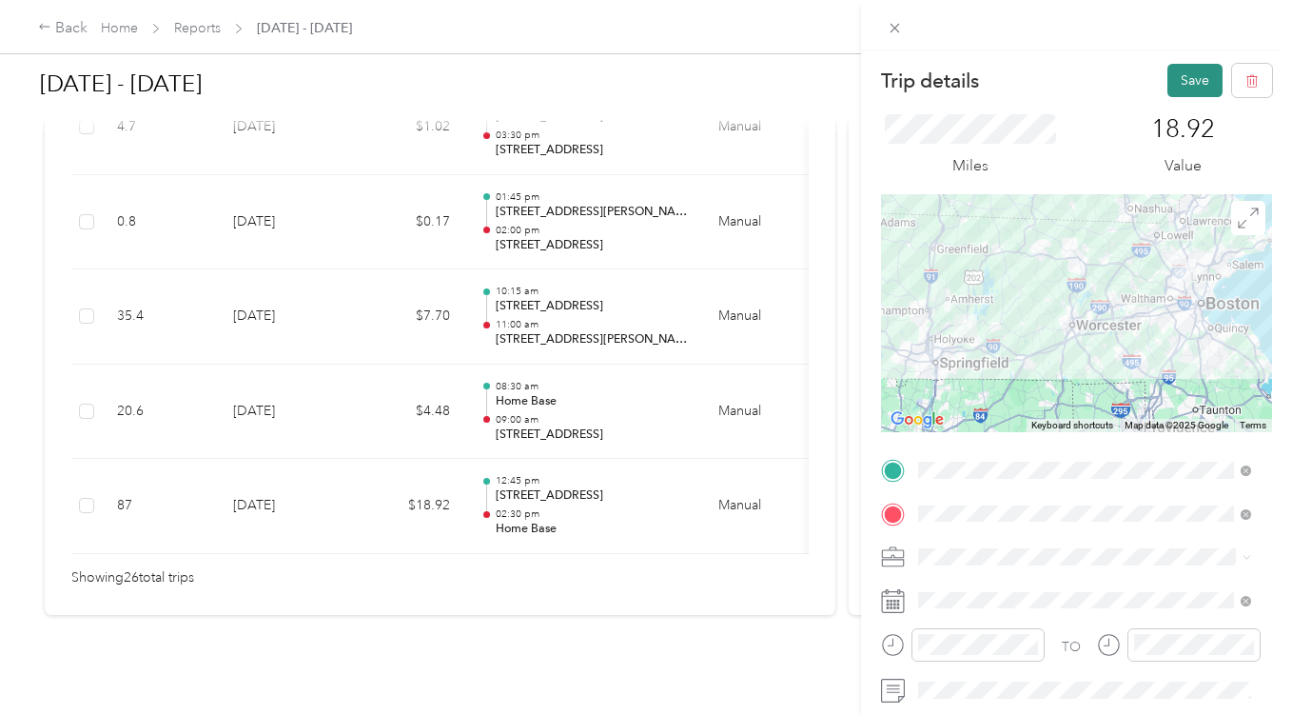
click at [1178, 69] on button "Save" at bounding box center [1195, 80] width 55 height 33
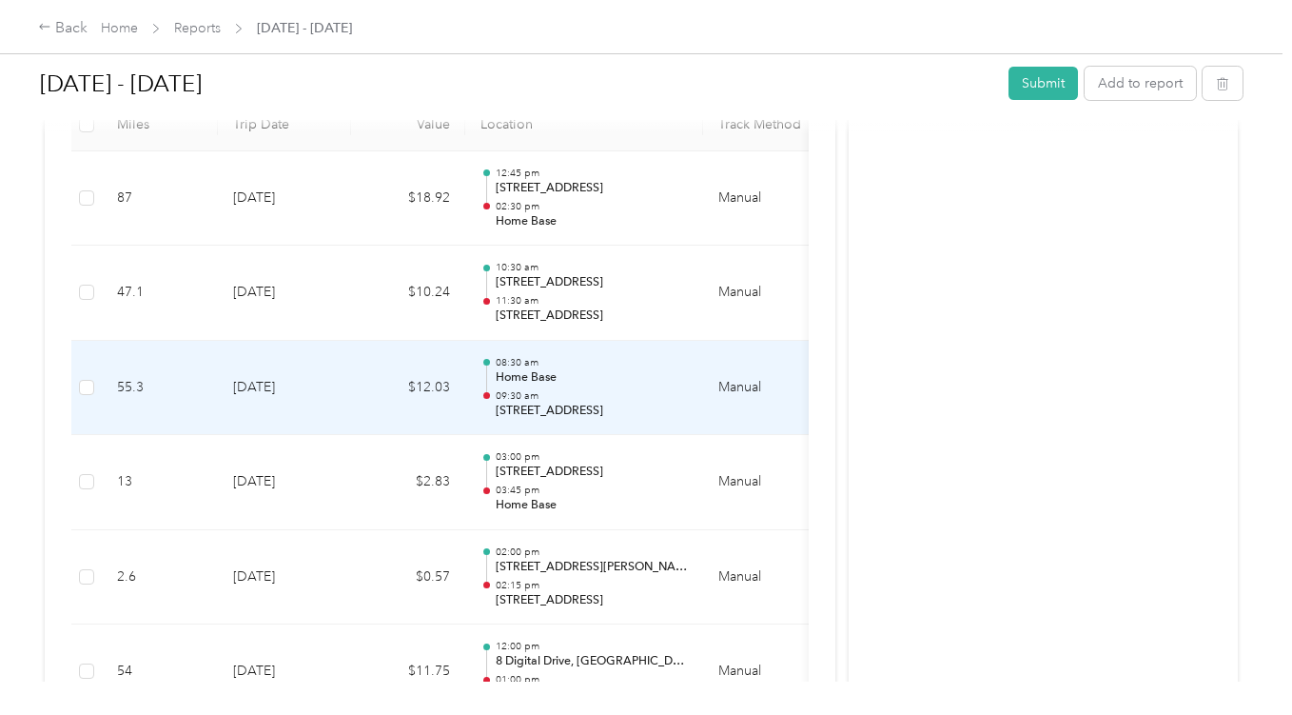
scroll to position [476, 0]
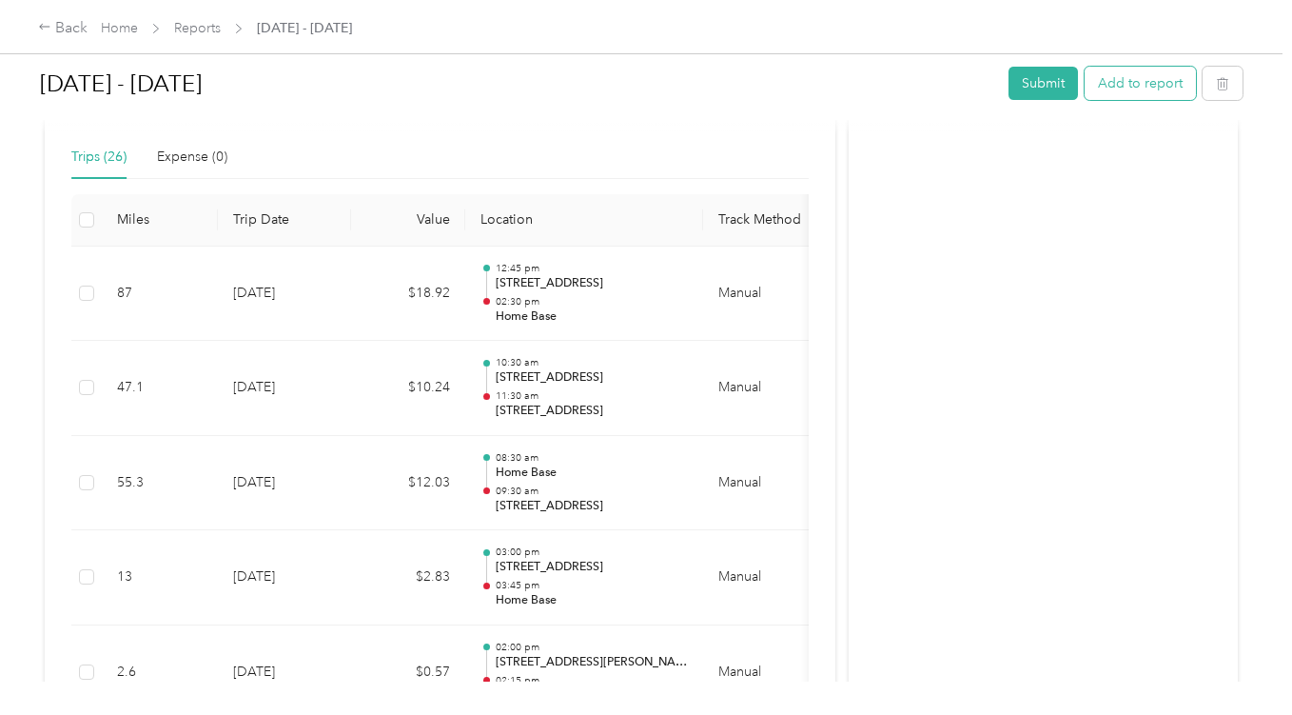
click at [1149, 87] on button "Add to report" at bounding box center [1140, 83] width 111 height 33
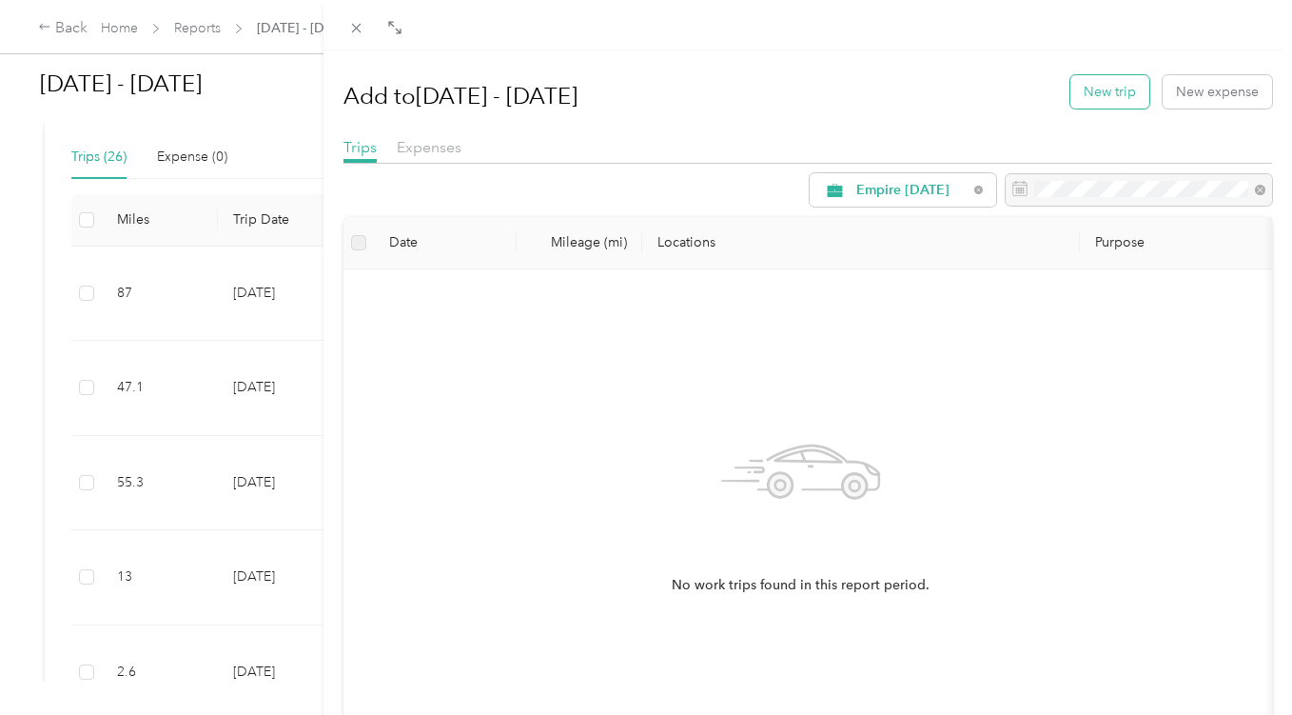
click at [1110, 87] on button "New trip" at bounding box center [1110, 91] width 79 height 33
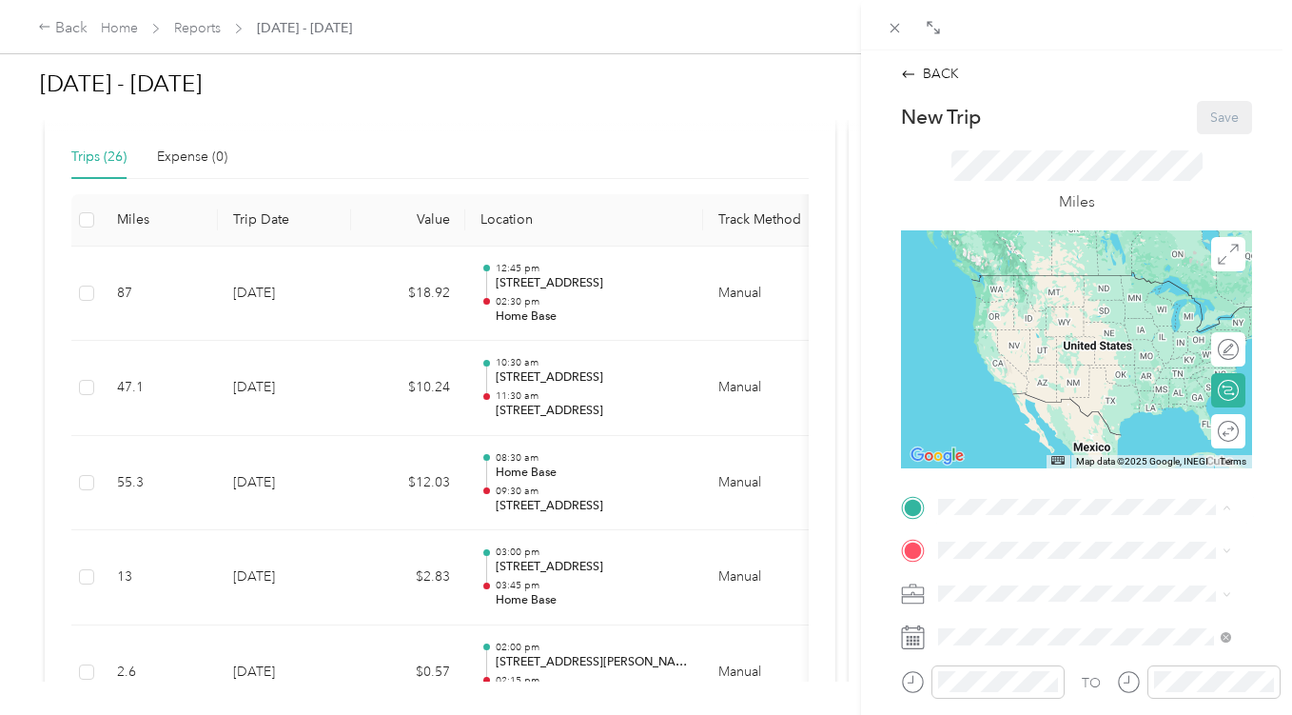
click at [1032, 380] on div "Home Base [STREET_ADDRESS][US_STATE]" at bounding box center [1070, 360] width 190 height 40
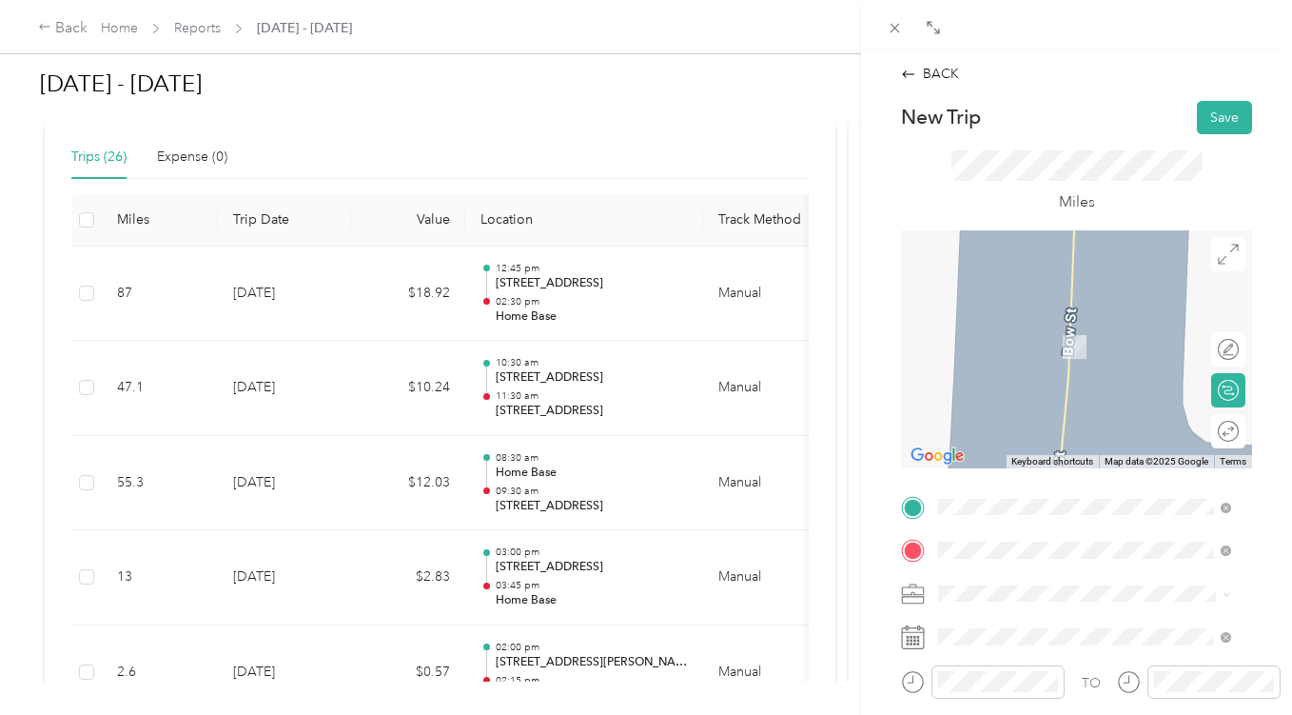
click at [1071, 319] on span "[STREET_ADDRESS][US_STATE]" at bounding box center [1070, 318] width 190 height 17
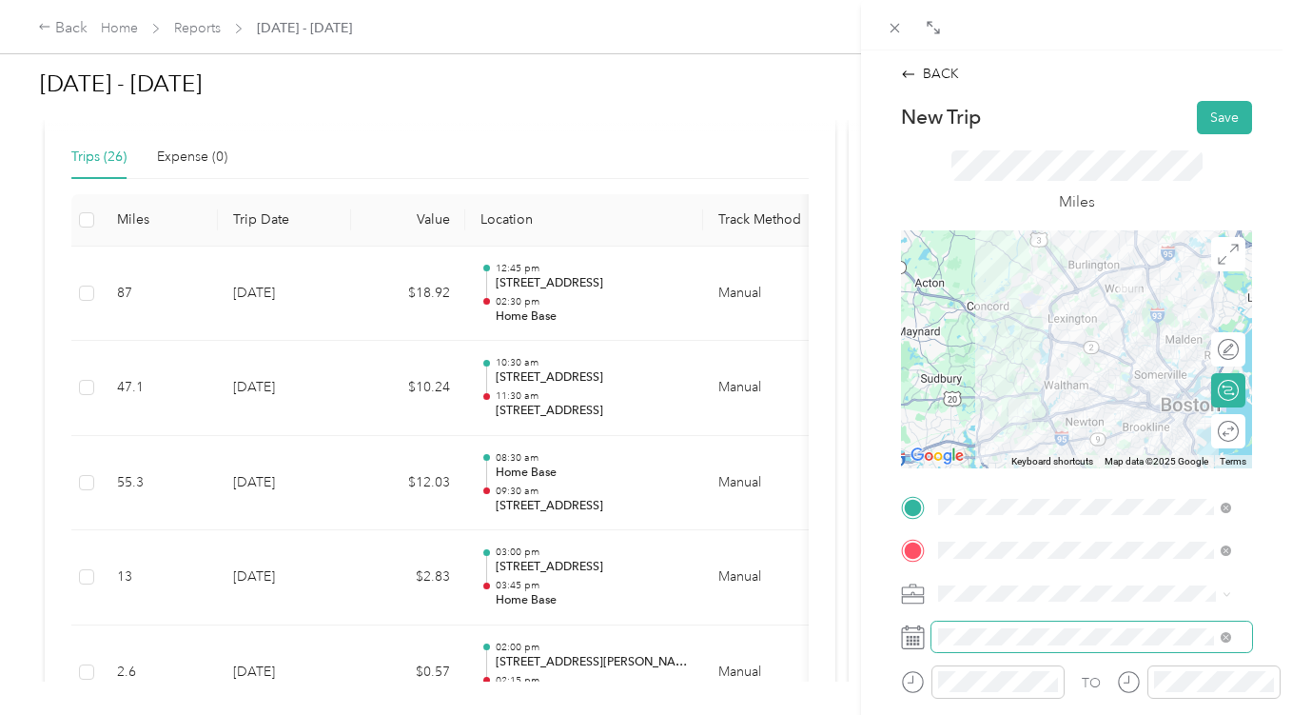
click at [1050, 624] on span at bounding box center [1092, 636] width 321 height 30
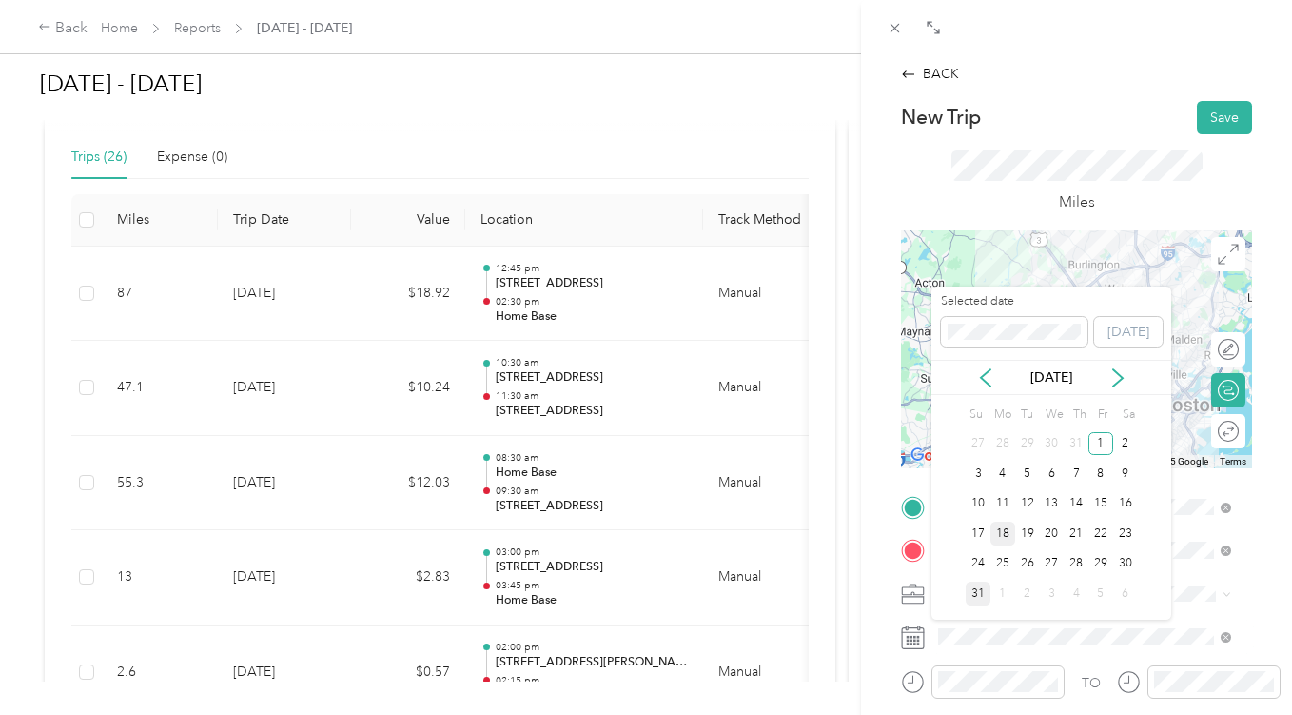
click at [1004, 537] on div "18" at bounding box center [1003, 534] width 25 height 24
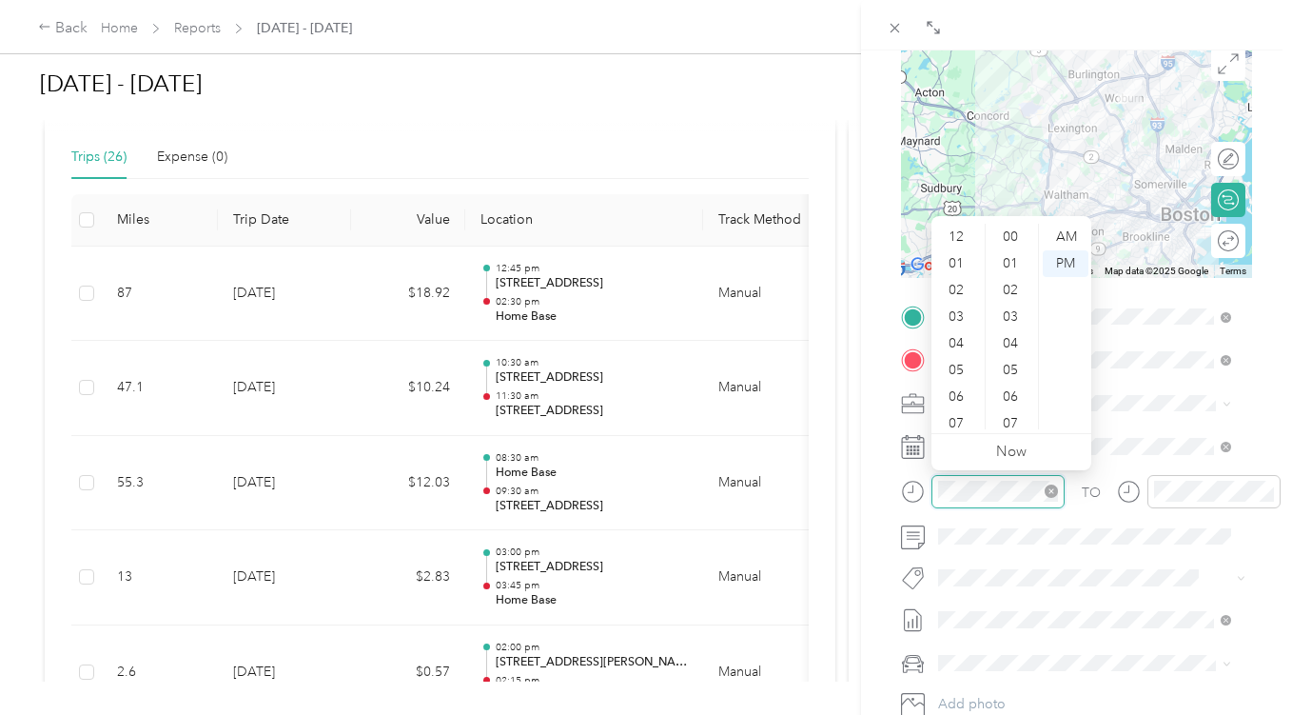
scroll to position [114, 0]
click at [962, 336] on div "08" at bounding box center [959, 336] width 46 height 27
click at [1014, 405] on div "30" at bounding box center [1013, 412] width 46 height 27
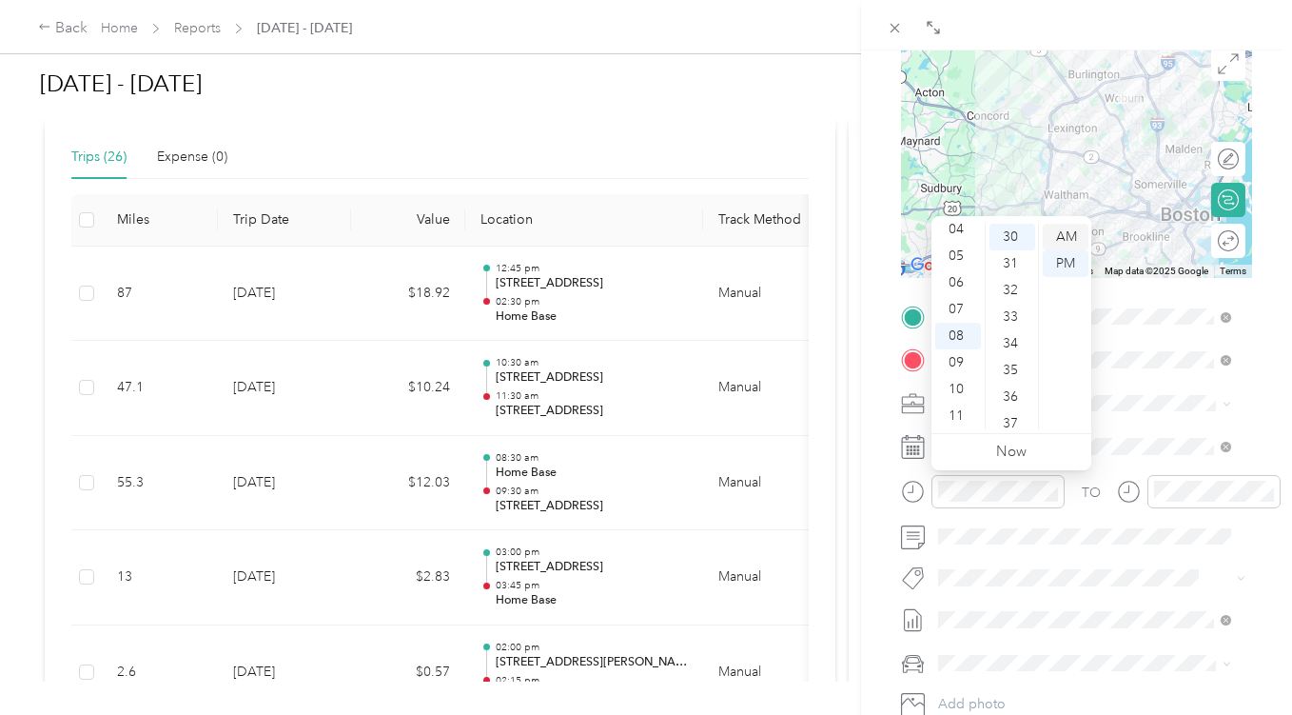
click at [1071, 230] on div "AM" at bounding box center [1066, 237] width 46 height 27
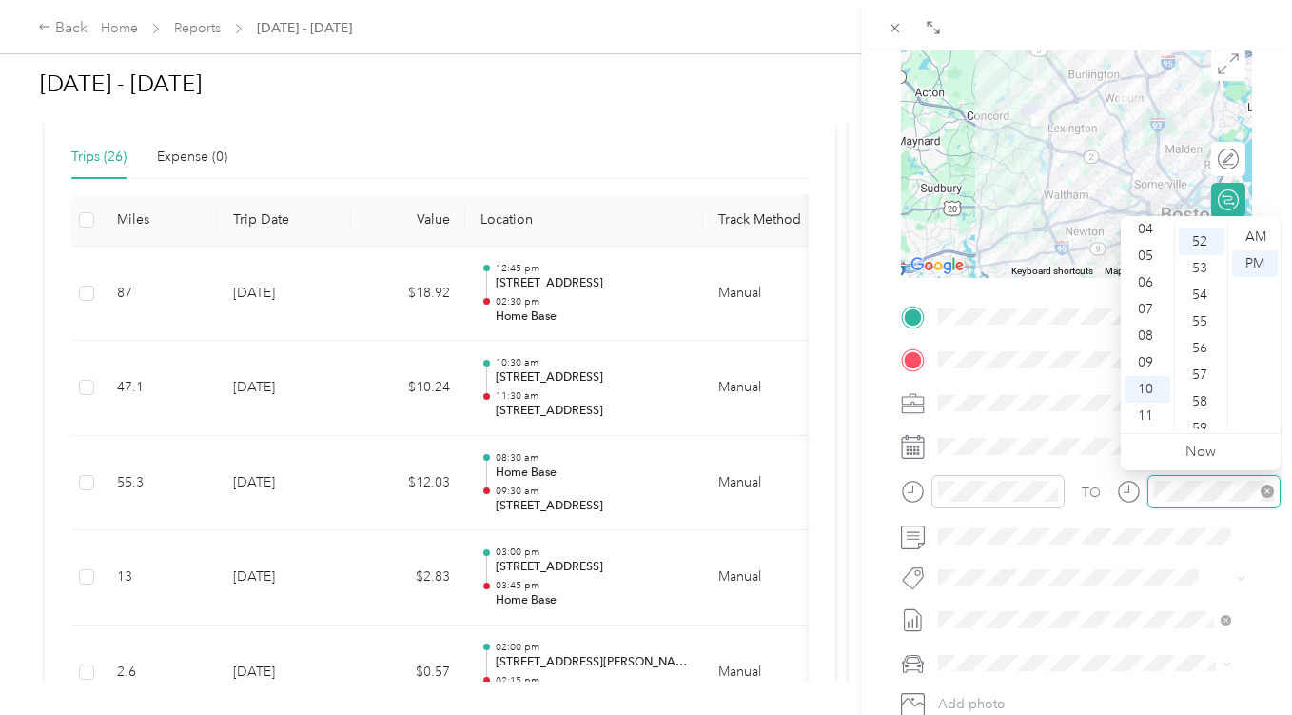
scroll to position [1386, 0]
click at [1151, 359] on div "09" at bounding box center [1148, 362] width 46 height 27
click at [1203, 294] on div "15" at bounding box center [1202, 298] width 46 height 27
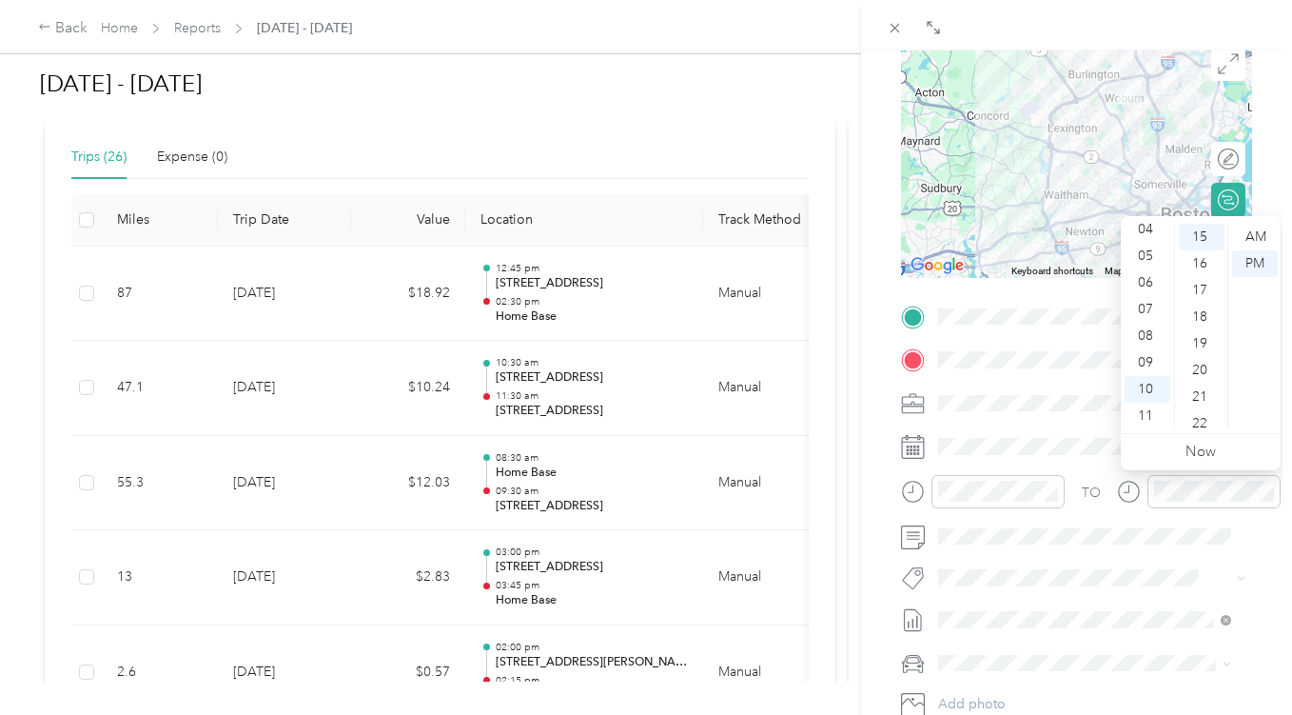
drag, startPoint x: 1250, startPoint y: 232, endPoint x: 1260, endPoint y: 202, distance: 32.2
click at [1251, 232] on div "AM" at bounding box center [1256, 237] width 46 height 27
click at [1268, 181] on div "BACK New Trip Save This trip cannot be edited because it is either under review…" at bounding box center [1076, 407] width 431 height 715
click at [1151, 365] on div "09" at bounding box center [1148, 362] width 46 height 27
click at [1251, 162] on form "New Trip Save This trip cannot be edited because it is either under review, app…" at bounding box center [1076, 336] width 391 height 851
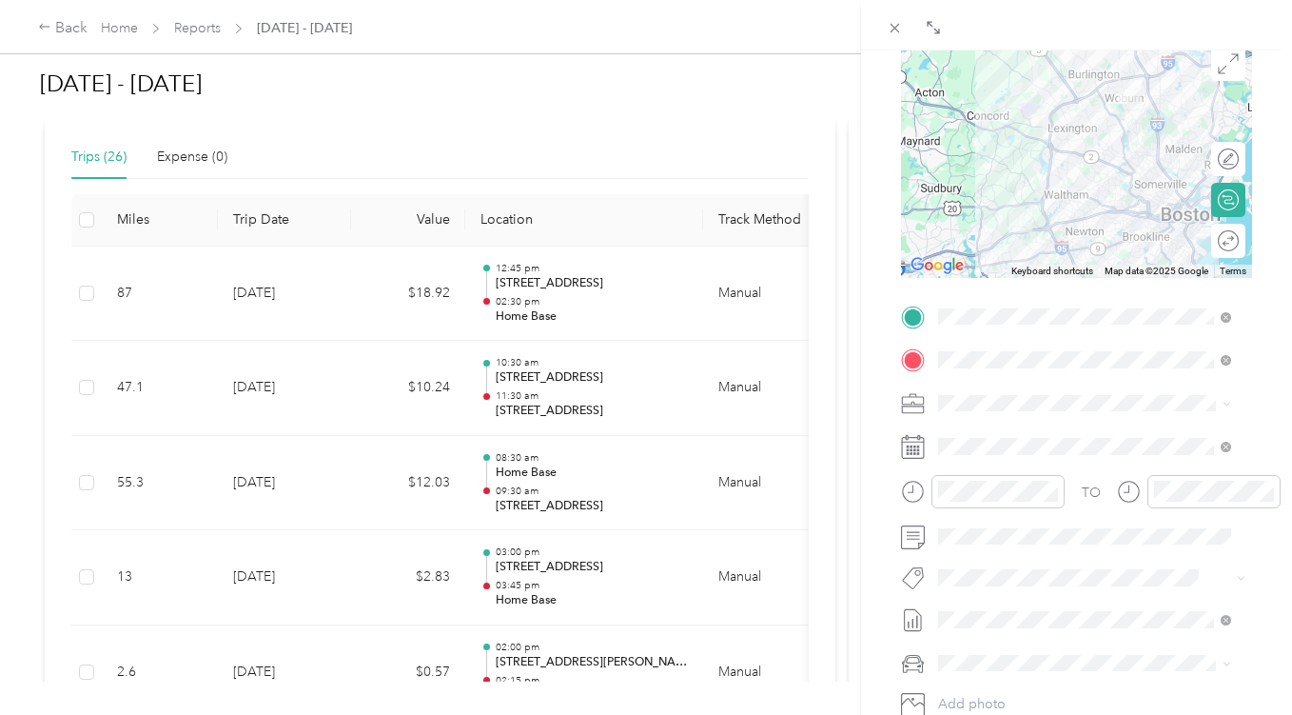
scroll to position [0, 0]
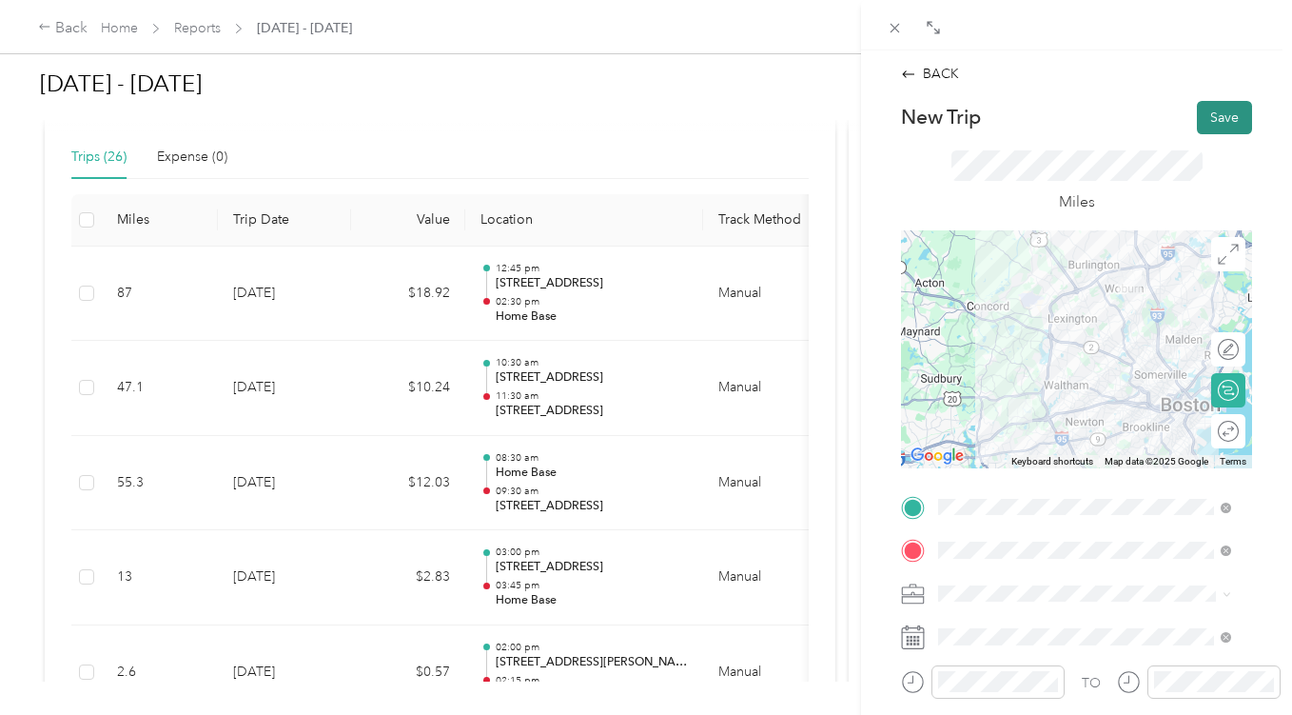
click at [1210, 109] on button "Save" at bounding box center [1224, 117] width 55 height 33
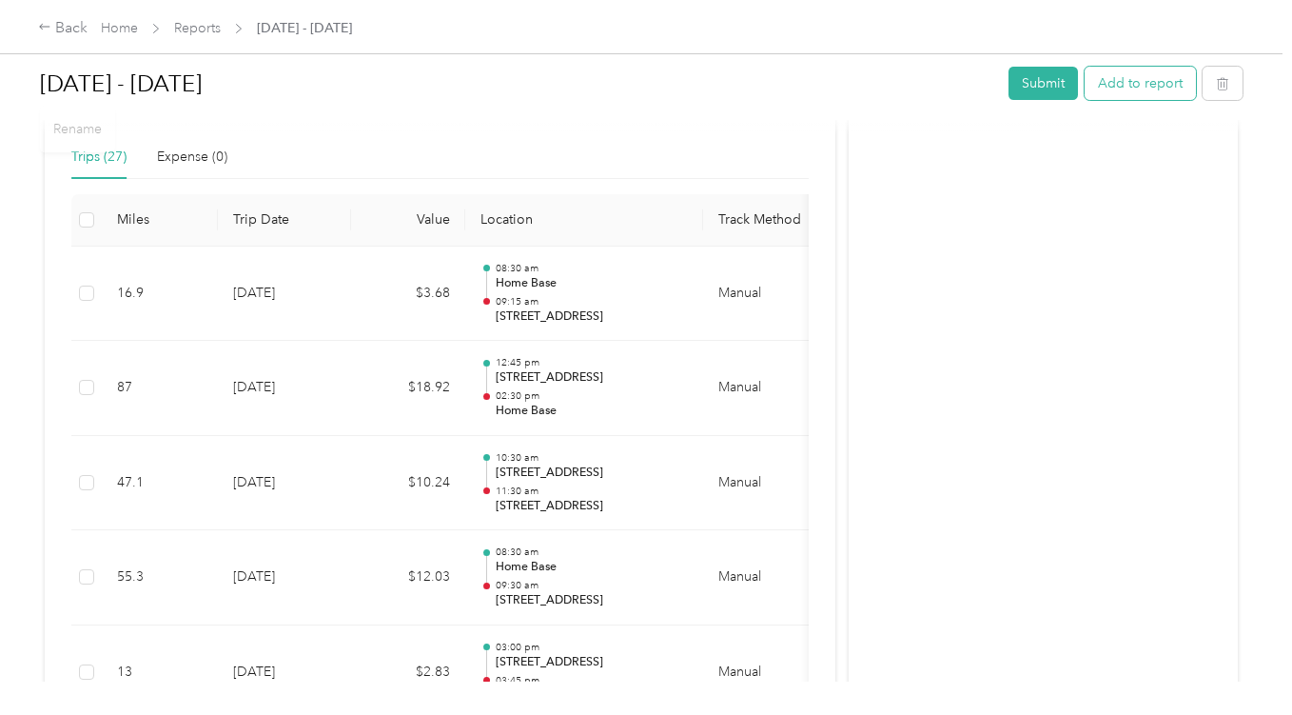
click at [1149, 91] on button "Add to report" at bounding box center [1140, 83] width 111 height 33
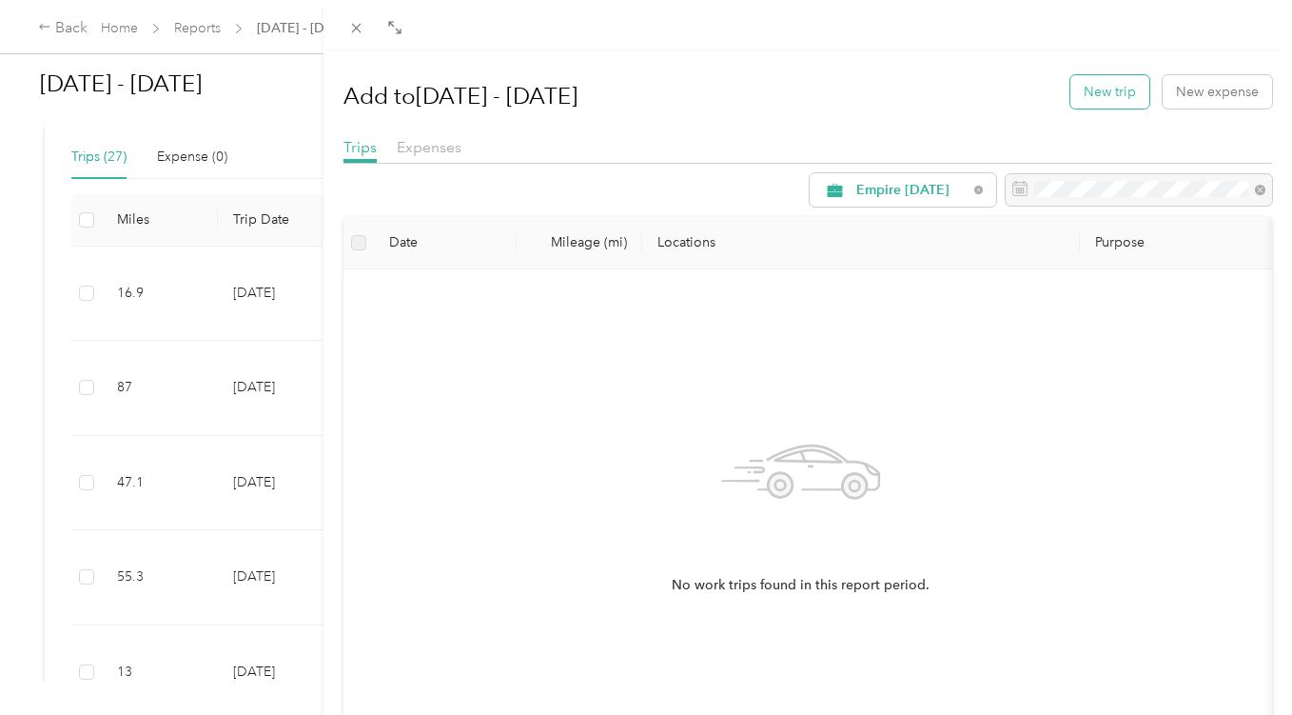
click at [1109, 93] on button "New trip" at bounding box center [1110, 91] width 79 height 33
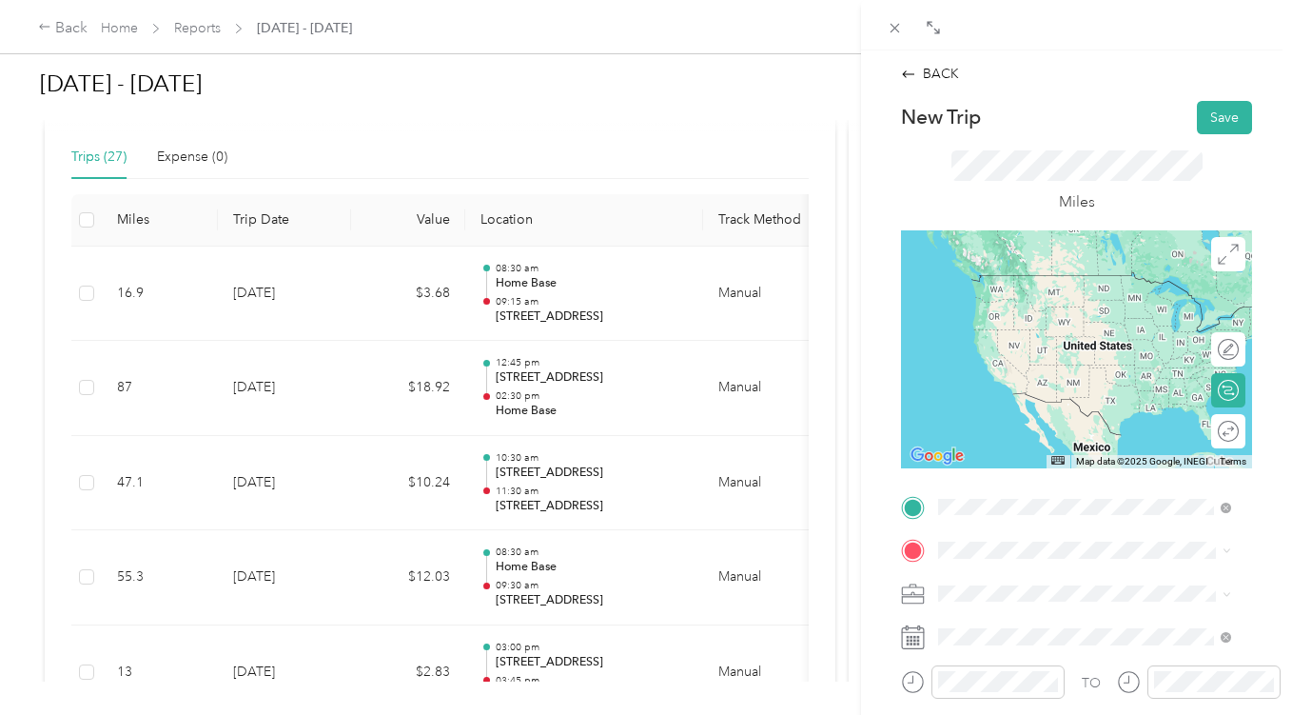
click at [1068, 284] on span "[STREET_ADDRESS][US_STATE]" at bounding box center [1070, 274] width 190 height 17
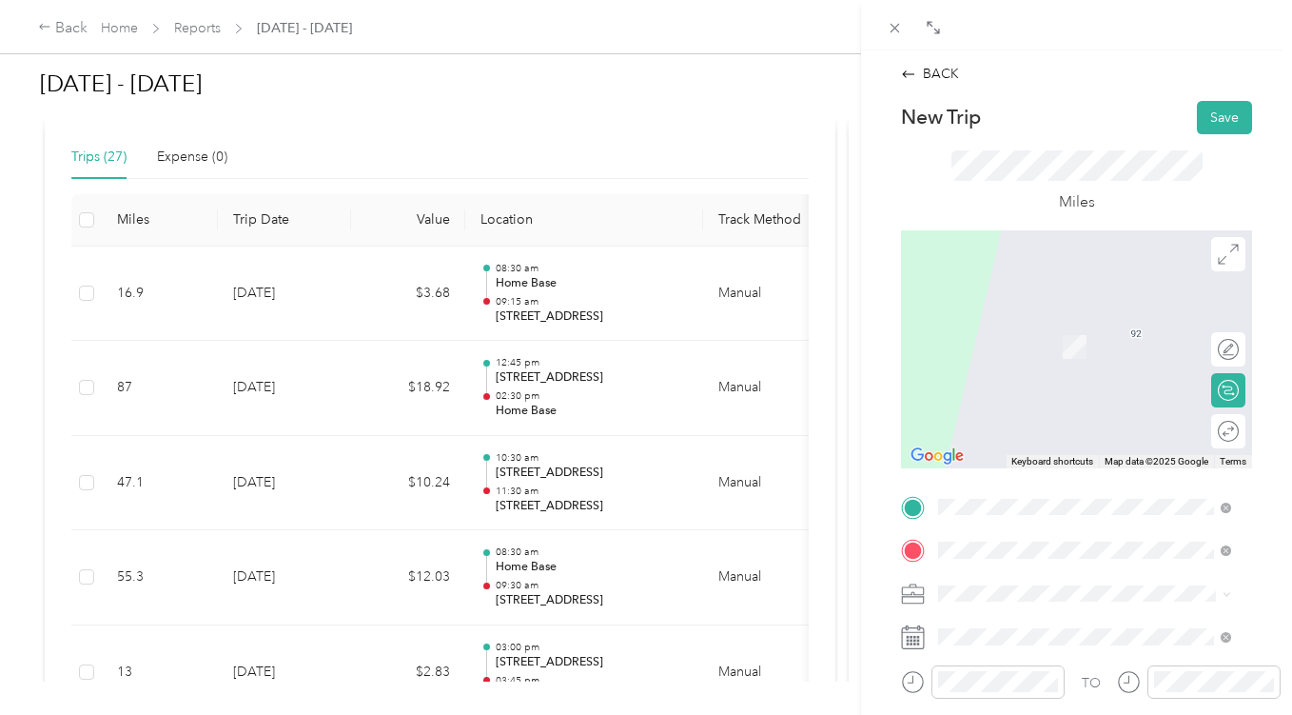
click at [1066, 328] on span "[STREET_ADDRESS][US_STATE][US_STATE]" at bounding box center [1100, 326] width 250 height 33
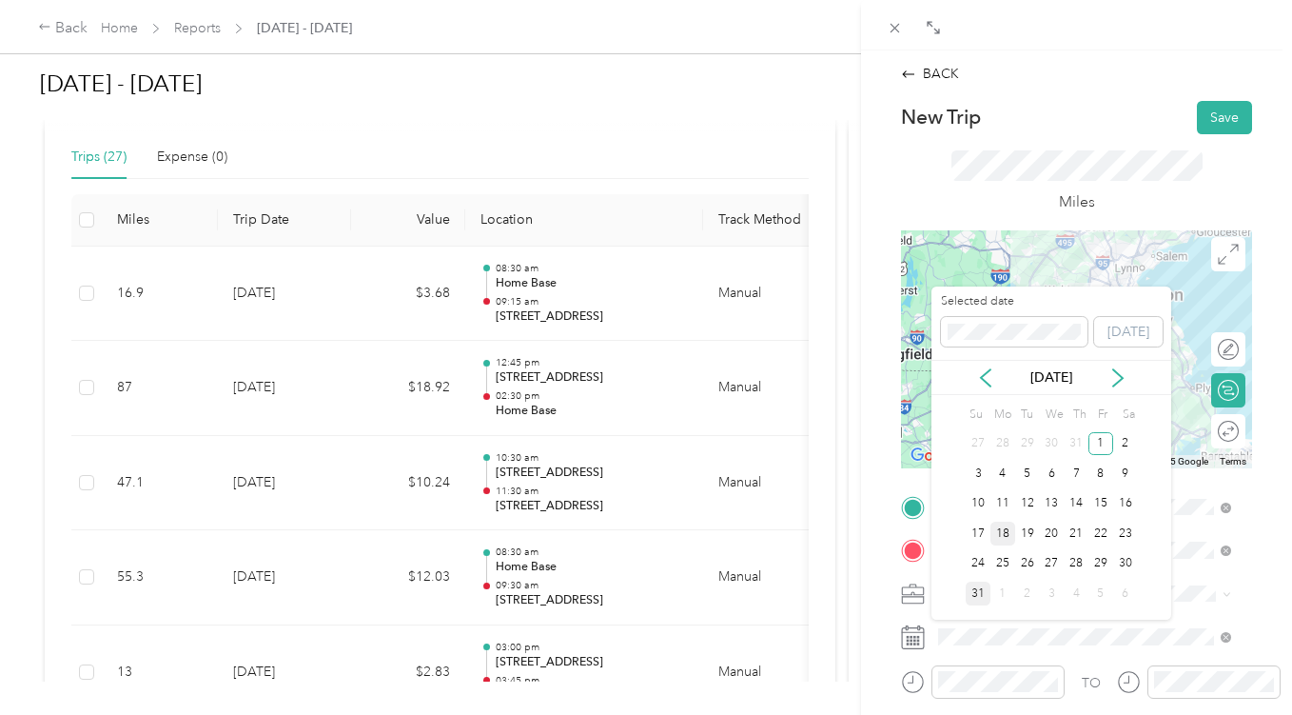
click at [1000, 532] on div "18" at bounding box center [1003, 534] width 25 height 24
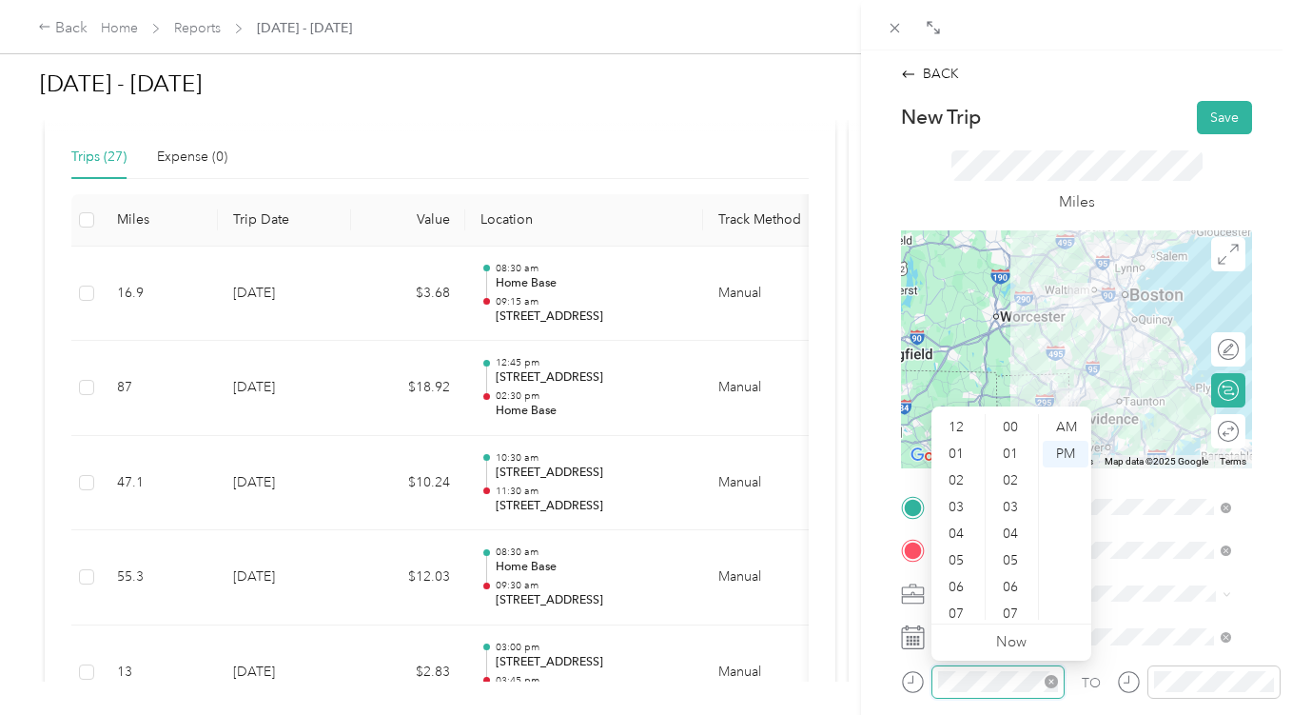
scroll to position [114, 0]
click at [960, 551] on div "09" at bounding box center [959, 553] width 46 height 27
click at [1015, 423] on div "45" at bounding box center [1013, 423] width 46 height 27
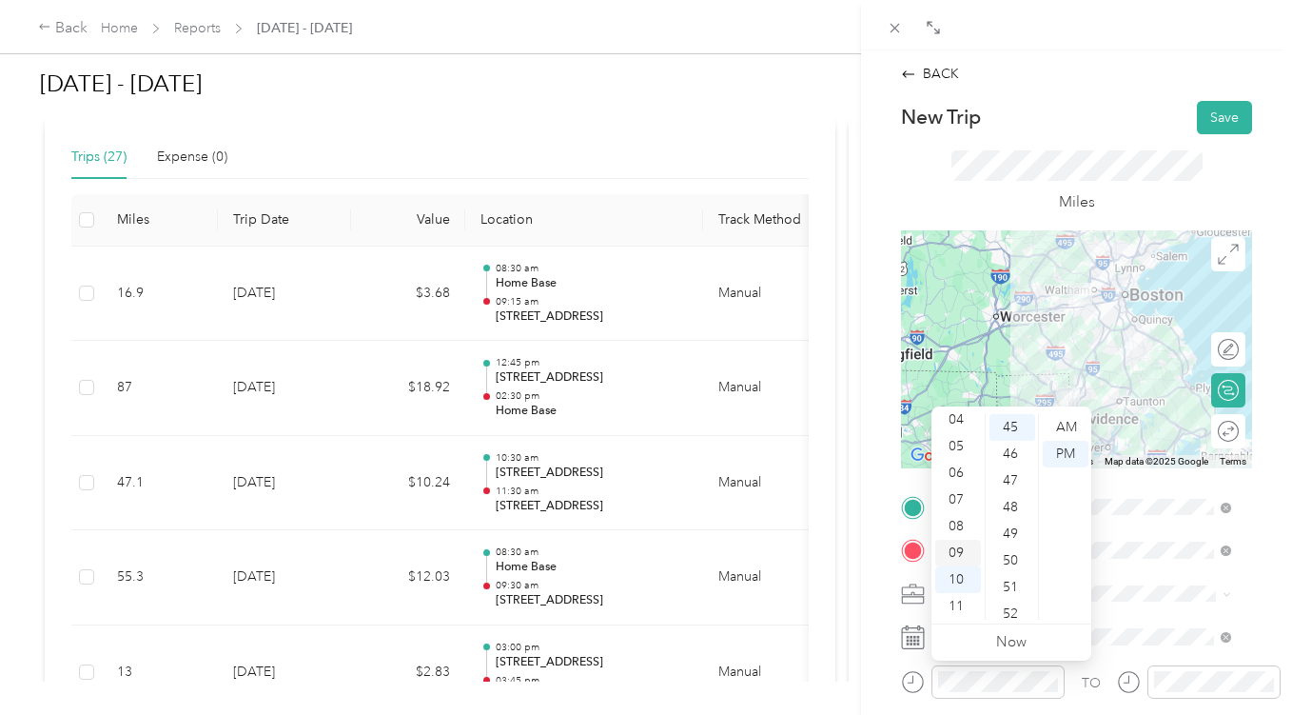
click at [963, 545] on div "09" at bounding box center [959, 553] width 46 height 27
click at [1074, 420] on div "AM" at bounding box center [1066, 427] width 46 height 27
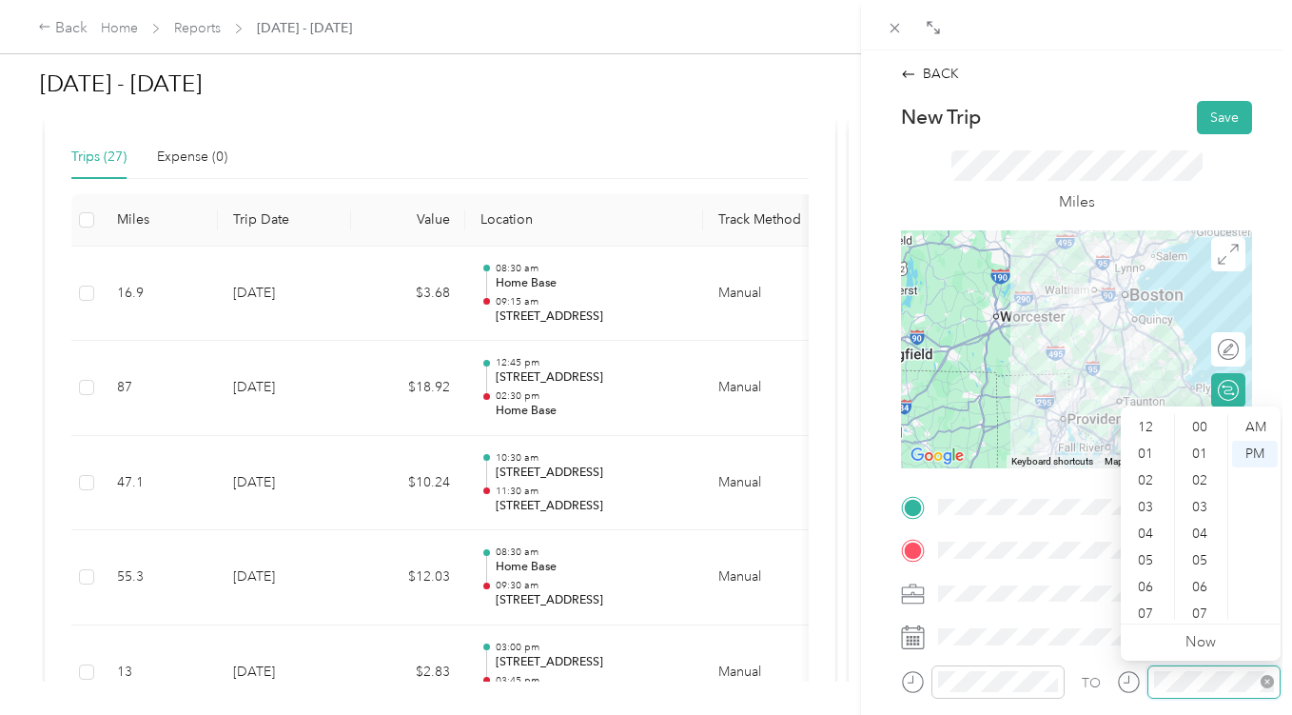
scroll to position [1393, 0]
click at [1153, 605] on div "11" at bounding box center [1148, 606] width 46 height 27
click at [1203, 424] on div "00" at bounding box center [1202, 427] width 46 height 27
click at [1256, 431] on div "AM" at bounding box center [1256, 427] width 46 height 27
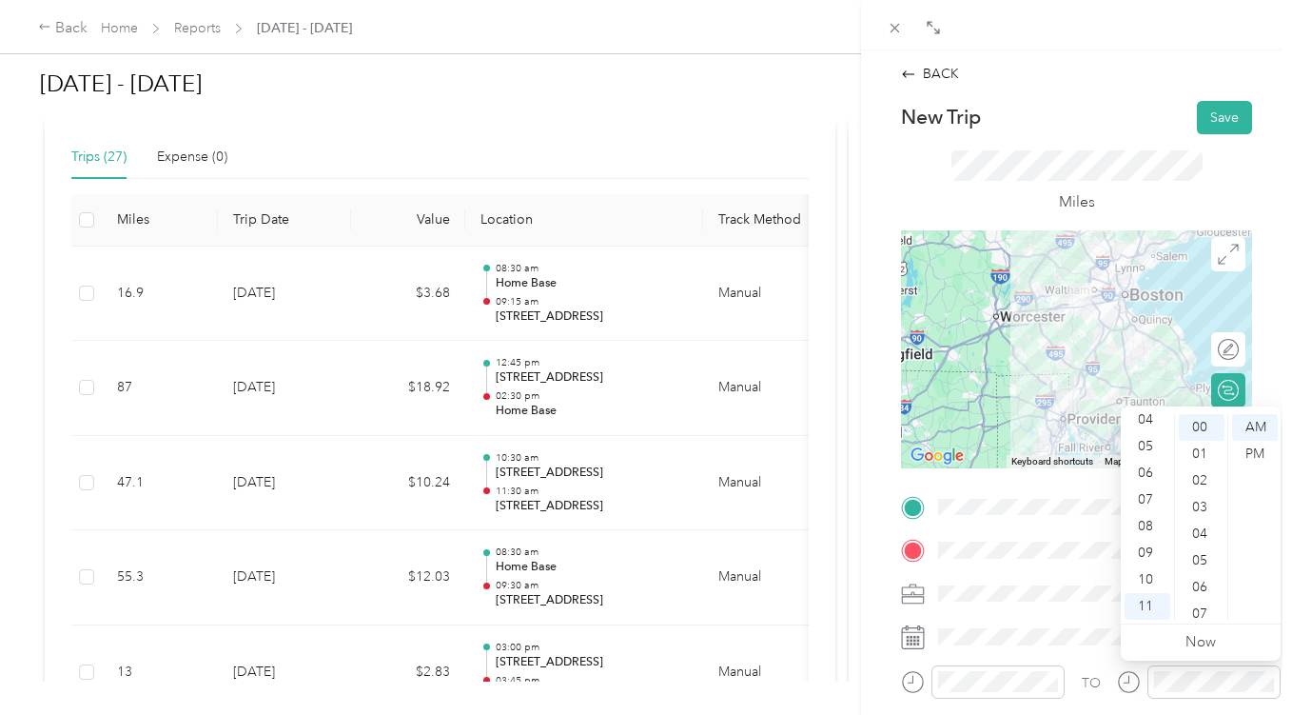
click at [1267, 277] on div "BACK New Trip Save This trip cannot be edited because it is either under review…" at bounding box center [1076, 407] width 431 height 715
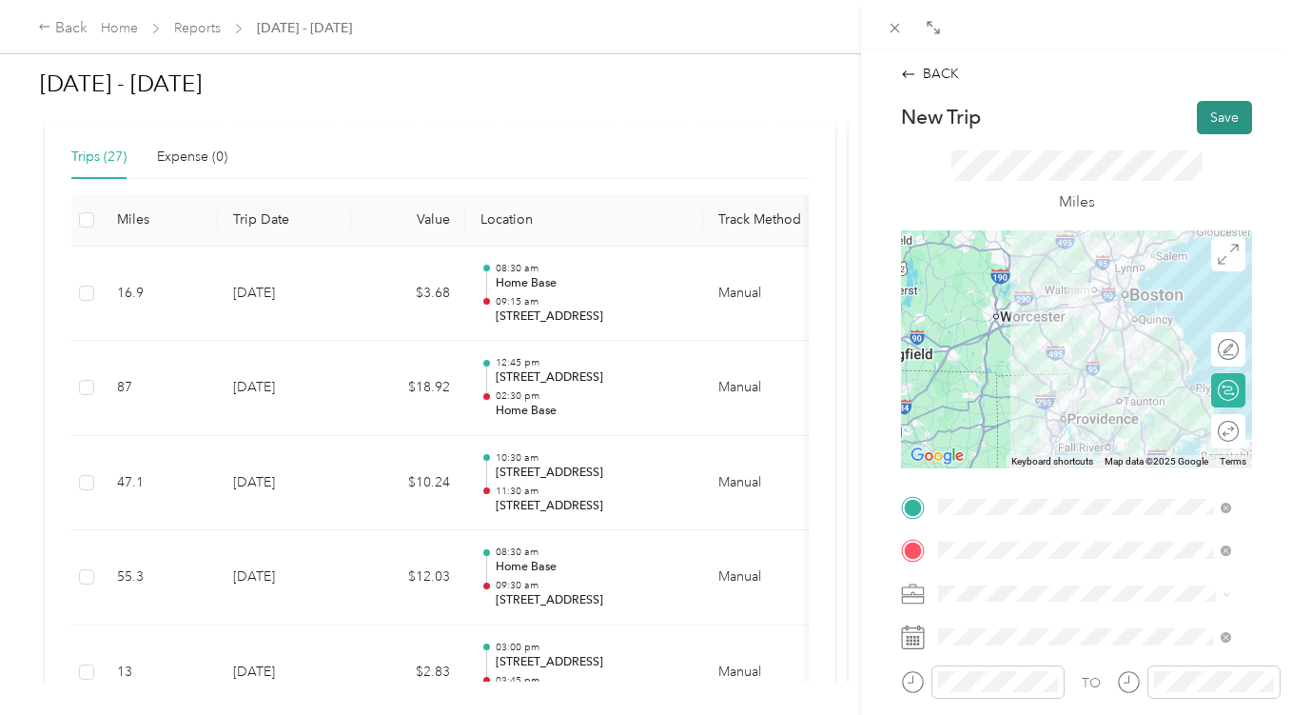
click at [1217, 124] on button "Save" at bounding box center [1224, 117] width 55 height 33
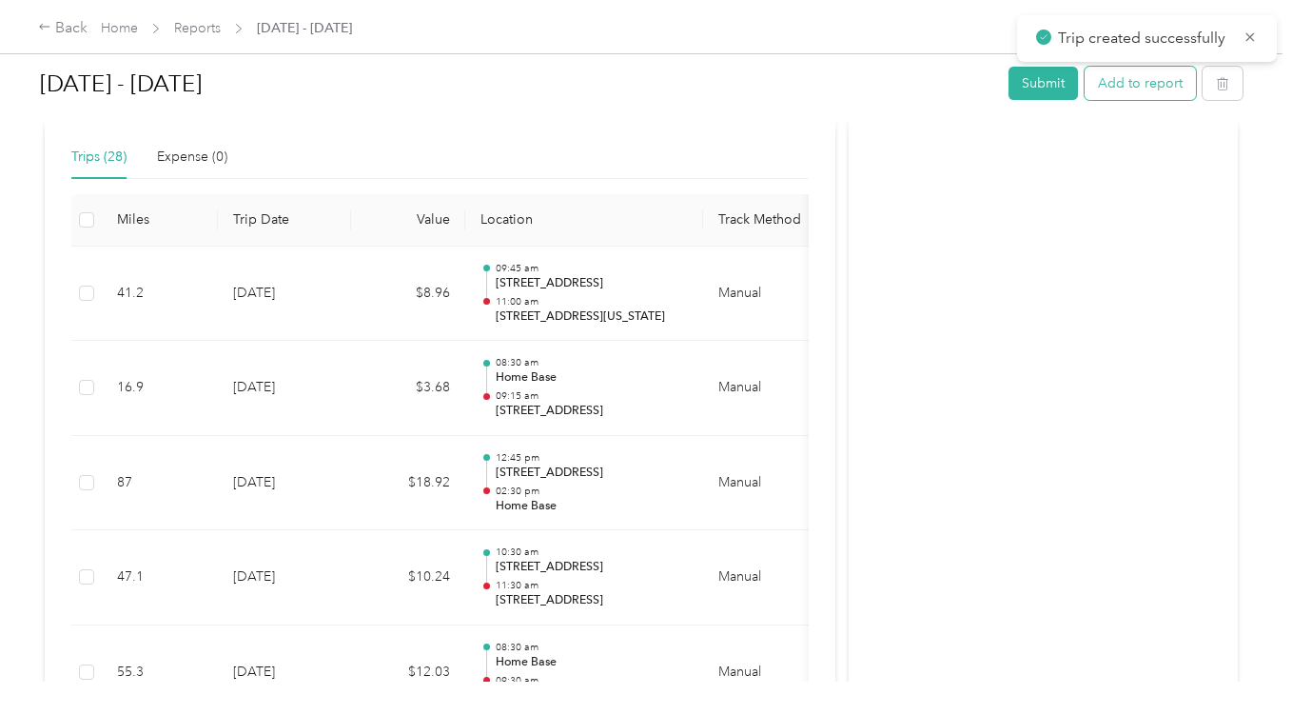
click at [1132, 86] on button "Add to report" at bounding box center [1140, 83] width 111 height 33
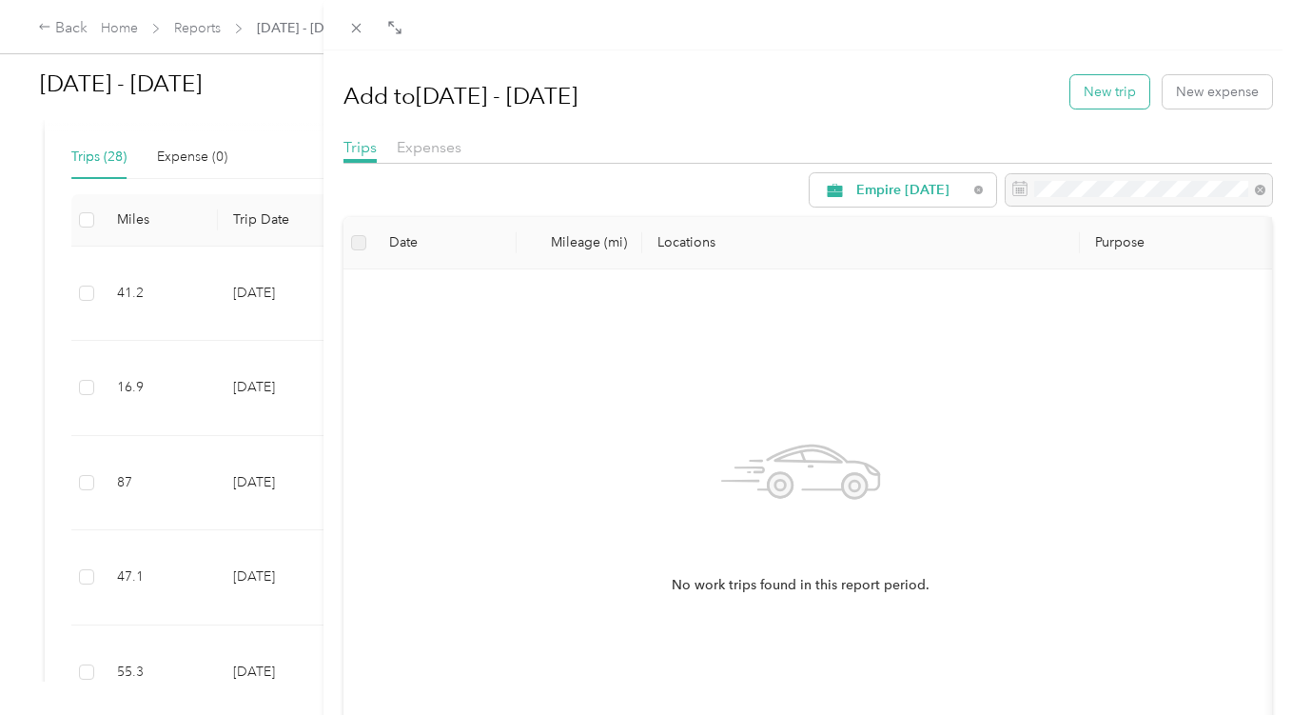
click at [1109, 89] on button "New trip" at bounding box center [1110, 91] width 79 height 33
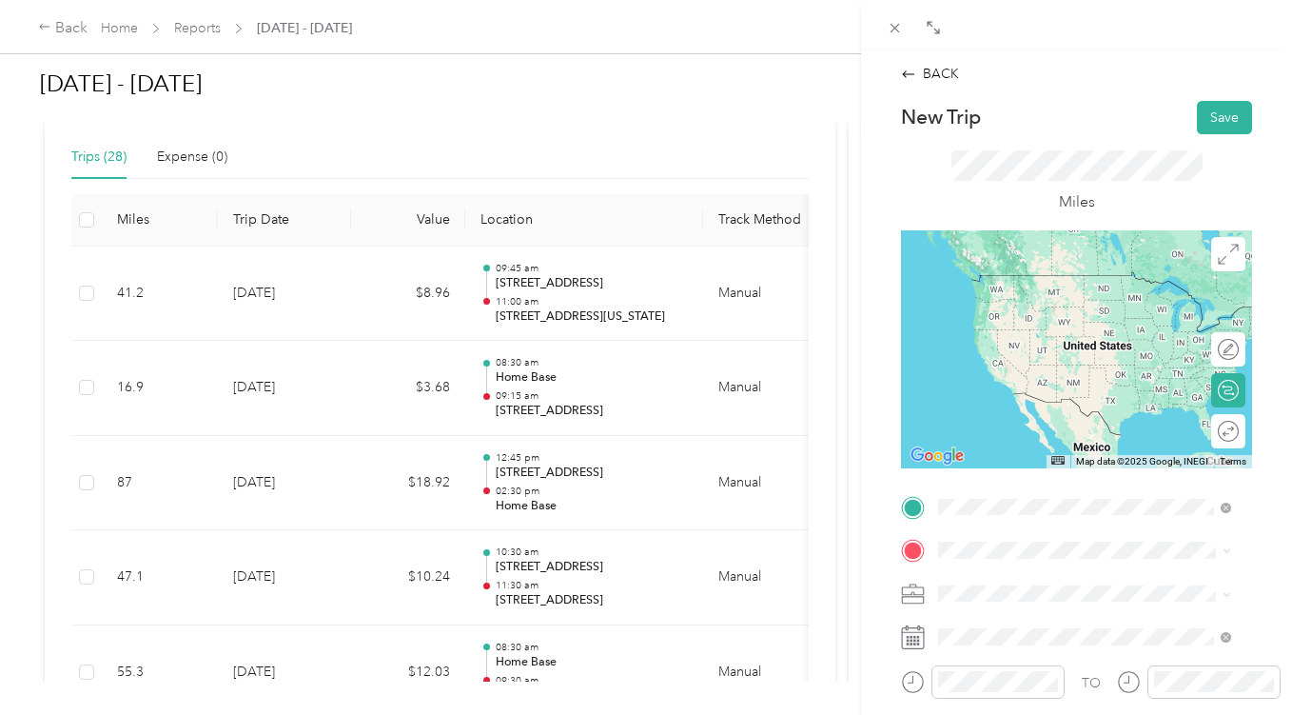
click at [1040, 293] on span "[STREET_ADDRESS][US_STATE][US_STATE]" at bounding box center [1100, 282] width 250 height 33
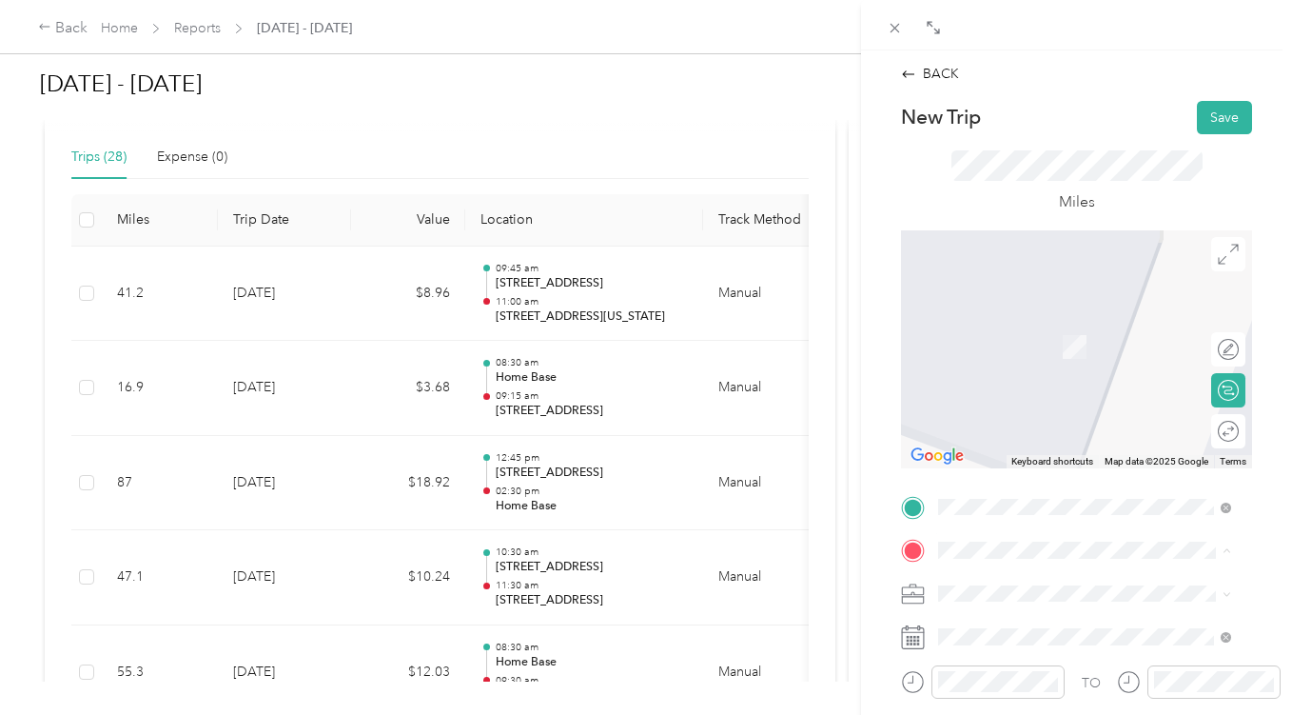
click at [1063, 397] on div "Home Base" at bounding box center [1070, 392] width 190 height 17
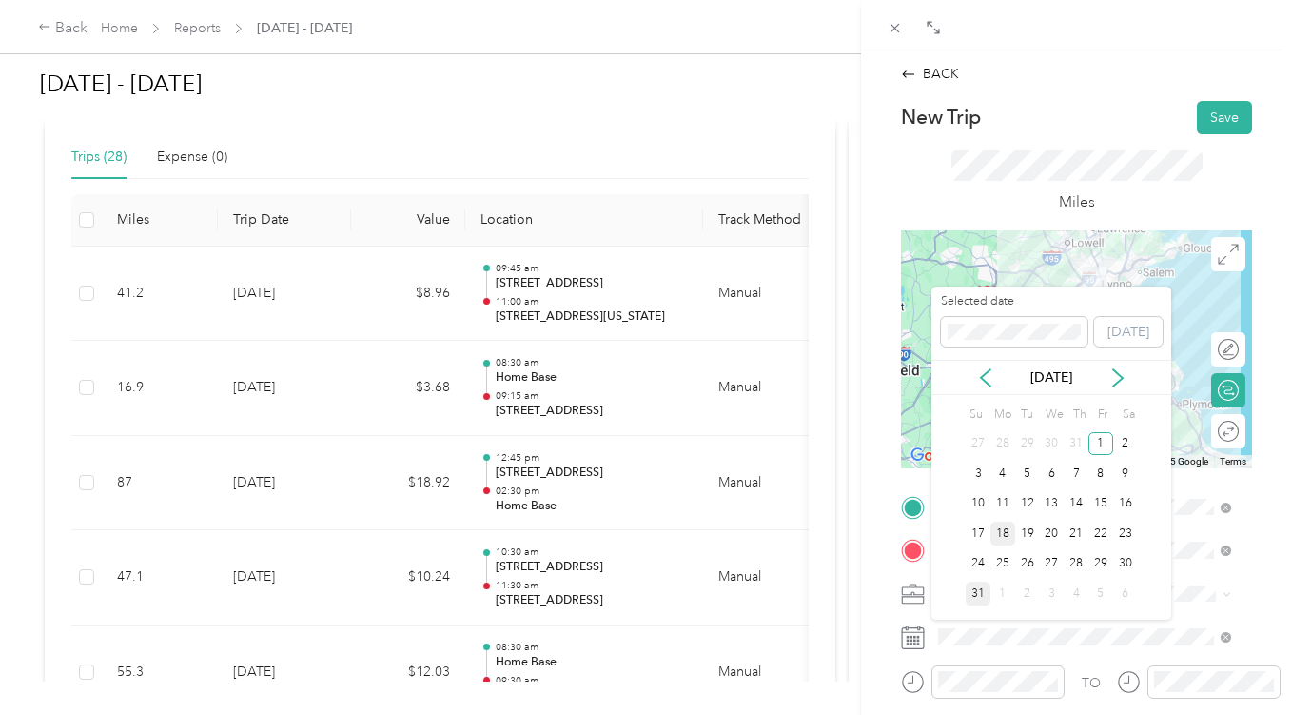
click at [1008, 538] on div "18" at bounding box center [1003, 534] width 25 height 24
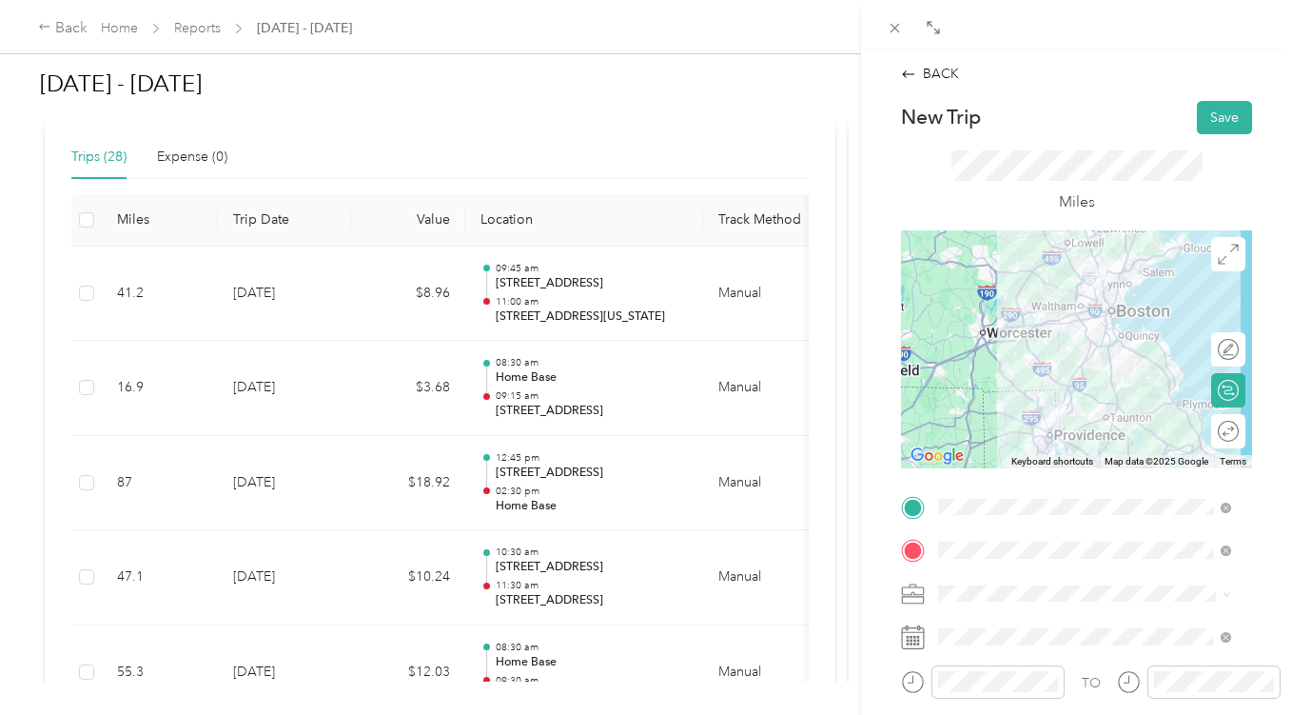
click at [1105, 343] on div at bounding box center [1076, 349] width 351 height 238
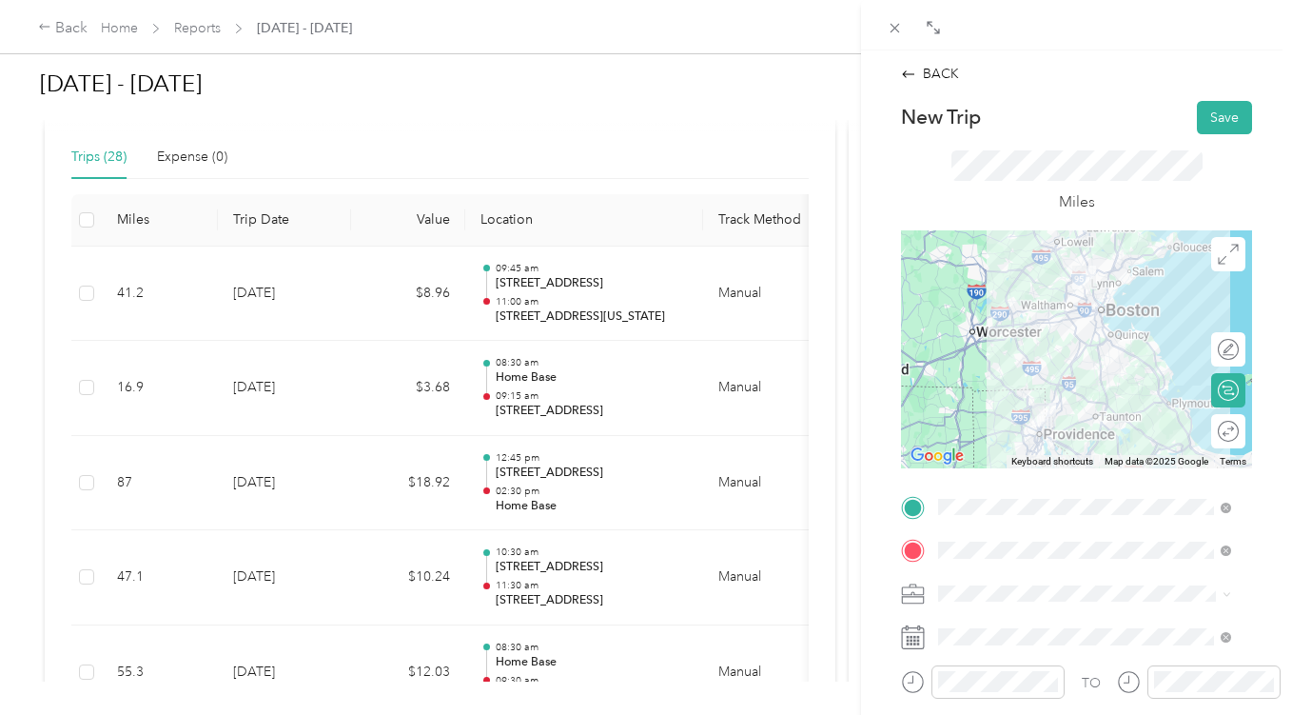
click at [1072, 336] on div at bounding box center [1076, 349] width 351 height 238
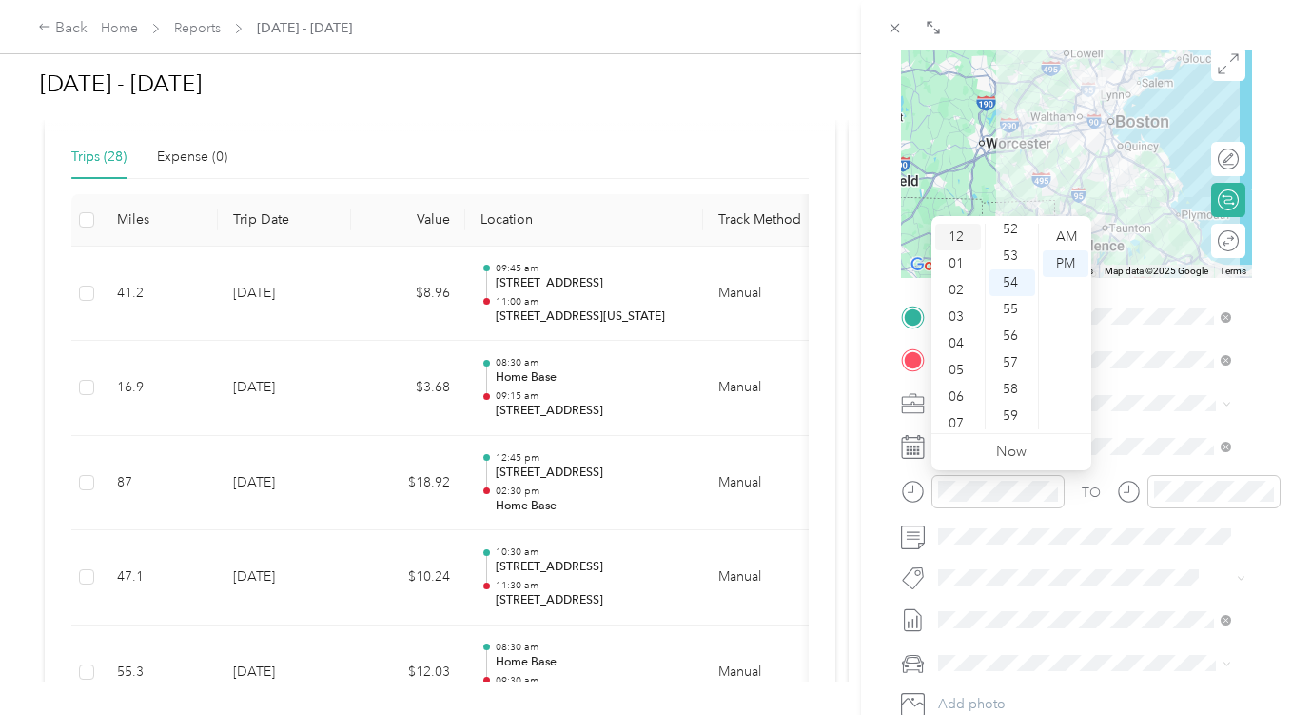
click at [965, 232] on div "12" at bounding box center [959, 237] width 46 height 27
click at [1012, 312] on div "30" at bounding box center [1013, 309] width 46 height 27
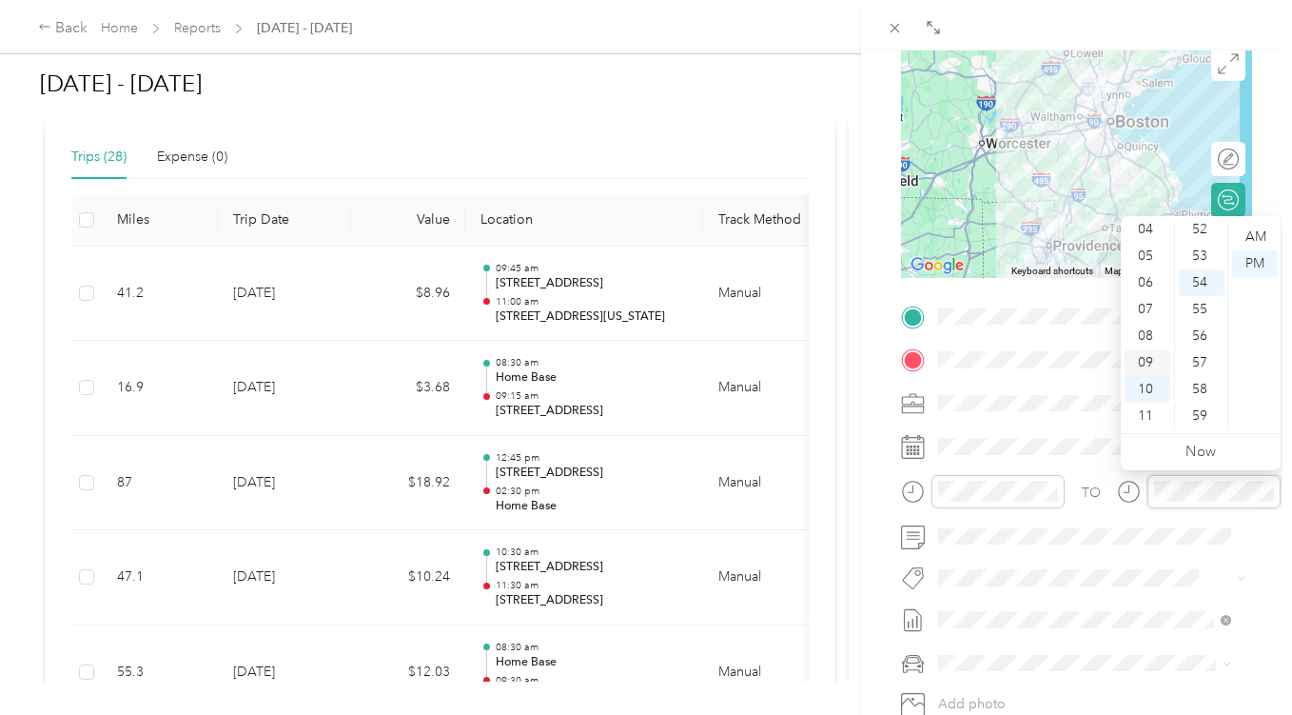
scroll to position [0, 0]
click at [1148, 266] on div "01" at bounding box center [1148, 263] width 46 height 27
click at [1149, 258] on div "01" at bounding box center [1148, 263] width 46 height 27
click at [1205, 409] on div "30" at bounding box center [1202, 404] width 46 height 27
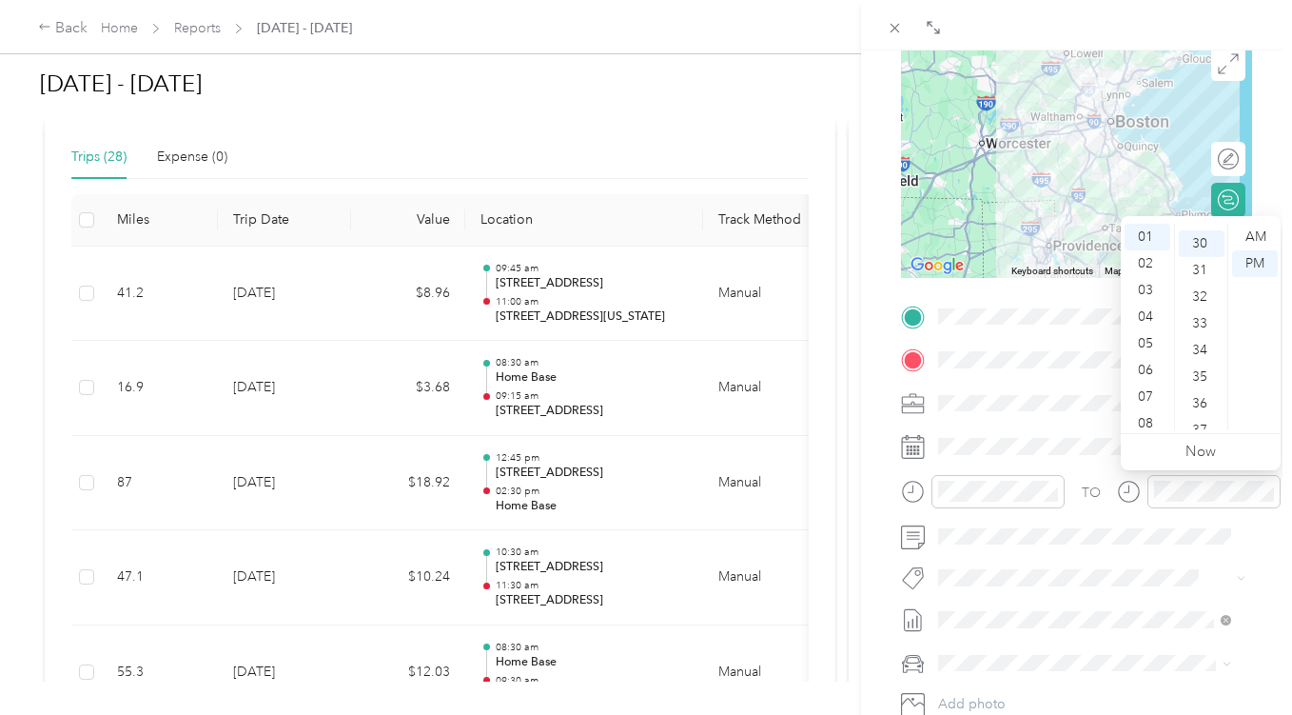
scroll to position [799, 0]
click at [1266, 162] on div "BACK New Trip Save This trip cannot be edited because it is either under review…" at bounding box center [1076, 407] width 431 height 715
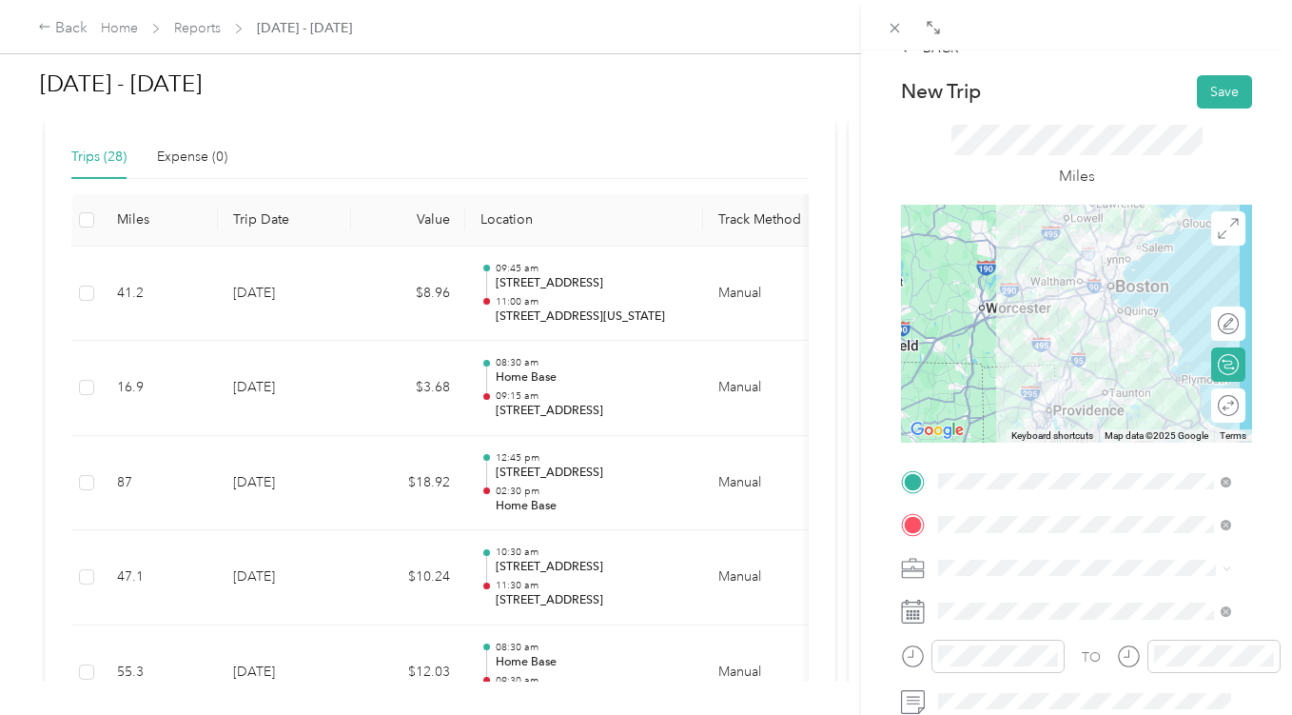
scroll to position [0, 0]
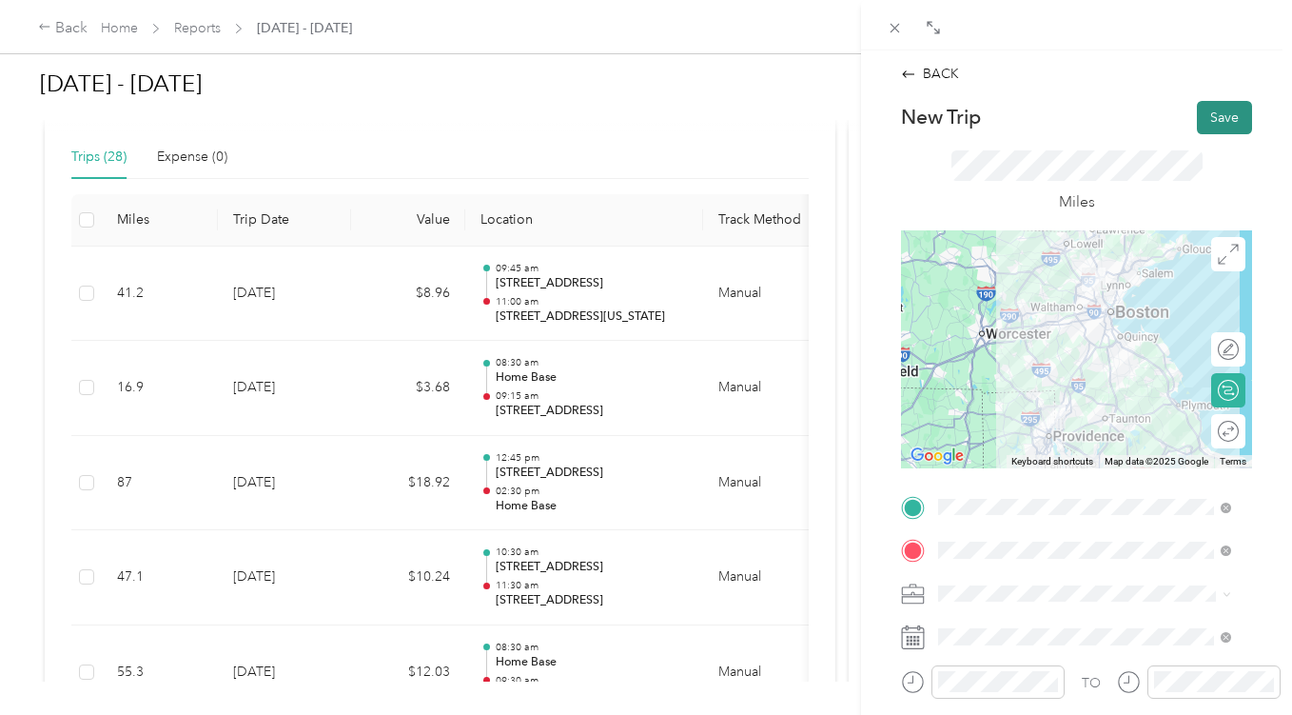
click at [1205, 128] on button "Save" at bounding box center [1224, 117] width 55 height 33
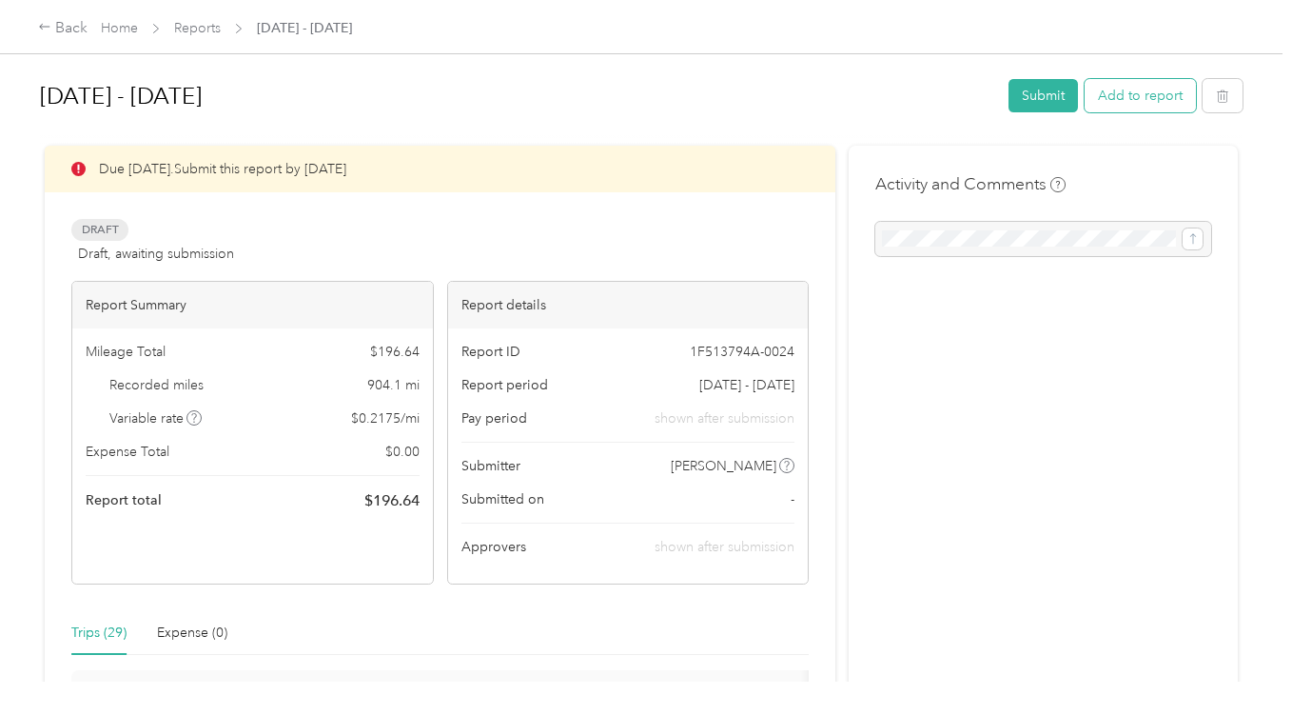
click at [1142, 90] on button "Add to report" at bounding box center [1140, 95] width 111 height 33
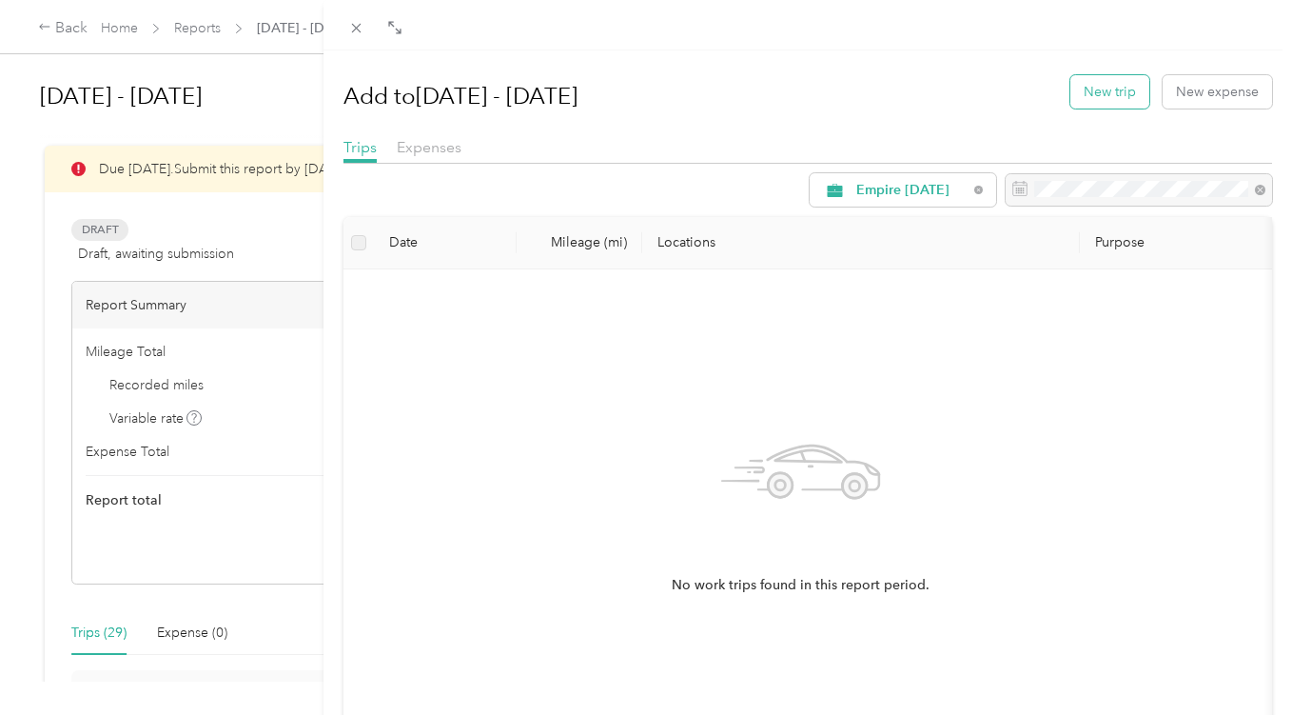
click at [1095, 96] on button "New trip" at bounding box center [1110, 91] width 79 height 33
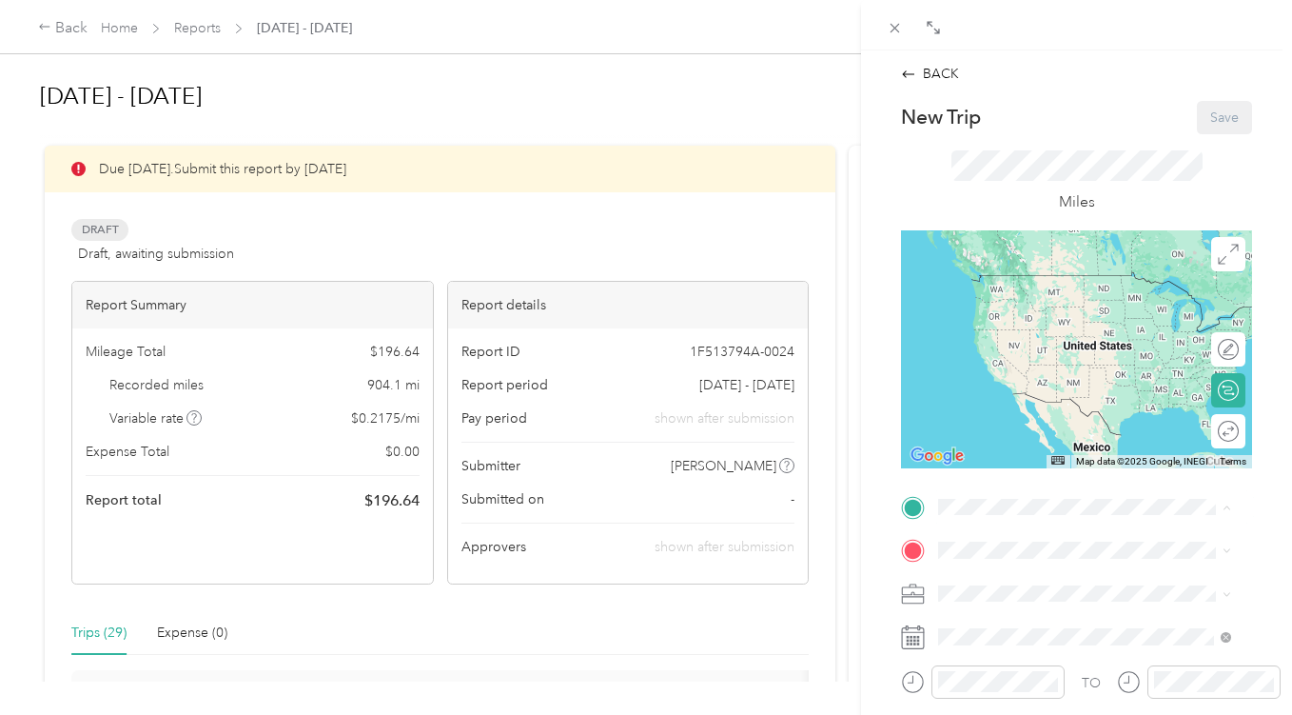
click at [1055, 372] on span "[STREET_ADDRESS][US_STATE]" at bounding box center [1070, 370] width 190 height 16
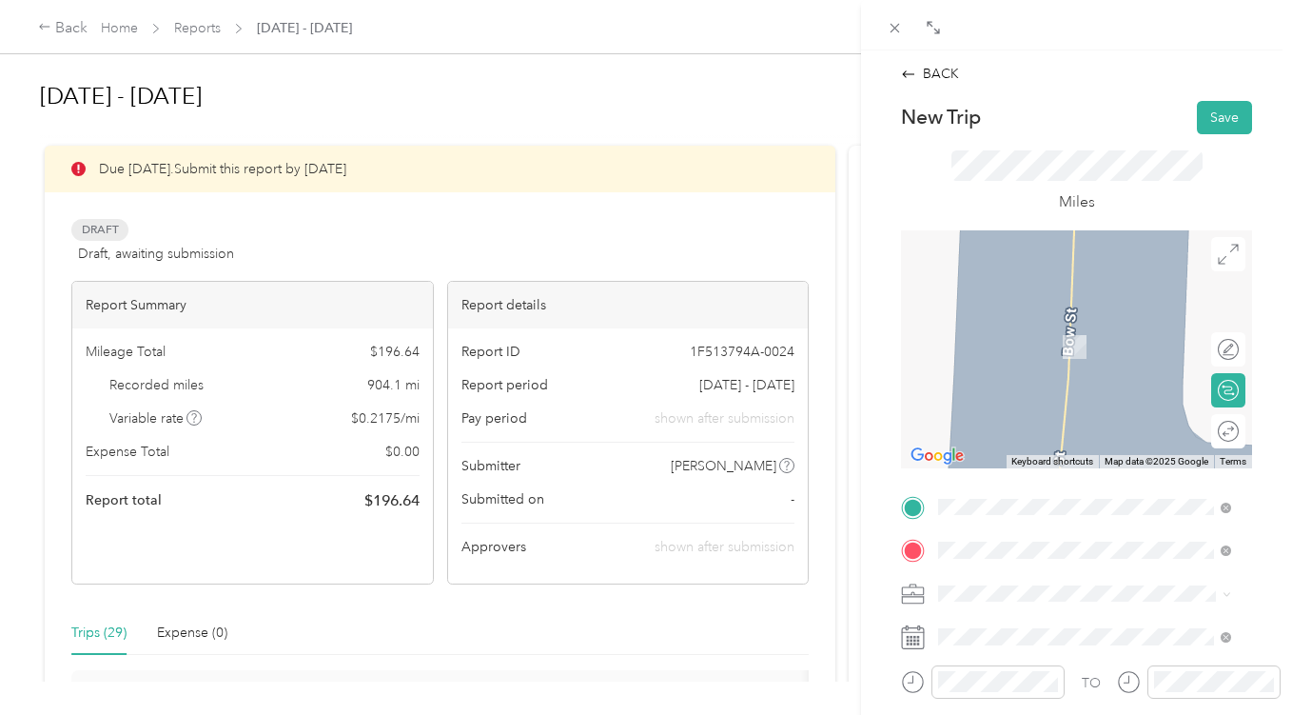
click at [1073, 327] on span "[STREET_ADDRESS][US_STATE]" at bounding box center [1070, 318] width 190 height 17
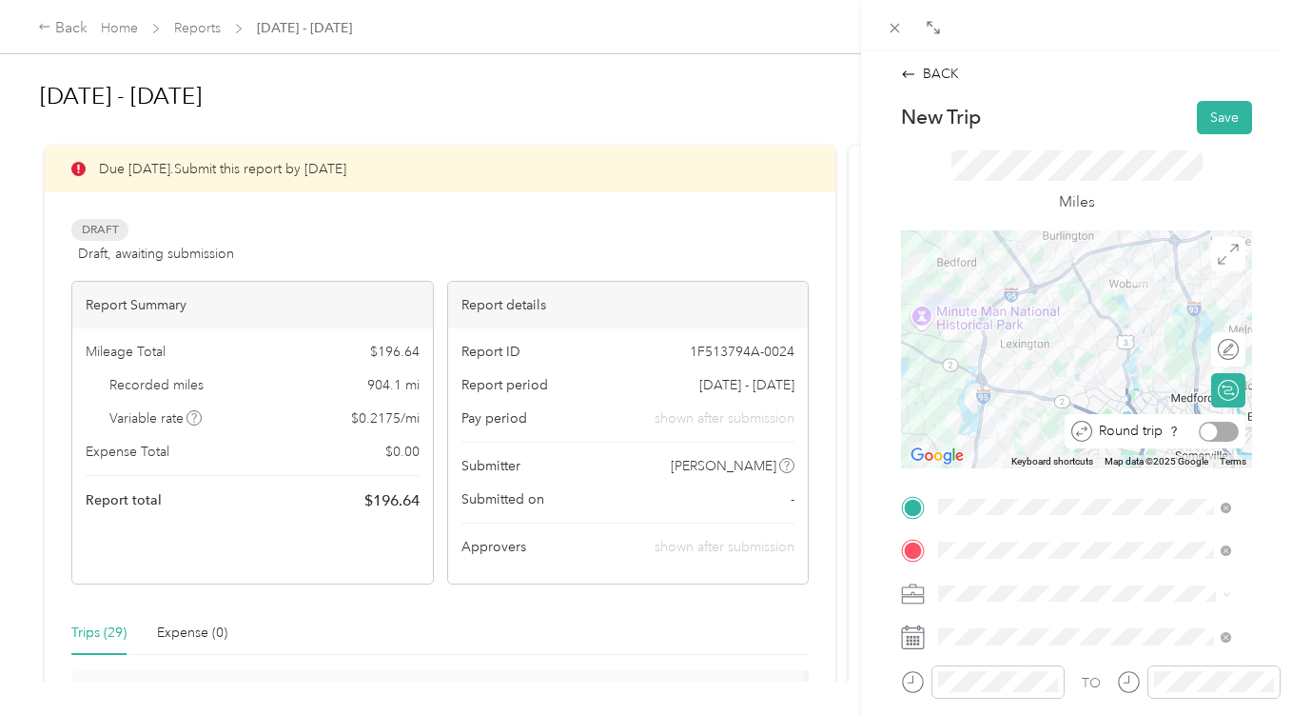
click at [1213, 431] on div at bounding box center [1219, 432] width 40 height 20
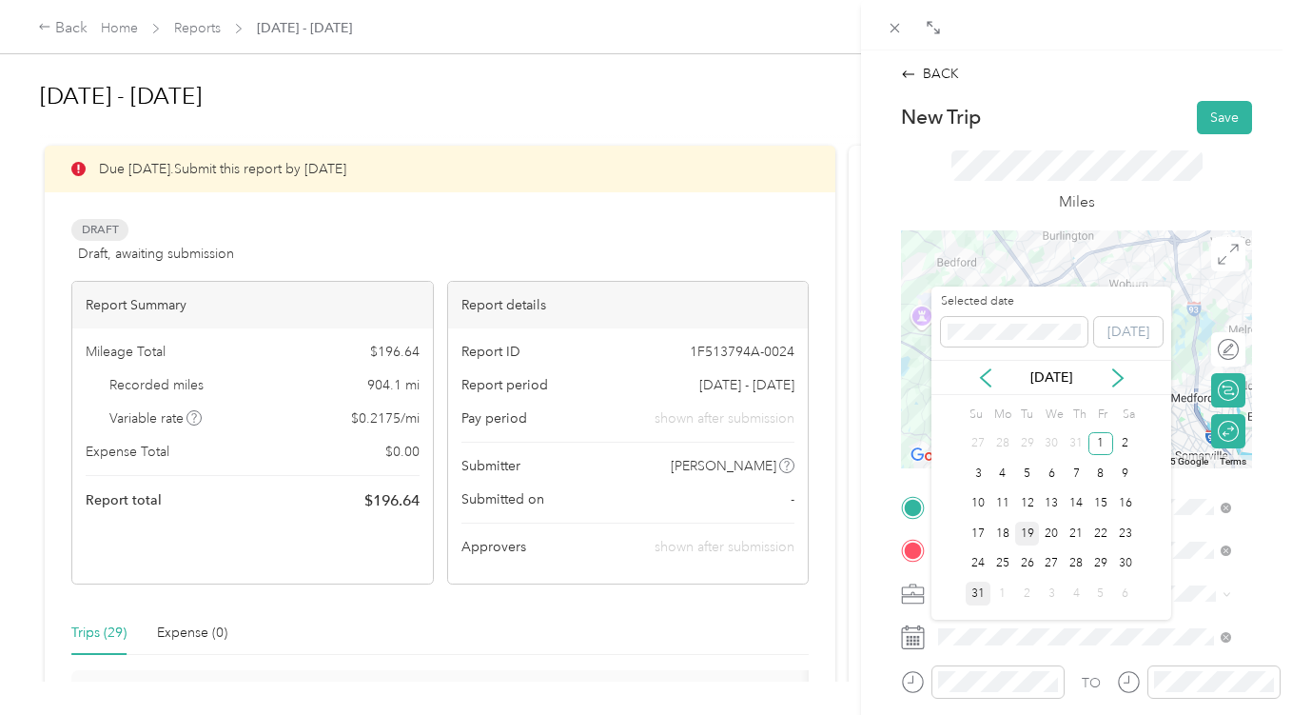
click at [1025, 531] on div "19" at bounding box center [1028, 534] width 25 height 24
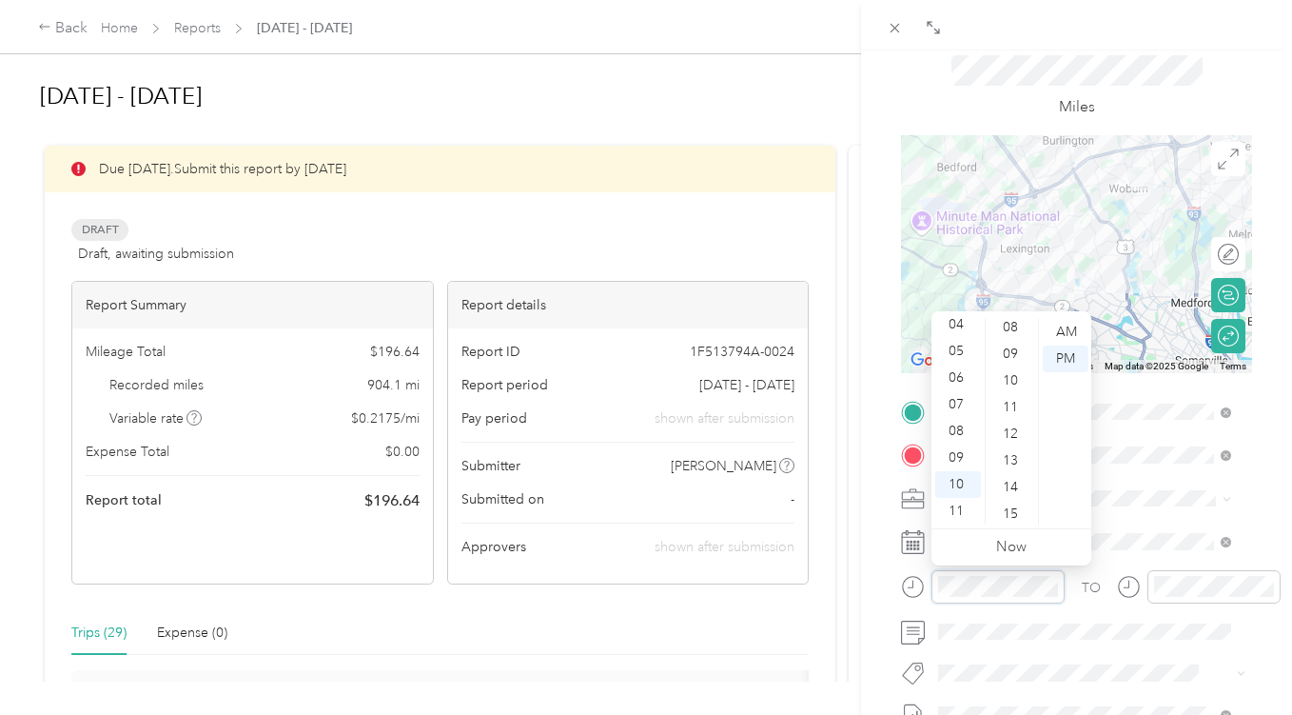
scroll to position [251, 0]
click at [1020, 486] on div "15" at bounding box center [1013, 480] width 46 height 27
click at [1070, 326] on div "AM" at bounding box center [1066, 332] width 46 height 27
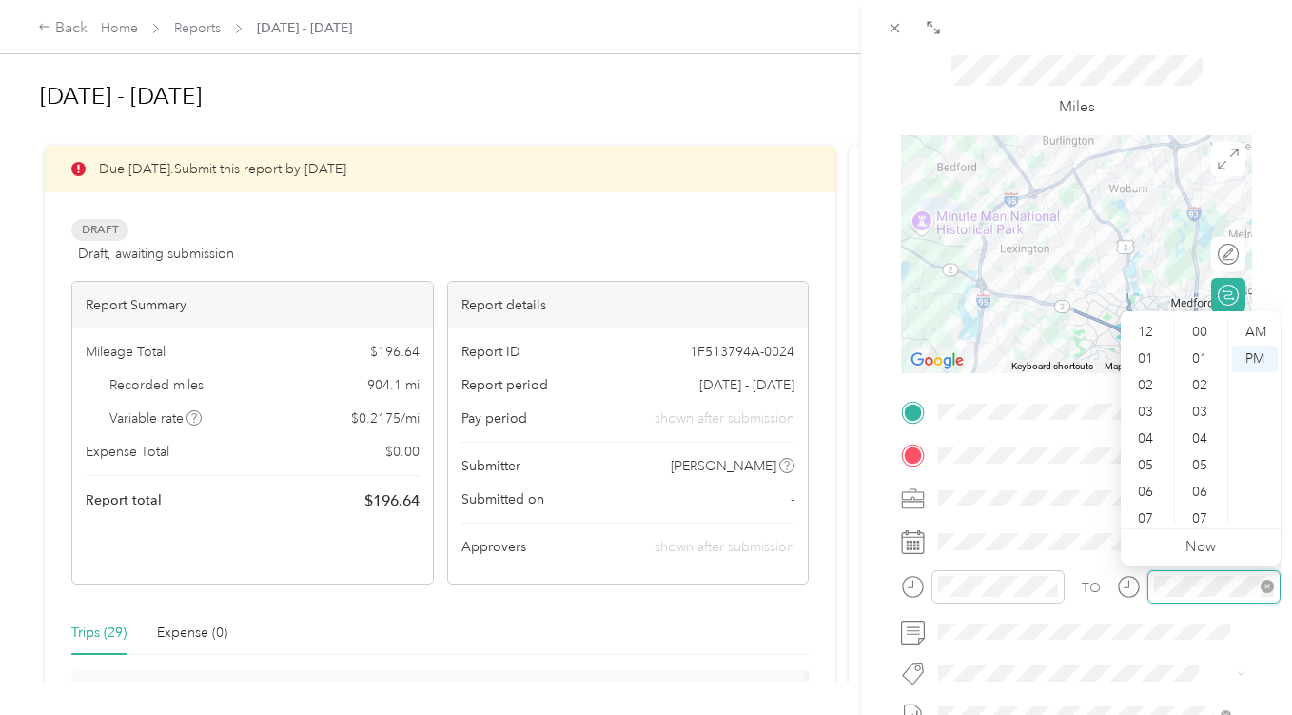
scroll to position [1393, 0]
click at [1147, 511] on div "11" at bounding box center [1148, 511] width 46 height 27
click at [1198, 336] on div "00" at bounding box center [1202, 332] width 46 height 27
click at [1261, 328] on div "AM" at bounding box center [1256, 332] width 46 height 27
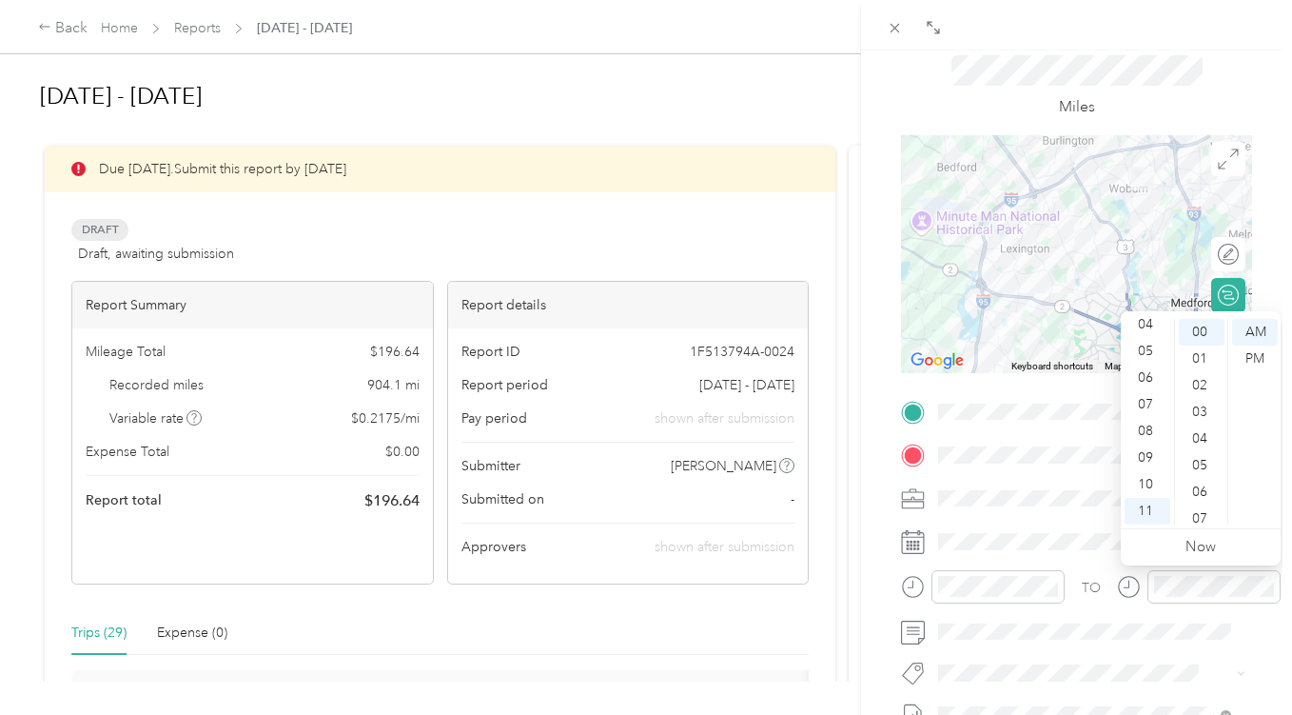
click at [1264, 139] on div "BACK New Trip Save This trip cannot be edited because it is either under review…" at bounding box center [1076, 407] width 431 height 715
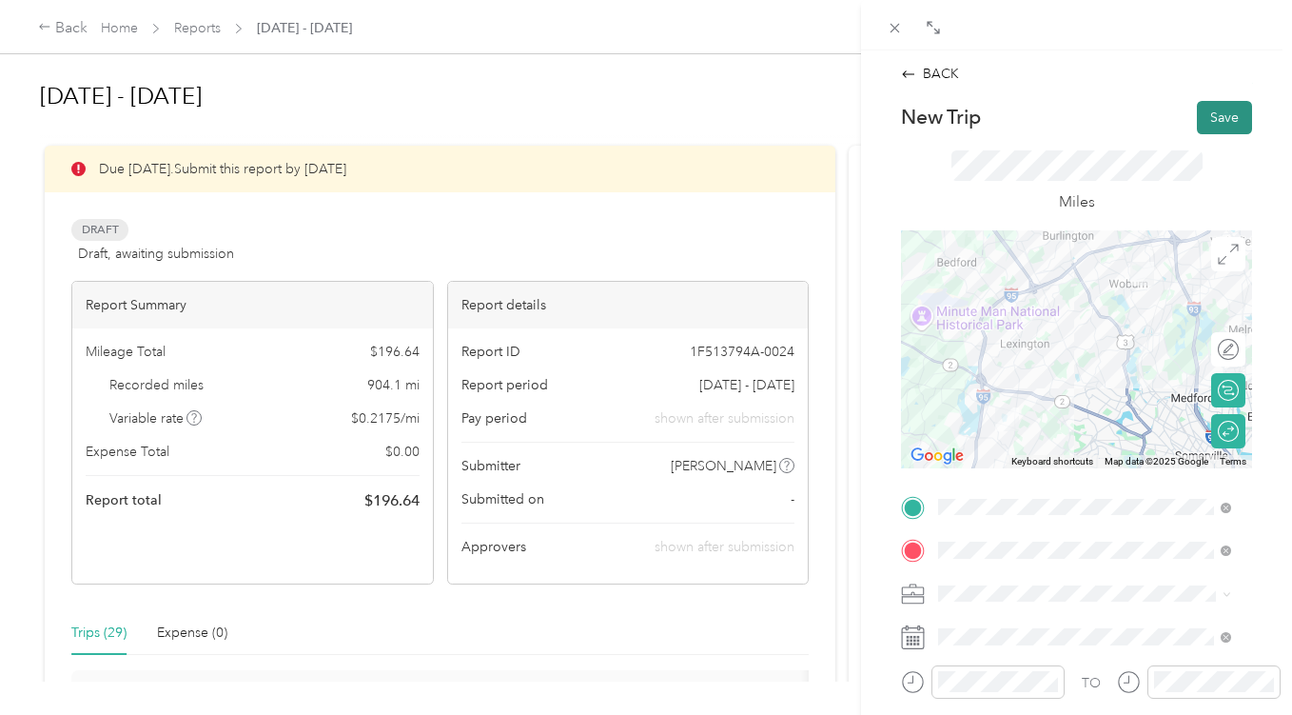
click at [1206, 113] on button "Save" at bounding box center [1224, 117] width 55 height 33
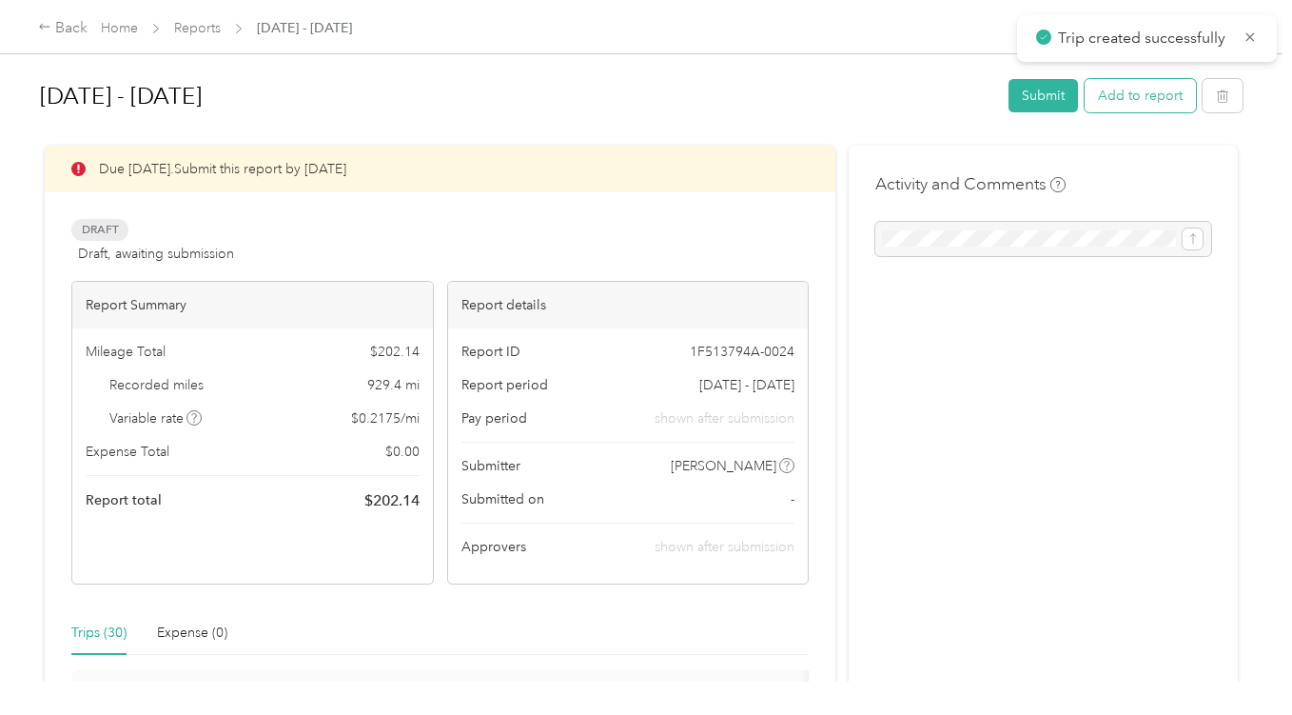
click at [1138, 95] on button "Add to report" at bounding box center [1140, 95] width 111 height 33
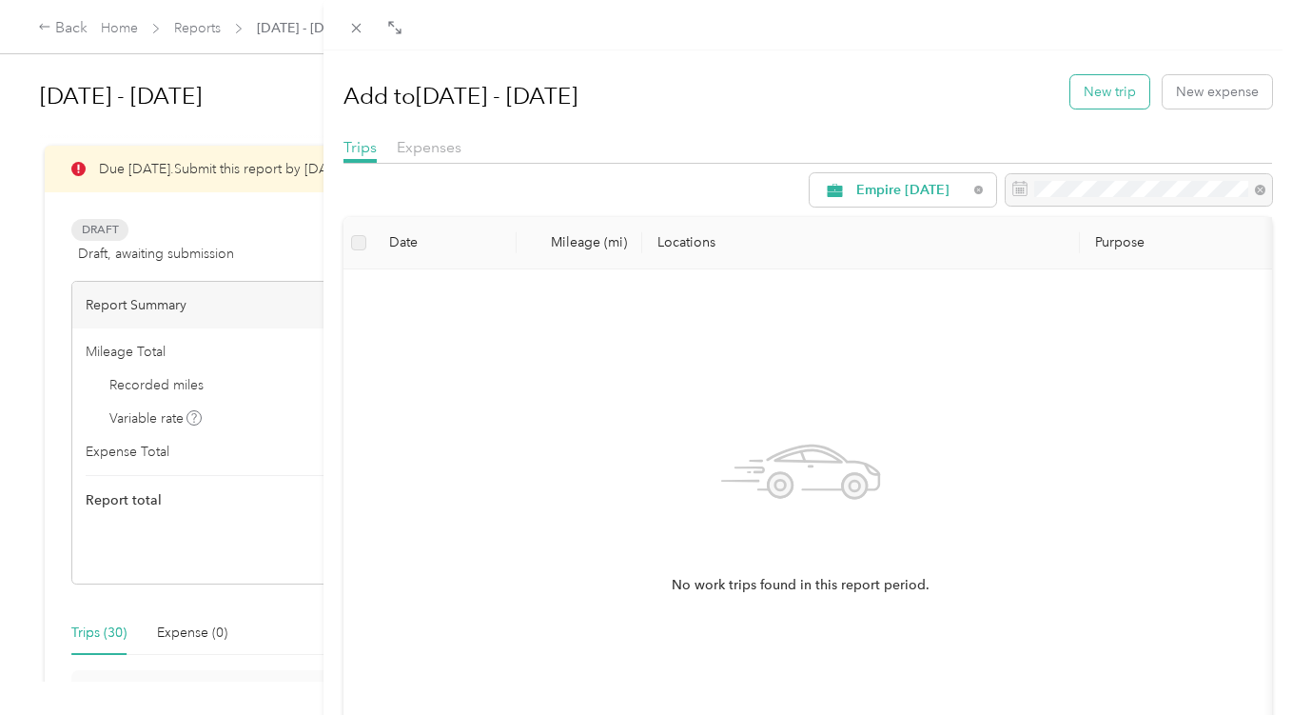
click at [1102, 89] on button "New trip" at bounding box center [1110, 91] width 79 height 33
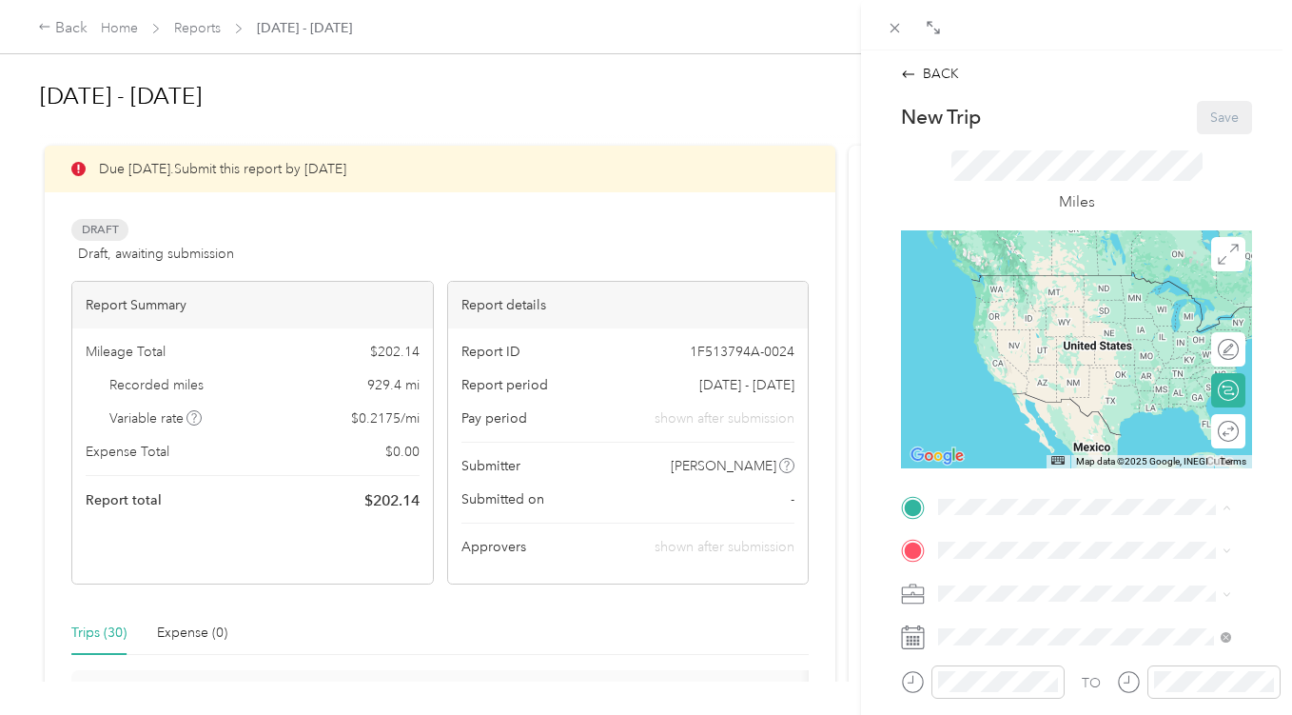
click at [1052, 371] on span "[STREET_ADDRESS][US_STATE]" at bounding box center [1070, 370] width 190 height 16
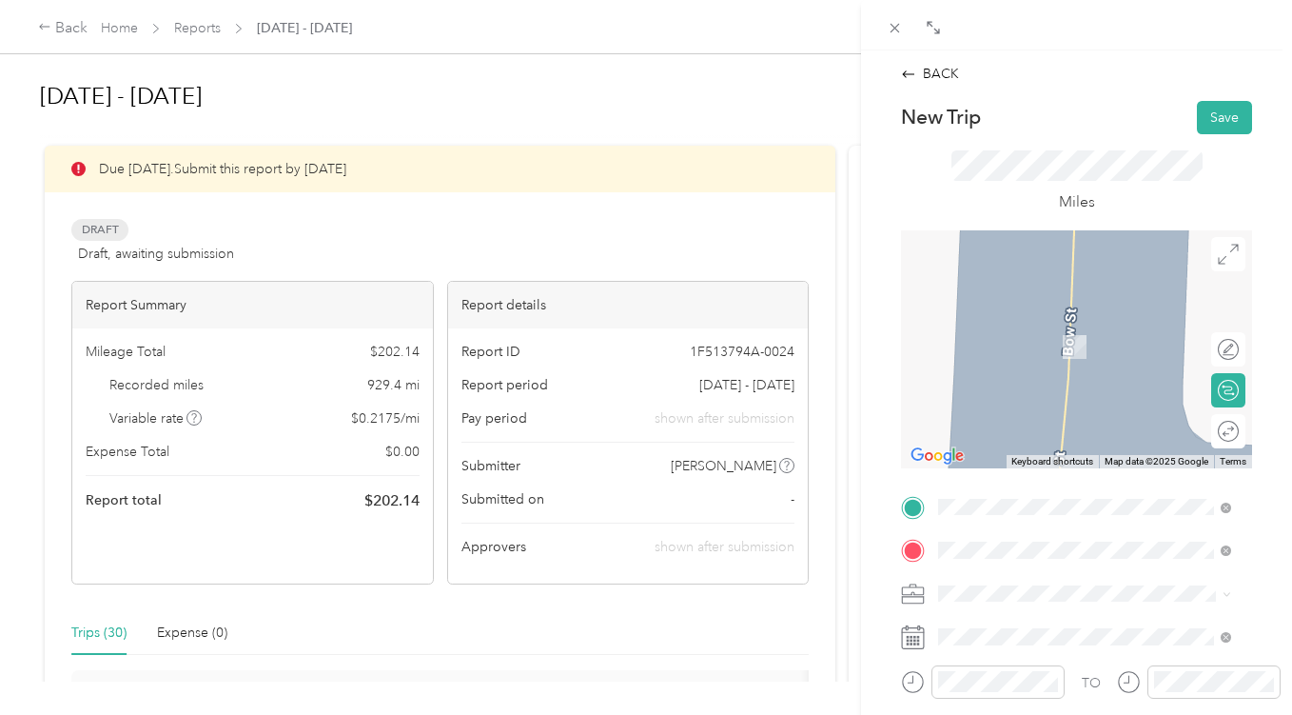
click at [1068, 316] on span "[STREET_ADDRESS][PERSON_NAME][US_STATE]" at bounding box center [1100, 326] width 250 height 33
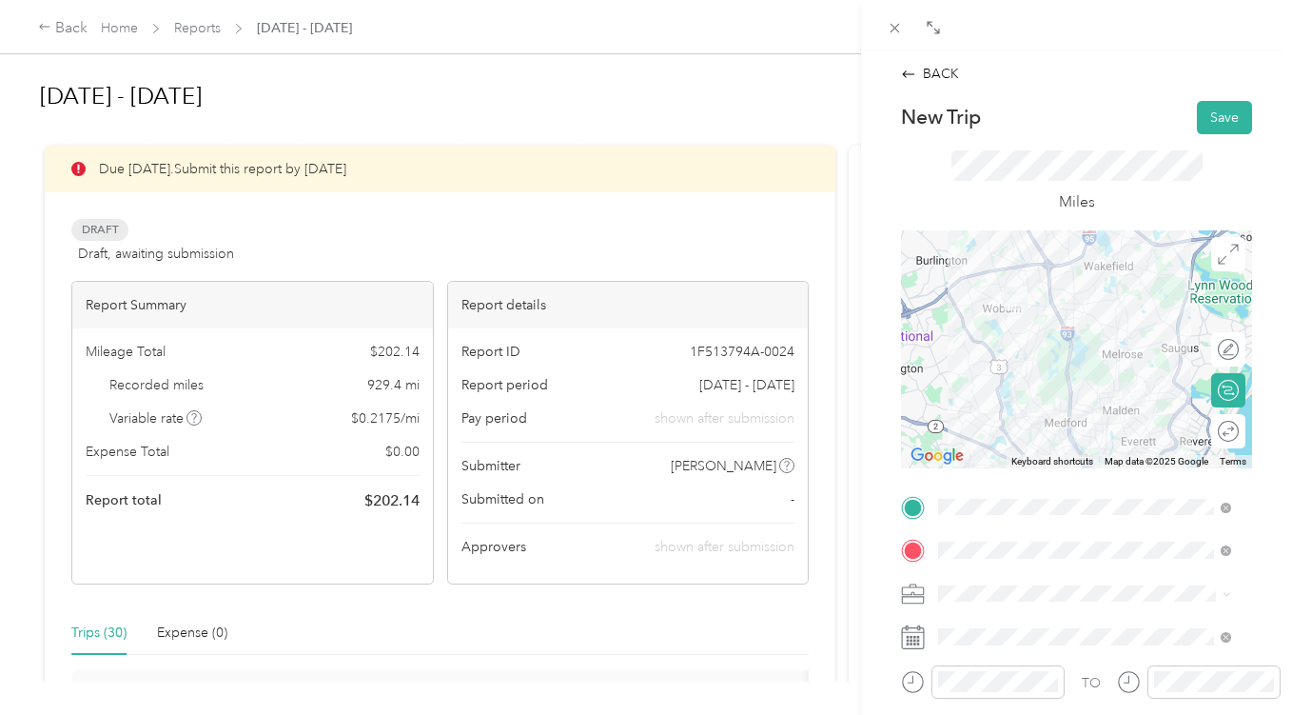
click at [1102, 368] on div at bounding box center [1076, 349] width 351 height 238
click at [1066, 394] on div at bounding box center [1076, 349] width 351 height 238
click at [1228, 429] on span "Round trip" at bounding box center [1260, 430] width 64 height 13
click at [1213, 436] on div at bounding box center [1222, 432] width 33 height 20
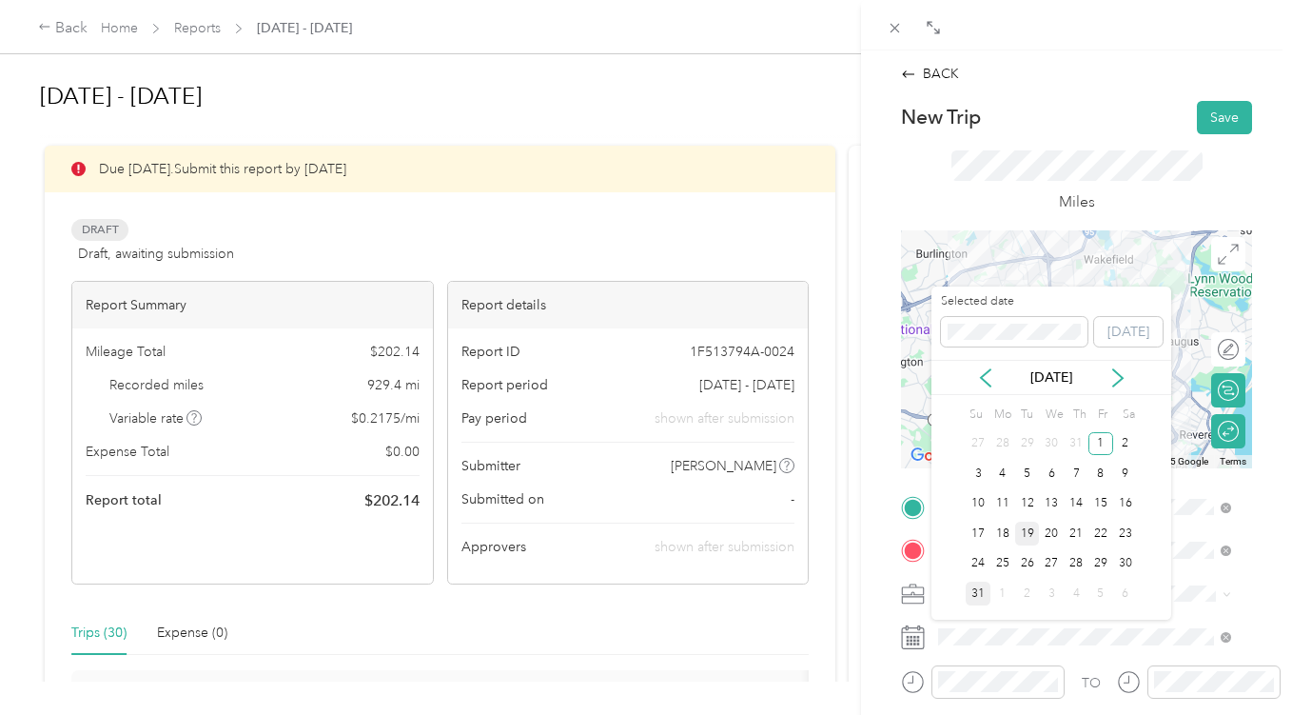
click at [1026, 532] on div "19" at bounding box center [1028, 534] width 25 height 24
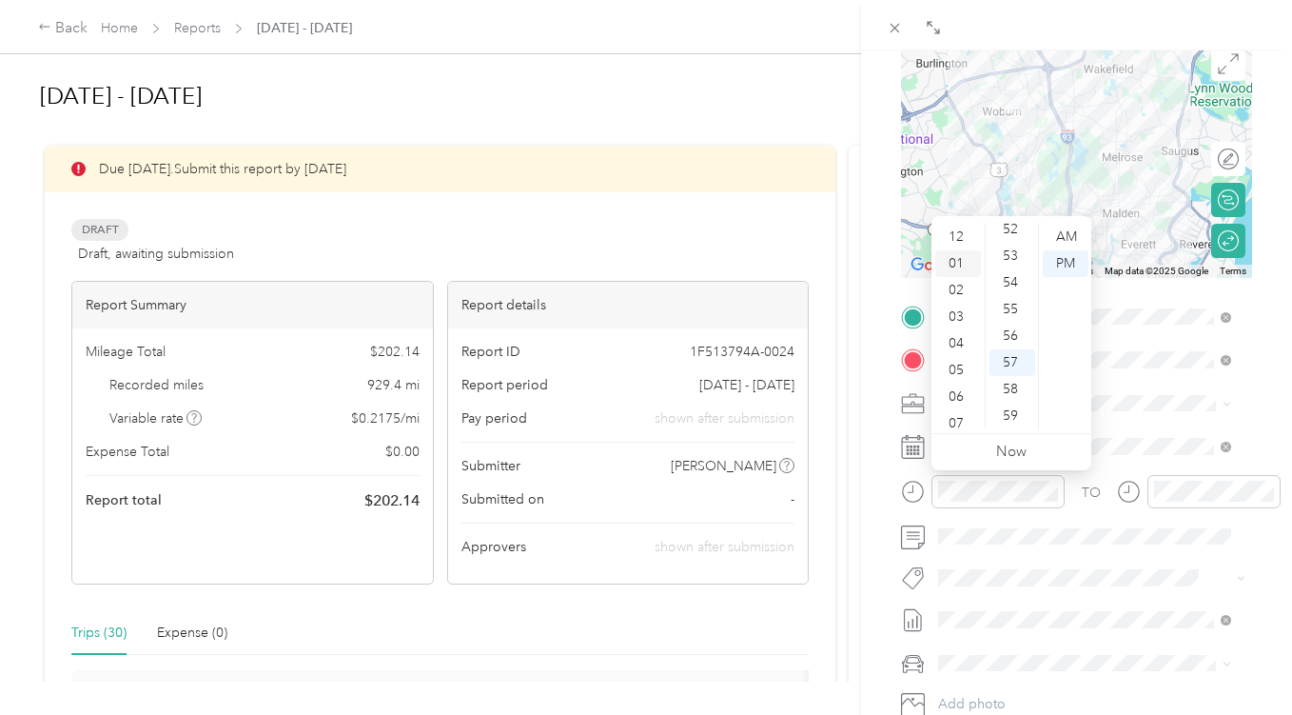
click at [961, 261] on div "01" at bounding box center [959, 263] width 46 height 27
click at [1015, 305] on div "30" at bounding box center [1013, 309] width 46 height 27
click at [1071, 263] on div "PM" at bounding box center [1066, 263] width 46 height 27
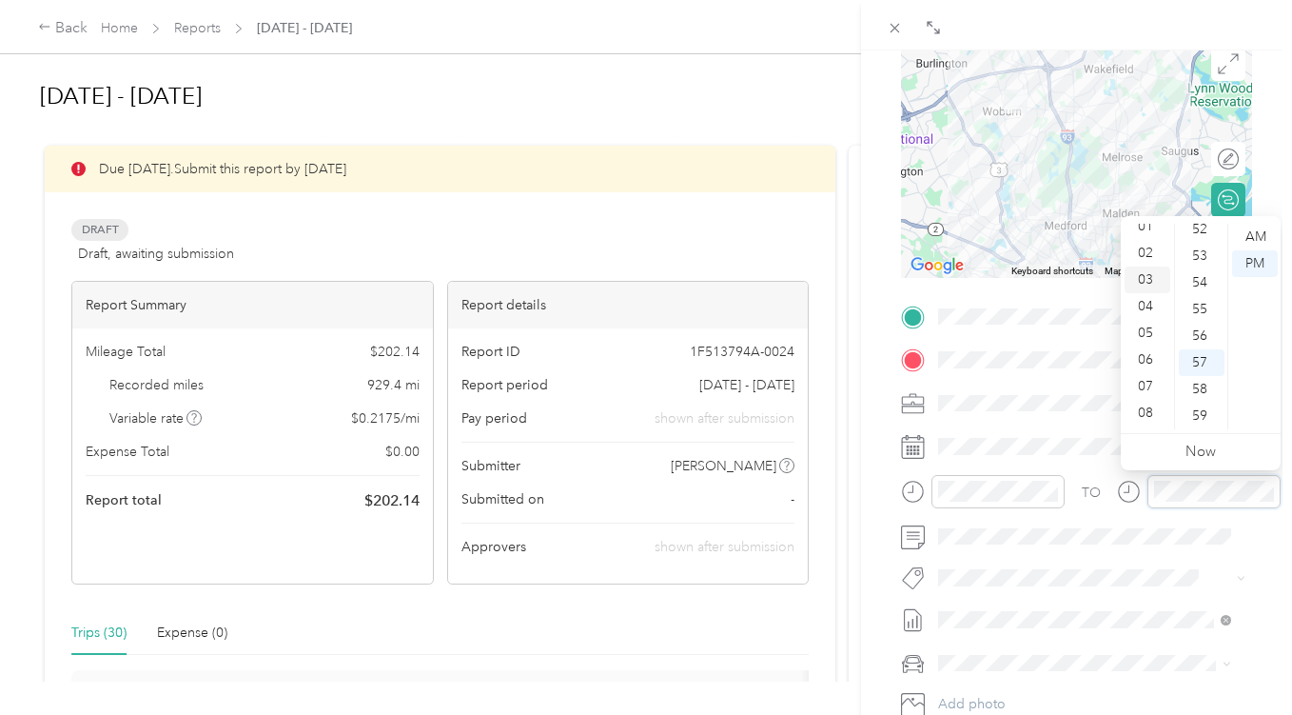
scroll to position [0, 0]
click at [1154, 280] on div "02" at bounding box center [1148, 290] width 46 height 27
click at [1205, 235] on div "00" at bounding box center [1202, 237] width 46 height 27
click at [1255, 158] on form "New Trip Save This trip cannot be edited because it is either under review, app…" at bounding box center [1076, 336] width 391 height 851
click at [1152, 286] on div "02" at bounding box center [1148, 290] width 46 height 27
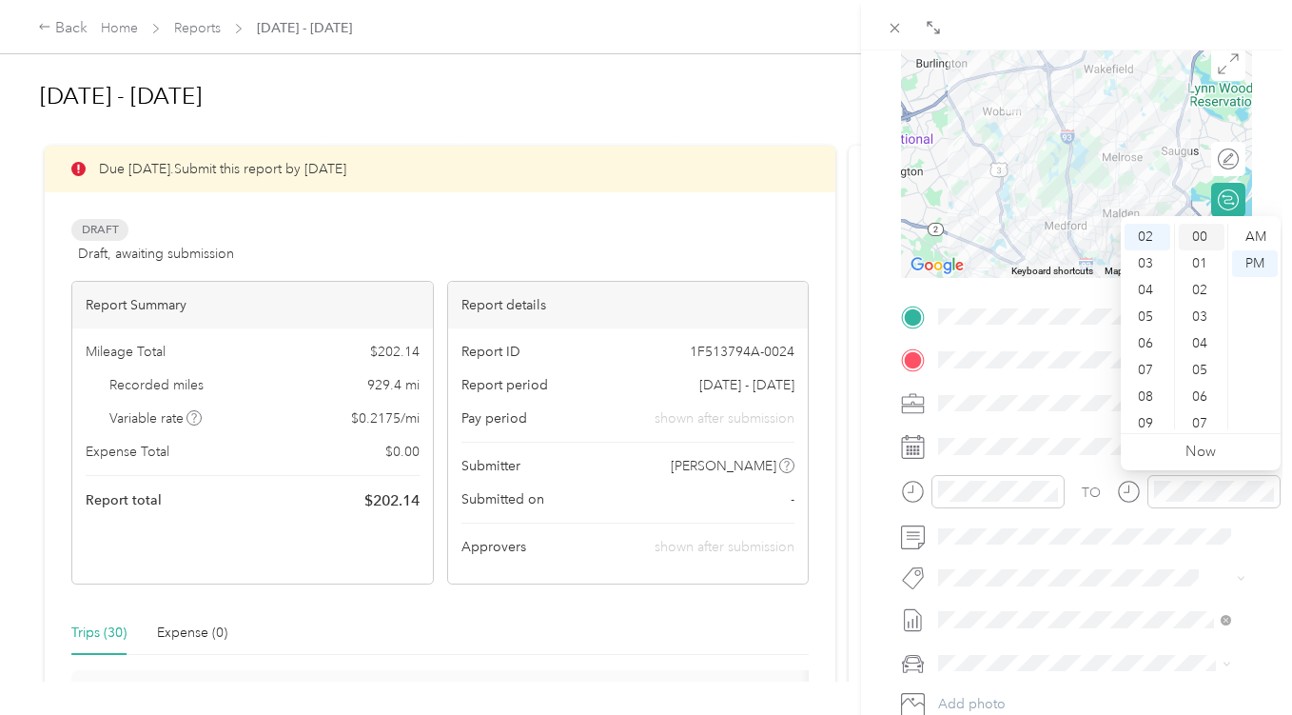
click at [1204, 240] on div "00" at bounding box center [1202, 237] width 46 height 27
click at [1268, 177] on div "BACK New Trip Save This trip cannot be edited because it is either under review…" at bounding box center [1076, 407] width 431 height 715
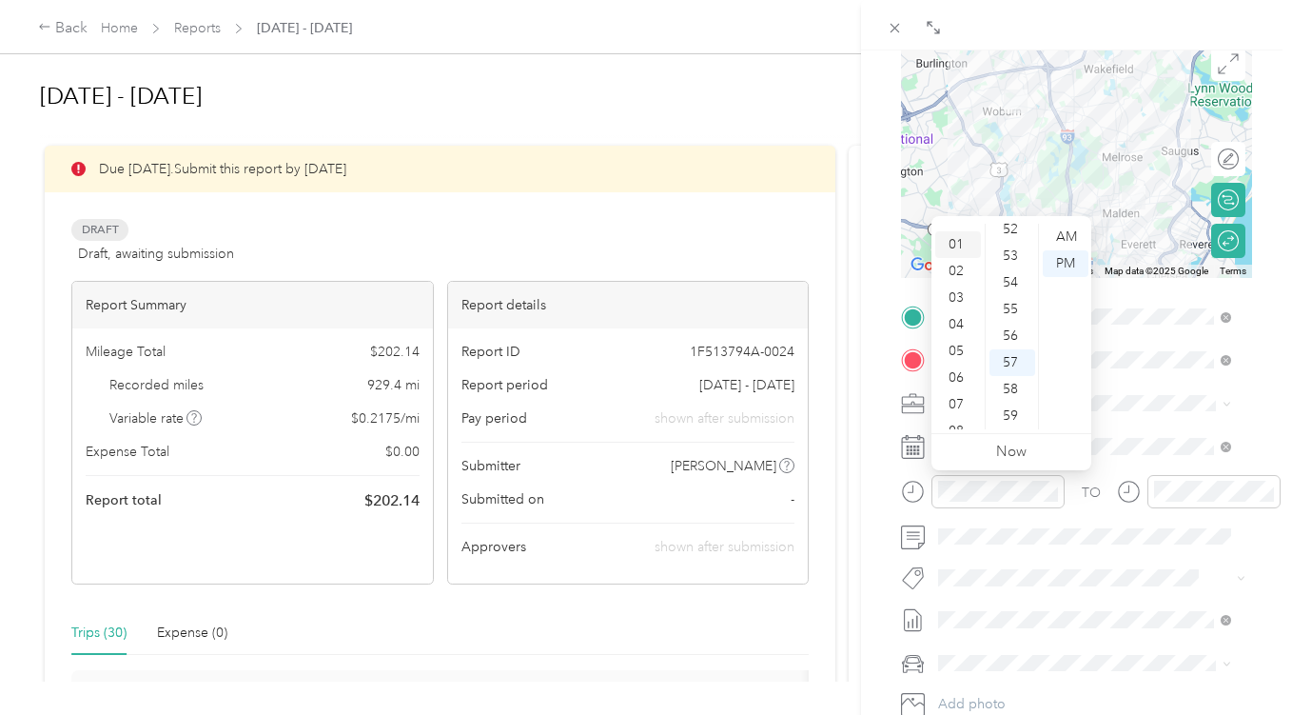
click at [955, 238] on div "01" at bounding box center [959, 244] width 46 height 27
click at [1015, 311] on div "30" at bounding box center [1013, 309] width 46 height 27
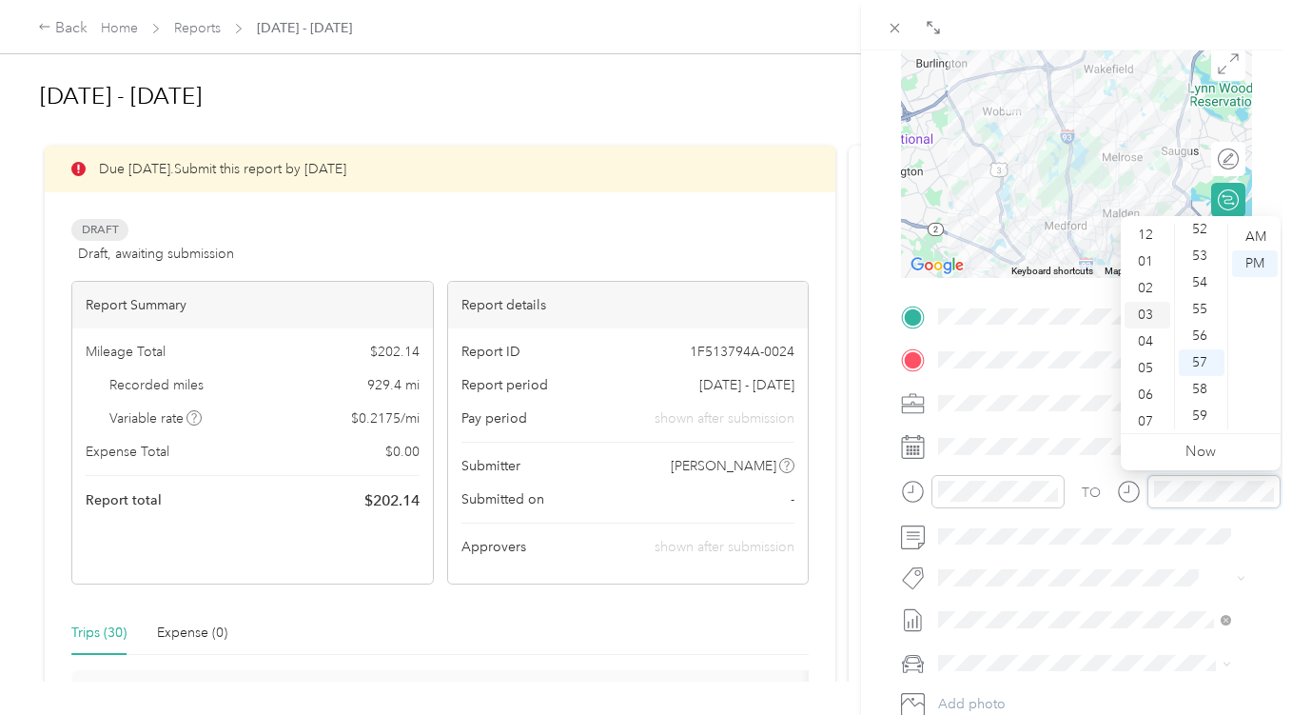
scroll to position [0, 0]
click at [1144, 291] on div "02" at bounding box center [1148, 290] width 46 height 27
click at [1143, 286] on div "02" at bounding box center [1148, 290] width 46 height 27
click at [1200, 231] on div "00" at bounding box center [1202, 237] width 46 height 27
click at [1258, 161] on div "BACK New Trip Save This trip cannot be edited because it is either under review…" at bounding box center [1076, 407] width 431 height 715
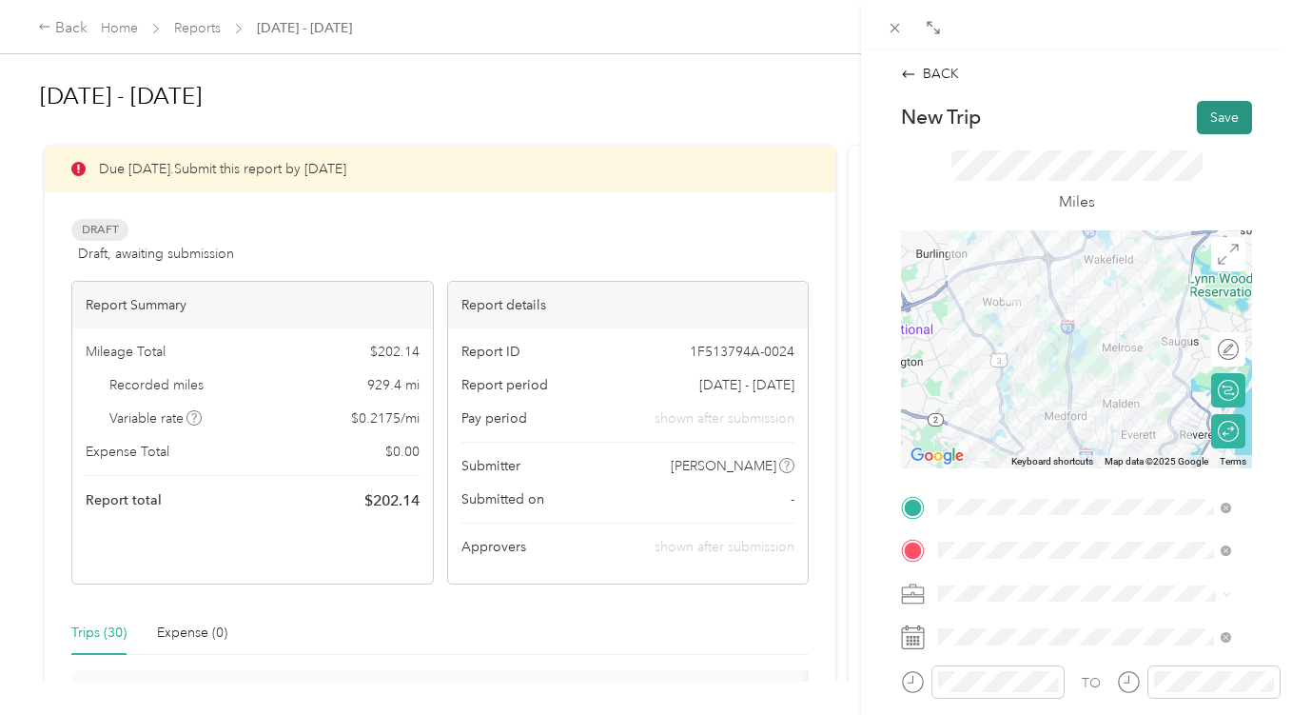
click at [1220, 110] on button "Save" at bounding box center [1224, 117] width 55 height 33
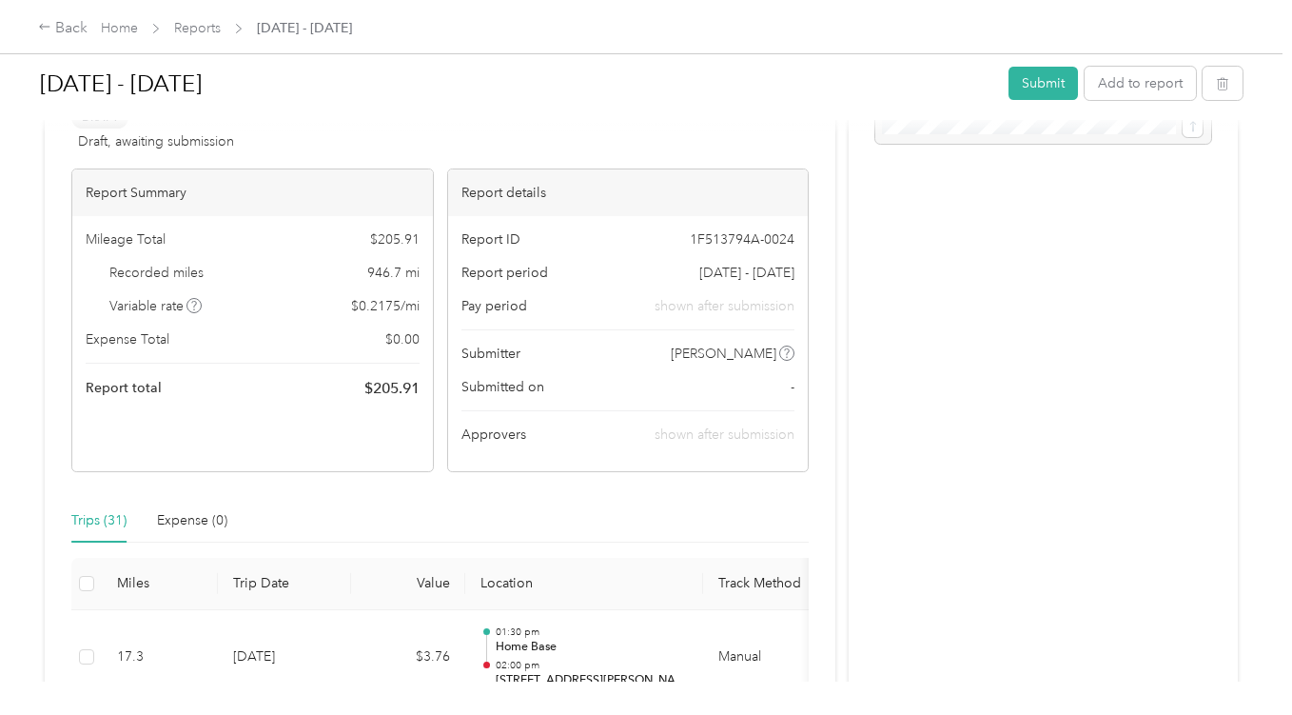
scroll to position [381, 0]
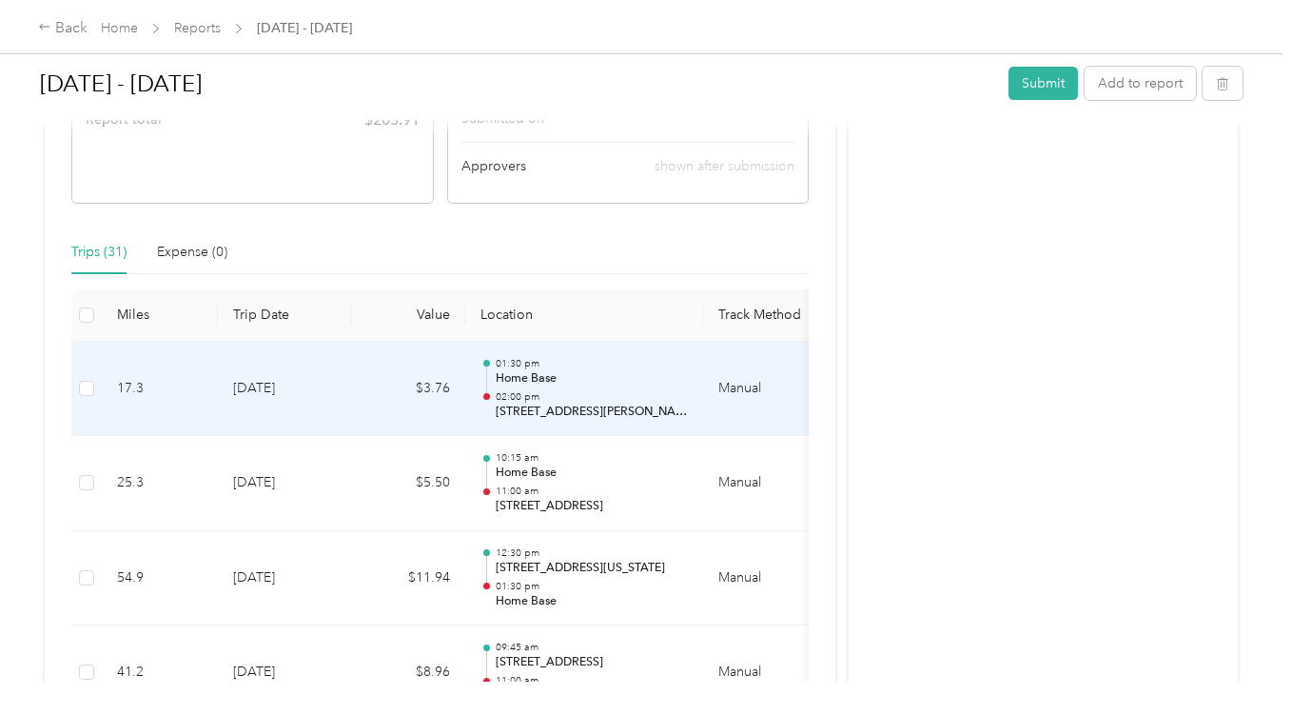
click at [359, 379] on td "$3.76" at bounding box center [408, 389] width 114 height 95
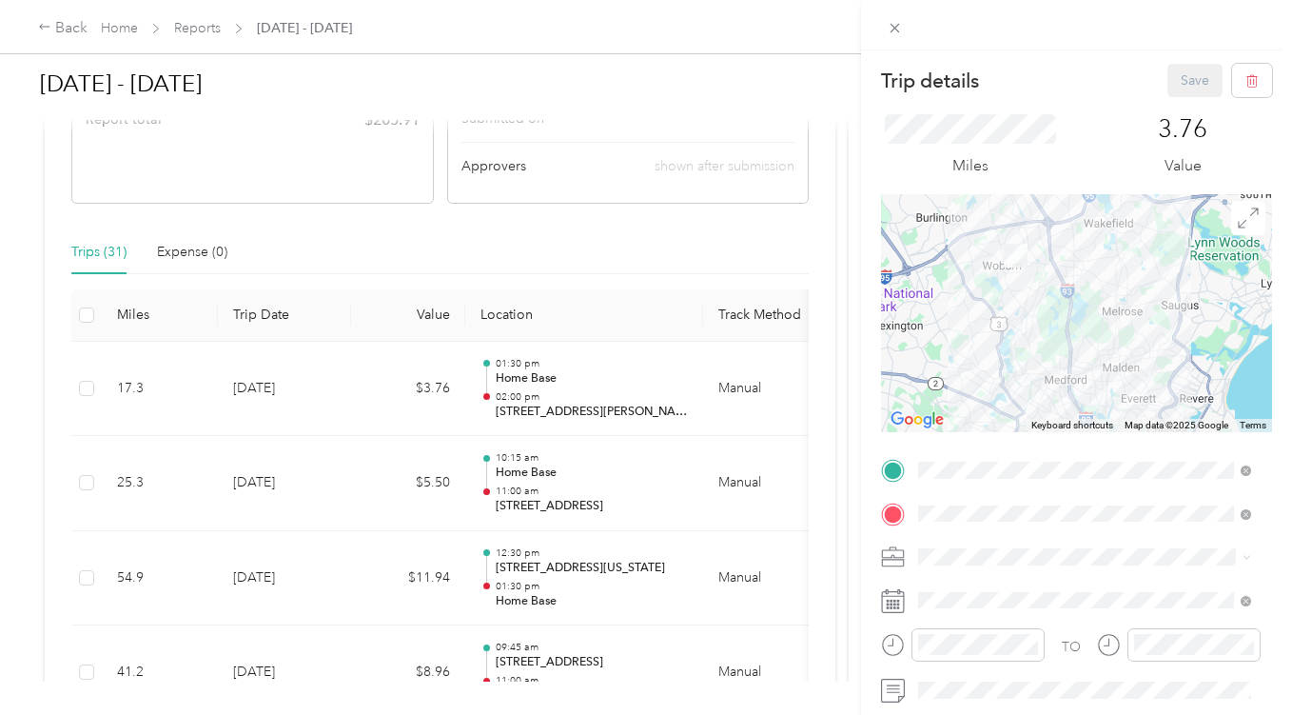
click at [1154, 365] on div at bounding box center [1076, 313] width 391 height 238
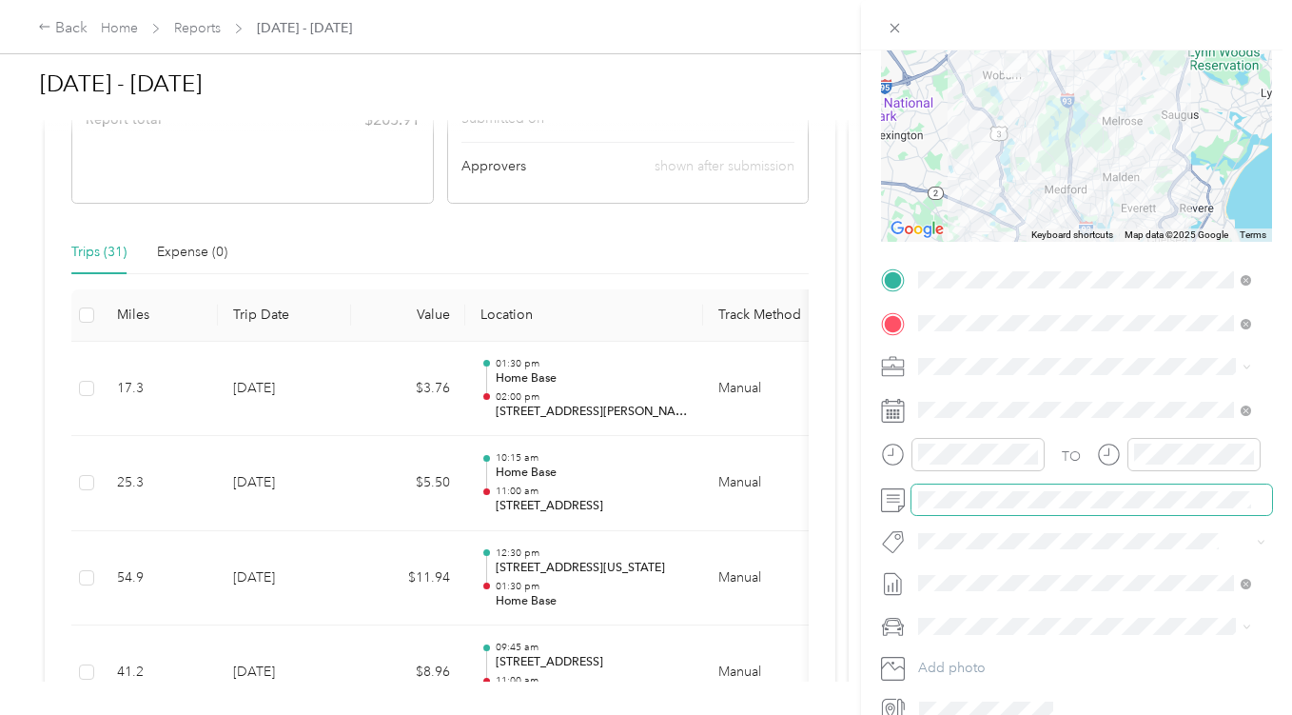
scroll to position [0, 0]
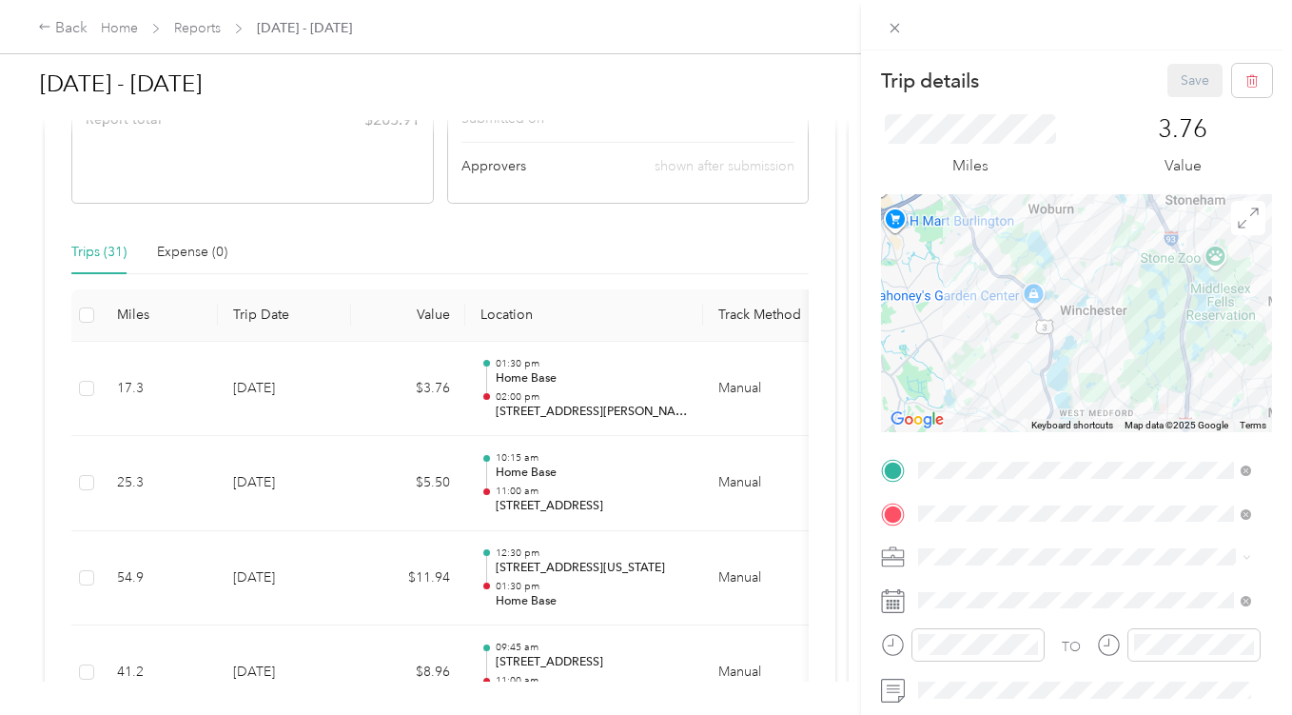
click at [1106, 136] on div "3.76 Value" at bounding box center [1183, 146] width 179 height 64
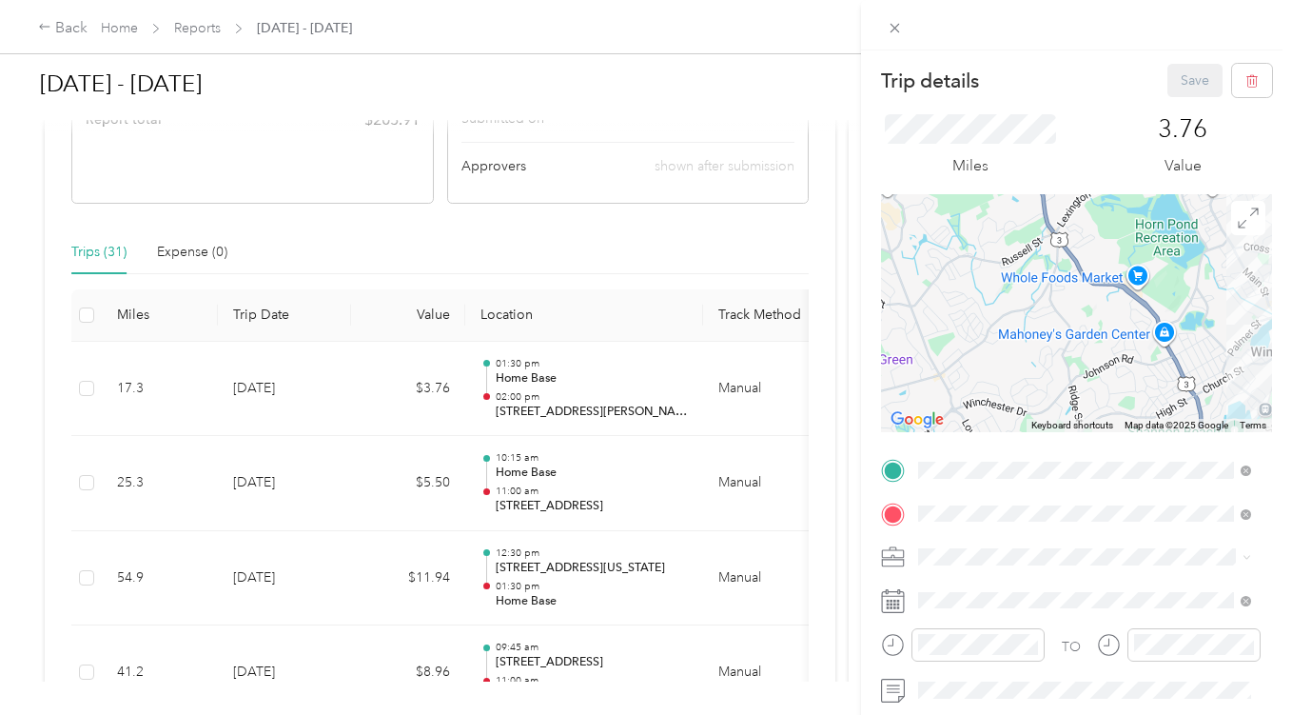
drag, startPoint x: 787, startPoint y: 256, endPoint x: 803, endPoint y: 241, distance: 22.2
click at [788, 256] on div "Trip details Save This trip cannot be edited because it is either under review,…" at bounding box center [646, 357] width 1292 height 715
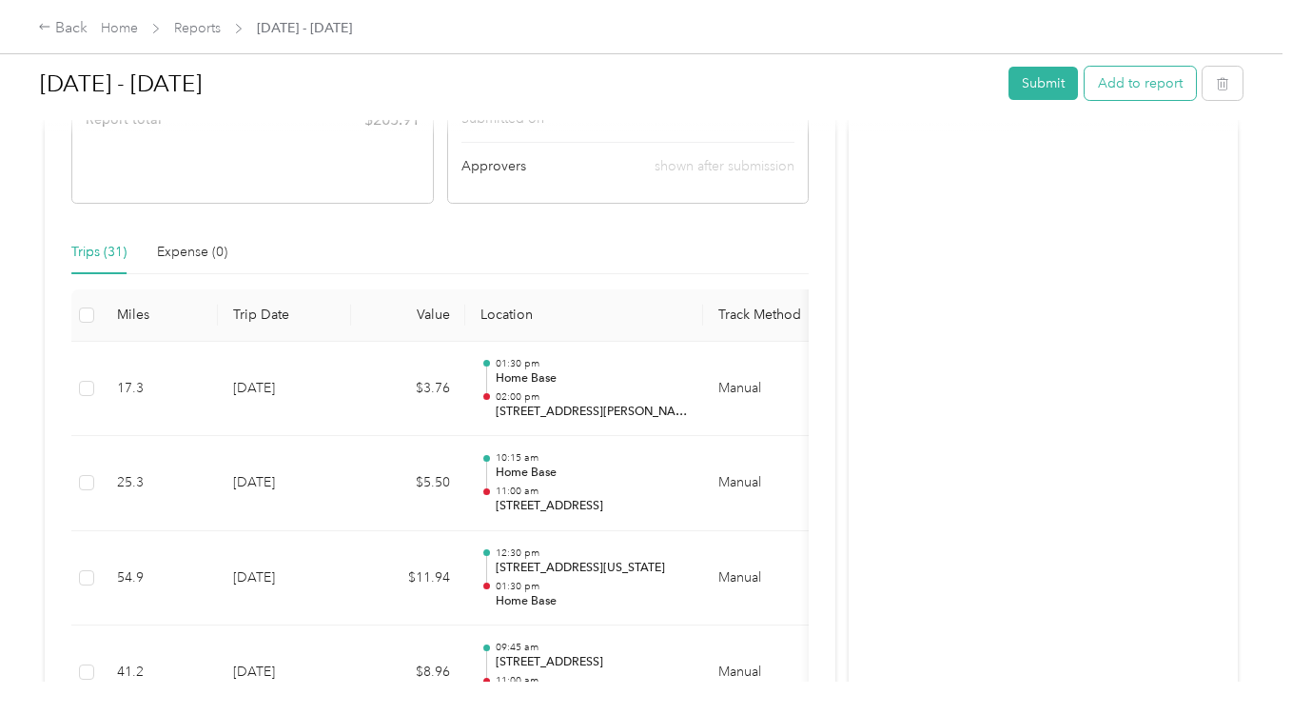
click at [1145, 74] on button "Add to report" at bounding box center [1140, 83] width 111 height 33
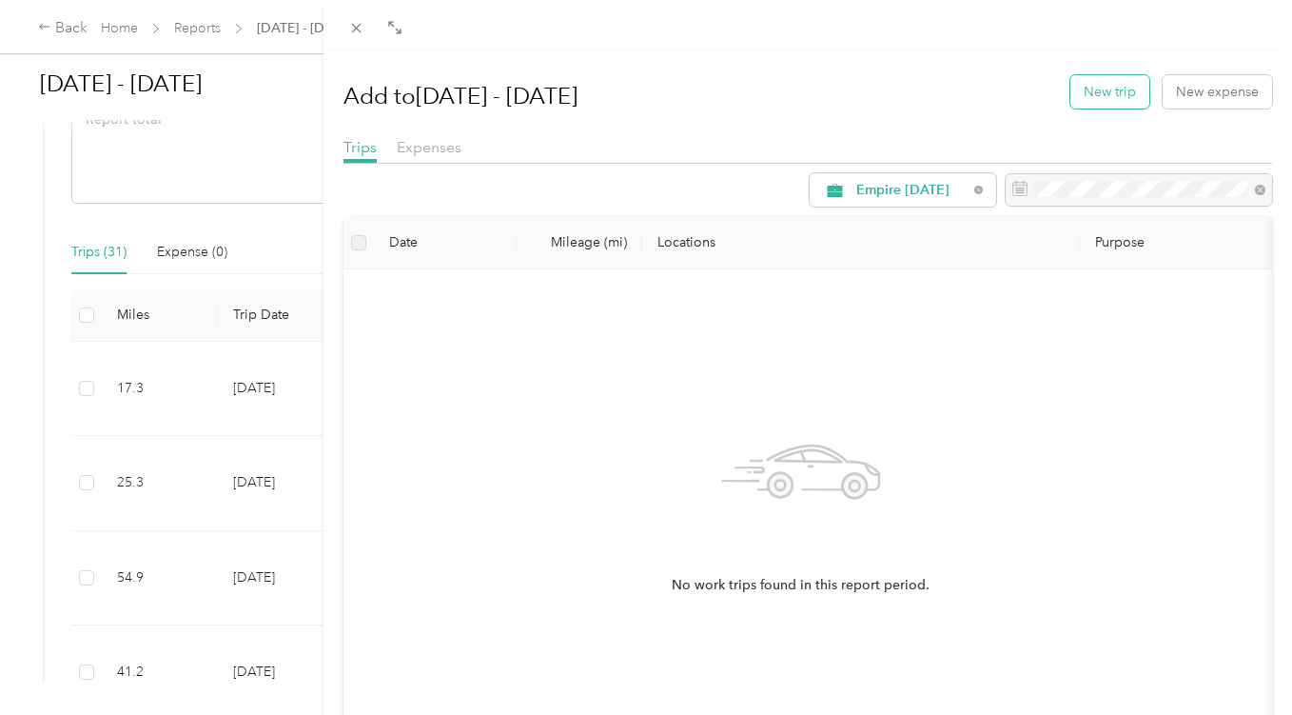
click at [1100, 98] on button "New trip" at bounding box center [1110, 91] width 79 height 33
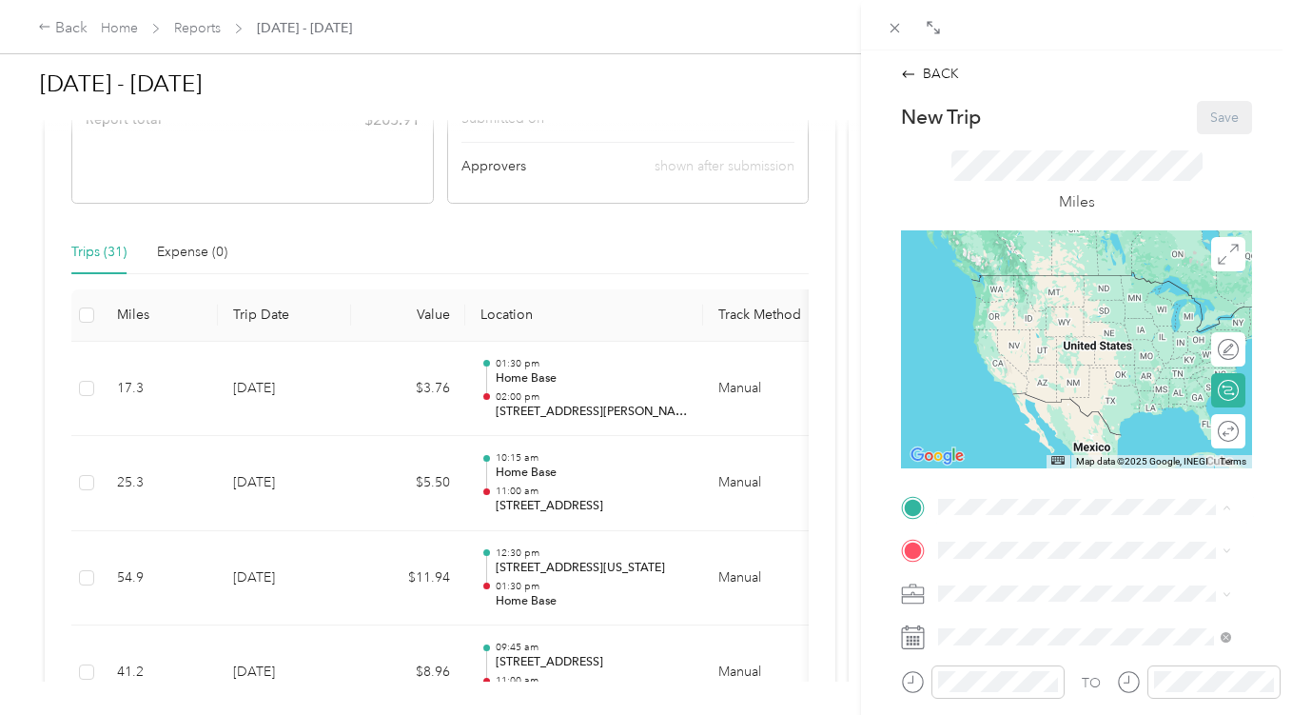
click at [1012, 351] on strong "Home Base" at bounding box center [1010, 348] width 70 height 17
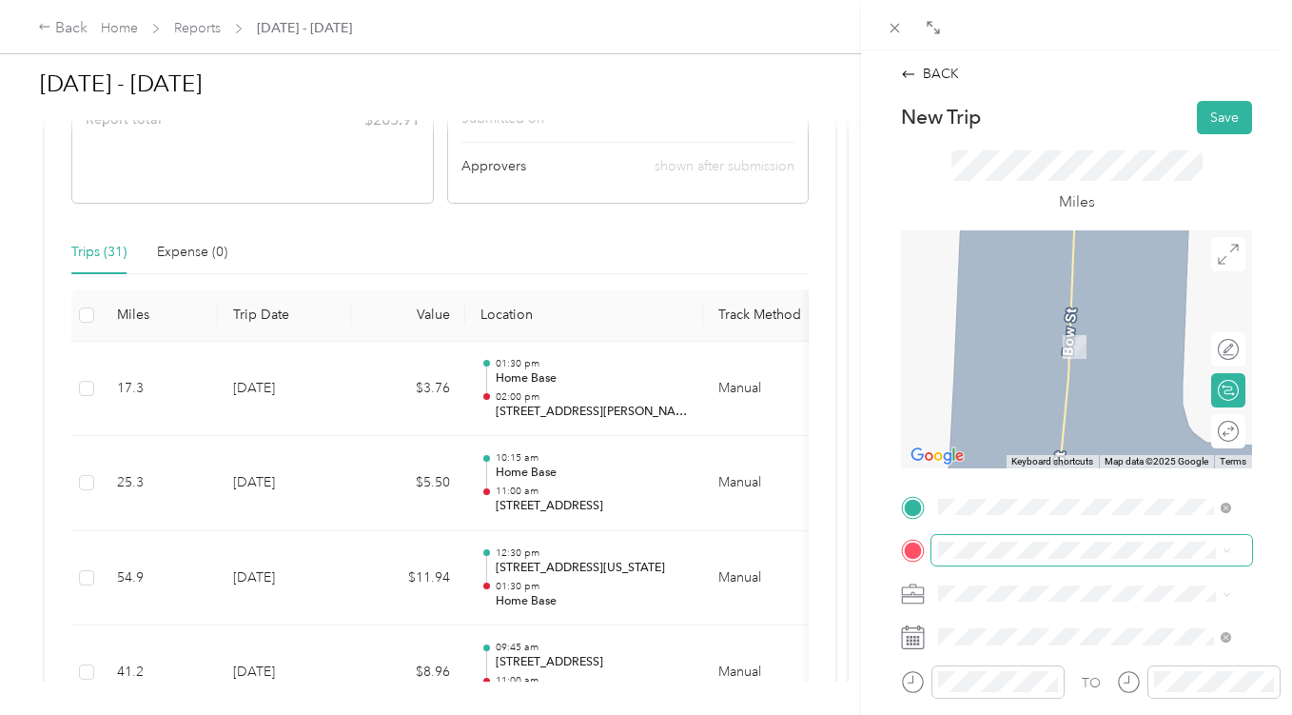
click at [1004, 539] on span at bounding box center [1092, 550] width 321 height 30
click at [1010, 569] on div "TO Add photo" at bounding box center [1076, 722] width 351 height 460
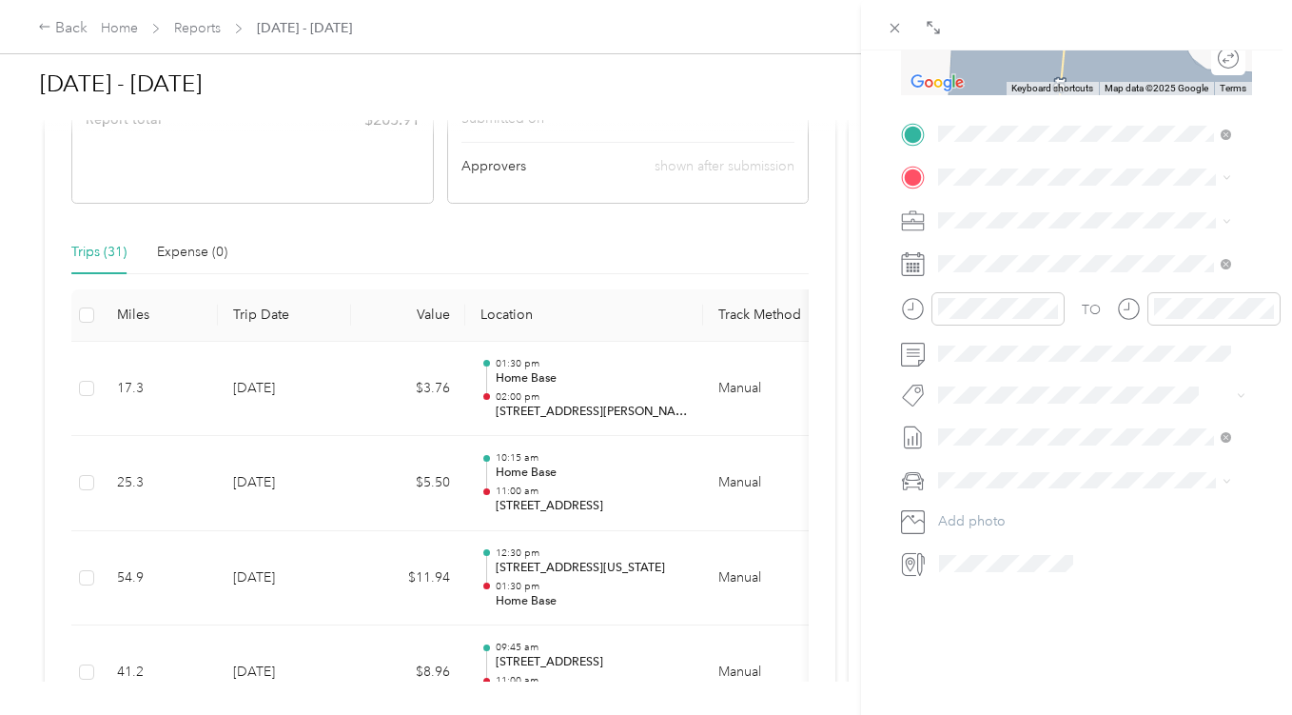
scroll to position [7, 0]
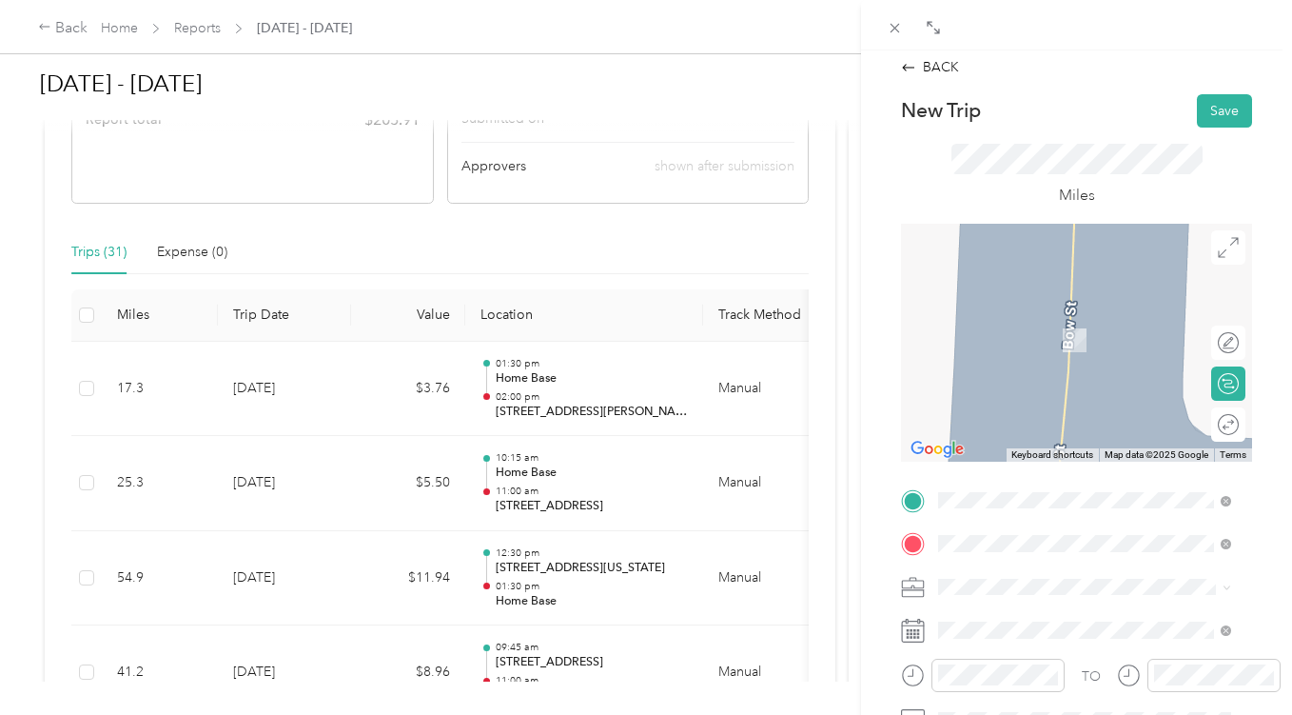
click at [1081, 304] on span "[STREET_ADDRESS][US_STATE]" at bounding box center [1070, 312] width 190 height 17
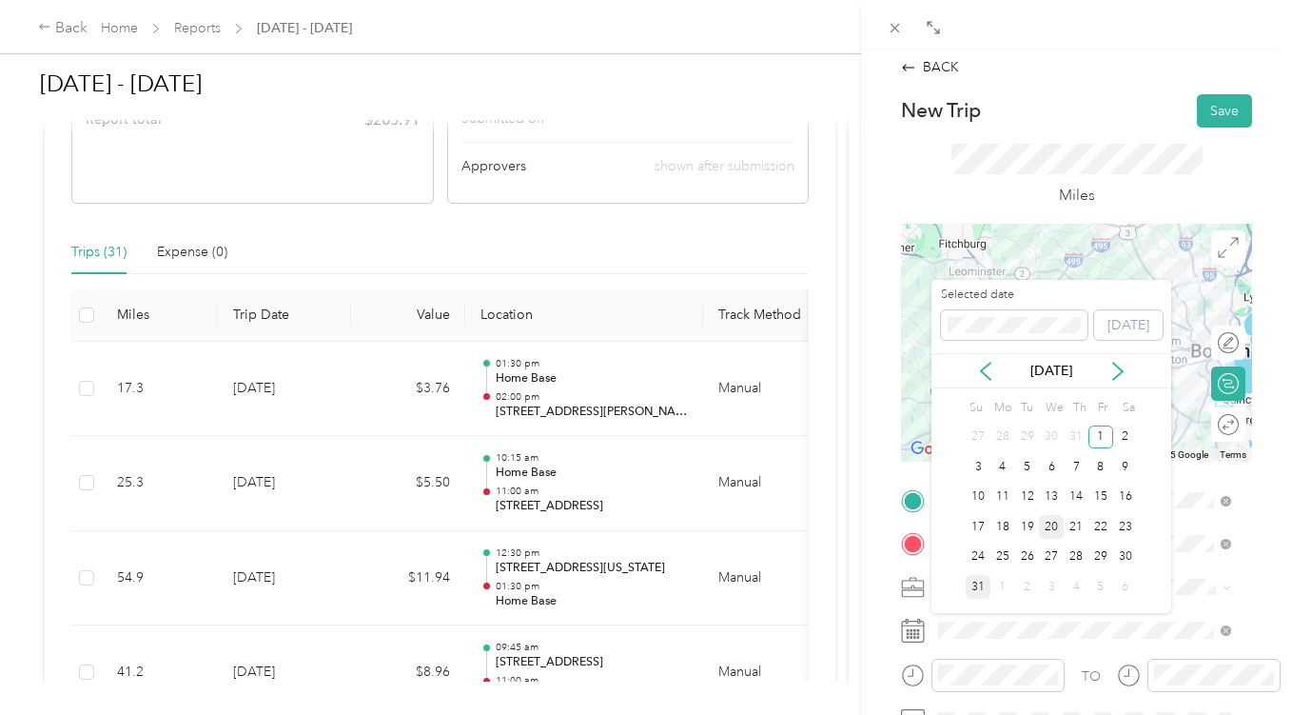
click at [1060, 528] on div "20" at bounding box center [1051, 527] width 25 height 24
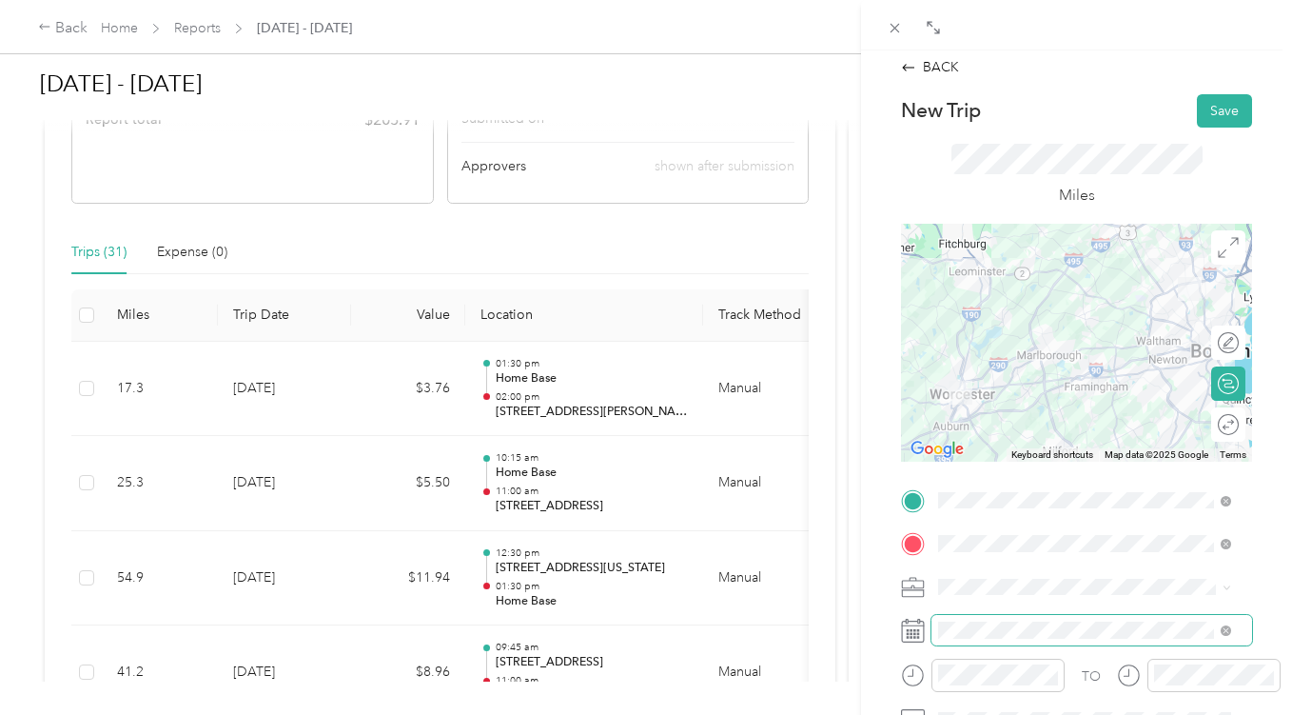
click at [1018, 641] on span at bounding box center [1092, 630] width 321 height 30
click at [1032, 621] on span at bounding box center [1092, 630] width 321 height 30
click at [1021, 639] on span at bounding box center [1092, 630] width 321 height 30
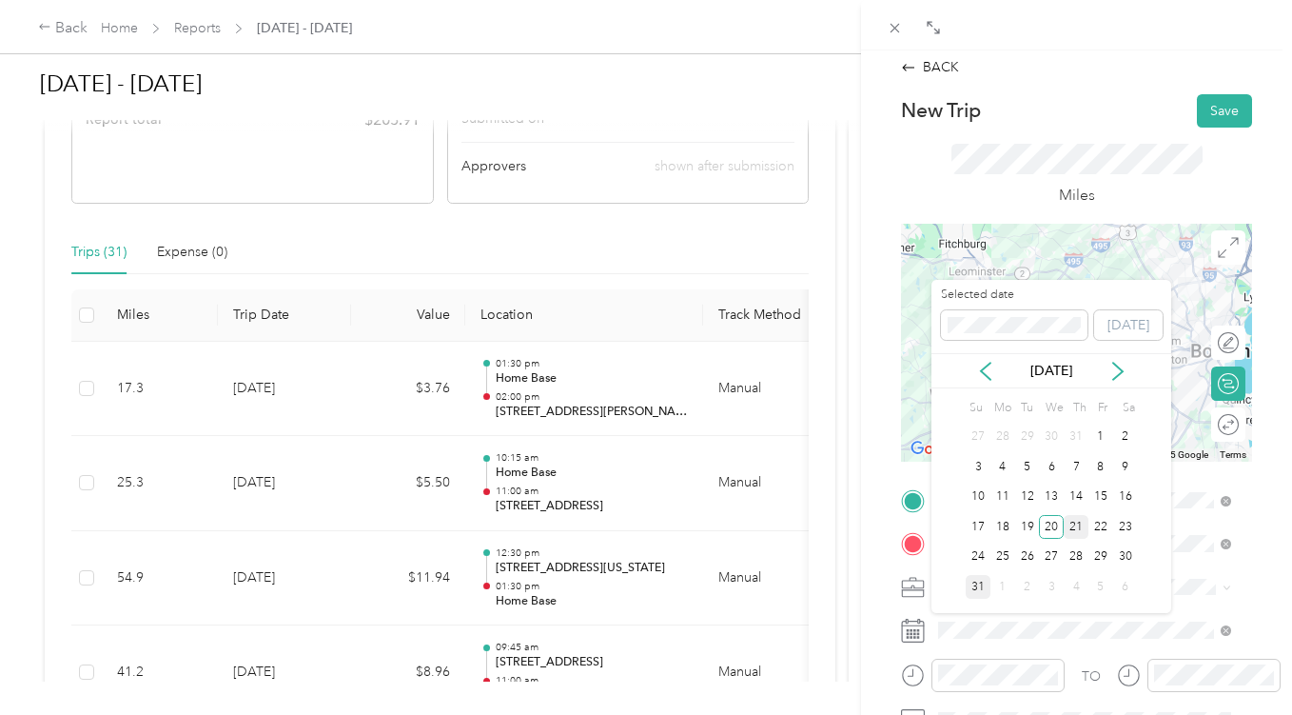
click at [1075, 525] on div "21" at bounding box center [1076, 527] width 25 height 24
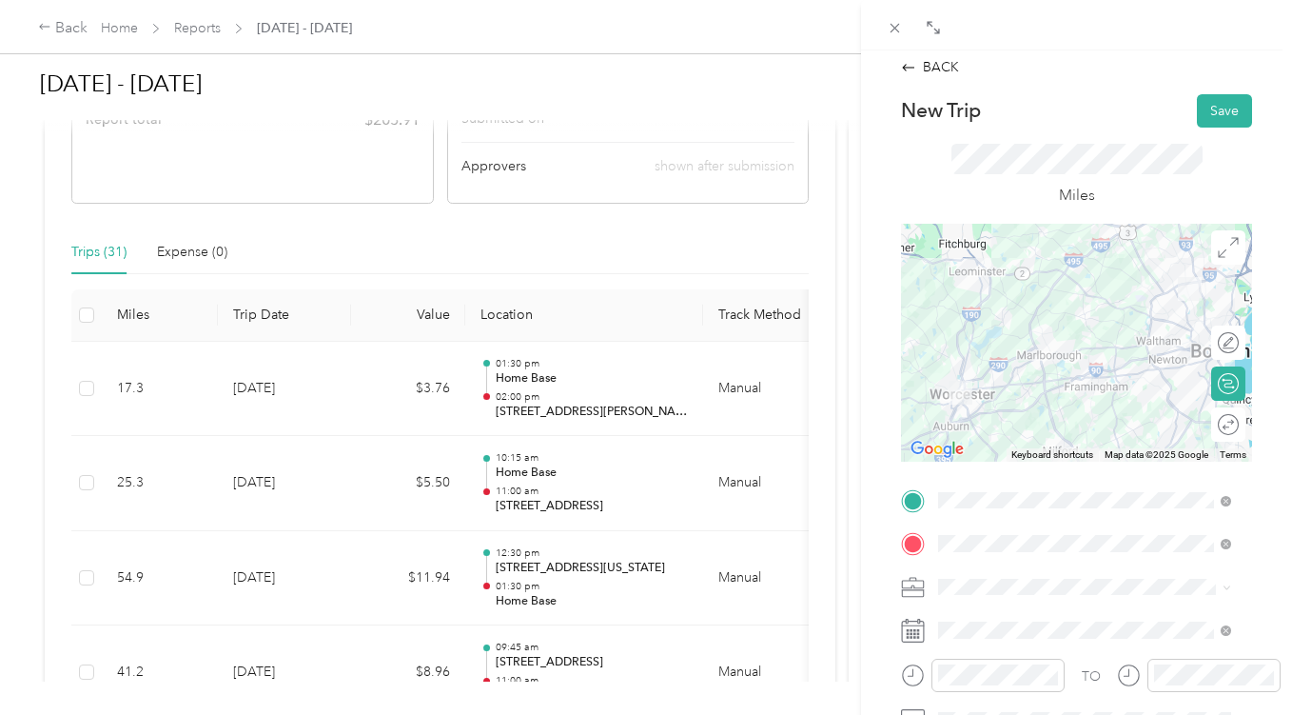
click at [1212, 423] on div "Round trip" at bounding box center [1229, 424] width 34 height 34
click at [1216, 420] on div at bounding box center [1219, 425] width 40 height 20
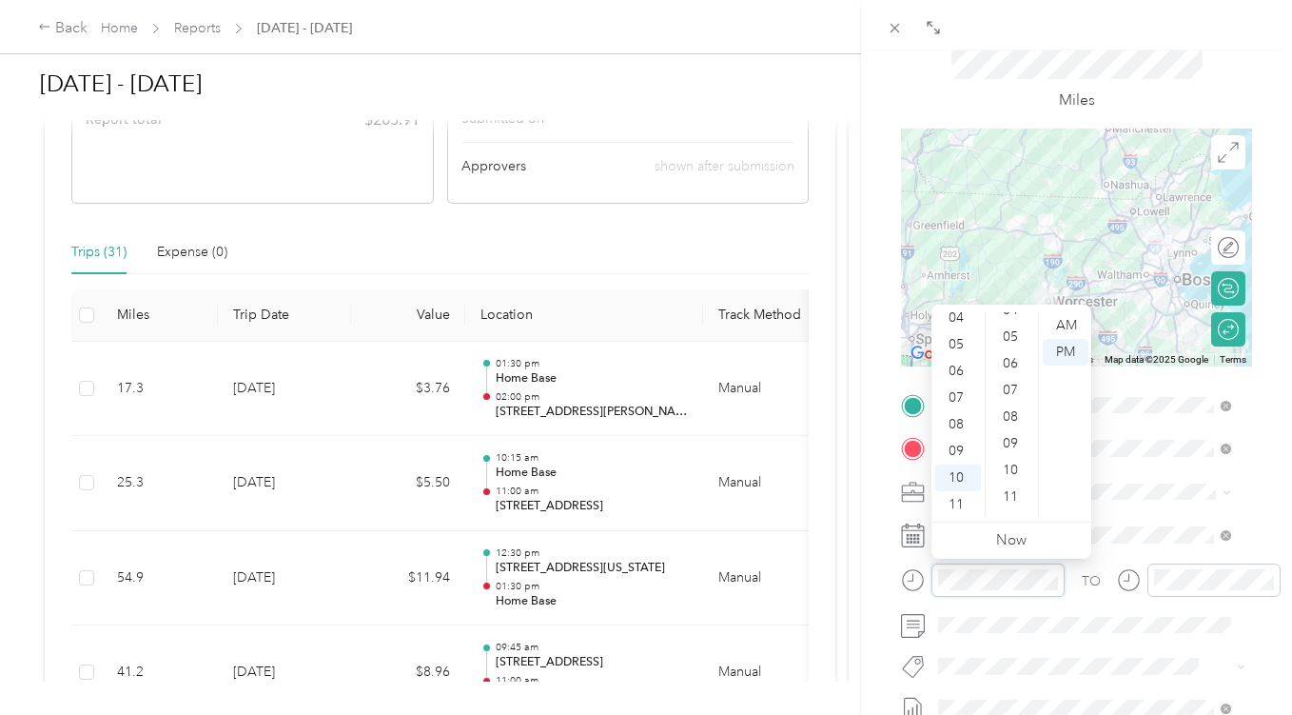
scroll to position [0, 0]
click at [1016, 325] on div "00" at bounding box center [1013, 325] width 46 height 27
click at [1059, 326] on div "AM" at bounding box center [1066, 325] width 46 height 27
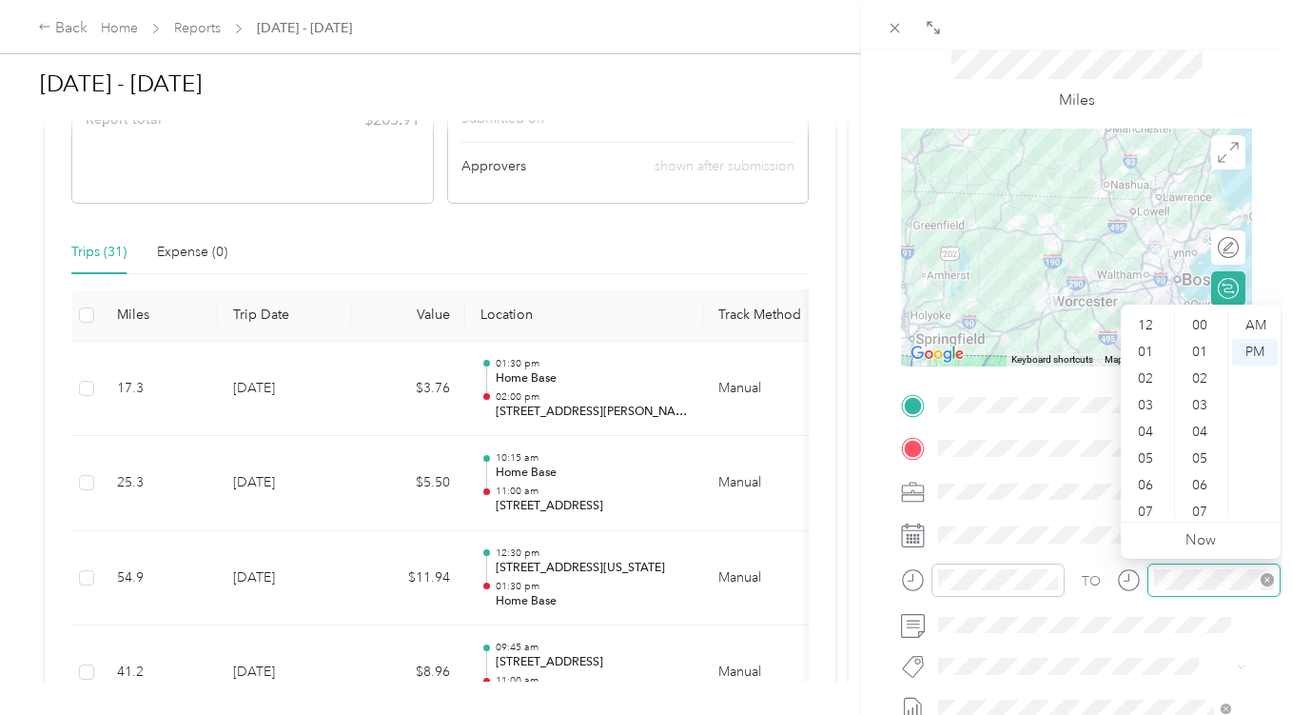
scroll to position [1393, 0]
click at [1153, 505] on div "11" at bounding box center [1148, 504] width 46 height 27
click at [1208, 318] on div "00" at bounding box center [1202, 325] width 46 height 27
click at [1246, 321] on div "AM" at bounding box center [1256, 325] width 46 height 27
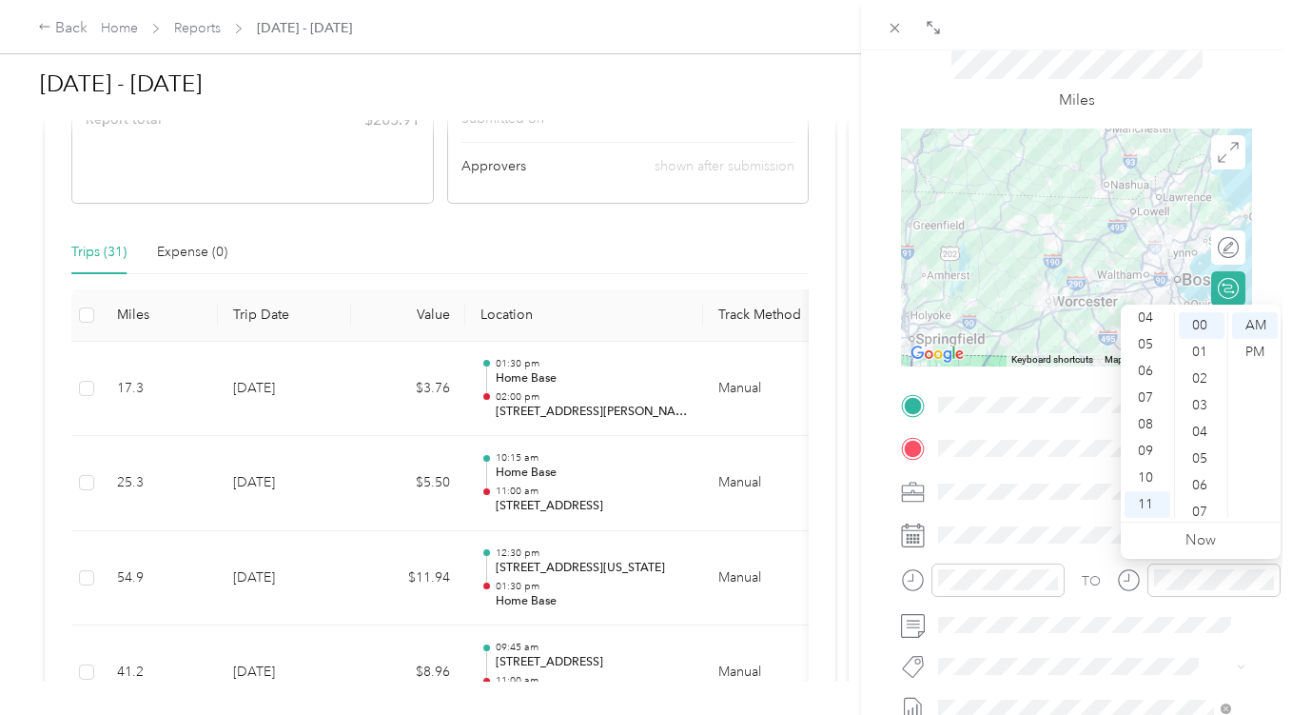
click at [1261, 254] on div "BACK New Trip Save This trip cannot be edited because it is either under review…" at bounding box center [1076, 407] width 431 height 715
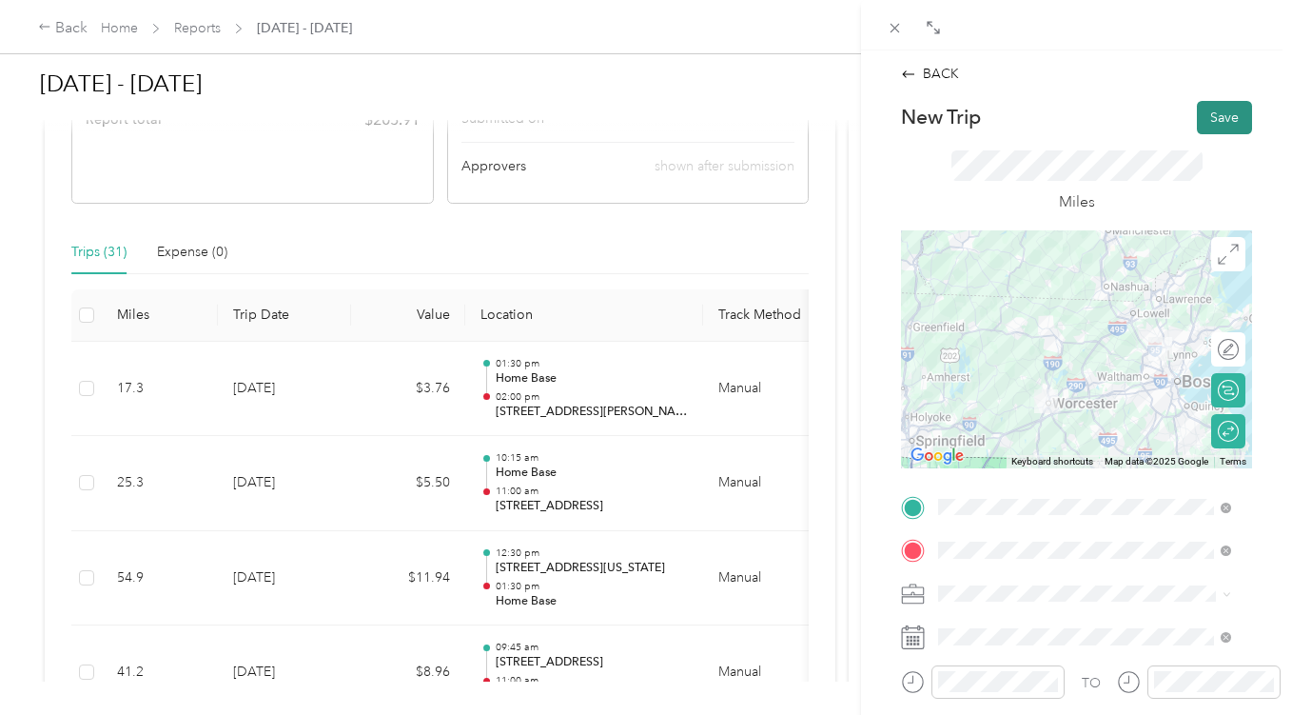
click at [1210, 104] on button "Save" at bounding box center [1224, 117] width 55 height 33
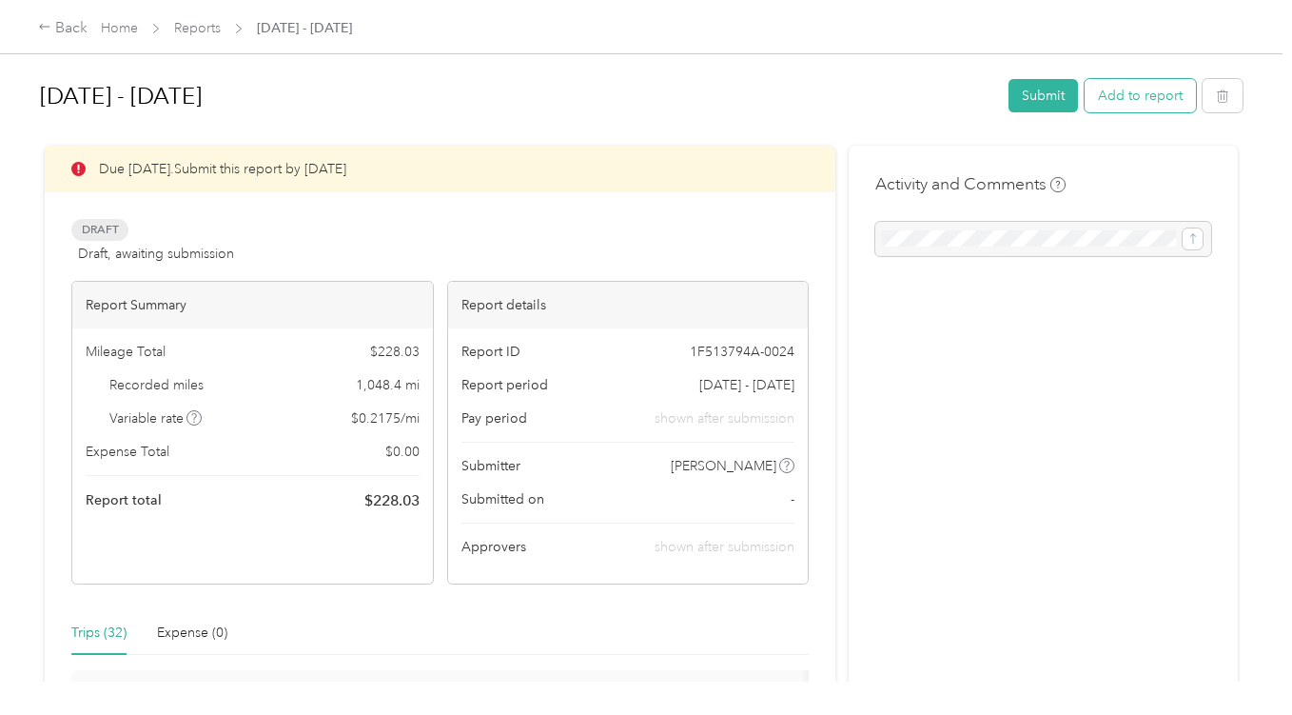
click at [1129, 95] on button "Add to report" at bounding box center [1140, 95] width 111 height 33
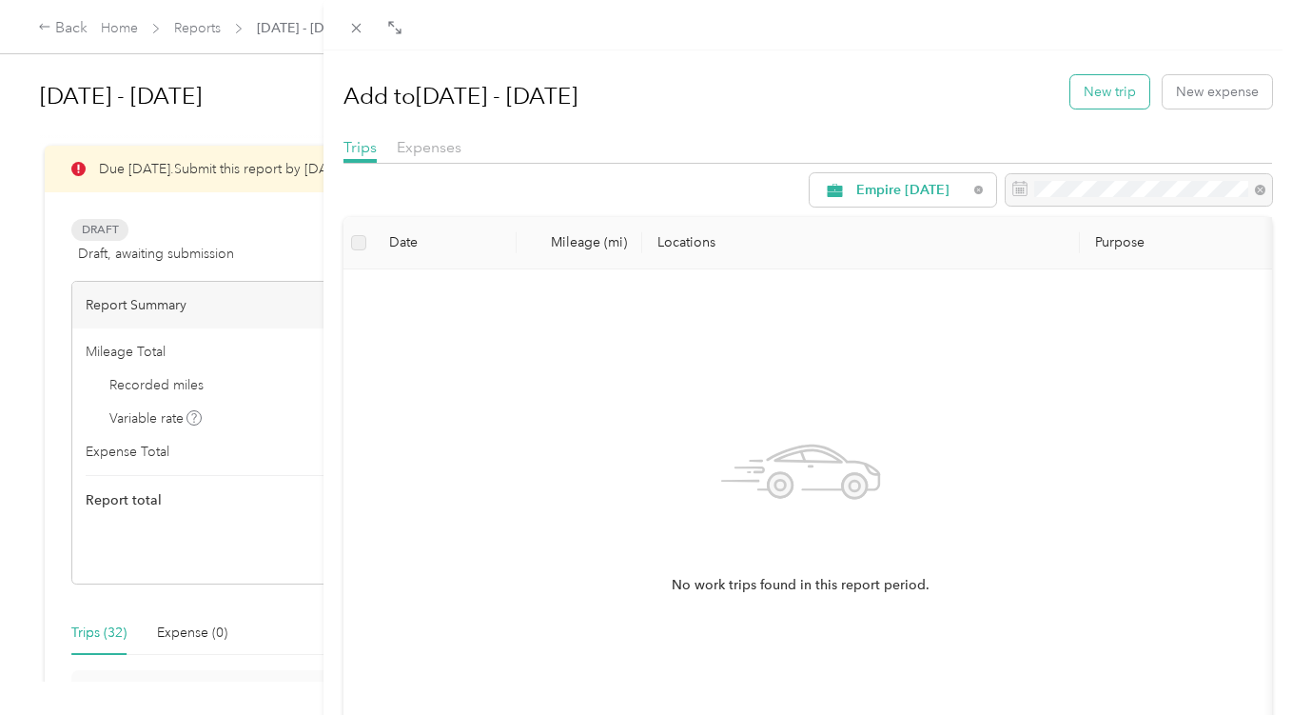
click at [1111, 90] on button "New trip" at bounding box center [1110, 91] width 79 height 33
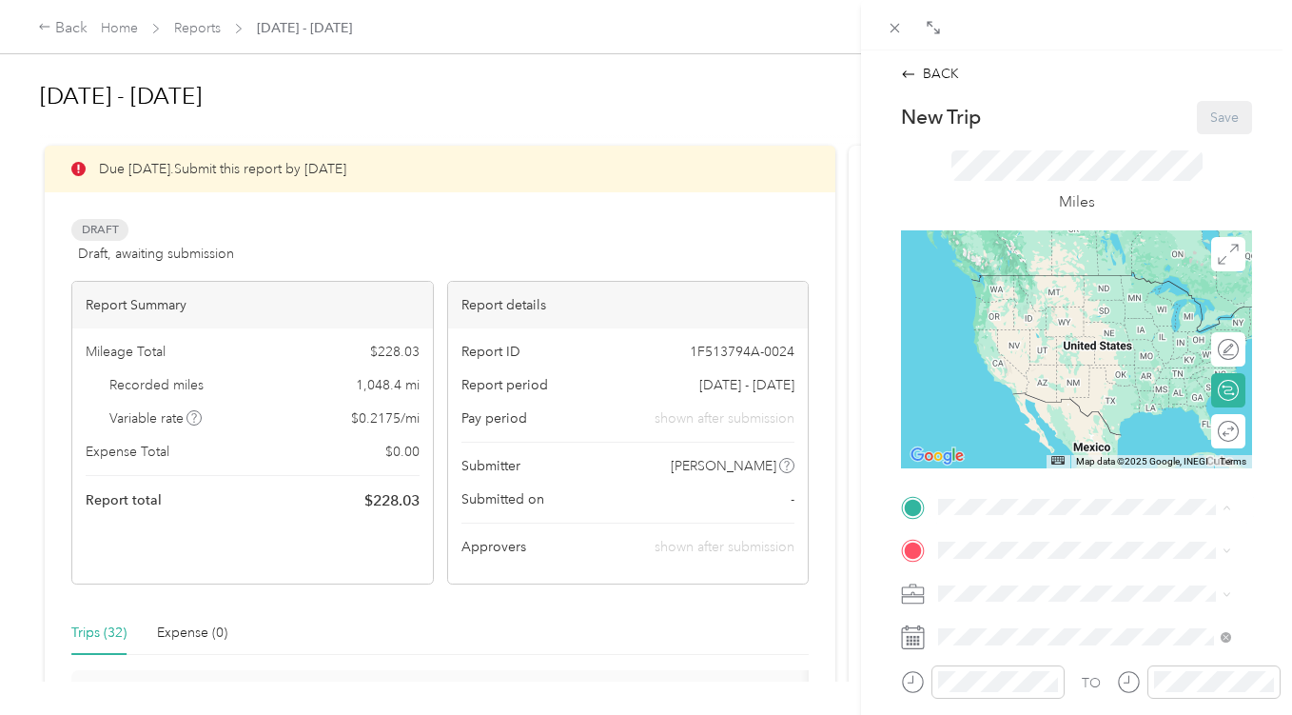
click at [1012, 349] on strong "Home Base" at bounding box center [1010, 348] width 70 height 17
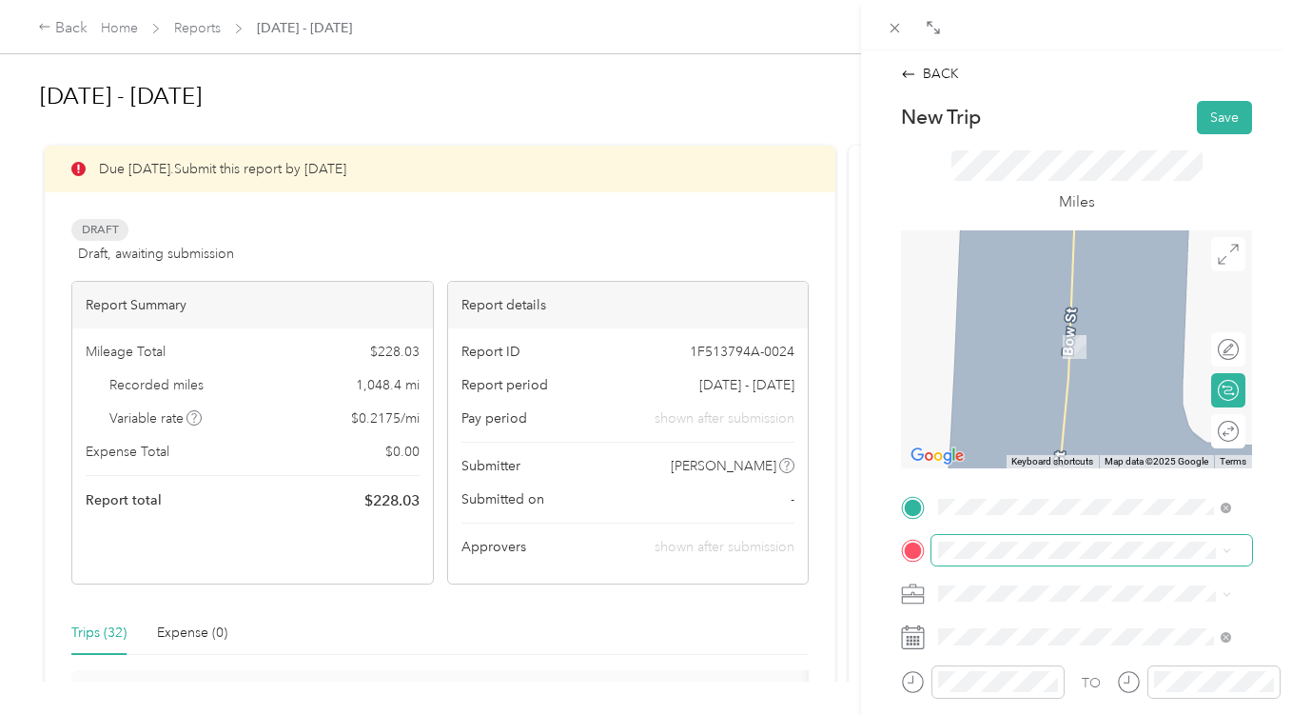
click at [973, 539] on span at bounding box center [1092, 550] width 321 height 30
click at [1087, 327] on span "[STREET_ADDRESS][US_STATE]" at bounding box center [1070, 318] width 190 height 17
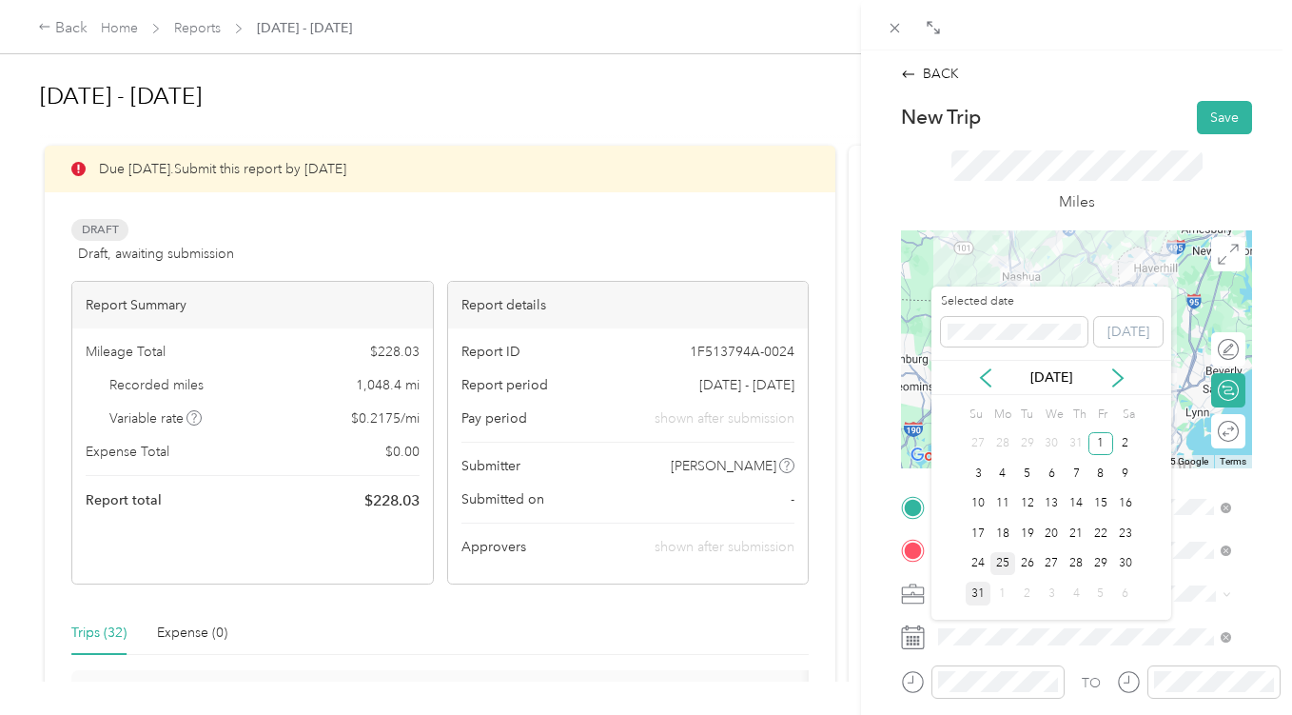
click at [1006, 562] on div "25" at bounding box center [1003, 564] width 25 height 24
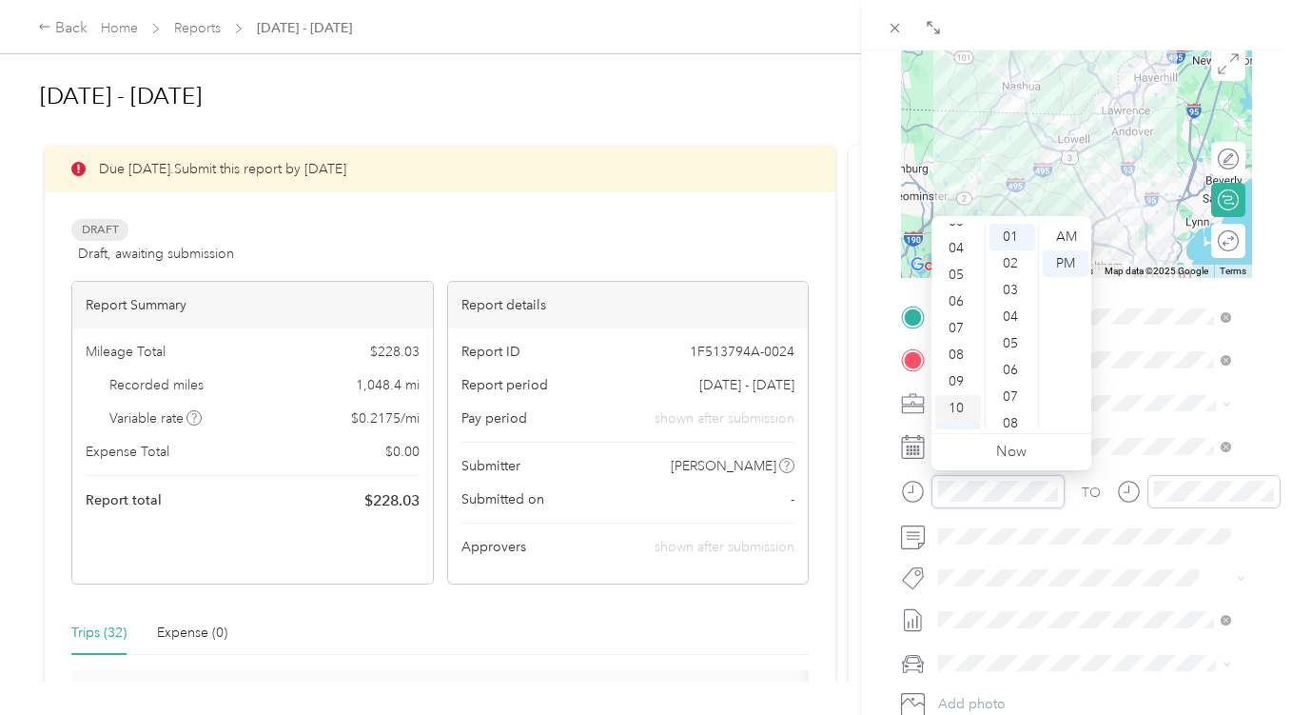
scroll to position [114, 0]
click at [962, 393] on div "10" at bounding box center [959, 389] width 46 height 27
click at [1015, 270] on div "30" at bounding box center [1013, 275] width 46 height 27
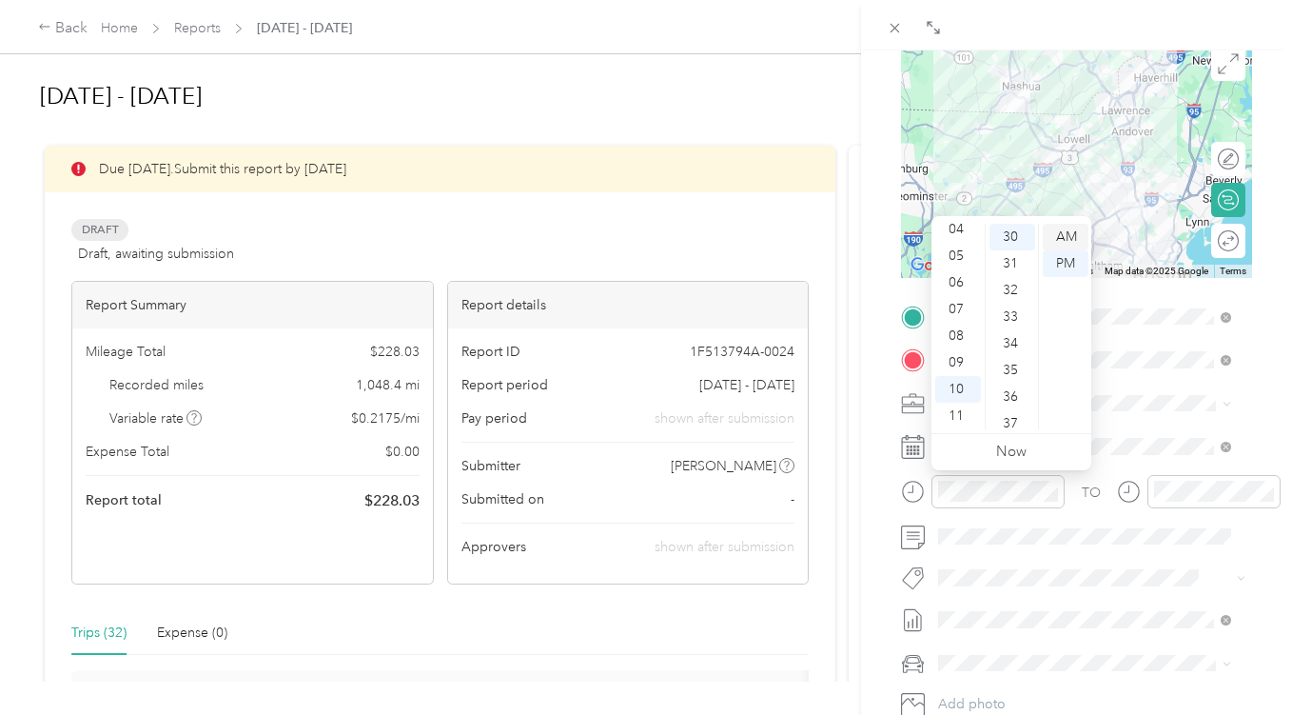
click at [1071, 228] on div "AM" at bounding box center [1066, 237] width 46 height 27
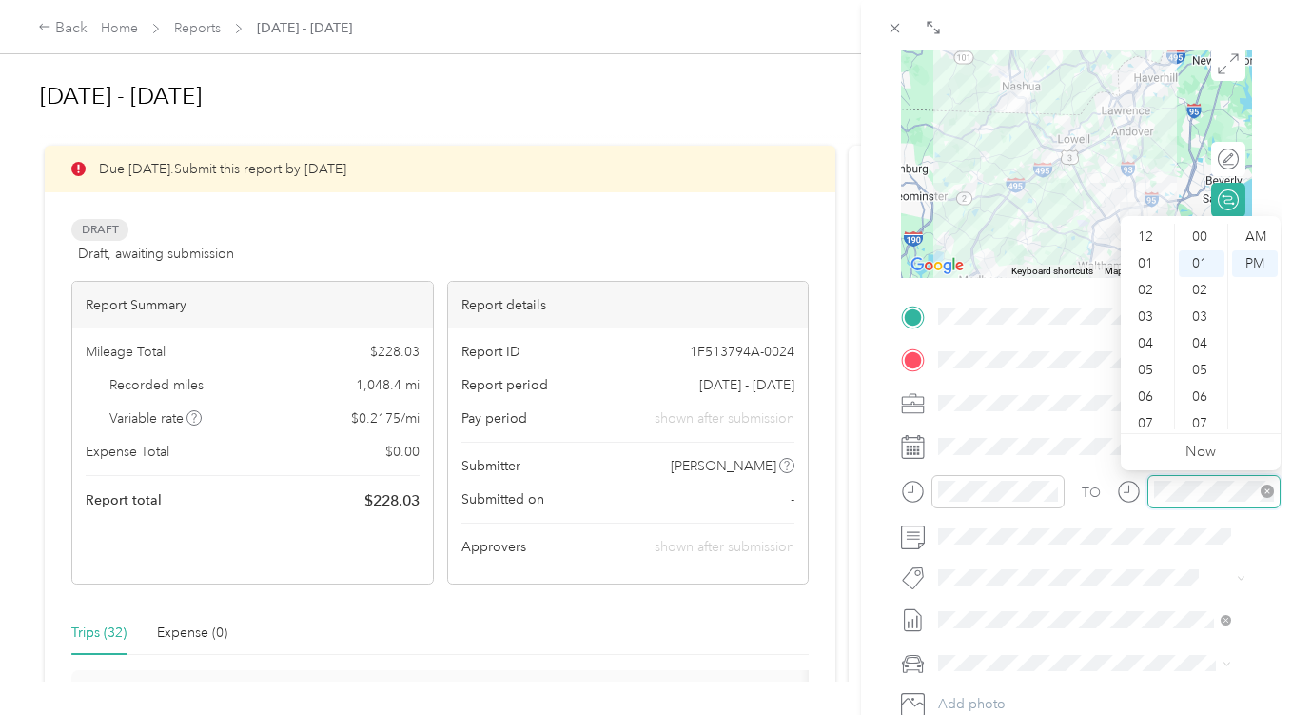
scroll to position [114, 0]
click at [1012, 476] on div at bounding box center [998, 491] width 133 height 33
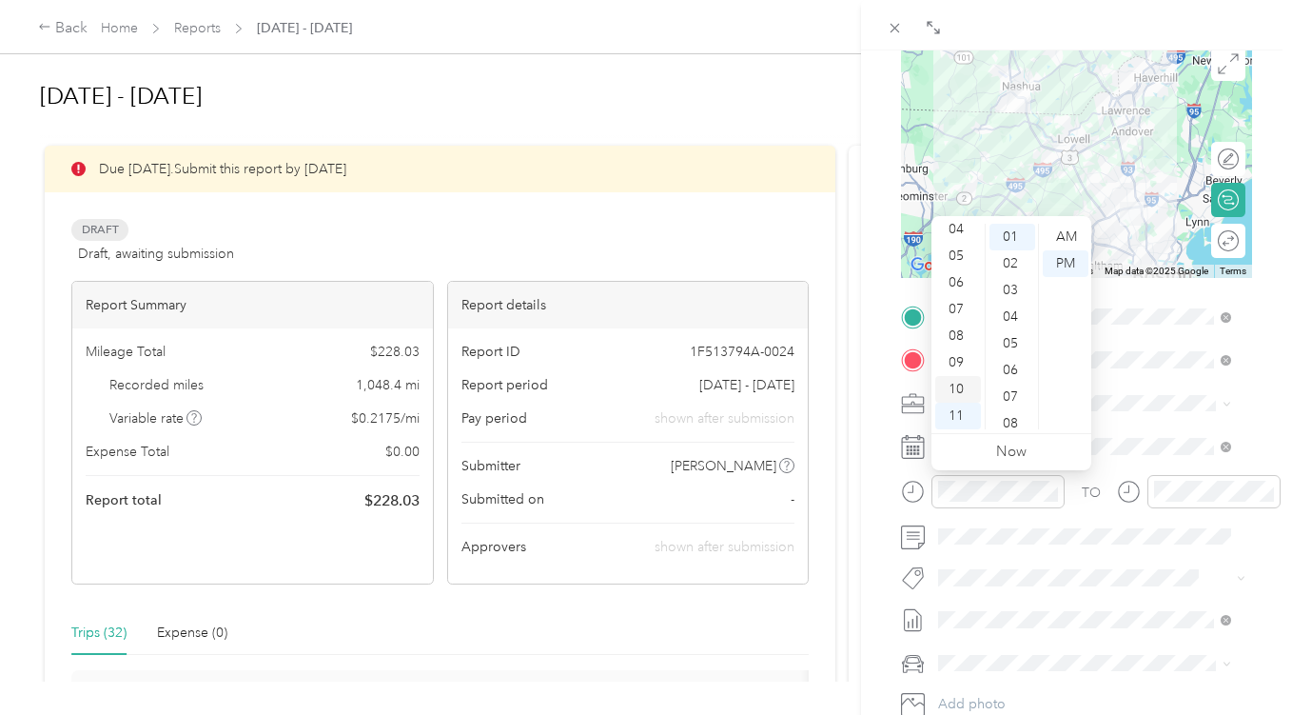
click at [960, 385] on div "10" at bounding box center [959, 389] width 46 height 27
click at [1013, 363] on div "30" at bounding box center [1013, 370] width 46 height 27
click at [1064, 237] on div "AM" at bounding box center [1066, 237] width 46 height 27
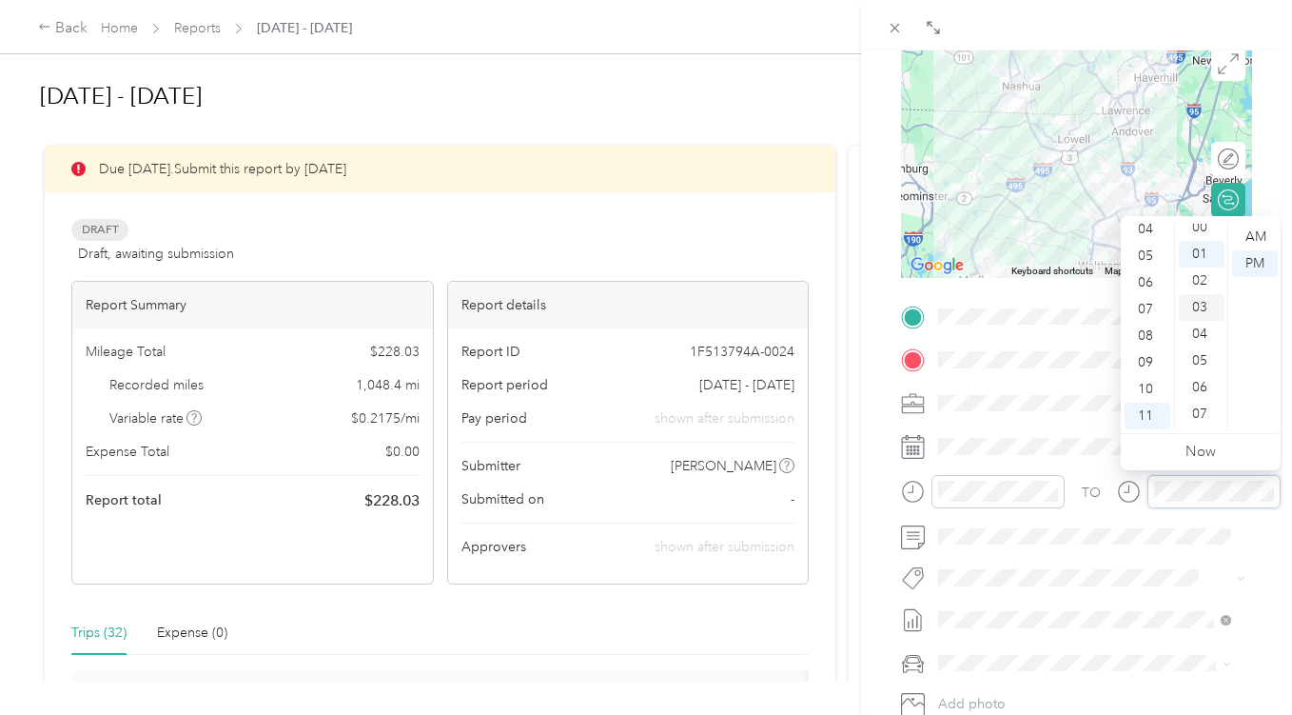
scroll to position [0, 0]
click at [1201, 236] on div "00" at bounding box center [1202, 237] width 46 height 27
click at [1252, 234] on div "AM" at bounding box center [1256, 237] width 46 height 27
click at [1273, 144] on div "BACK New Trip Save This trip cannot be edited because it is either under review…" at bounding box center [1076, 407] width 431 height 715
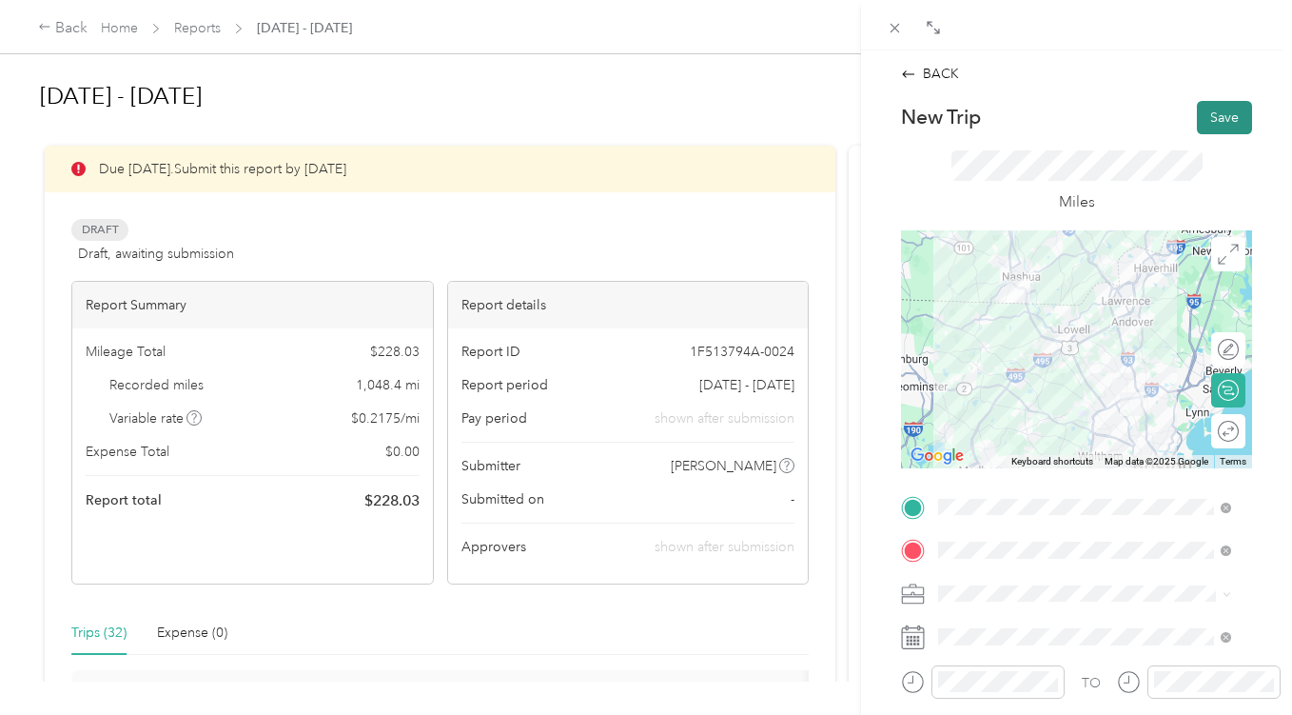
click at [1214, 109] on button "Save" at bounding box center [1224, 117] width 55 height 33
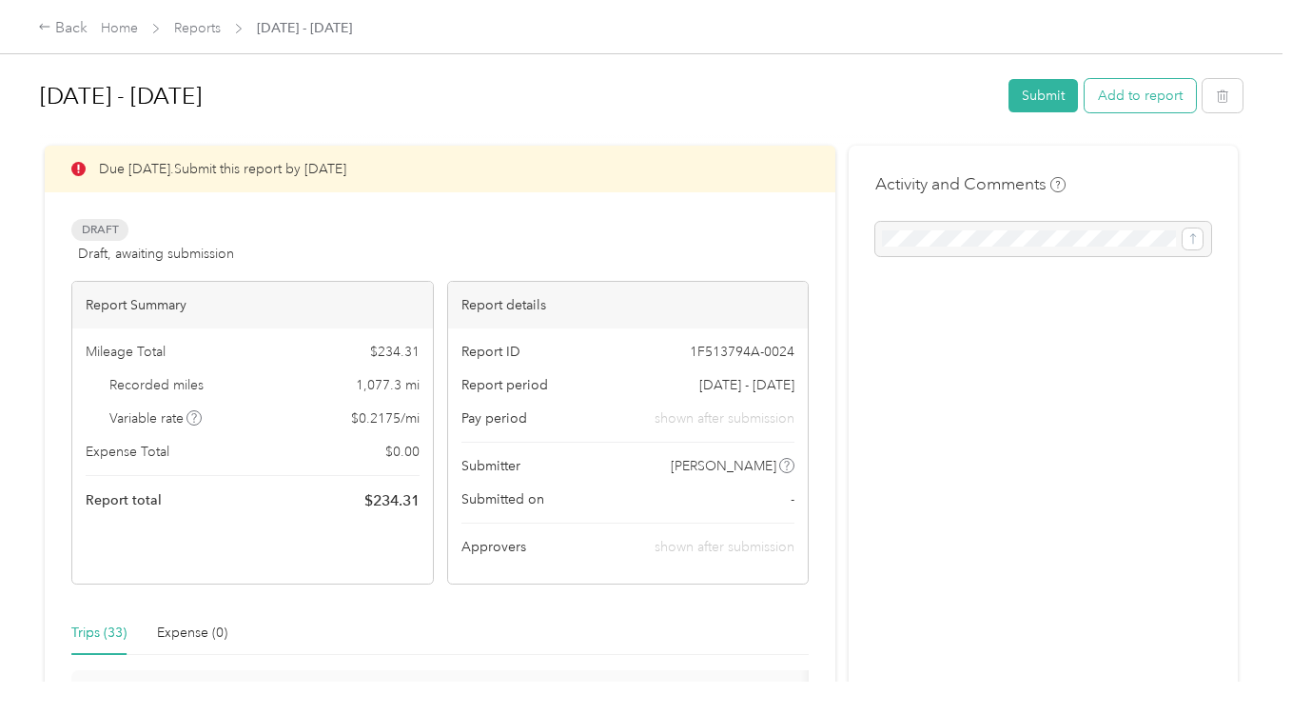
click at [1147, 90] on button "Add to report" at bounding box center [1140, 95] width 111 height 33
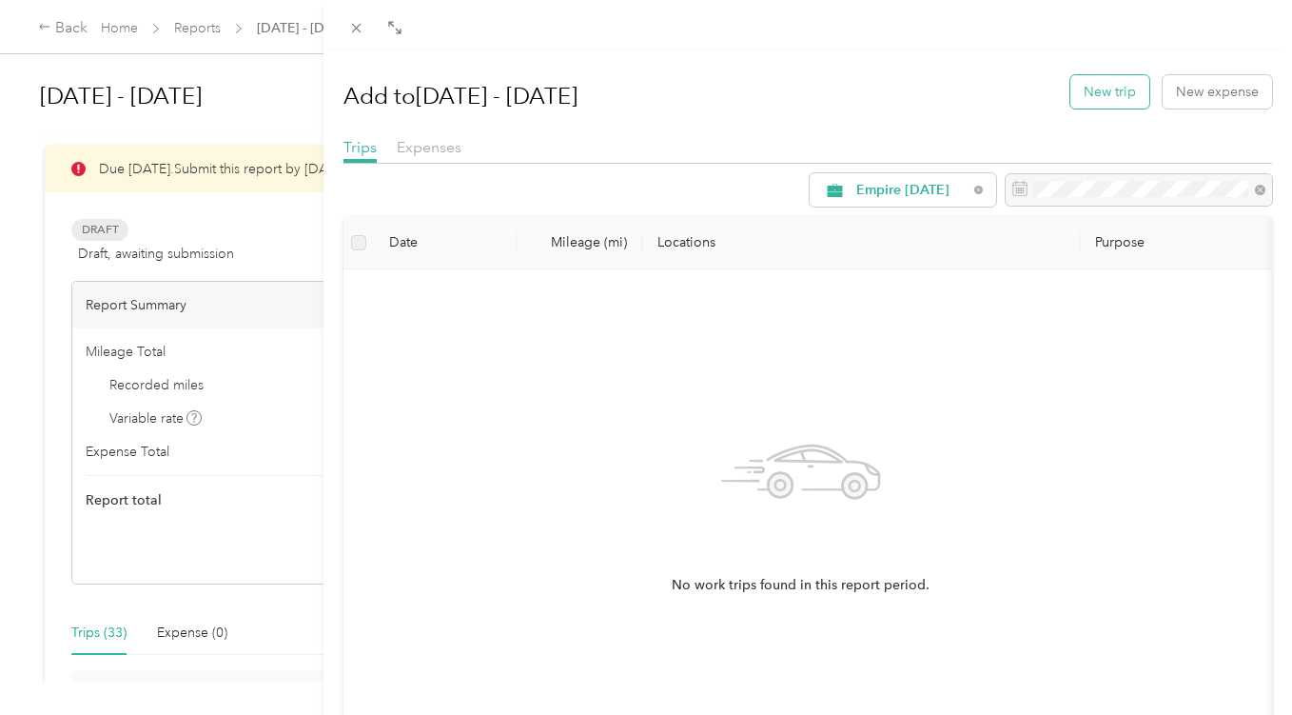
click at [1105, 89] on button "New trip" at bounding box center [1110, 91] width 79 height 33
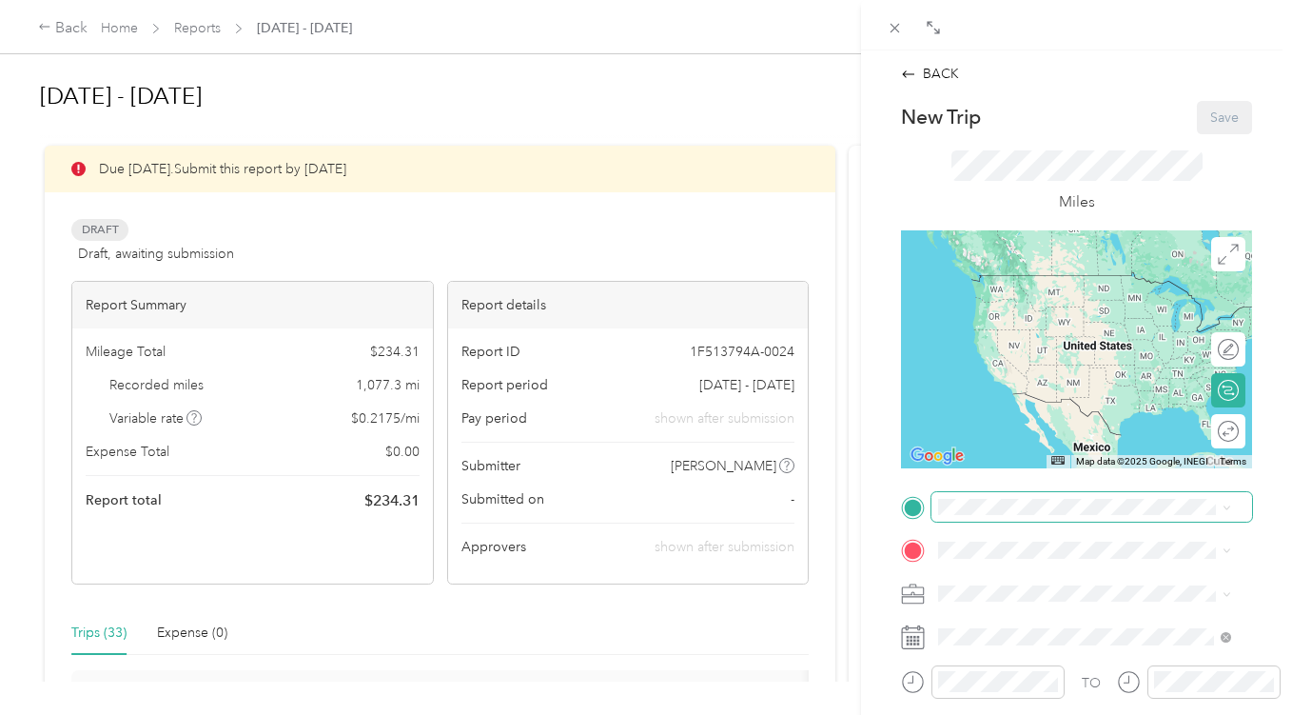
click at [976, 519] on span at bounding box center [1092, 507] width 321 height 30
click at [1069, 284] on span "[STREET_ADDRESS][US_STATE]" at bounding box center [1070, 274] width 190 height 17
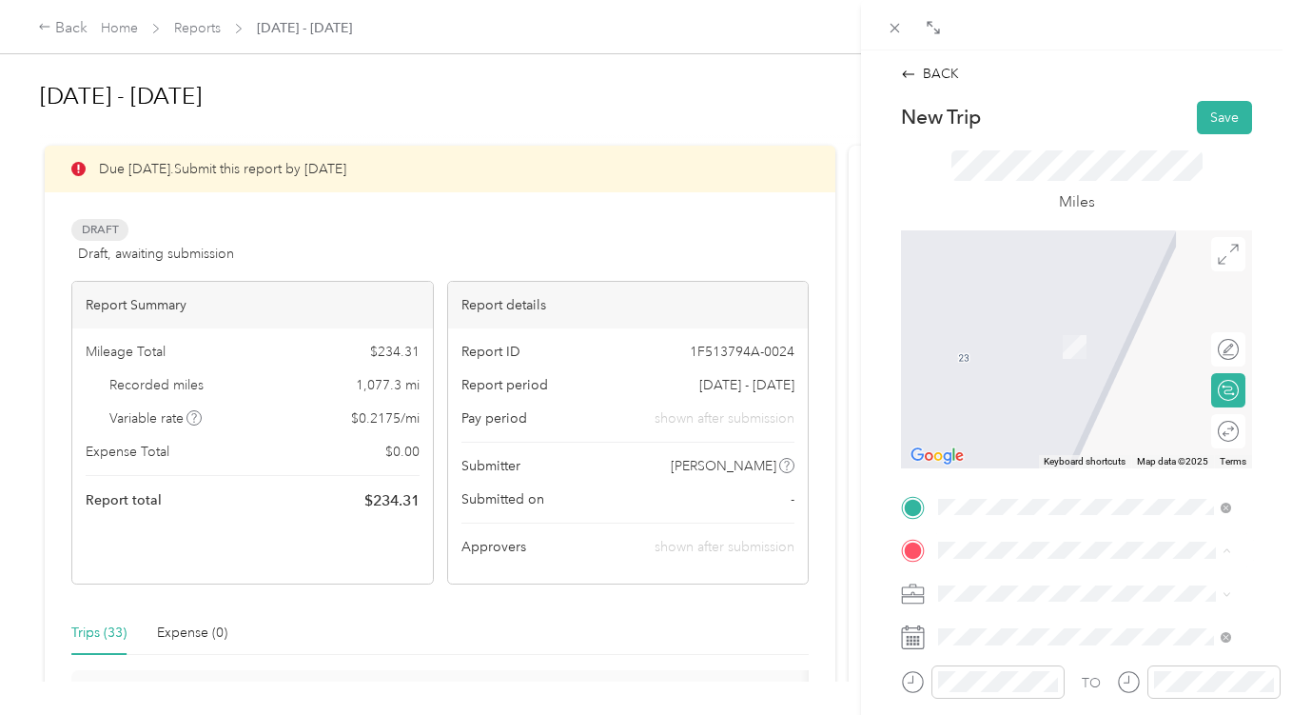
click at [1056, 422] on div "Home Base [STREET_ADDRESS][US_STATE]" at bounding box center [1070, 404] width 190 height 40
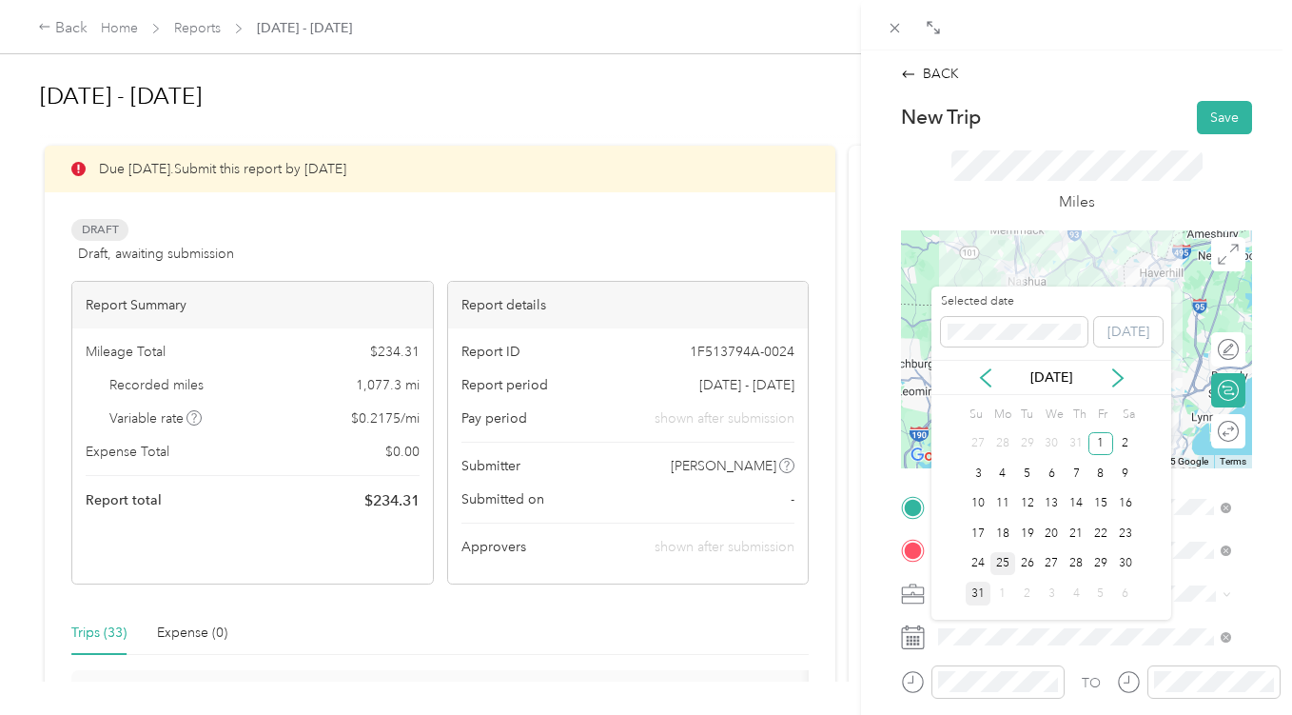
click at [1003, 564] on div "25" at bounding box center [1003, 564] width 25 height 24
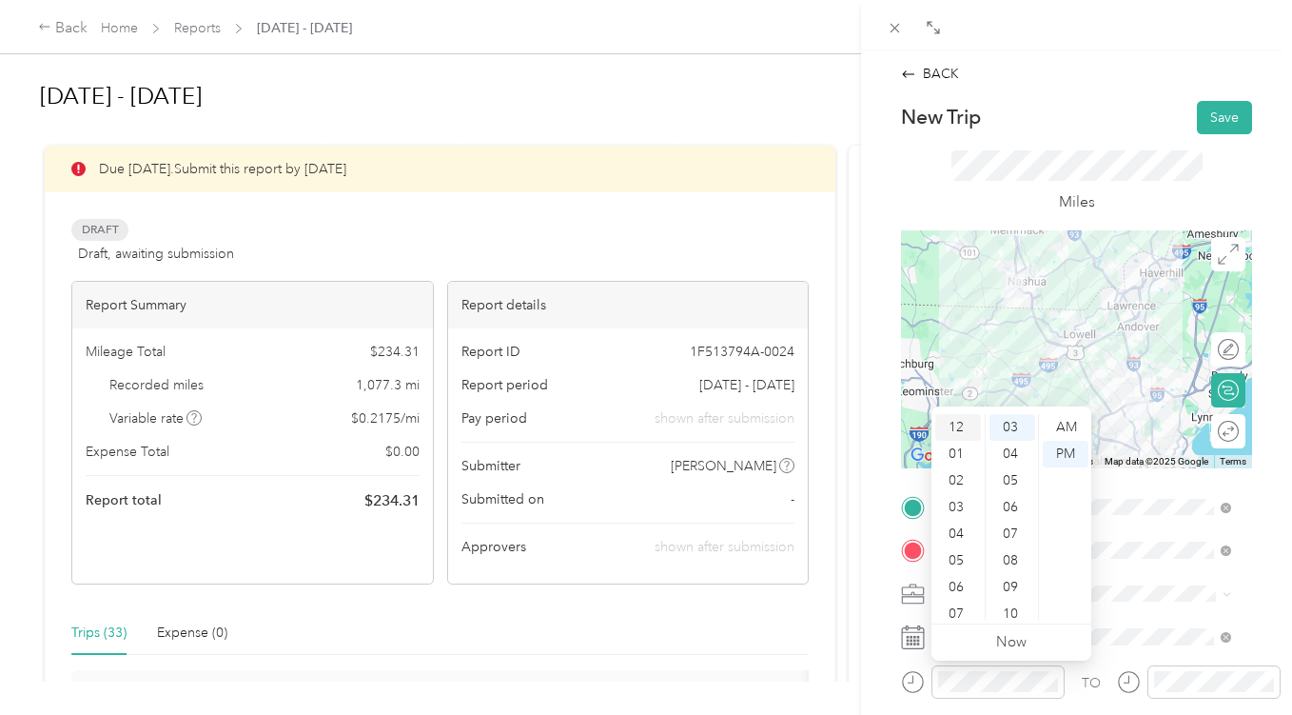
click at [963, 435] on div "12" at bounding box center [959, 427] width 46 height 27
click at [1017, 484] on div "45" at bounding box center [1013, 484] width 46 height 27
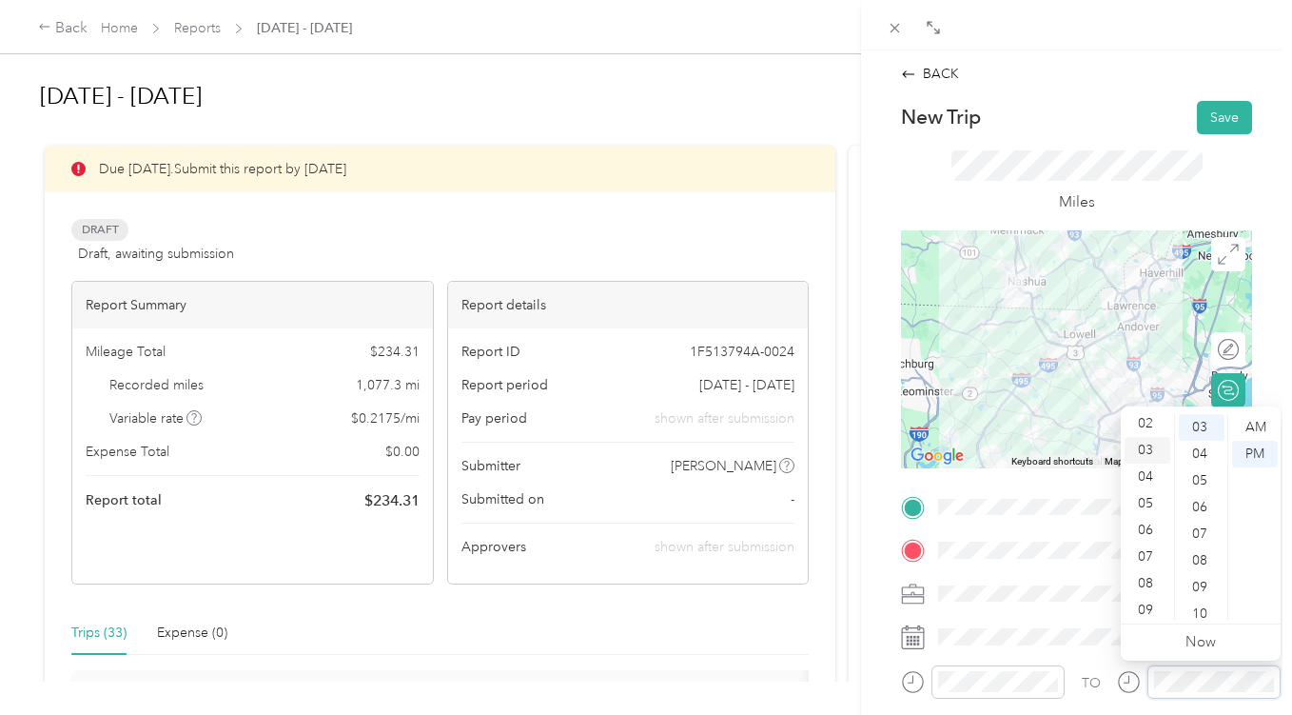
scroll to position [0, 0]
click at [1149, 448] on div "01" at bounding box center [1148, 454] width 46 height 27
click at [1199, 480] on div "30" at bounding box center [1202, 480] width 46 height 27
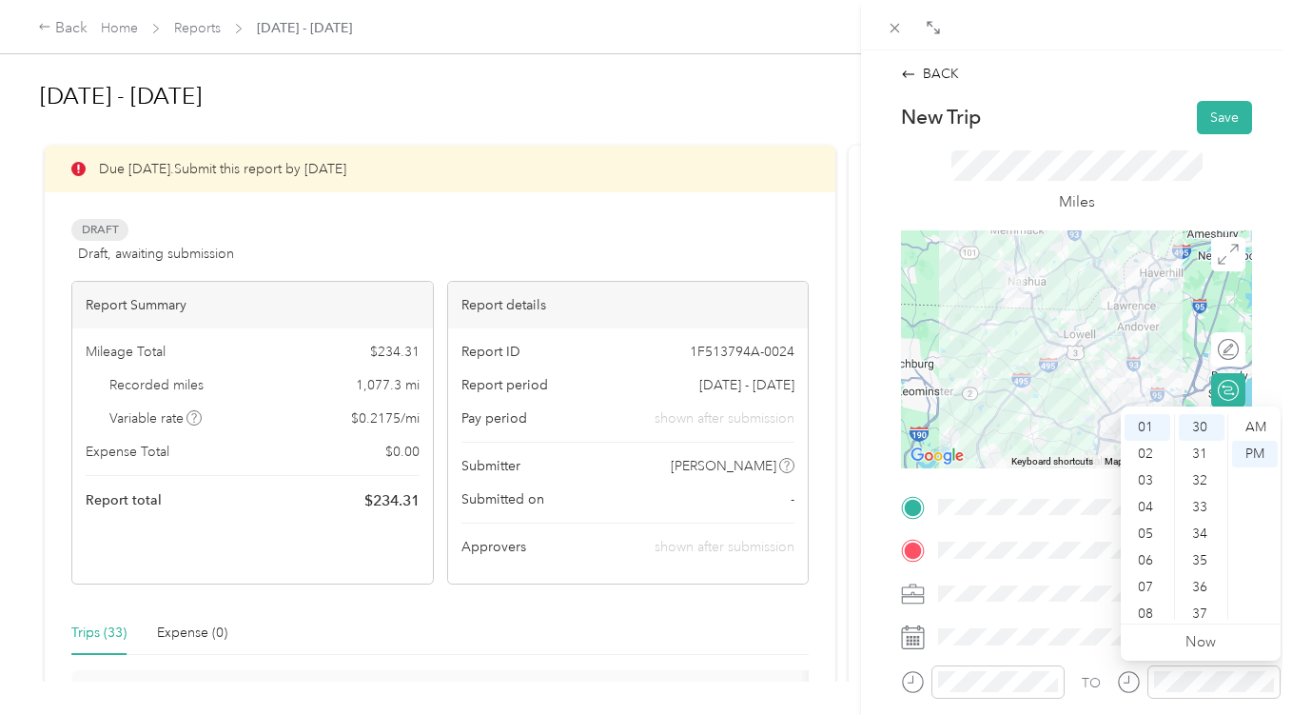
click at [1260, 353] on div "BACK New Trip Save This trip cannot be edited because it is either under review…" at bounding box center [1076, 407] width 431 height 715
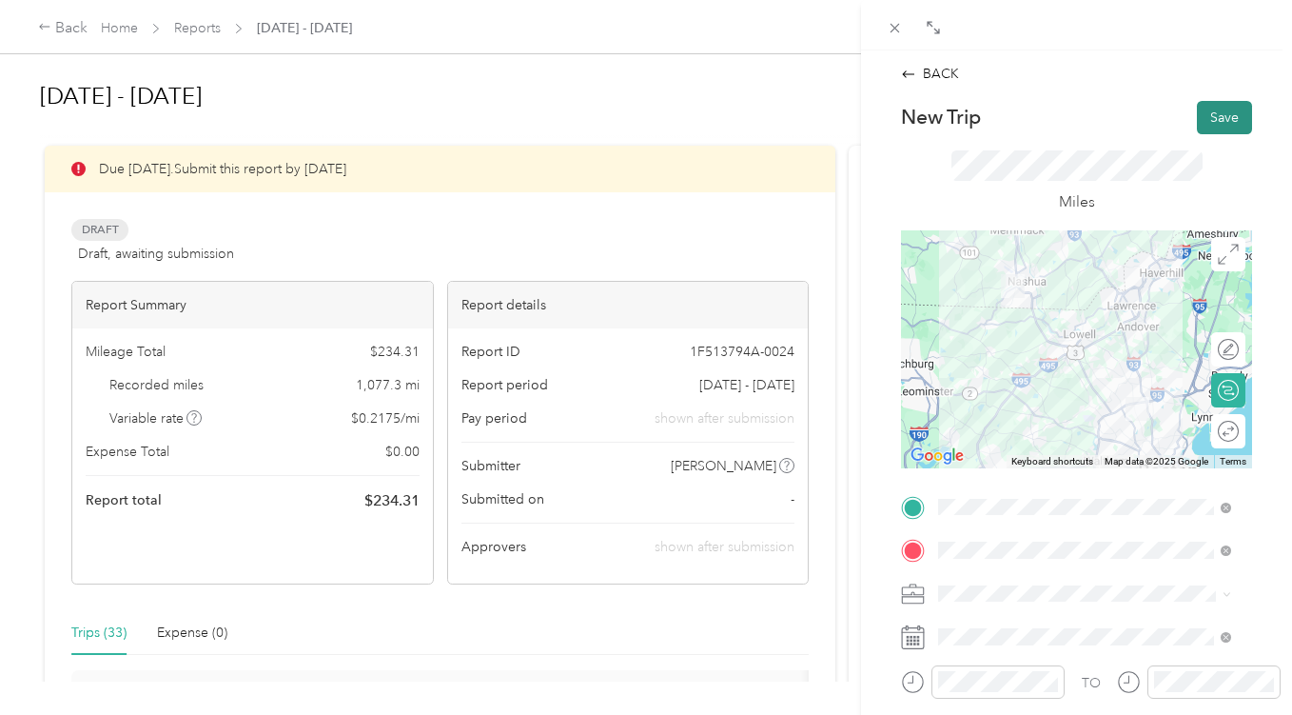
click at [1199, 118] on button "Save" at bounding box center [1224, 117] width 55 height 33
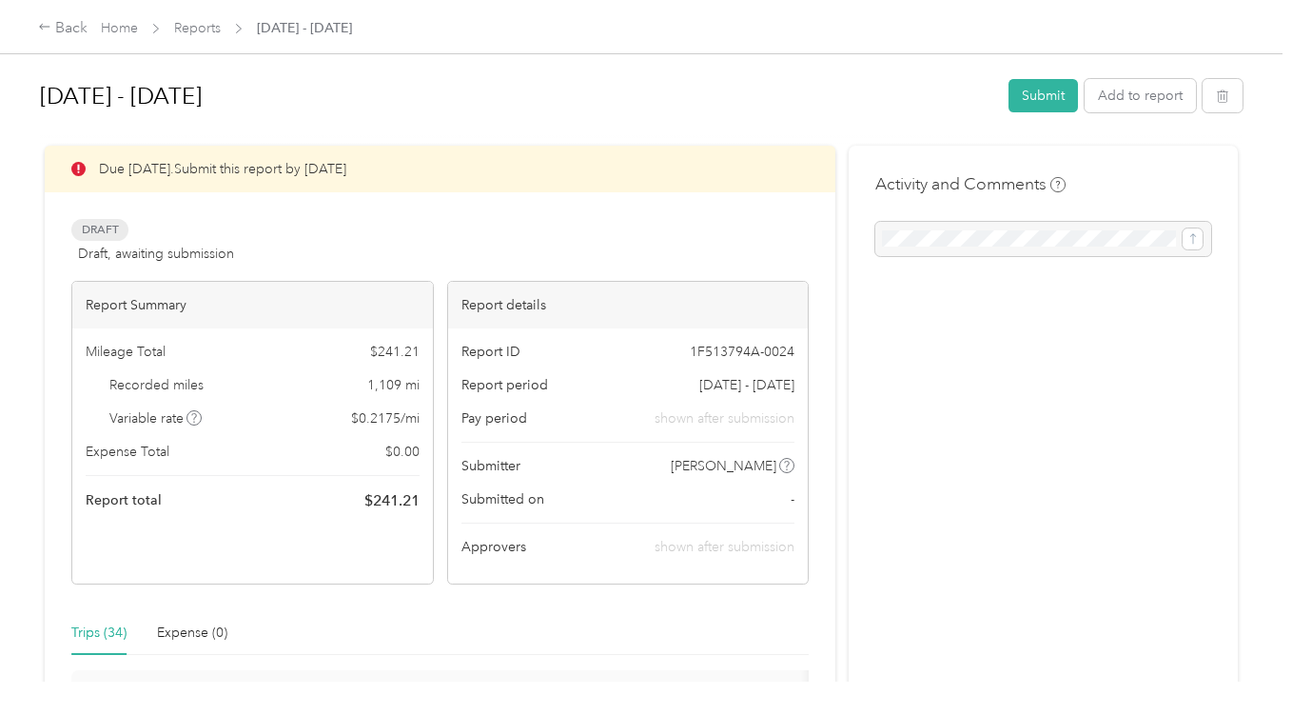
scroll to position [190, 0]
